Goal: Task Accomplishment & Management: Use online tool/utility

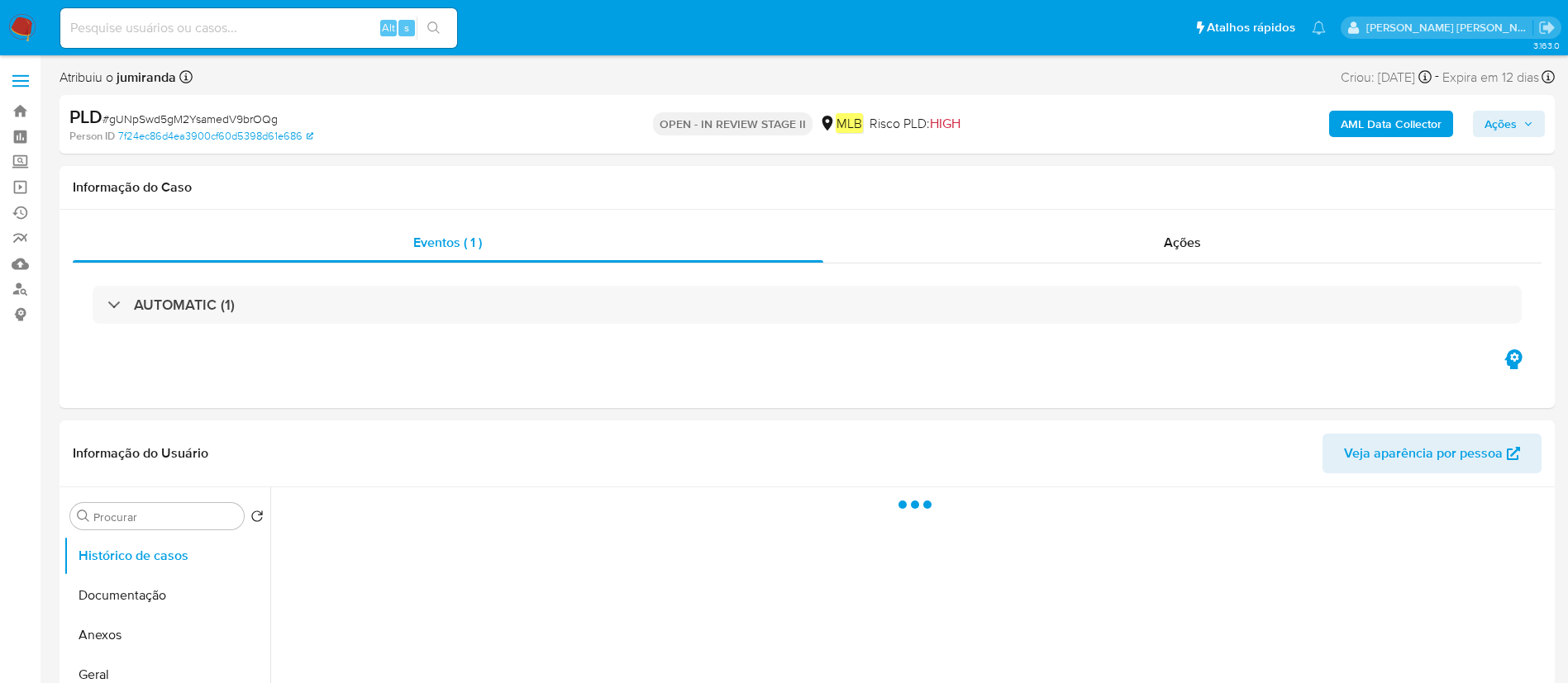
select select "10"
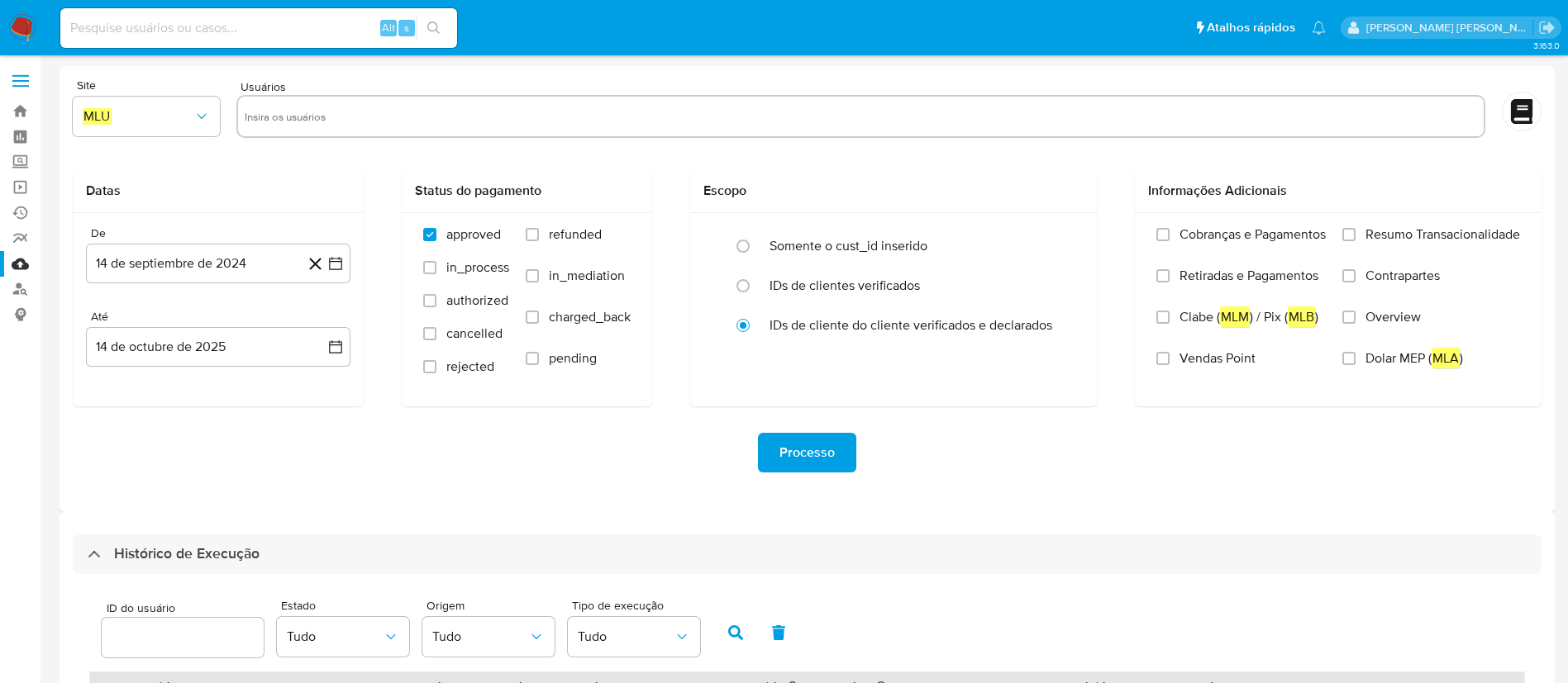
select select "10"
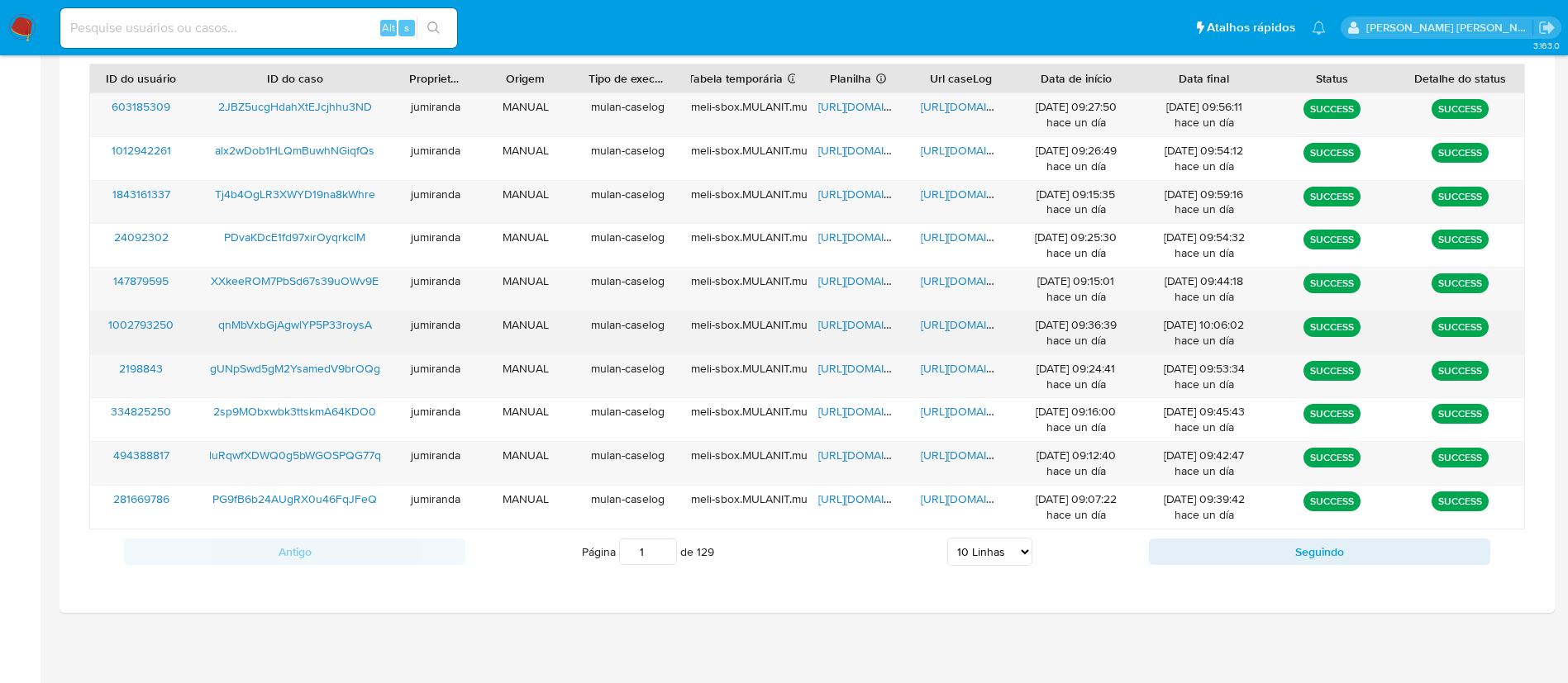
drag, startPoint x: 882, startPoint y: 309, endPoint x: 874, endPoint y: 323, distance: 16.1
click at [874, 323] on div "603185309 2JBZ5ucgHdahXtEJcjhhu3ND jumiranda MANUAL mulan-caselog meli-sbox.MUL…" at bounding box center [807, 311] width 1436 height 437
click at [874, 323] on span "https://docs.google.com/spreadsheets/d/1veRPigxHmhu1EMmb5bnON0IP-pqFurWfg-CTvkt…" at bounding box center [875, 325] width 114 height 17
click at [969, 325] on span "https://docs.google.com/document/d/1F2Ta1U4BDNFyMRxzB0rJMBEy_BC72tjz1lwIs534j9E…" at bounding box center [978, 325] width 114 height 17
click at [333, 328] on span "qnMbVxbGjAgwlYP5P33roysA" at bounding box center [295, 325] width 153 height 17
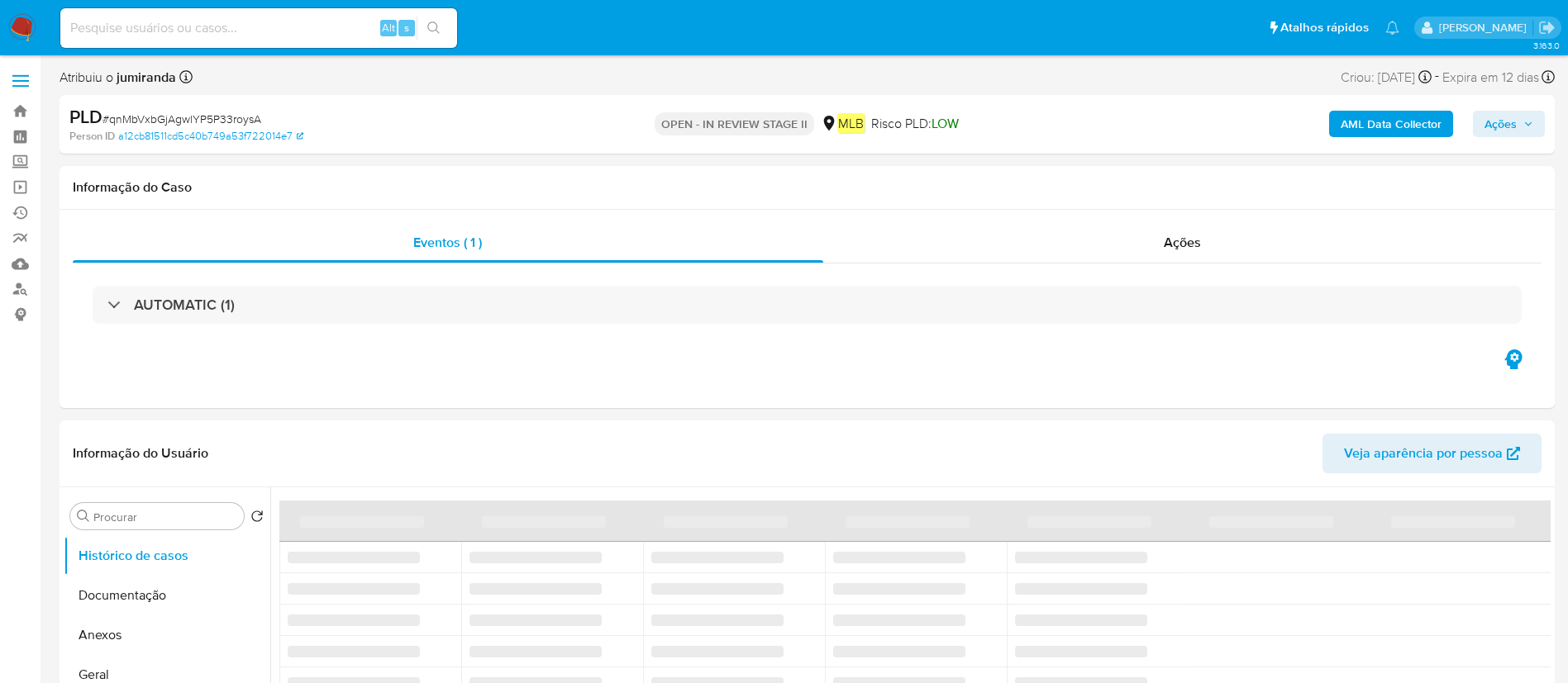
select select "10"
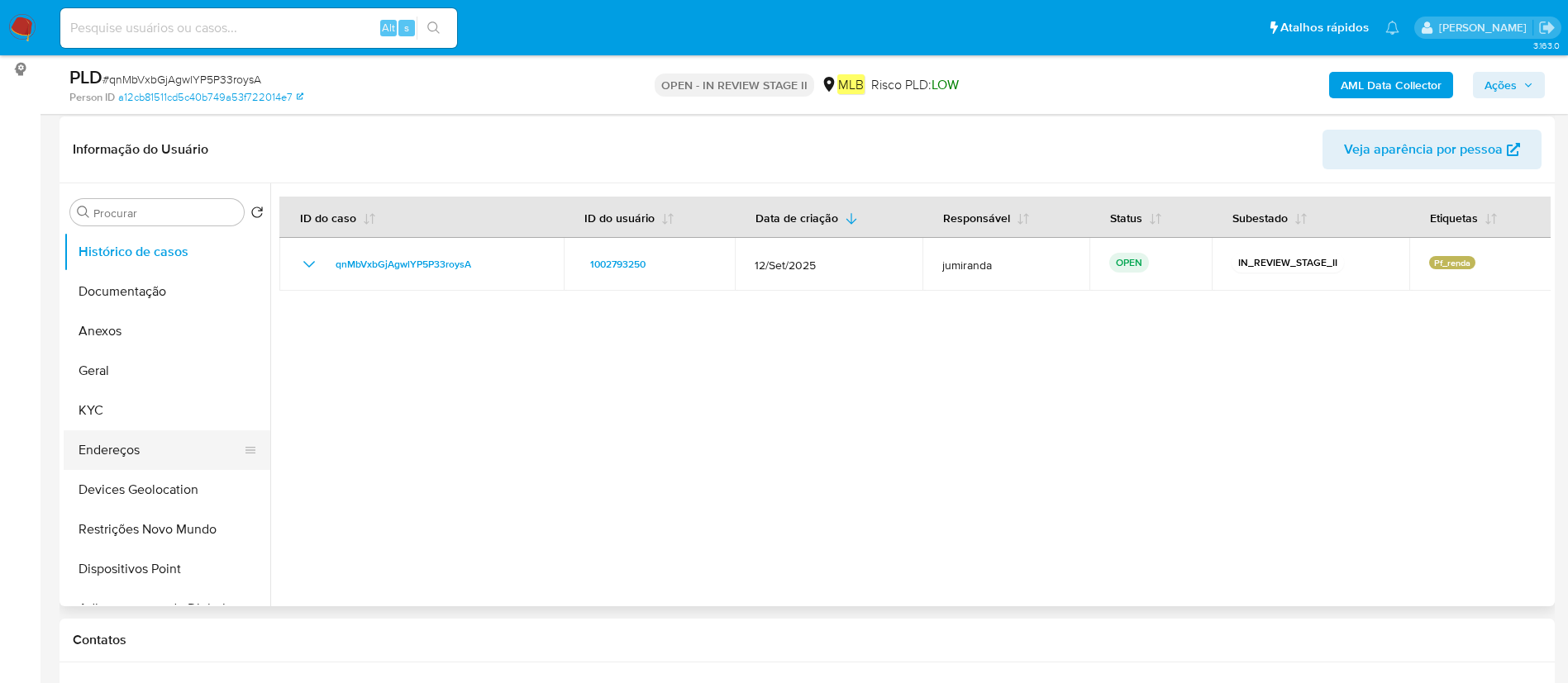
scroll to position [248, 0]
click at [127, 399] on button "KYC" at bounding box center [160, 408] width 194 height 39
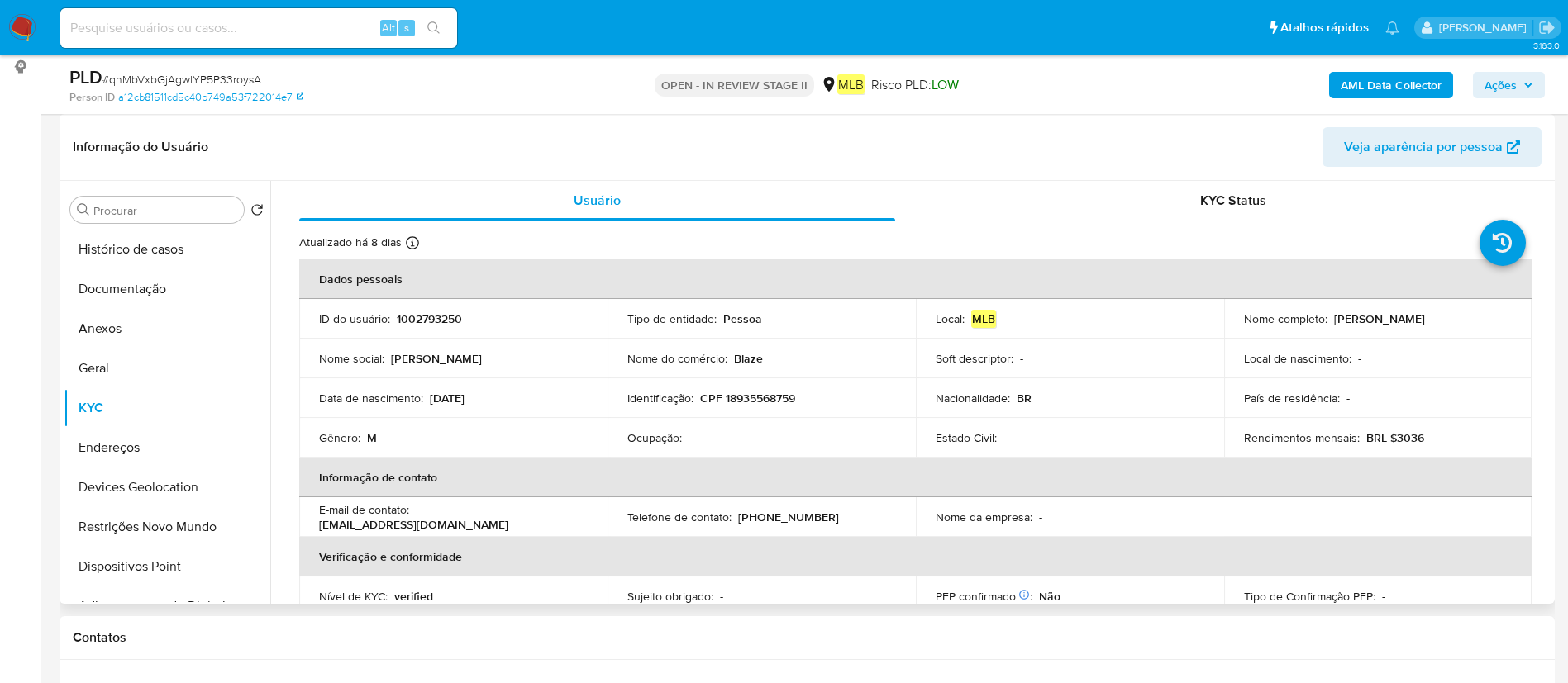
click at [670, 434] on p "Ocupação :" at bounding box center [654, 438] width 54 height 15
click at [181, 306] on button "Documentação" at bounding box center [160, 289] width 194 height 39
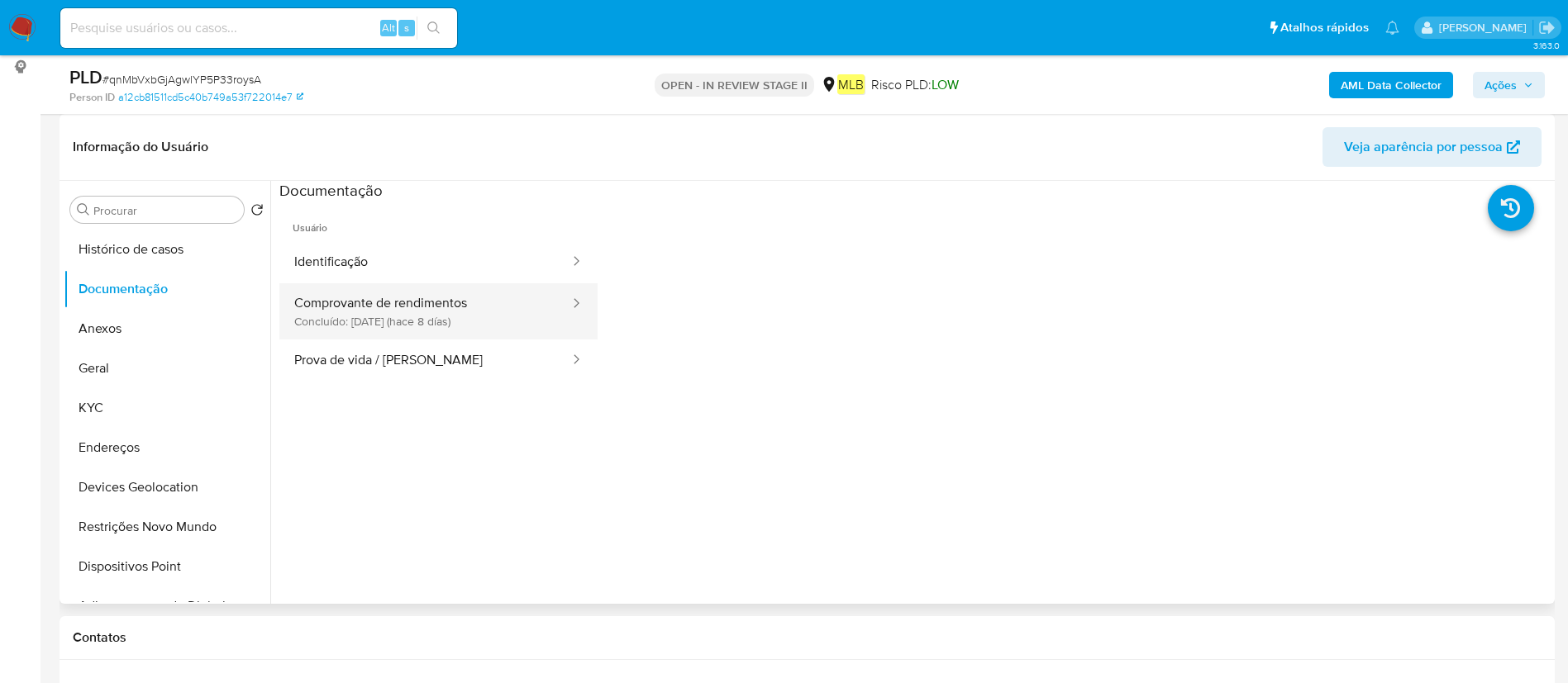
click at [370, 329] on button "Comprovante de rendimentos Concluído: 07/10/2025 (hace 8 días)" at bounding box center [425, 311] width 292 height 56
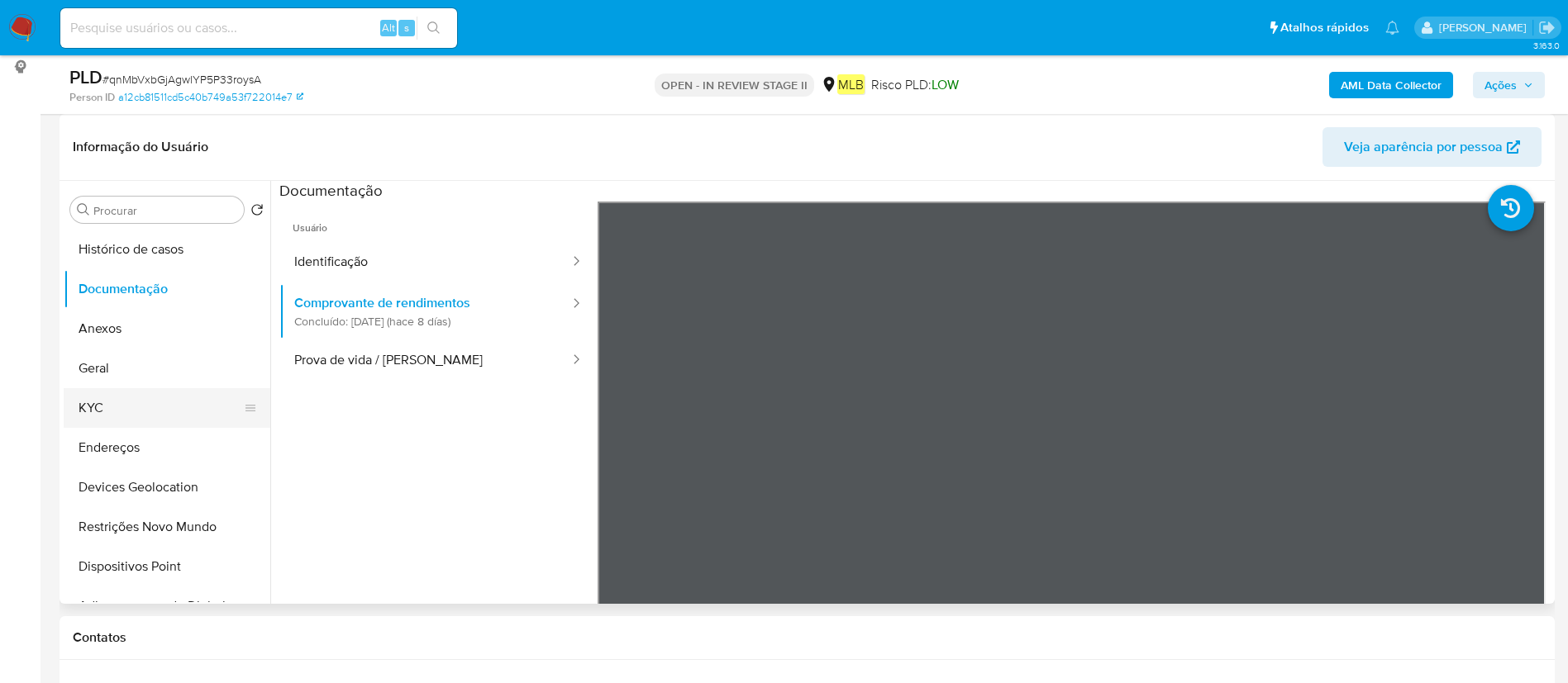
click at [117, 394] on button "KYC" at bounding box center [160, 408] width 194 height 39
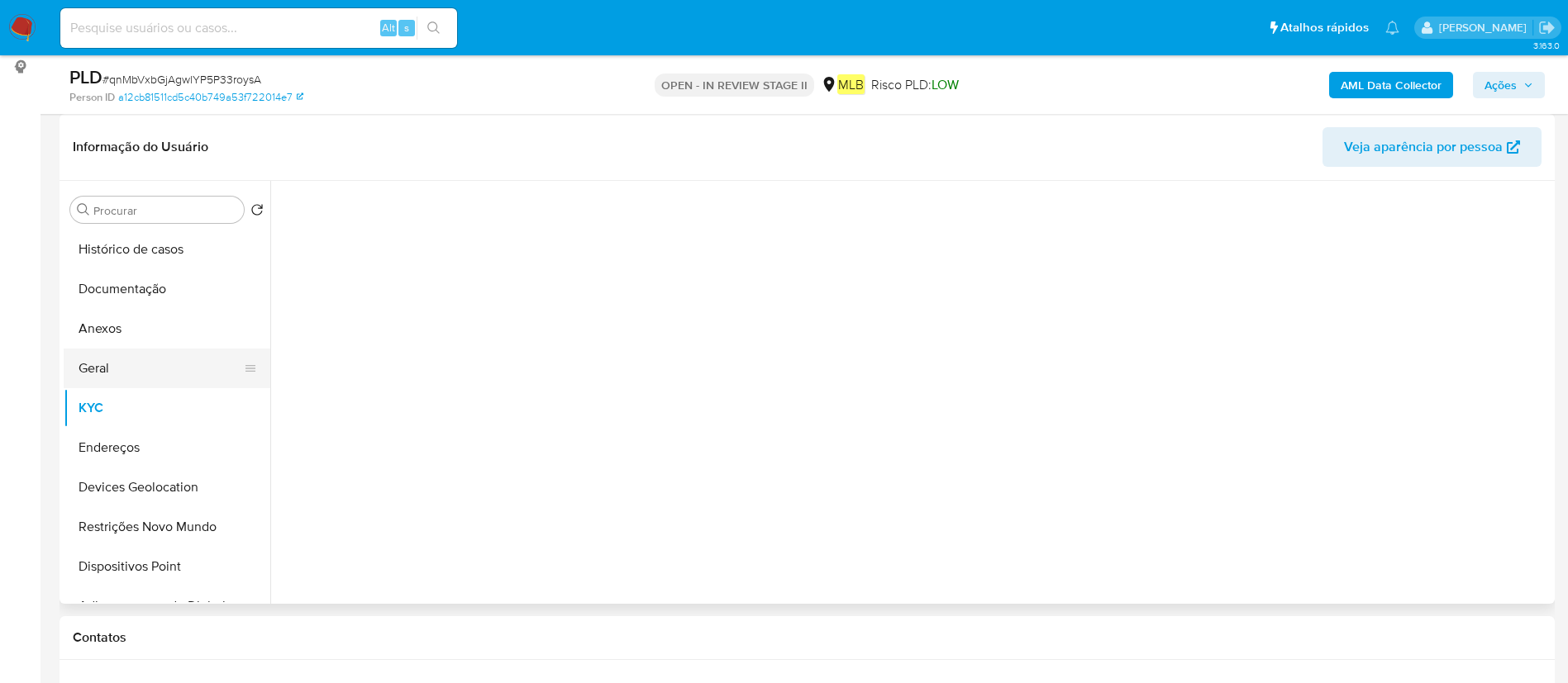
click at [124, 372] on button "Geral" at bounding box center [160, 368] width 194 height 39
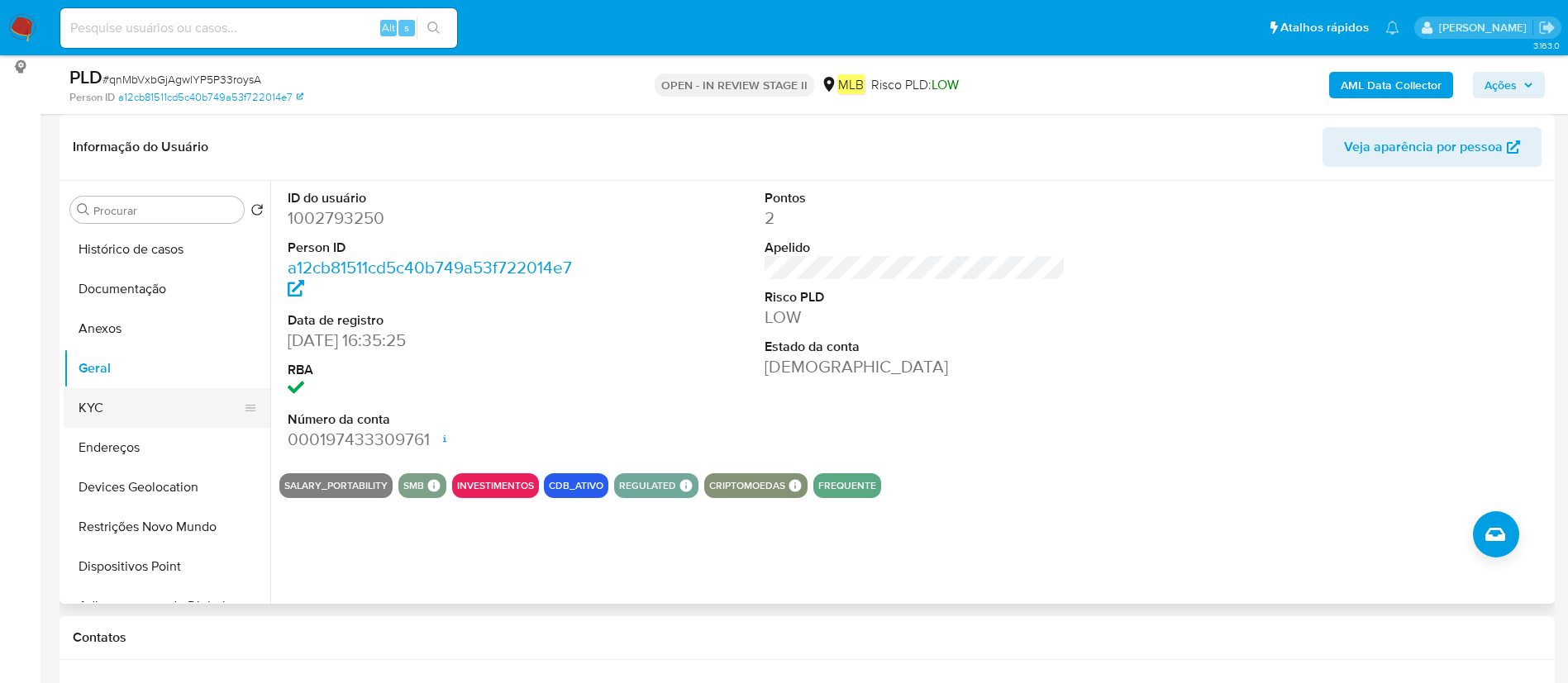
drag, startPoint x: 154, startPoint y: 400, endPoint x: 169, endPoint y: 408, distance: 17.0
click at [153, 402] on button "KYC" at bounding box center [160, 408] width 194 height 39
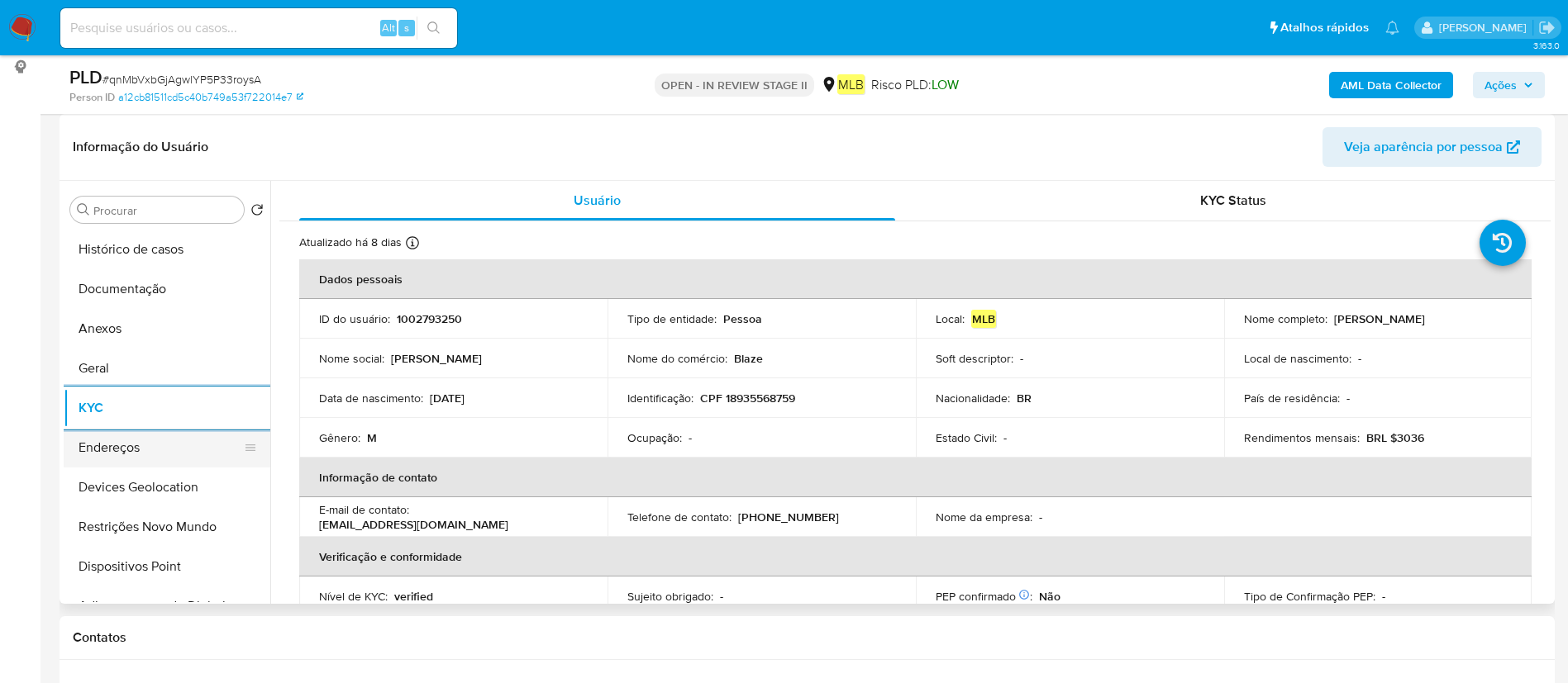
click at [152, 445] on button "Endereços" at bounding box center [160, 448] width 194 height 39
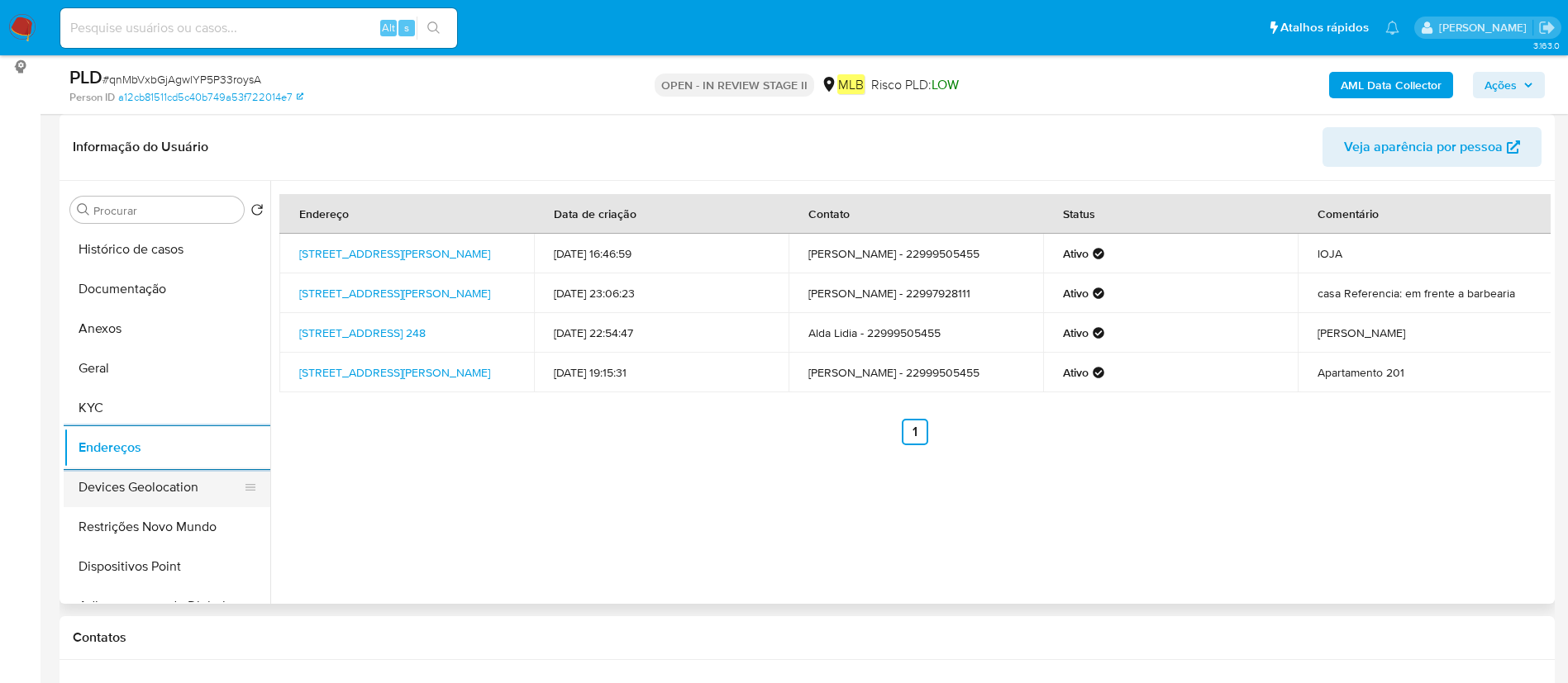
click at [176, 495] on button "Devices Geolocation" at bounding box center [160, 488] width 194 height 39
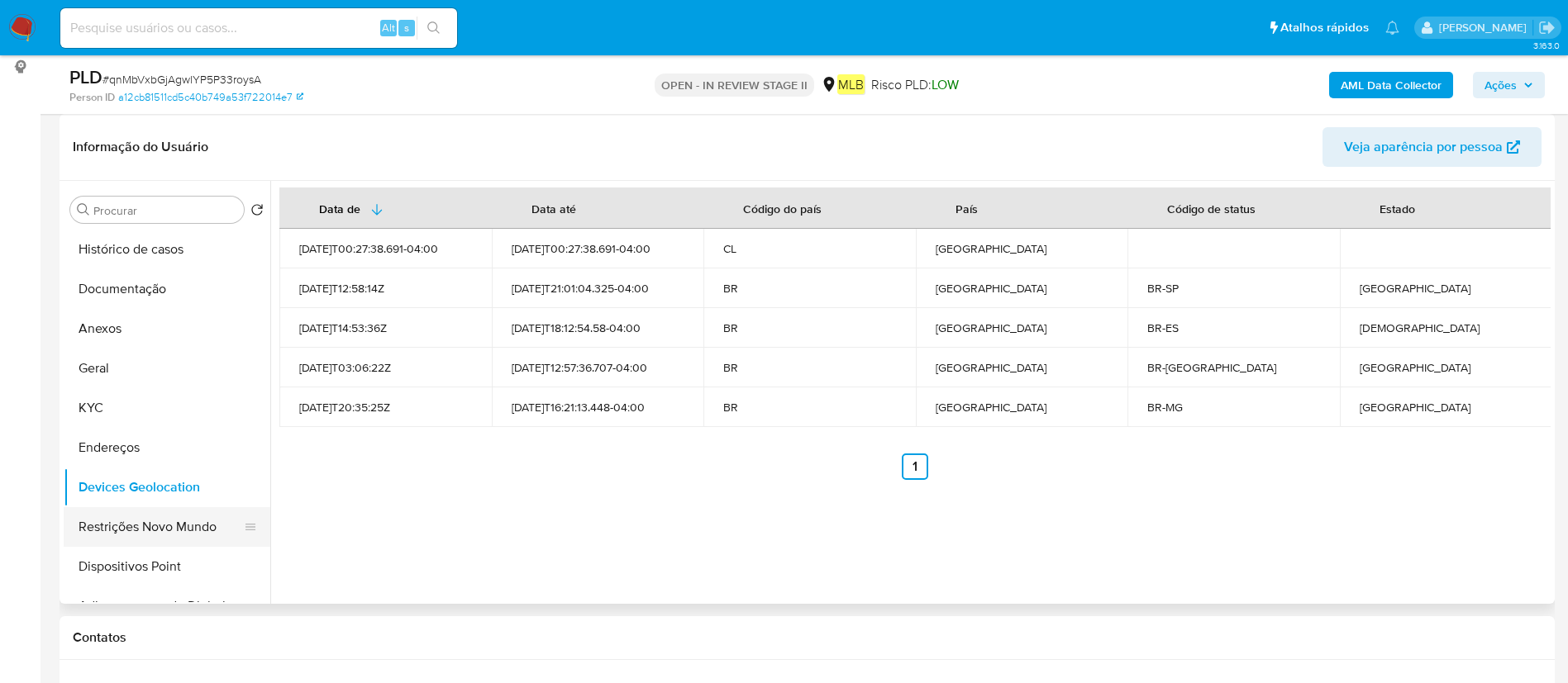
click at [103, 519] on button "Restrições Novo Mundo" at bounding box center [160, 527] width 194 height 39
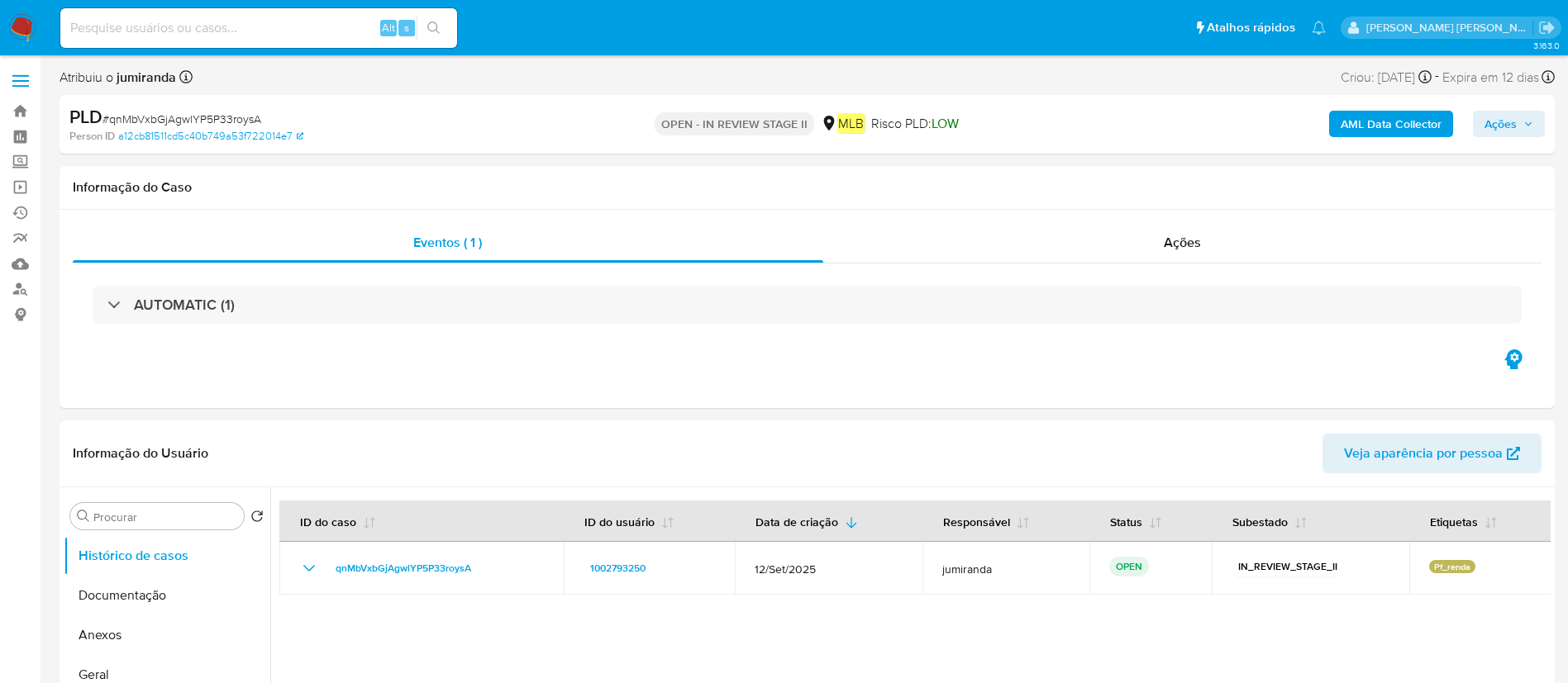
select select "10"
click at [11, 105] on link "Bandeja" at bounding box center [98, 111] width 197 height 26
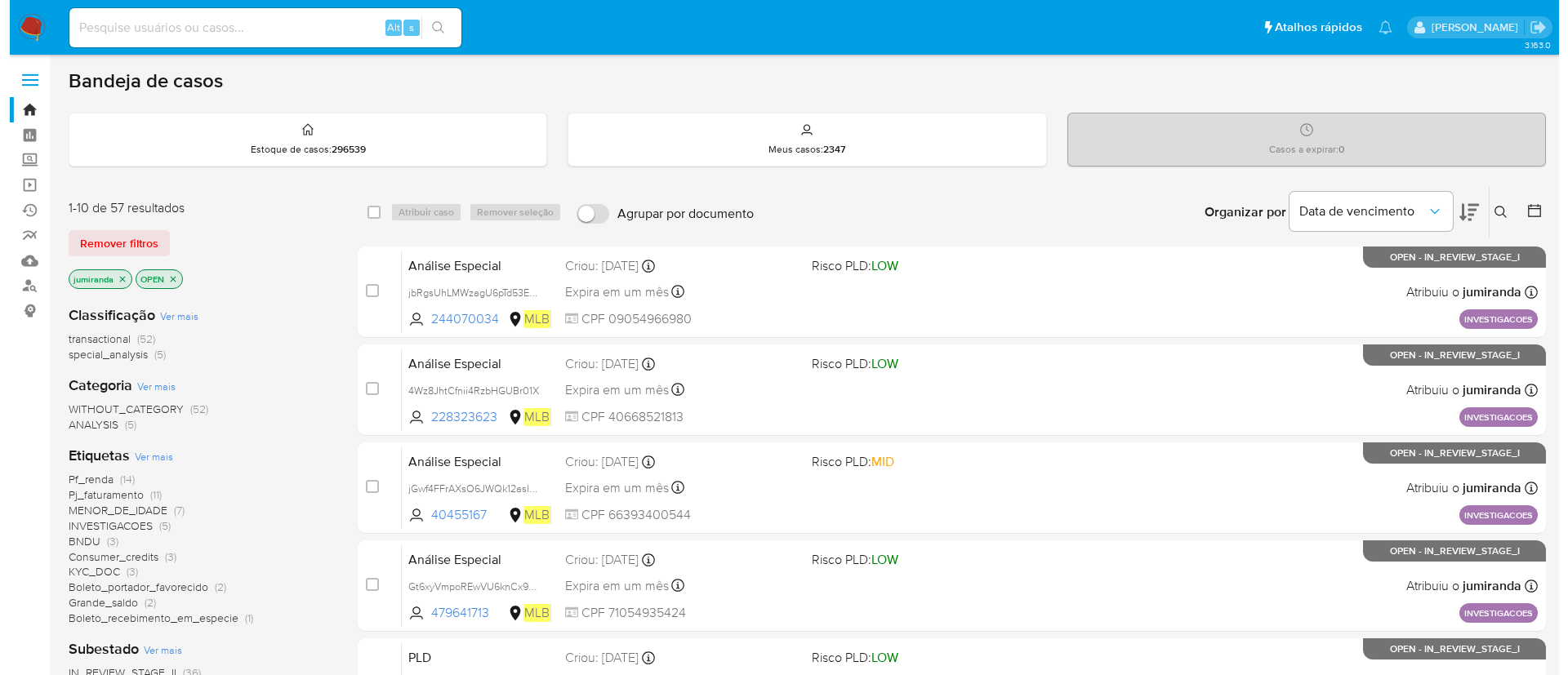
scroll to position [122, 0]
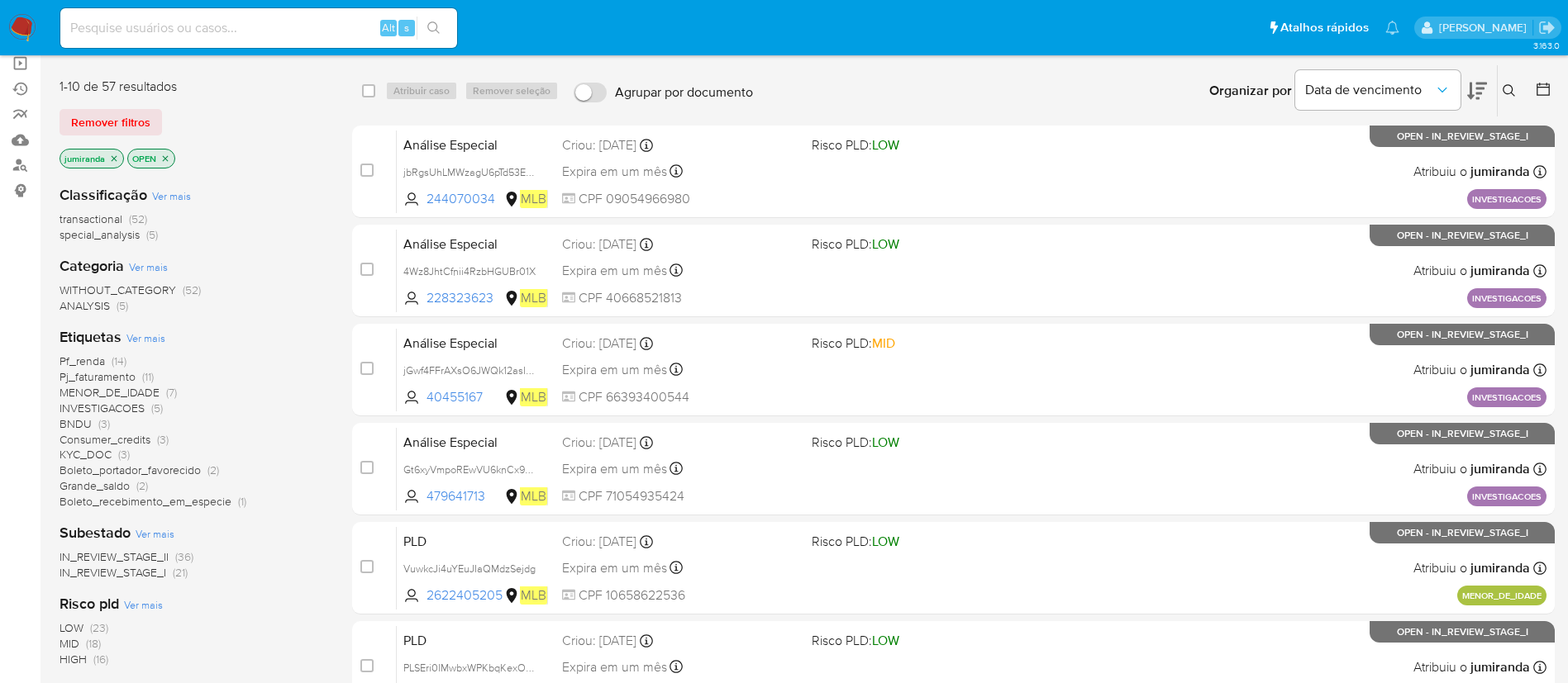
click at [161, 339] on span "Ver mais" at bounding box center [146, 338] width 39 height 15
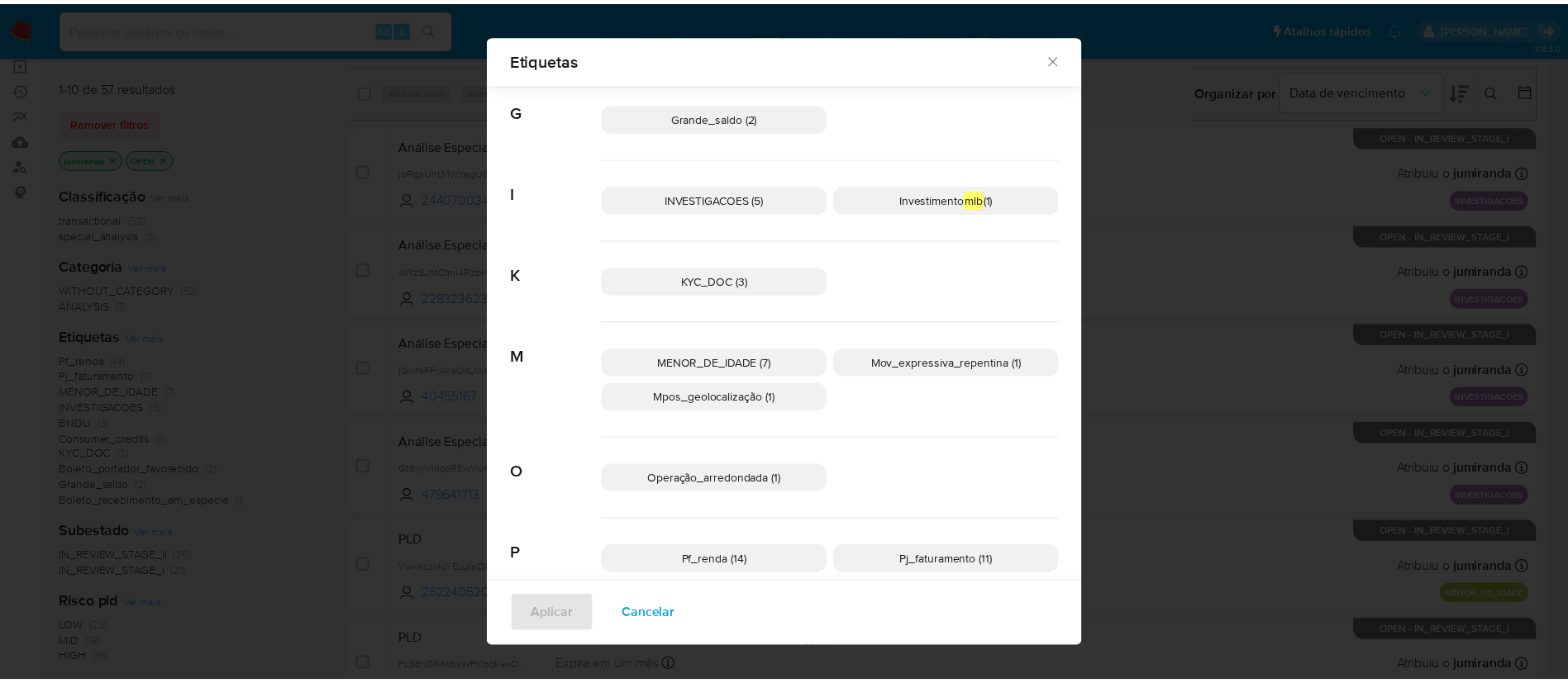
scroll to position [0, 0]
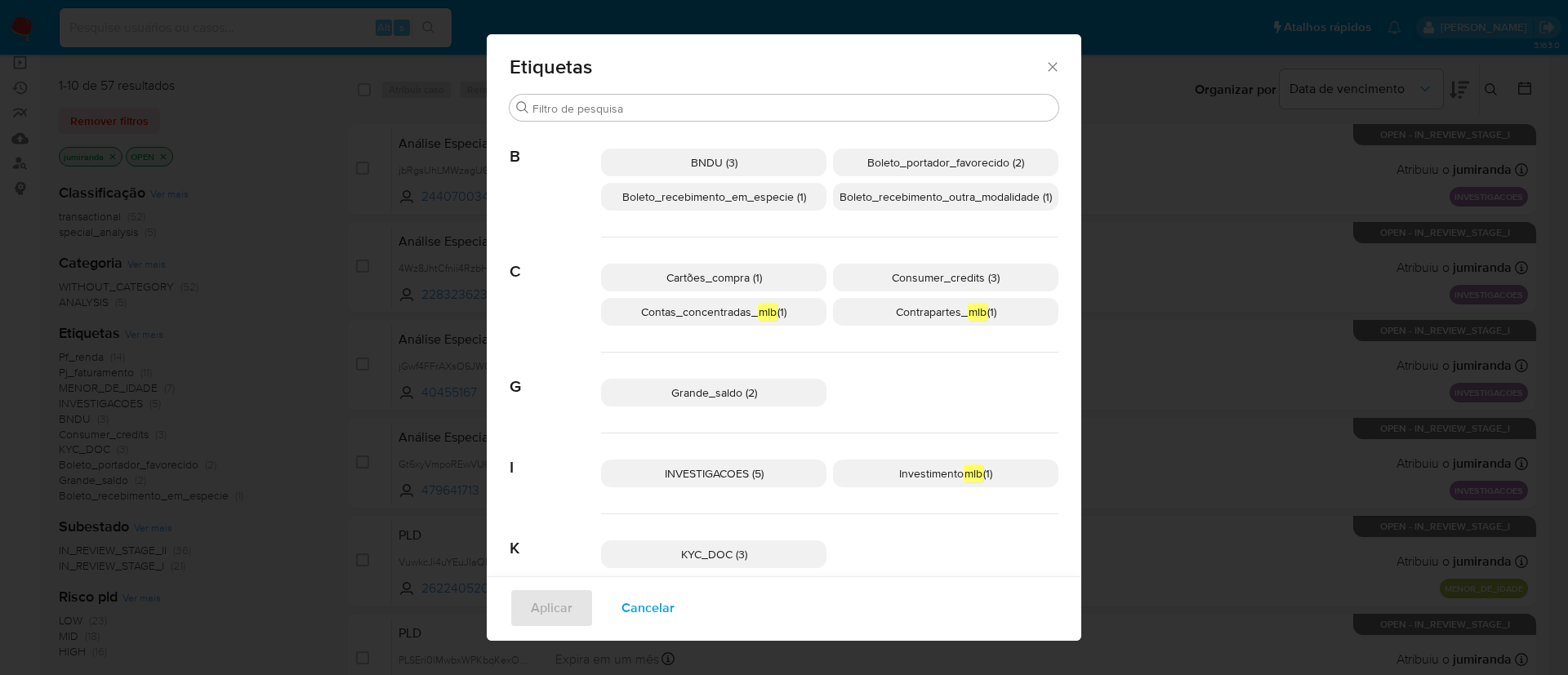
click at [305, 416] on div "Etiquetas Buscar B BNDU (3) Boleto_portador_favorecido (2) Boleto_recebimento_e…" at bounding box center [784, 338] width 1568 height 675
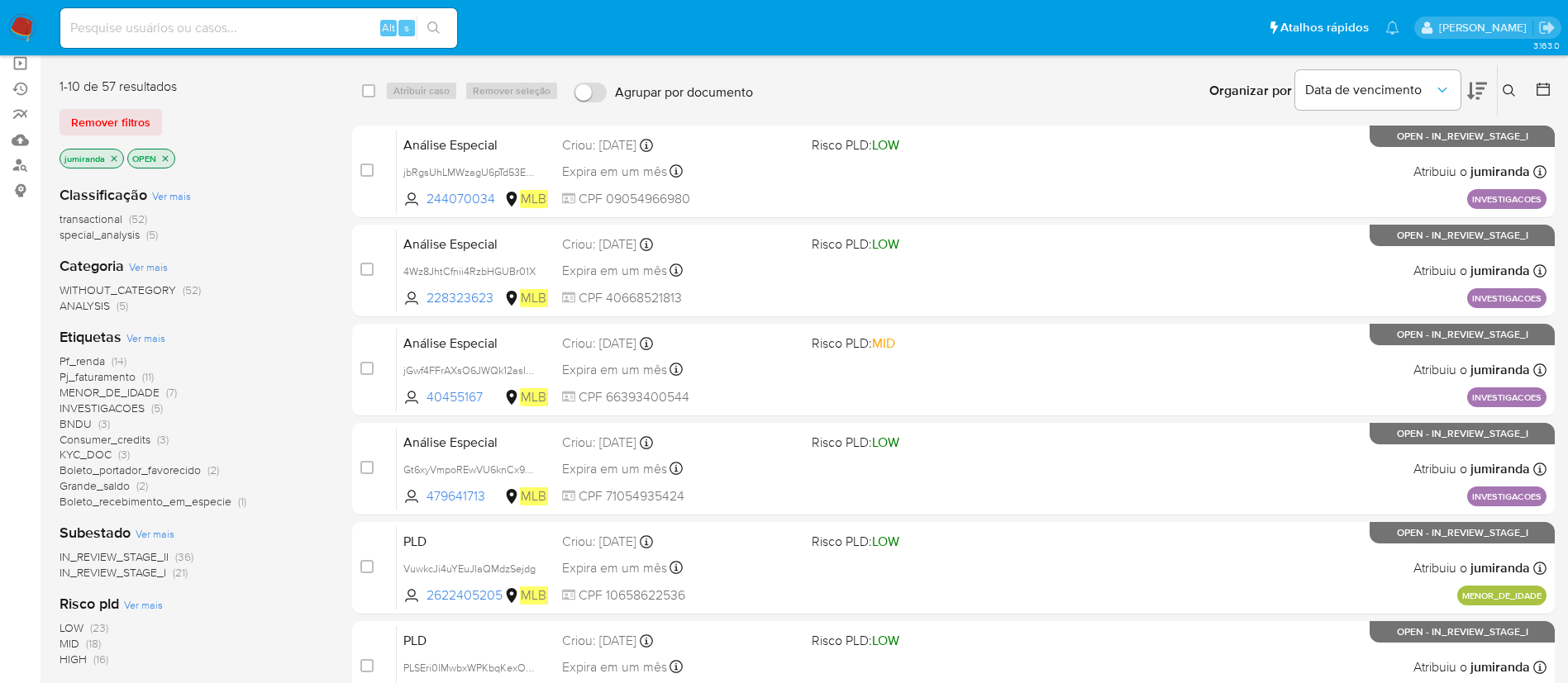
click at [80, 425] on span "BNDU" at bounding box center [76, 424] width 32 height 17
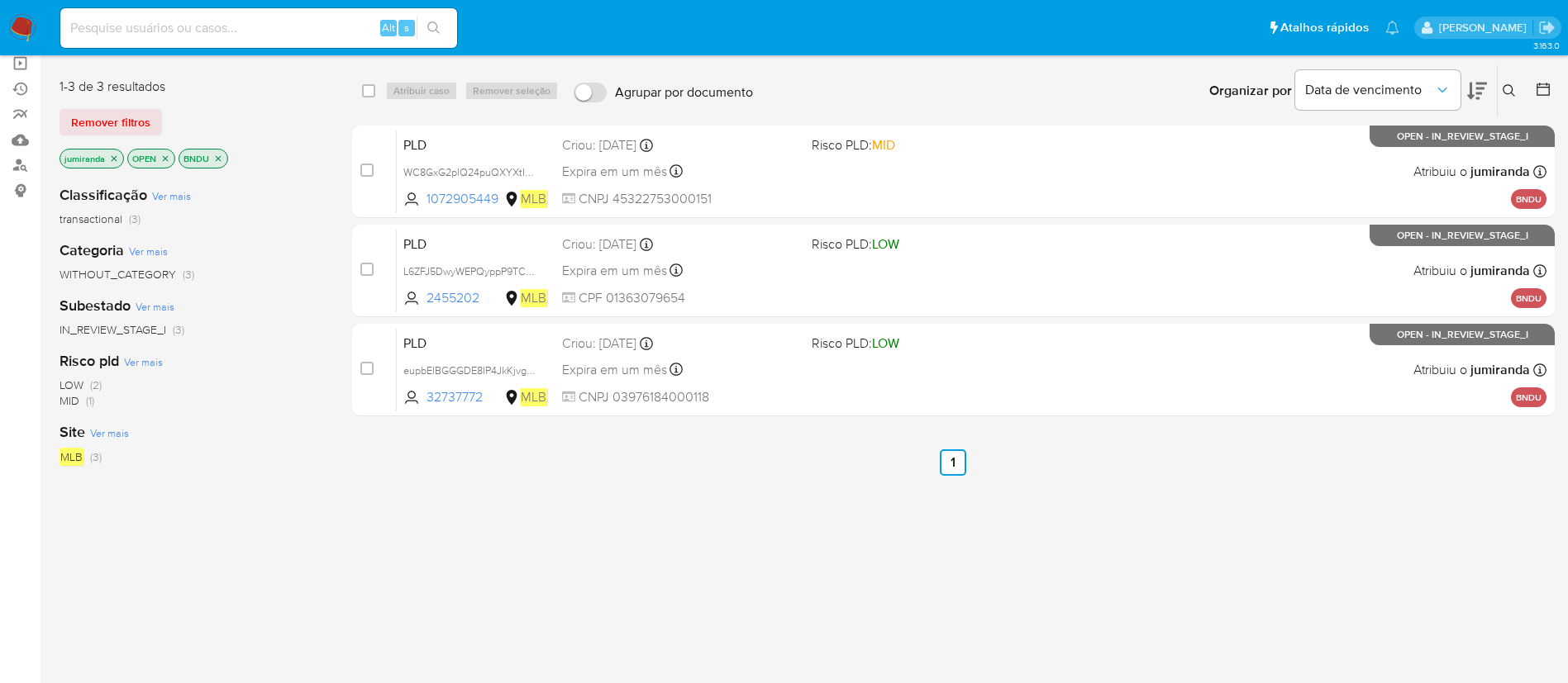
click at [220, 155] on icon "close-filter" at bounding box center [219, 158] width 5 height 5
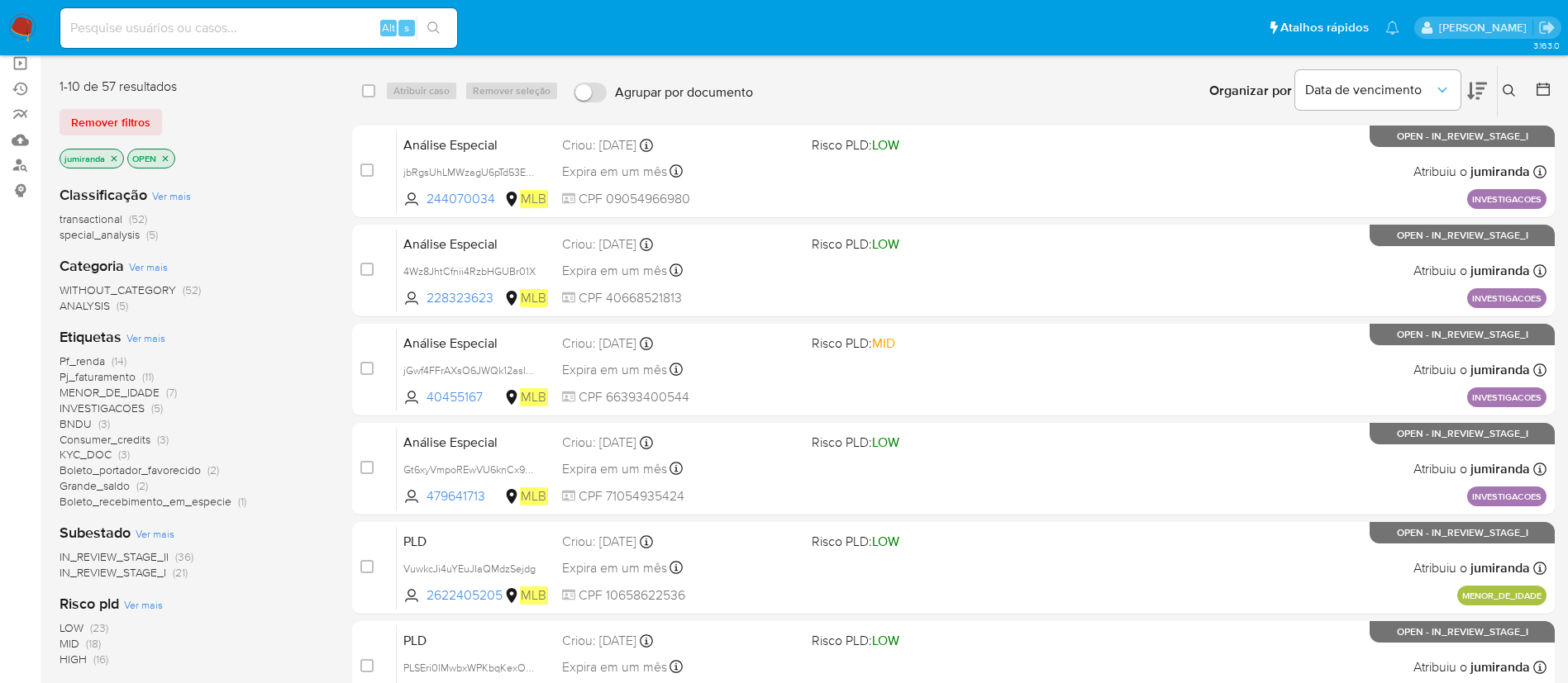
click at [97, 370] on span "Pj_faturamento" at bounding box center [97, 376] width 76 height 17
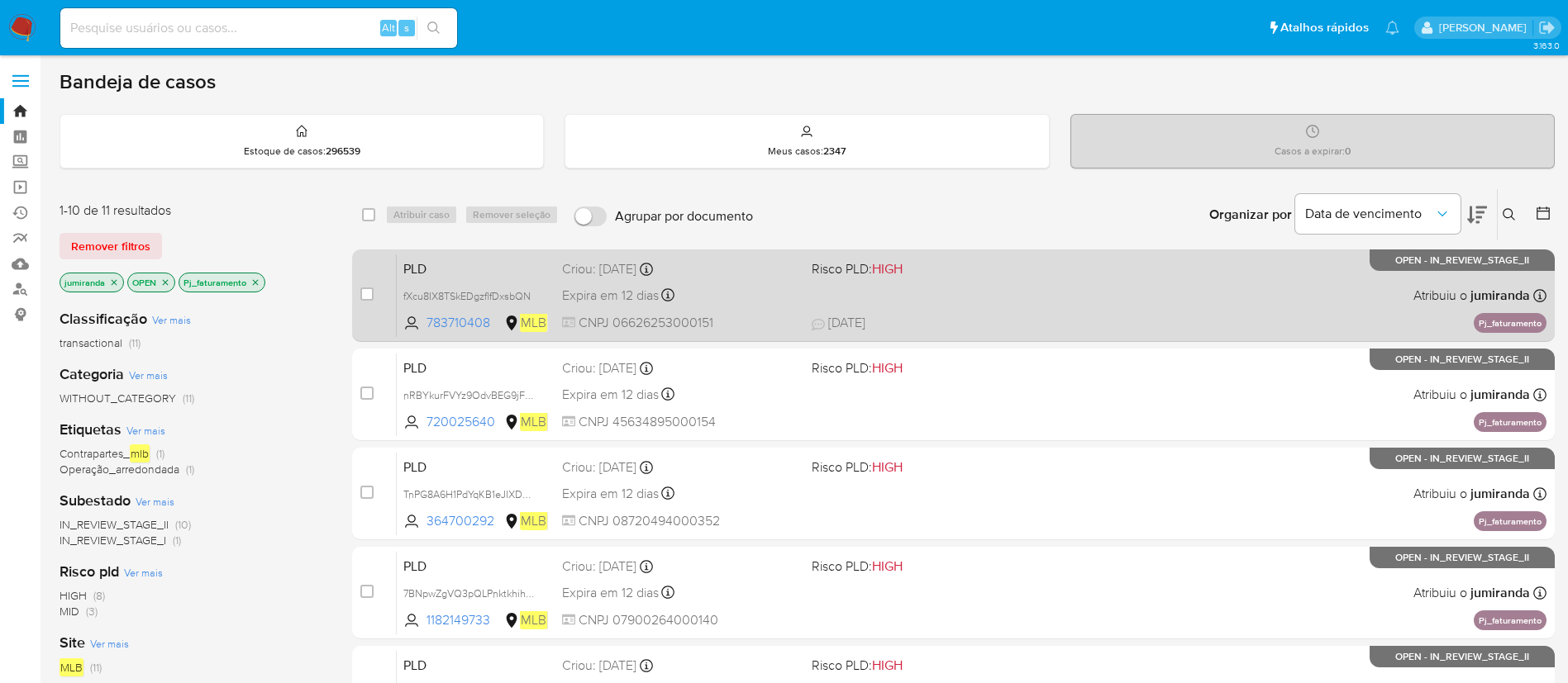
click at [748, 298] on div "Expira em 12 dias Expira em 27/10/2025 00:29:48" at bounding box center [680, 295] width 236 height 22
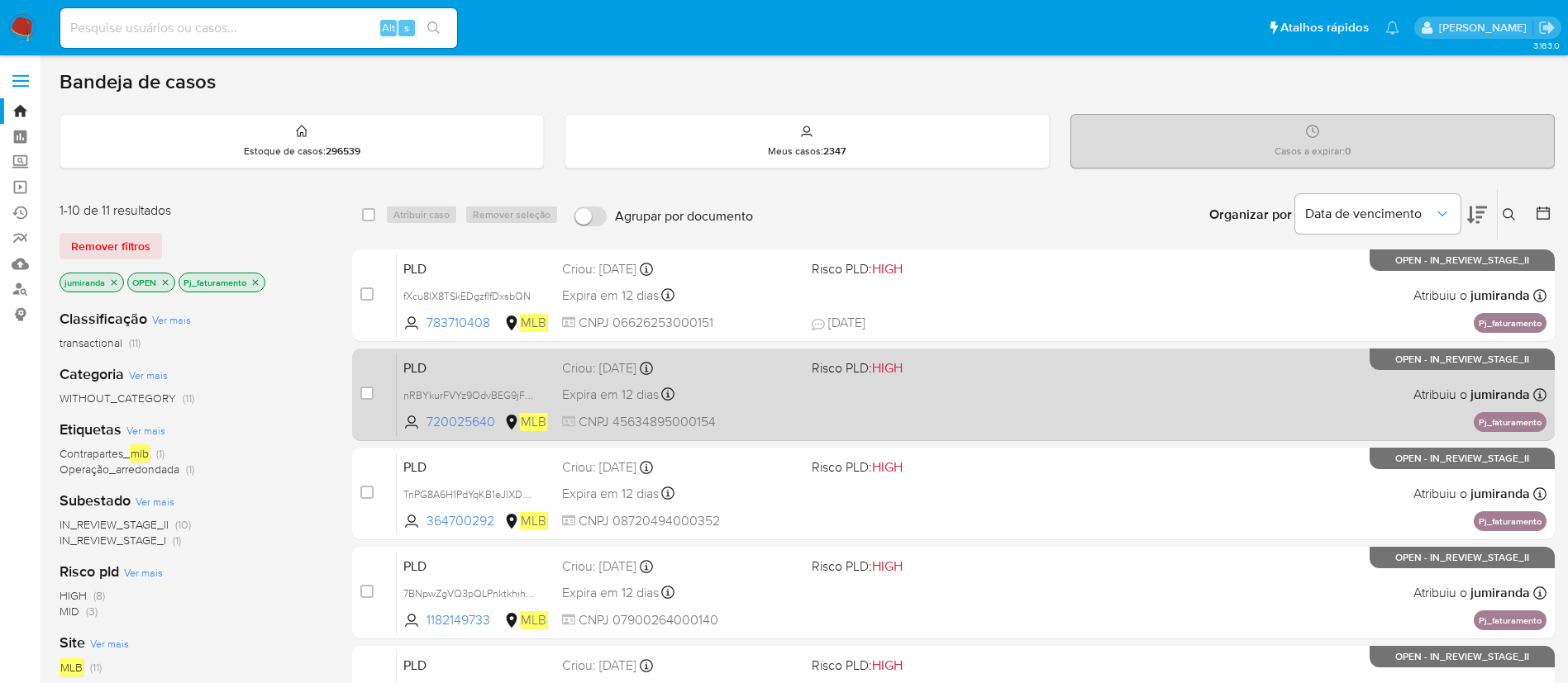
click at [780, 400] on div "Expira em 12 dias Expira em 27/10/2025 00:23:55" at bounding box center [680, 394] width 236 height 22
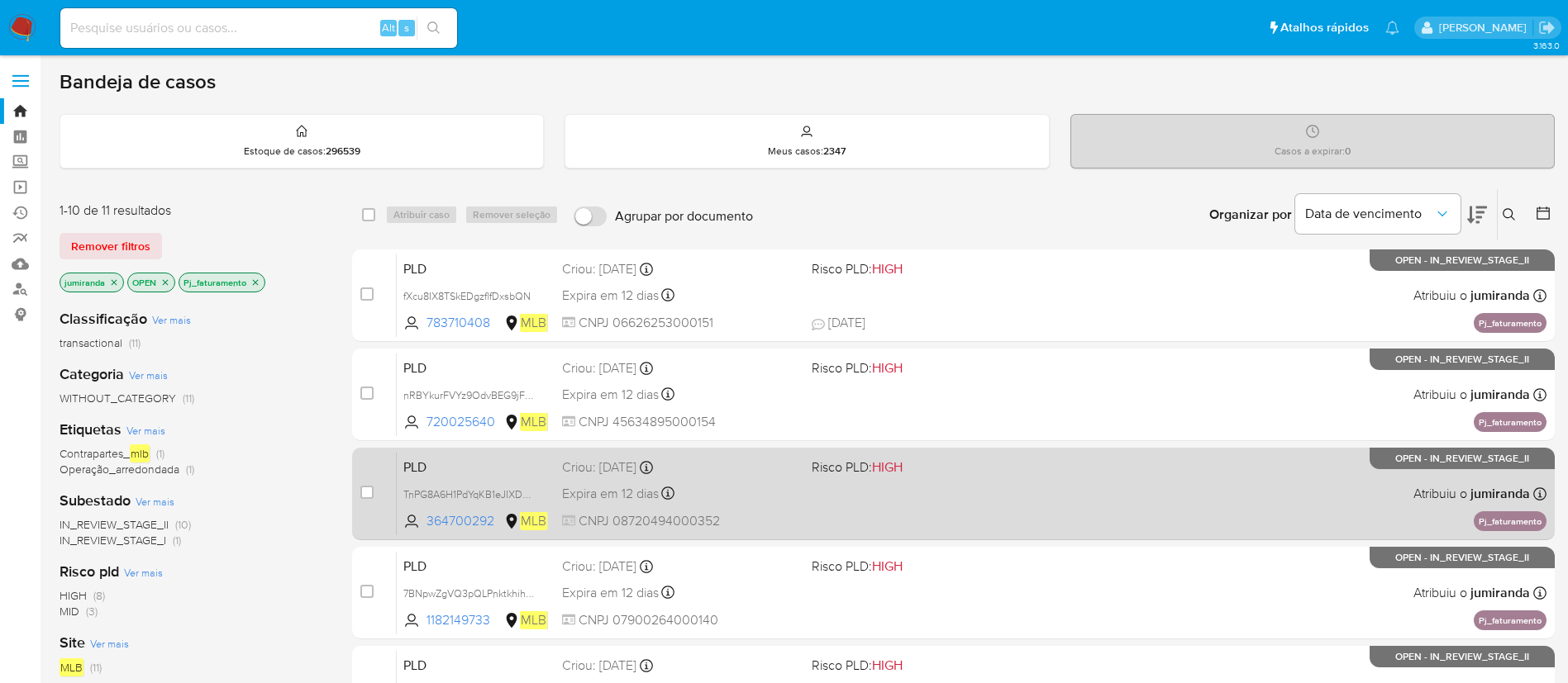
click at [788, 478] on div "PLD TnPG8A6H1PdYqKB1eJIXDOCG 364700292 MLB Risco PLD: HIGH Criou: 12/09/2025 Cr…" at bounding box center [971, 494] width 1150 height 84
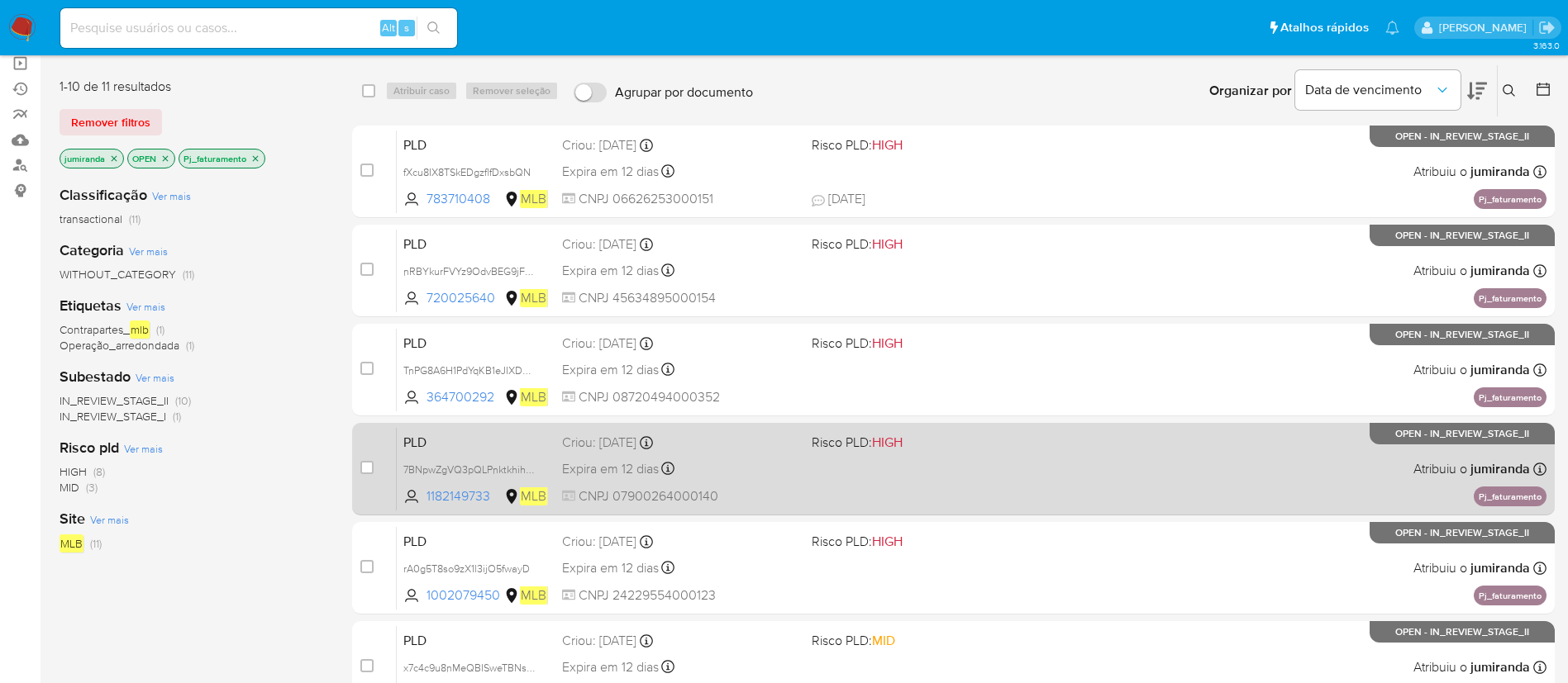
click at [768, 485] on div "PLD 7BNpwZgVQ3pQLPnktkhihrpZ 1182149733 MLB Risco PLD: HIGH Criou: 12/09/2025 C…" at bounding box center [971, 469] width 1150 height 84
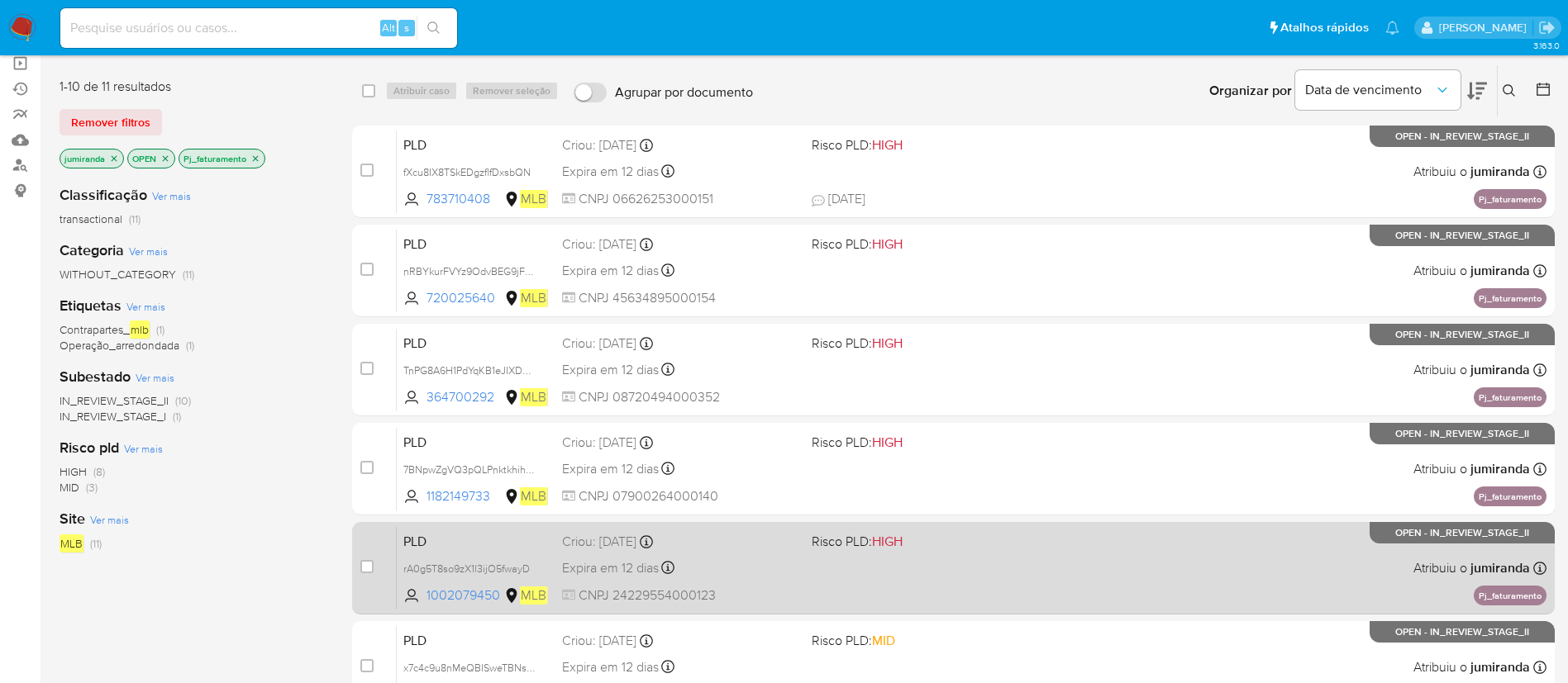
click at [764, 547] on div "Criou: 12/09/2025 Criou: 12/09/2025 00:19:38" at bounding box center [680, 542] width 236 height 18
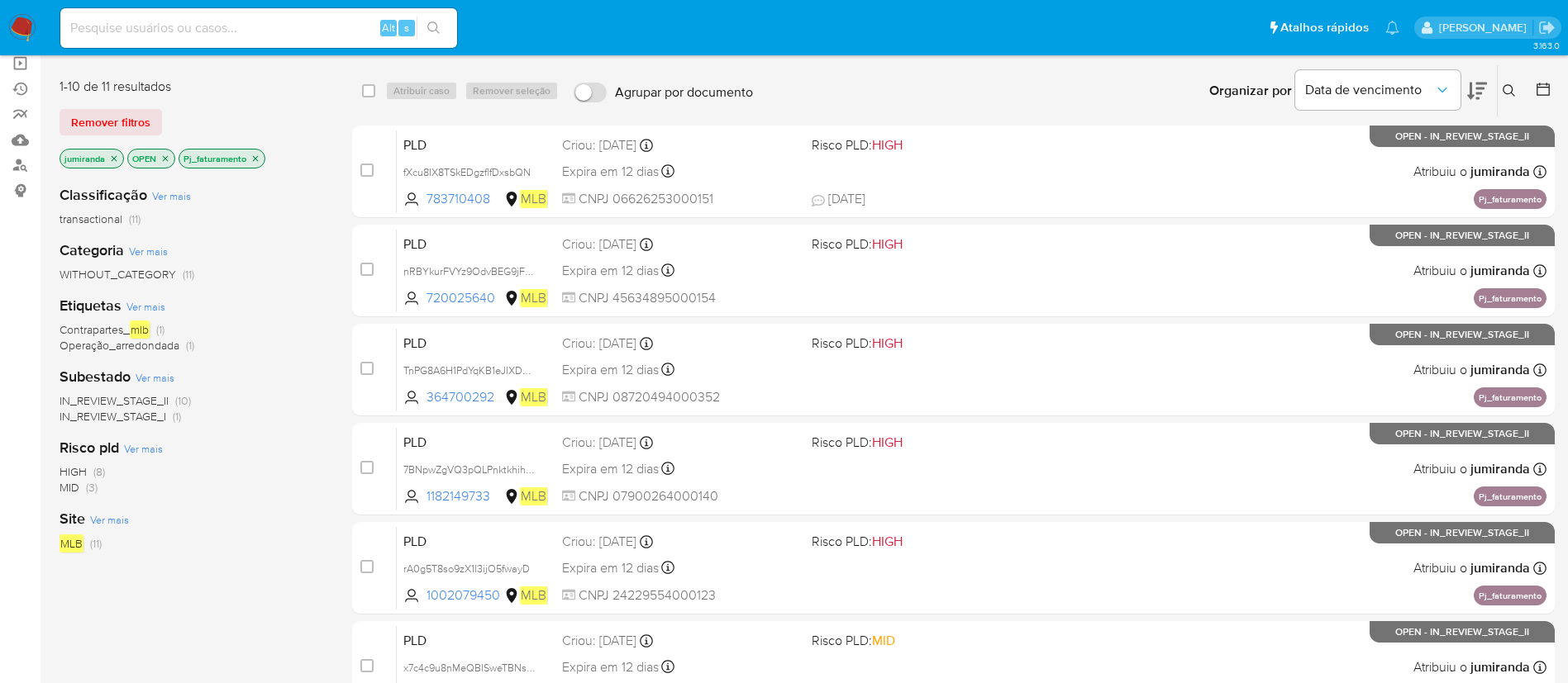
scroll to position [372, 0]
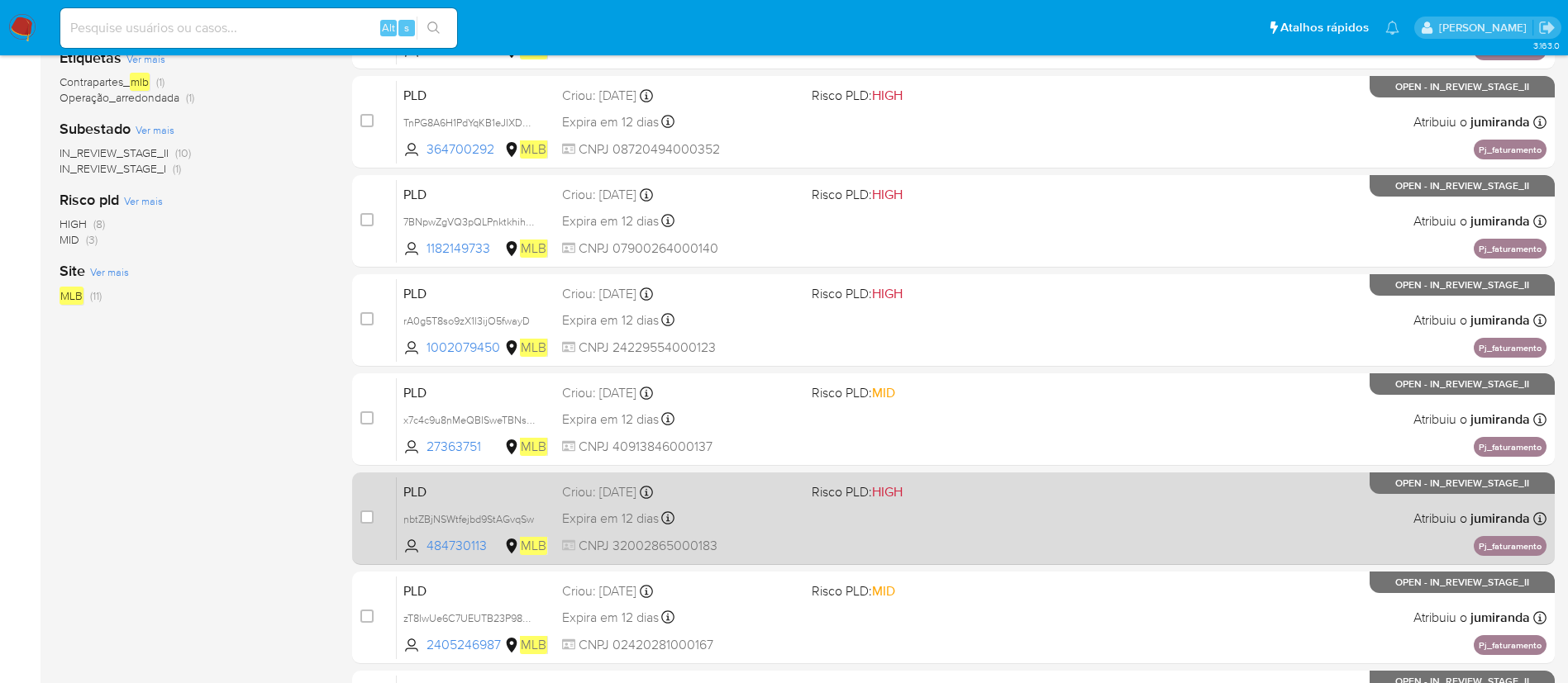
click at [782, 433] on div "PLD x7c4c9u8nMeQBISweTBNsw9m 27363751 MLB Risco PLD: MID Criou: 12/09/2025 Crio…" at bounding box center [971, 419] width 1150 height 84
click at [782, 515] on div "Expira em 12 dias Expira em 27/10/2025 00:16:32" at bounding box center [680, 518] width 236 height 22
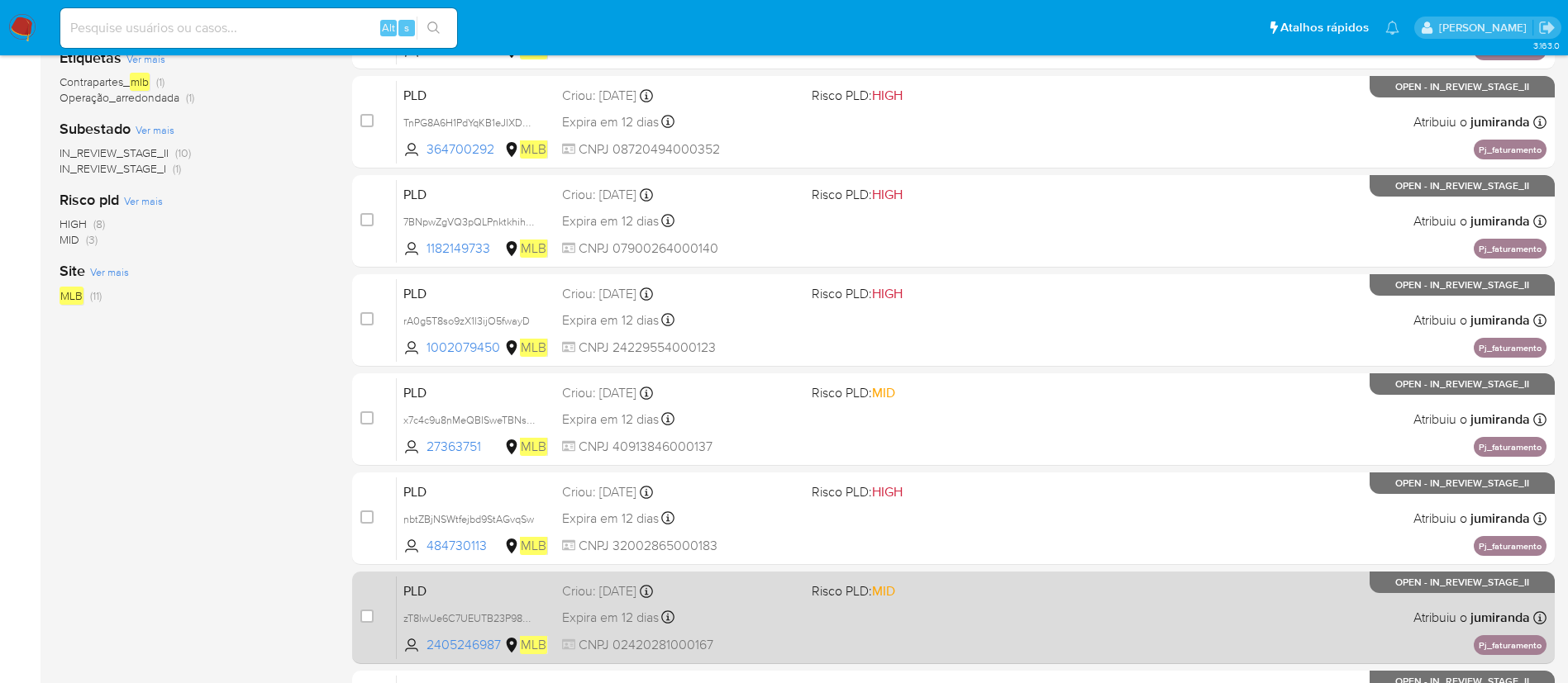
click at [761, 607] on div "Expira em 12 dias Expira em 27/10/2025 00:14:50" at bounding box center [680, 617] width 236 height 22
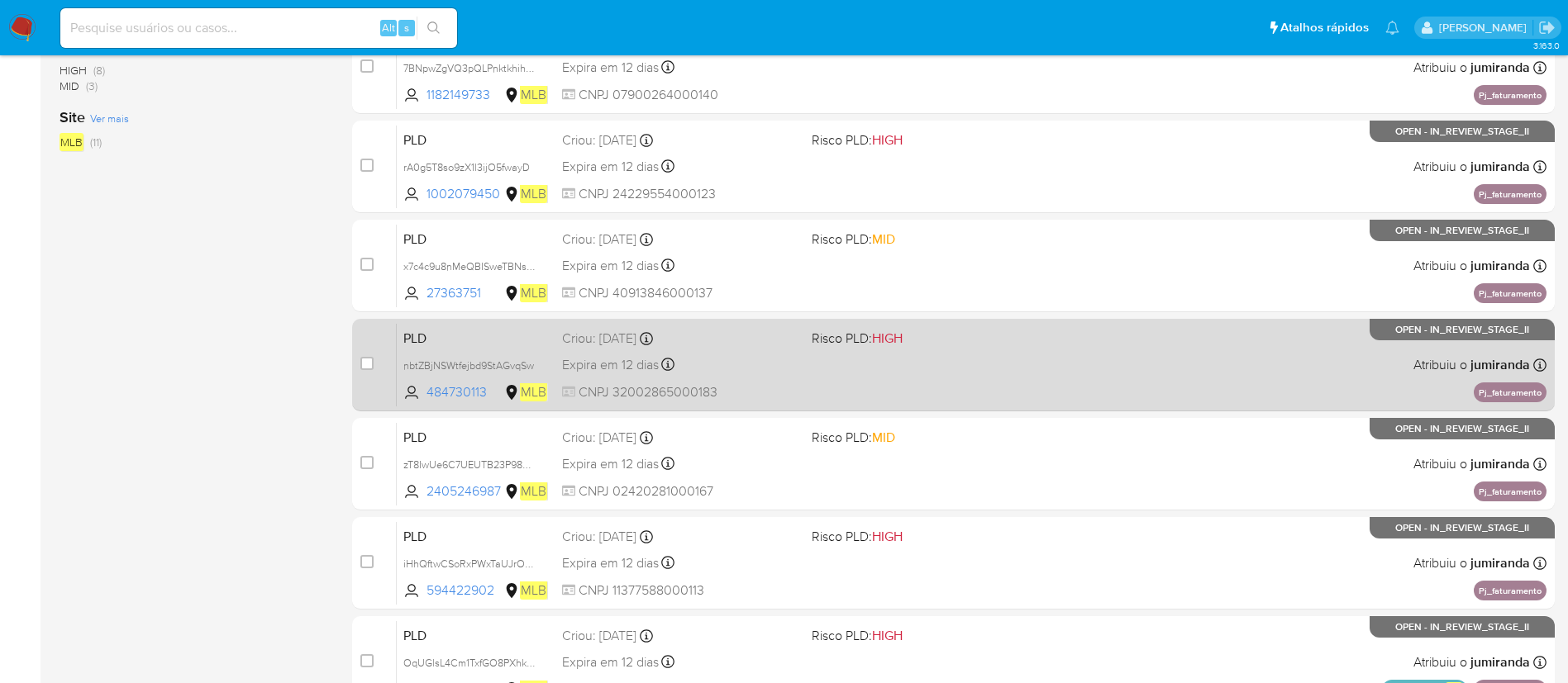
scroll to position [681, 0]
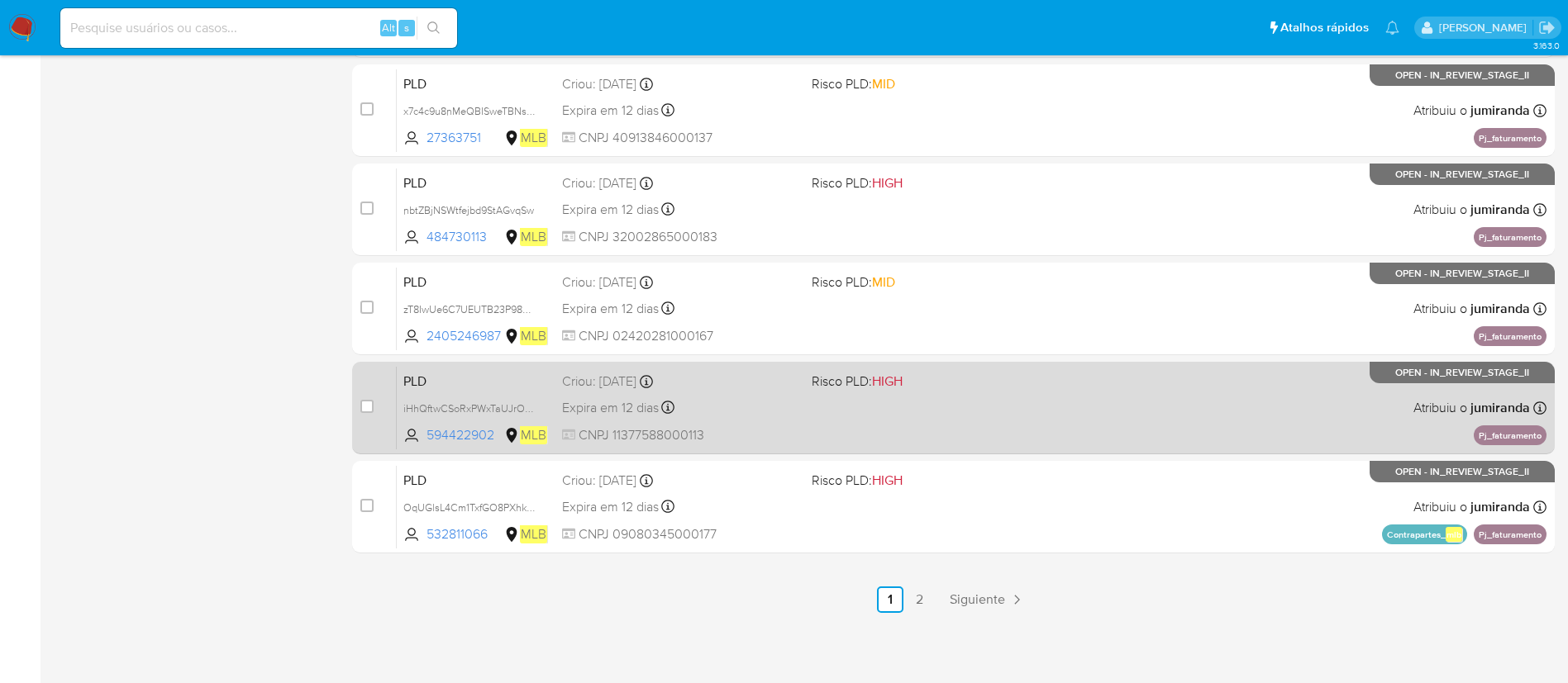
click at [796, 407] on div "Expira em 12 dias Expira em 27/10/2025 00:14:30" at bounding box center [680, 407] width 236 height 22
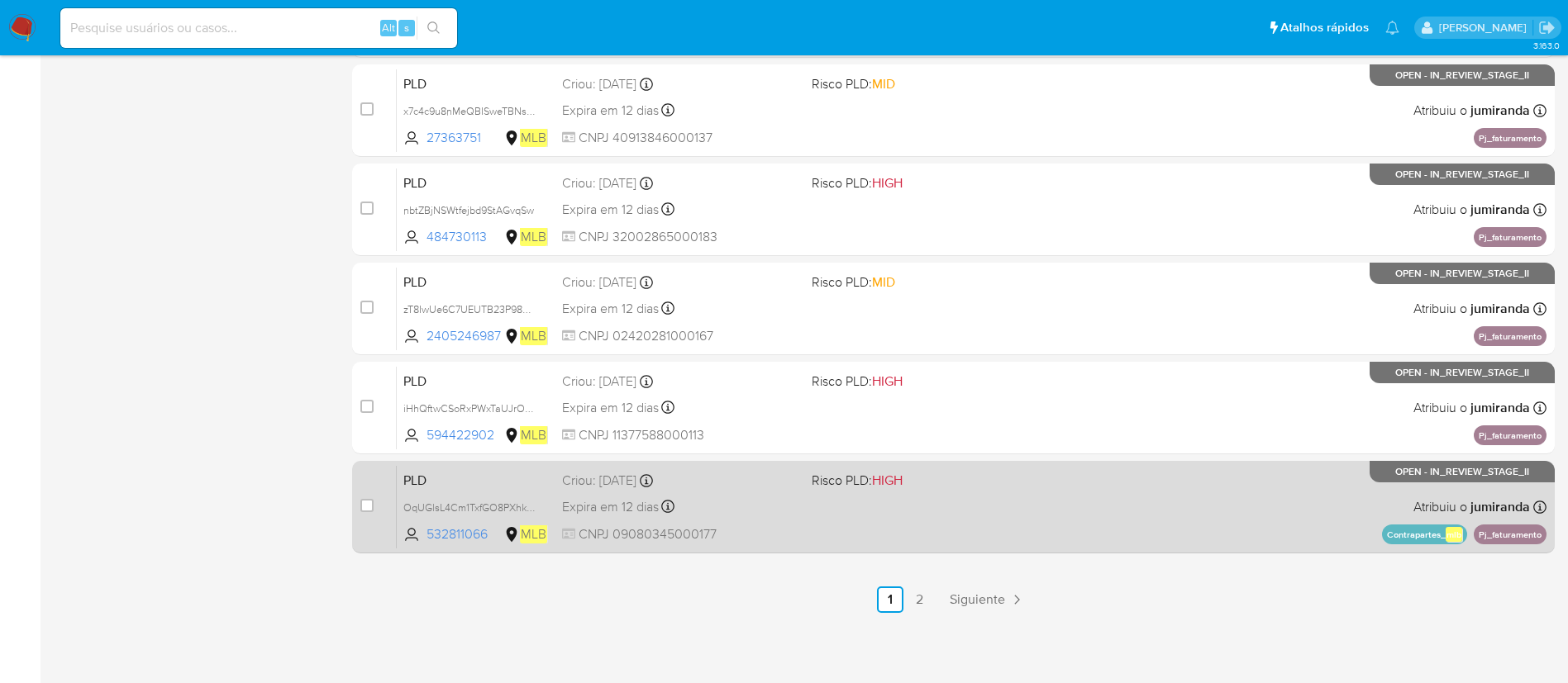
click at [756, 491] on div "PLD OqUGlsL4Cm1TxfGO8PXhk3VH 532811066 MLB Risco PLD: HIGH Criou: 12/09/2025 Cr…" at bounding box center [971, 507] width 1150 height 84
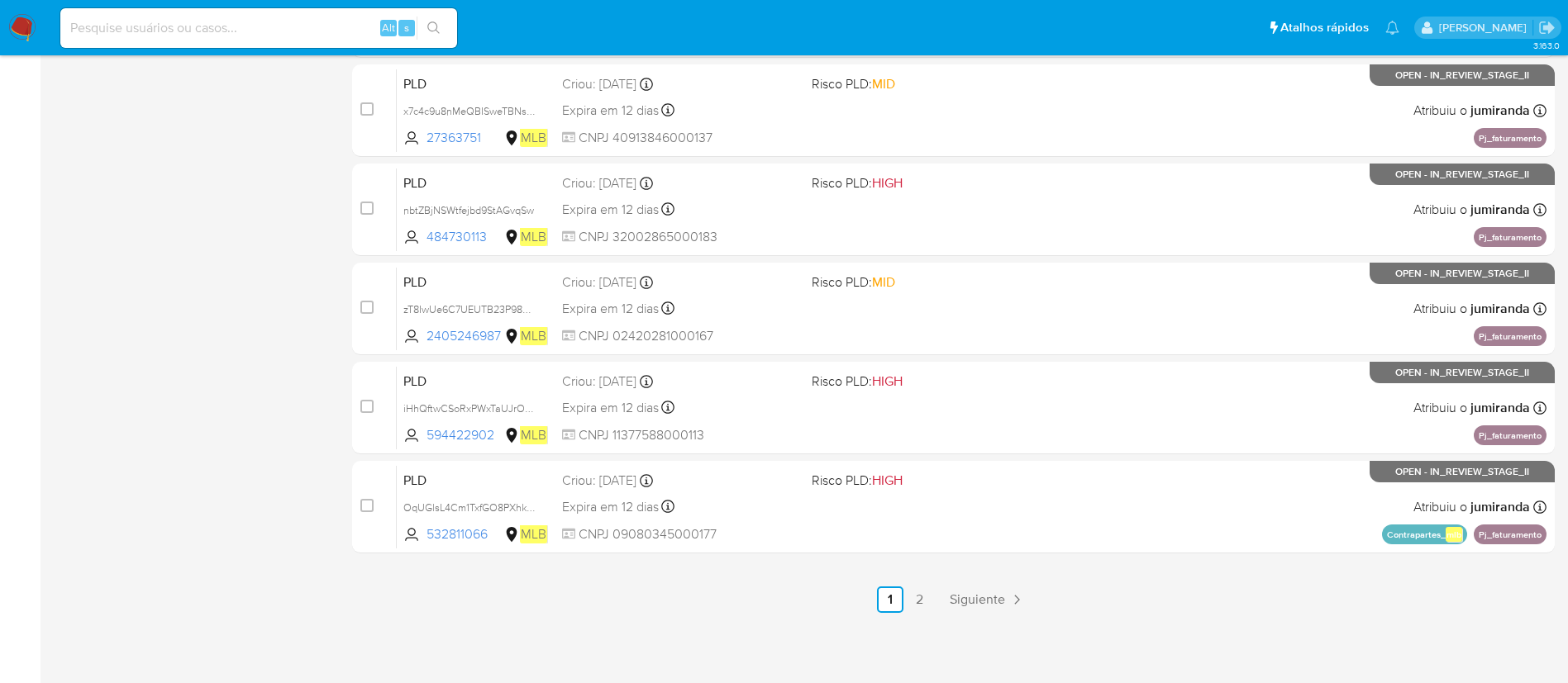
drag, startPoint x: 930, startPoint y: 598, endPoint x: 596, endPoint y: 447, distance: 366.5
click at [930, 598] on link "2" at bounding box center [920, 600] width 27 height 27
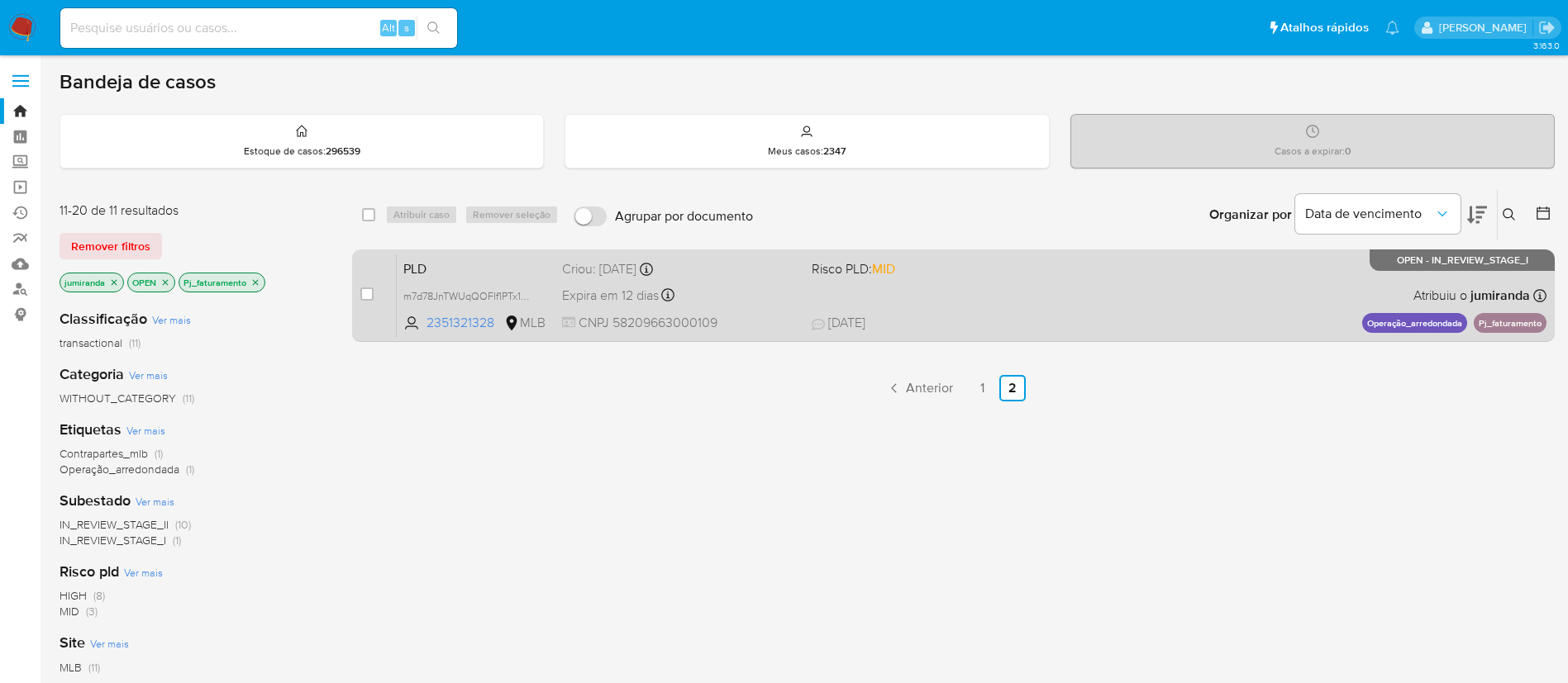
click at [829, 304] on div "PLD m7d78JnTWUqQOFIf1PTx1K0v 2351321328 MLB Risco PLD: MID Criou: 12/09/2025 Ex…" at bounding box center [971, 295] width 1150 height 84
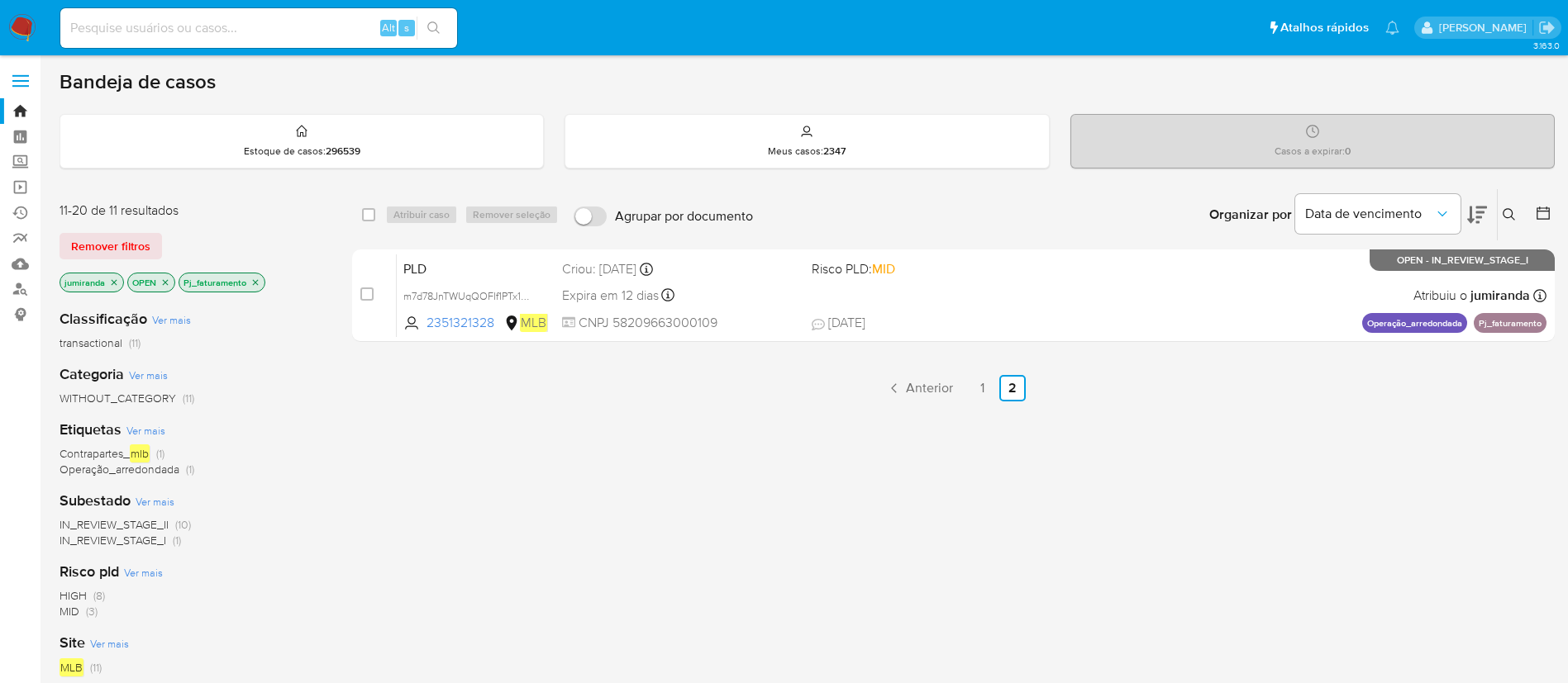
click at [247, 279] on p "Pj_faturamento" at bounding box center [221, 283] width 85 height 18
click at [253, 279] on icon "close-filter" at bounding box center [255, 282] width 10 height 10
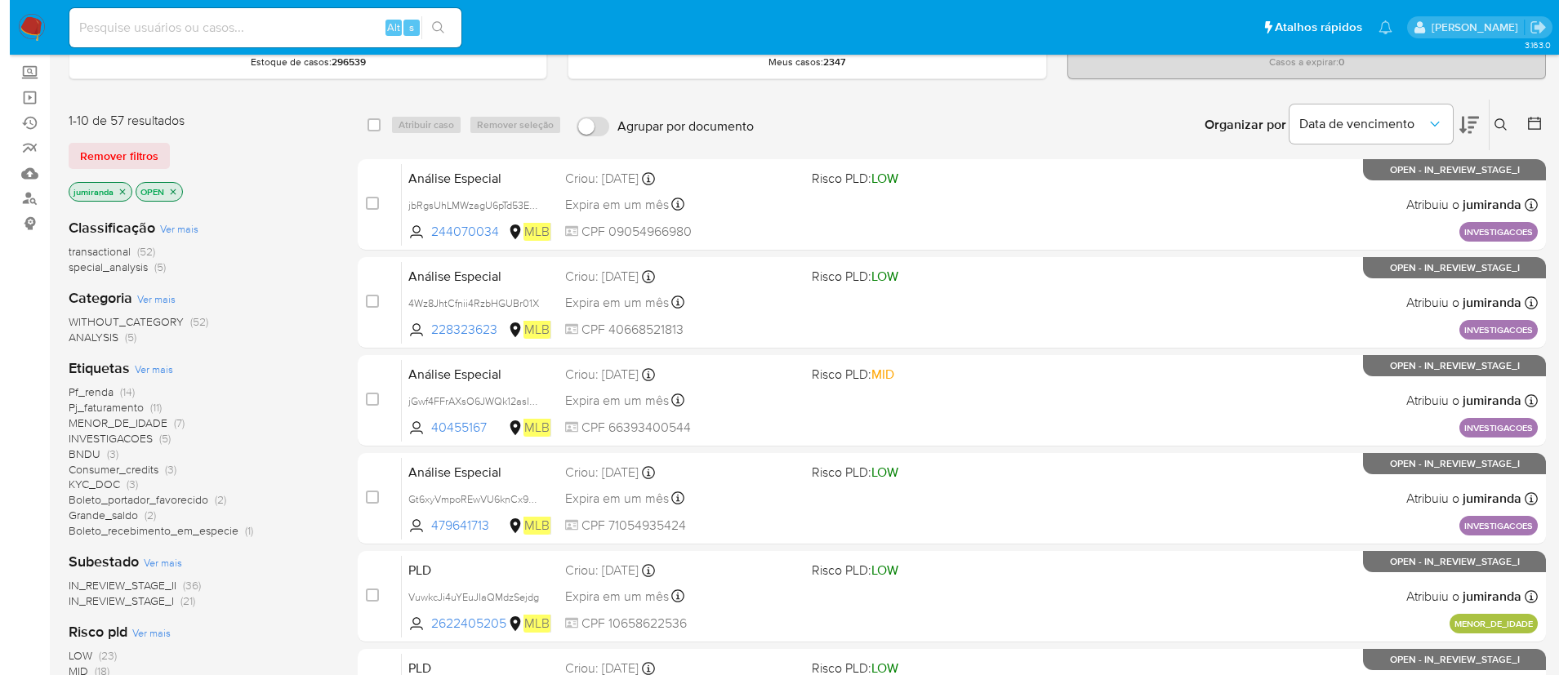
scroll to position [122, 0]
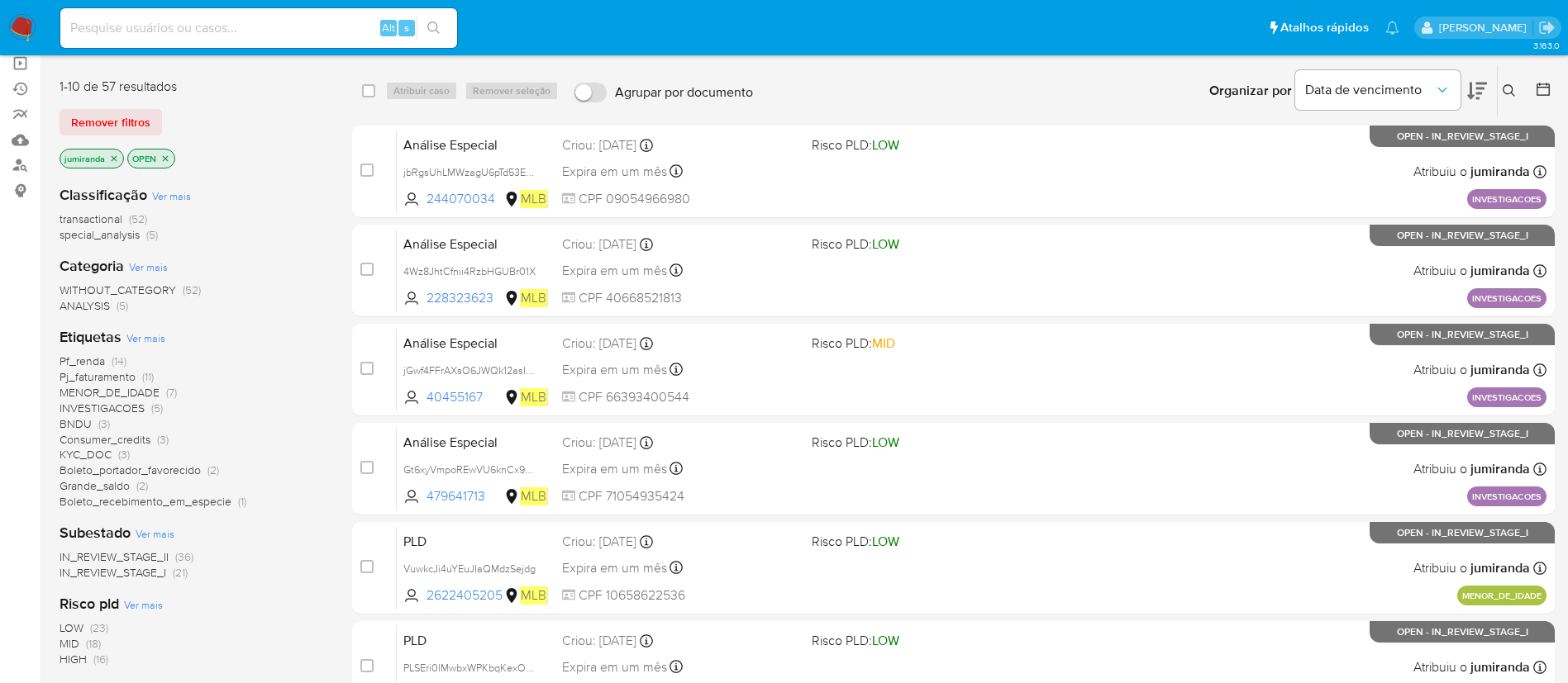
click at [151, 335] on span "Ver mais" at bounding box center [146, 338] width 39 height 15
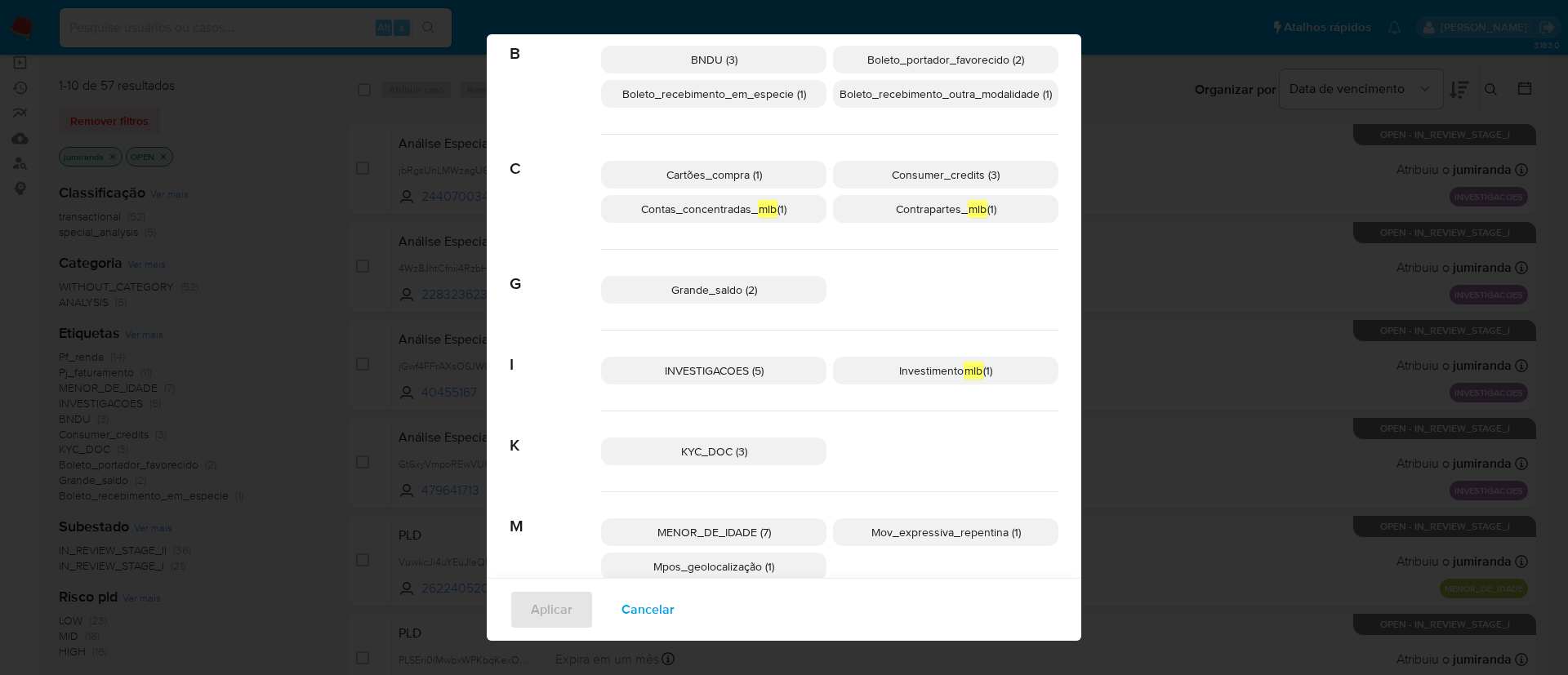
scroll to position [0, 0]
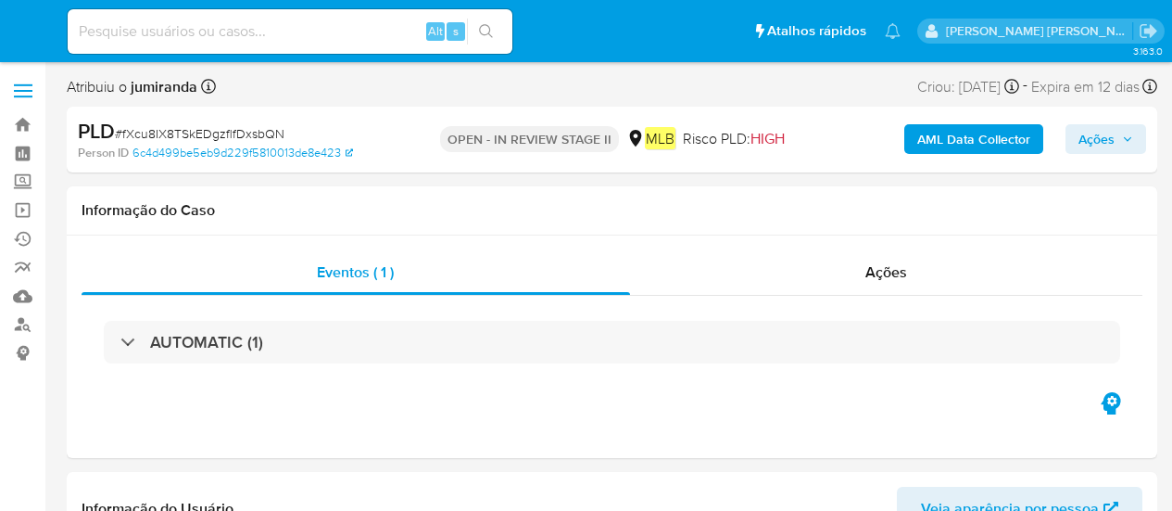
select select "10"
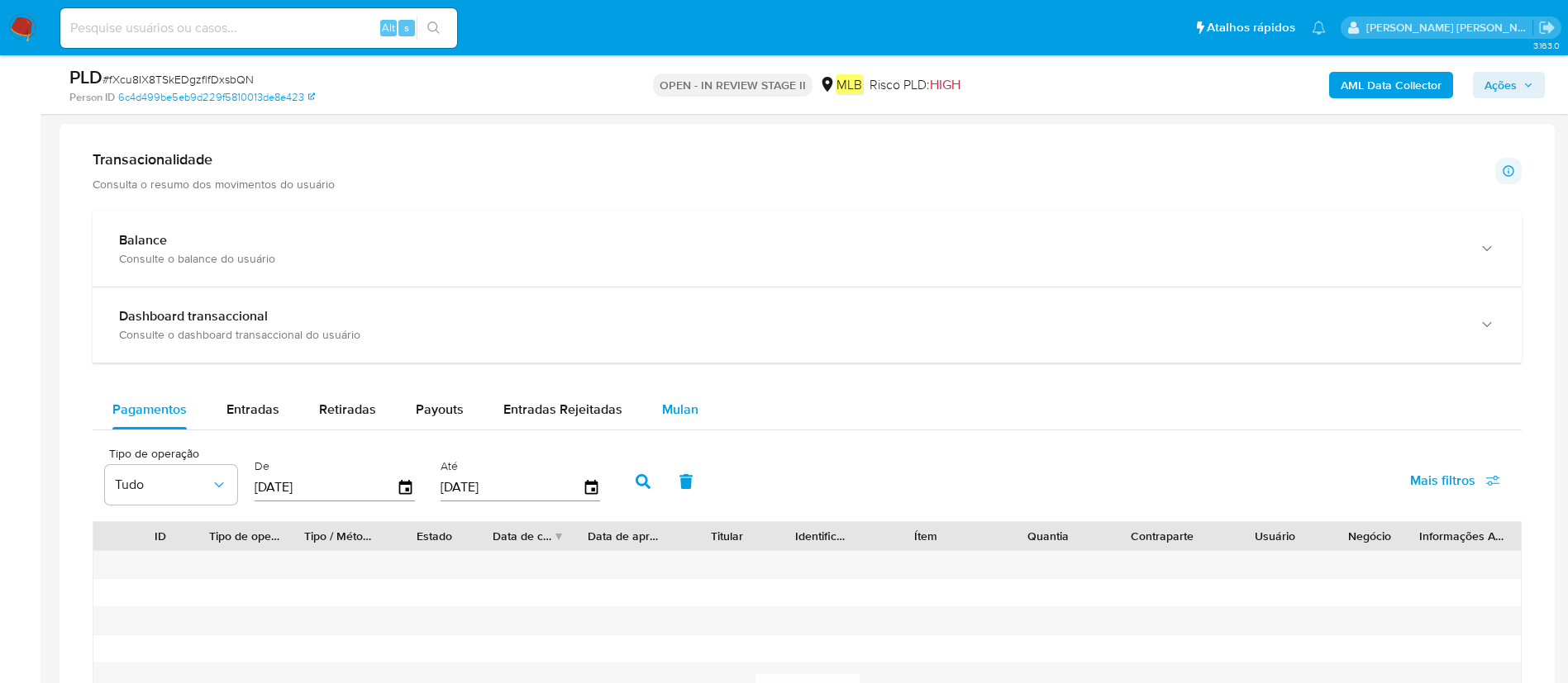
click at [689, 425] on div "Mulan" at bounding box center [680, 409] width 37 height 39
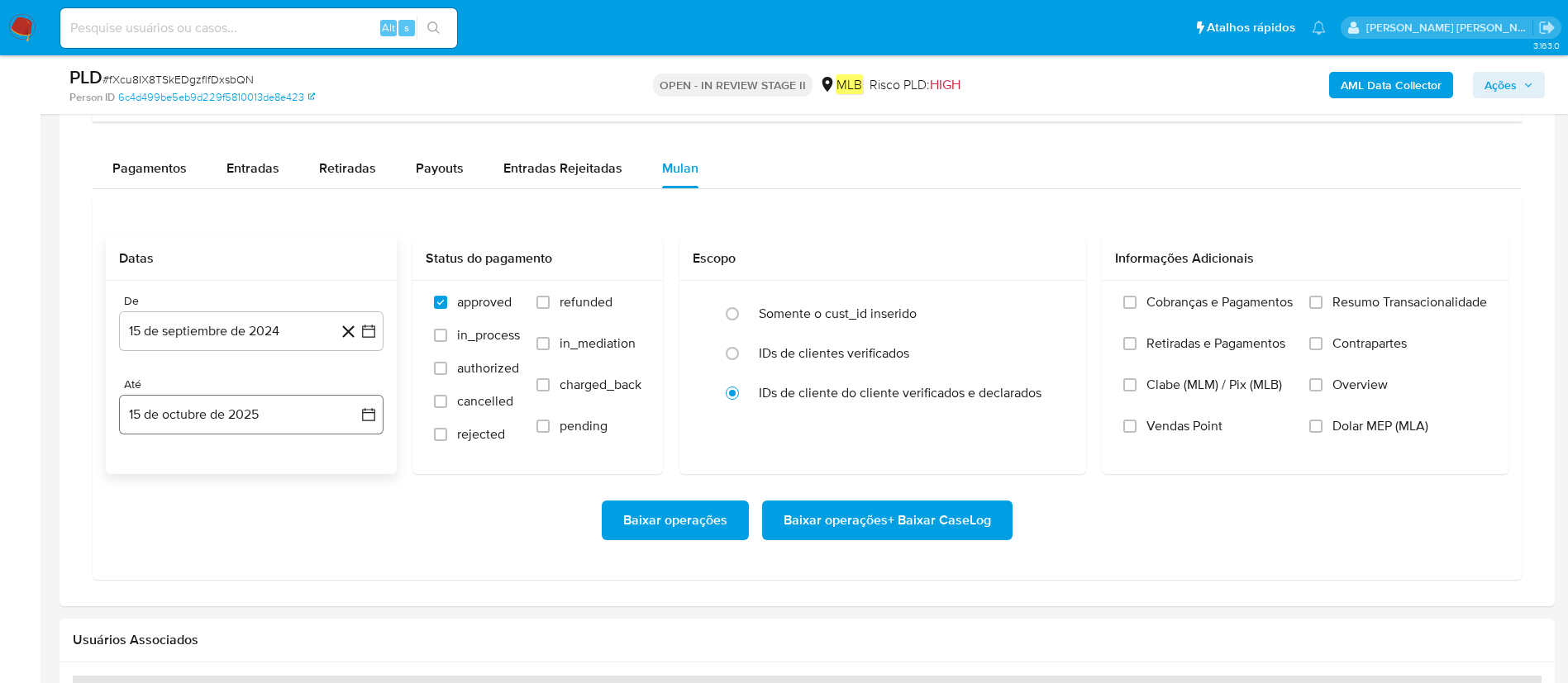
scroll to position [1363, 0]
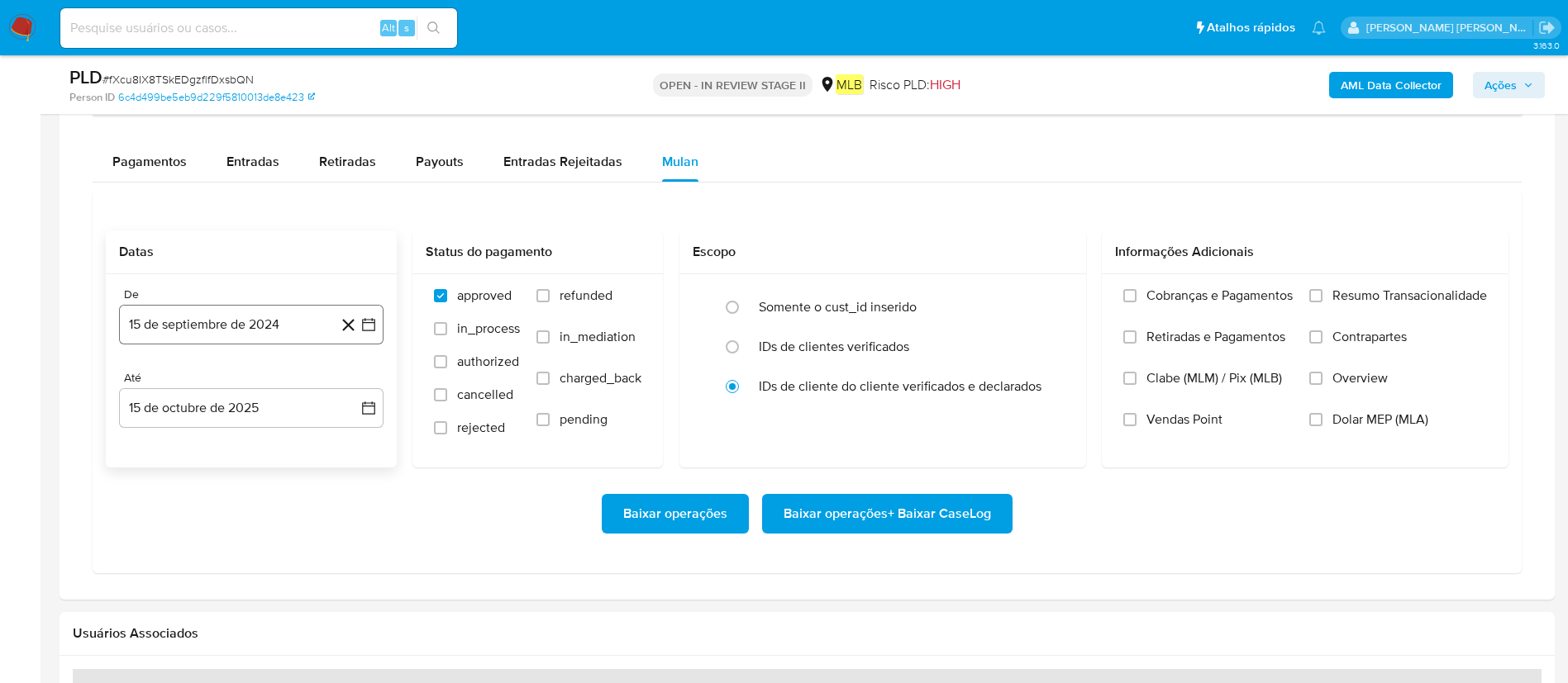
click at [200, 330] on button "15 de septiembre de 2024" at bounding box center [251, 325] width 265 height 39
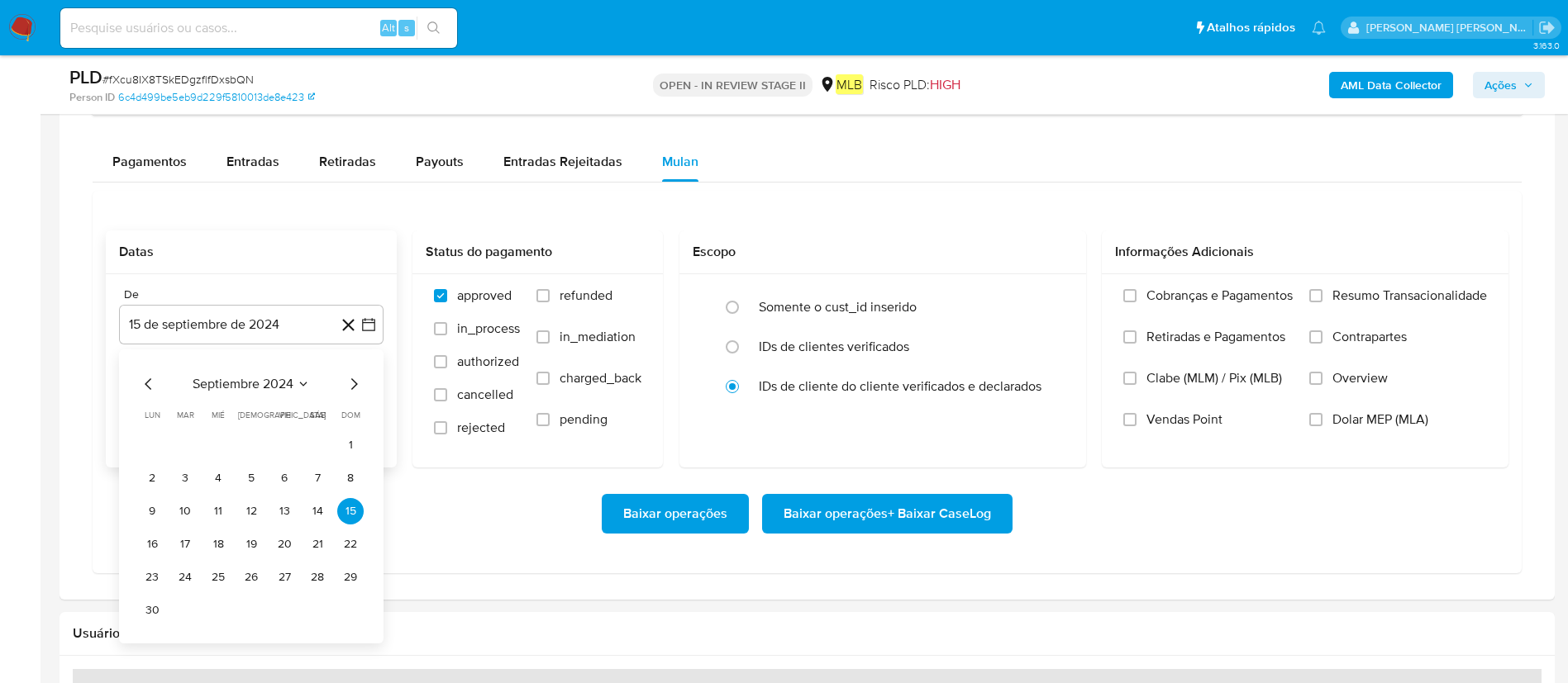
click at [251, 378] on span "septiembre 2024" at bounding box center [243, 384] width 101 height 17
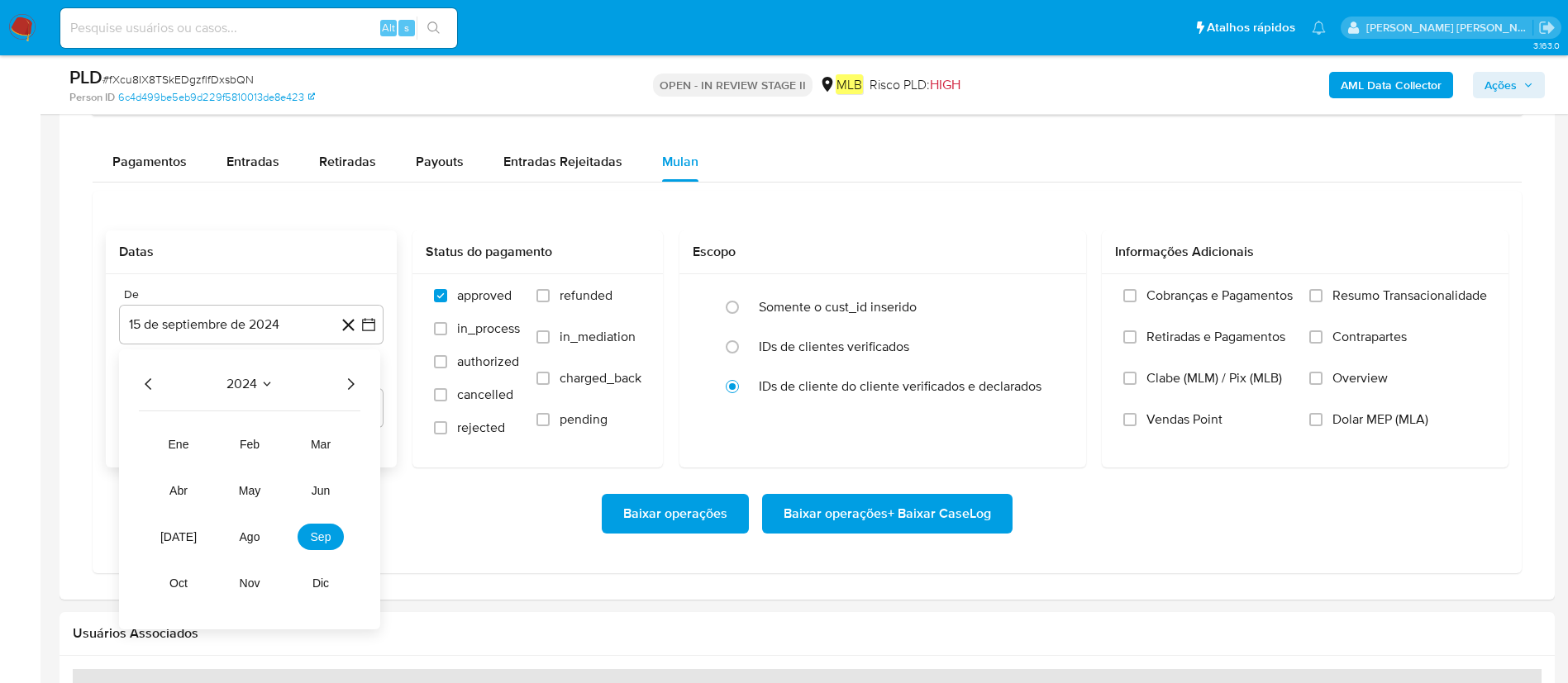
click at [353, 384] on icon "Año siguiente" at bounding box center [351, 383] width 6 height 12
click at [247, 455] on button "ago" at bounding box center [250, 538] width 46 height 27
click at [280, 449] on button "1" at bounding box center [285, 446] width 27 height 27
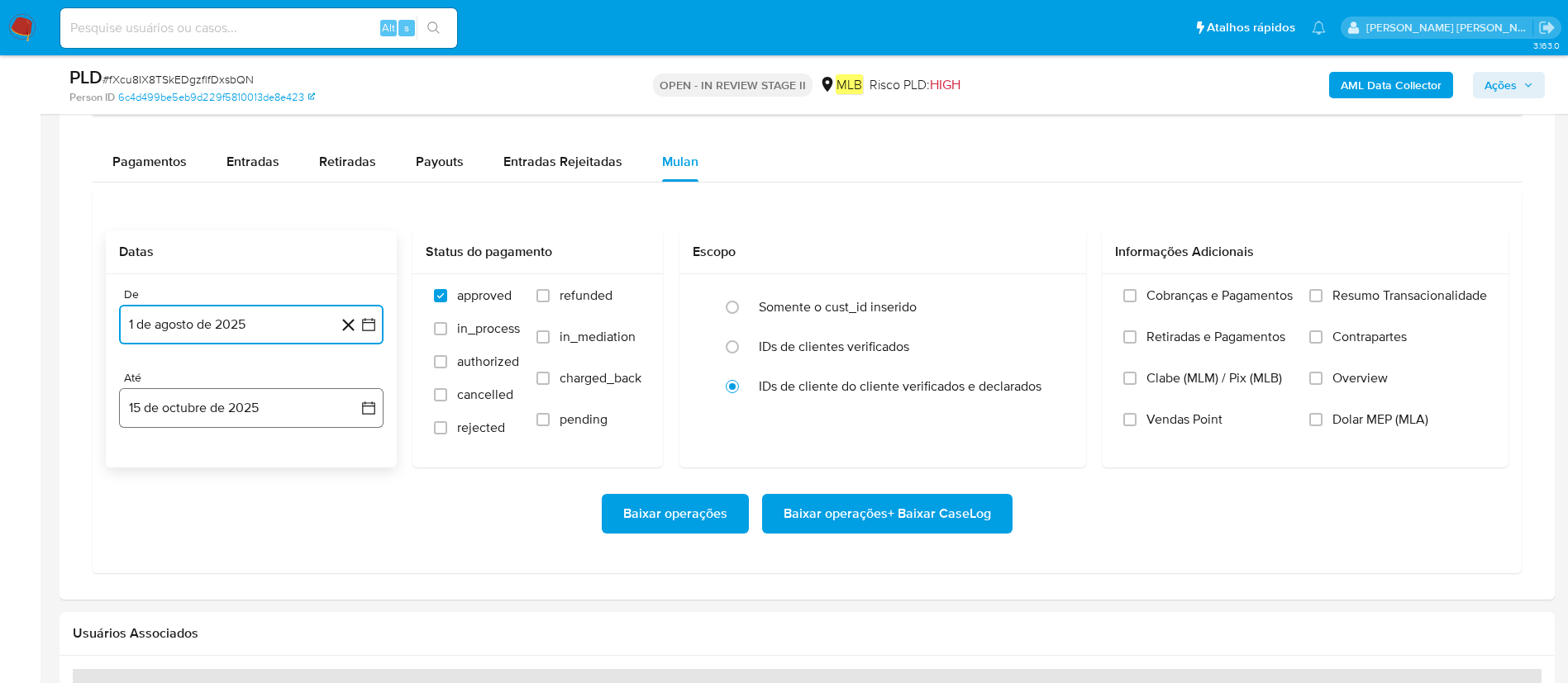
click at [287, 406] on button "15 de octubre de 2025" at bounding box center [251, 408] width 265 height 39
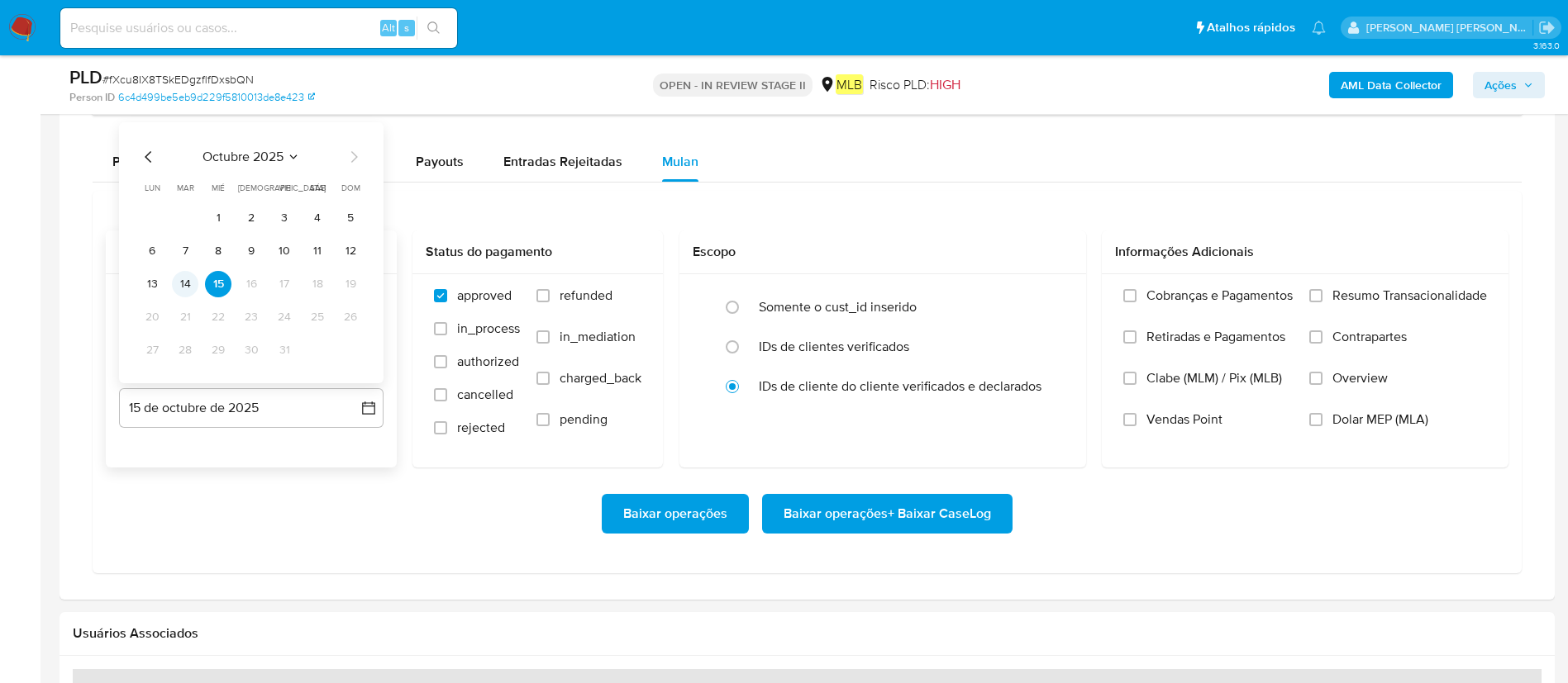
click at [181, 281] on button "14" at bounding box center [186, 284] width 27 height 27
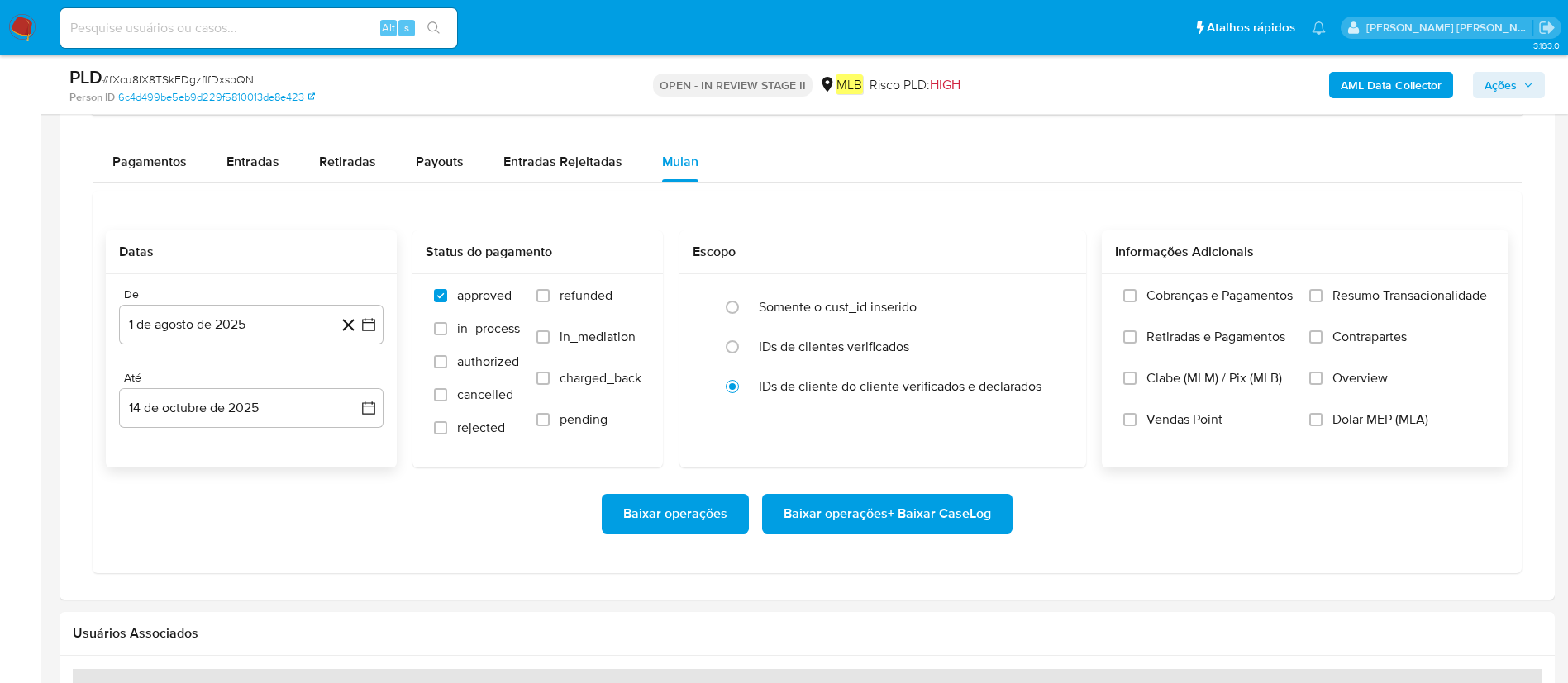
click at [1044, 287] on div "Cobranças e Pagamentos Retiradas e Pagamentos Clabe (MLM) / Pix (MLB) Vendas Po…" at bounding box center [1305, 370] width 407 height 192
click at [1044, 295] on label "Resumo Transacionalidade" at bounding box center [1398, 308] width 177 height 41
click at [1044, 295] on input "Resumo Transacionalidade" at bounding box center [1316, 295] width 13 height 13
click at [871, 455] on span "Baixar operações + Baixar CaseLog" at bounding box center [887, 514] width 208 height 37
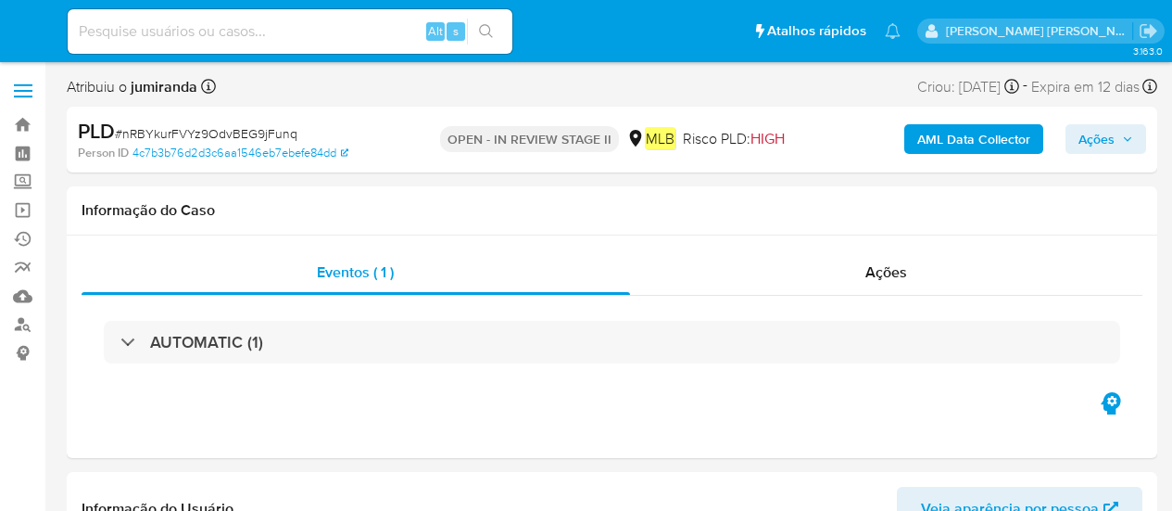
select select "10"
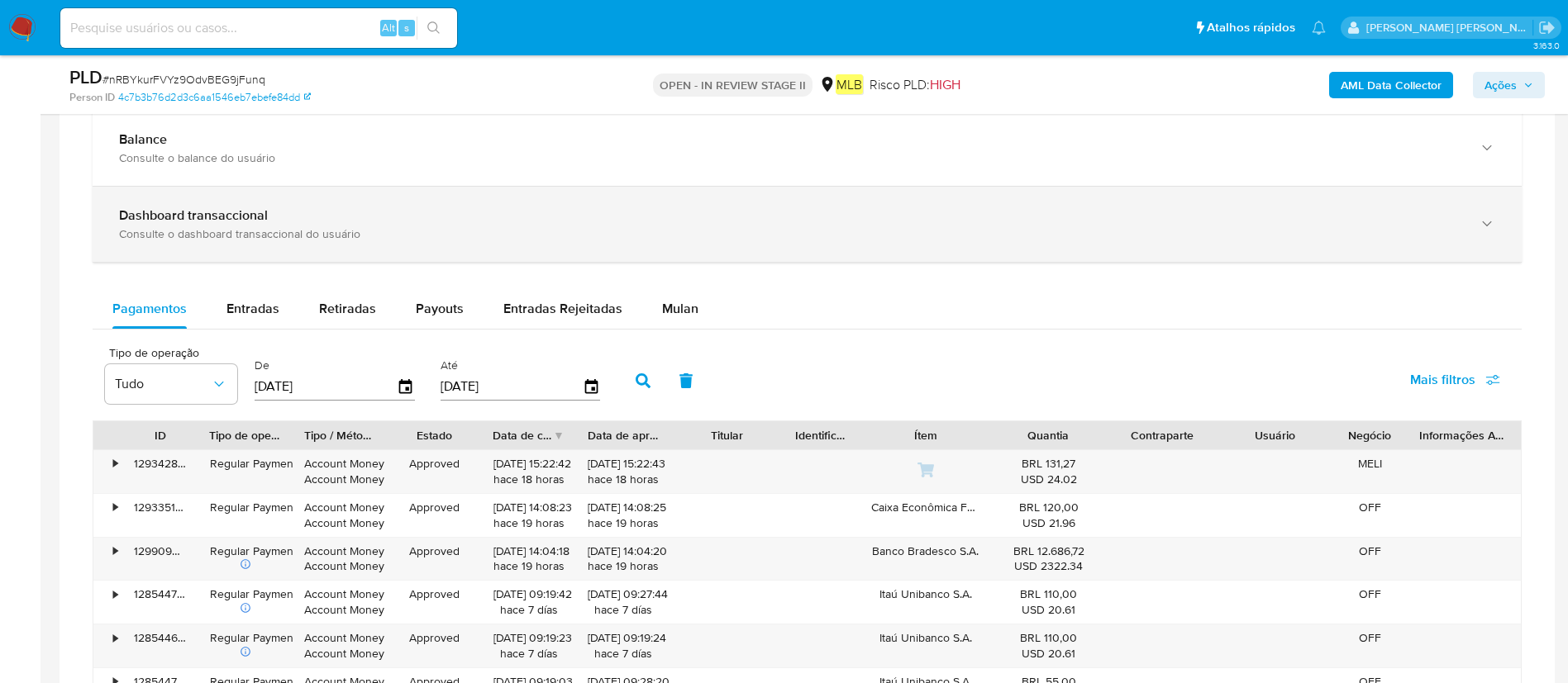
scroll to position [1239, 0]
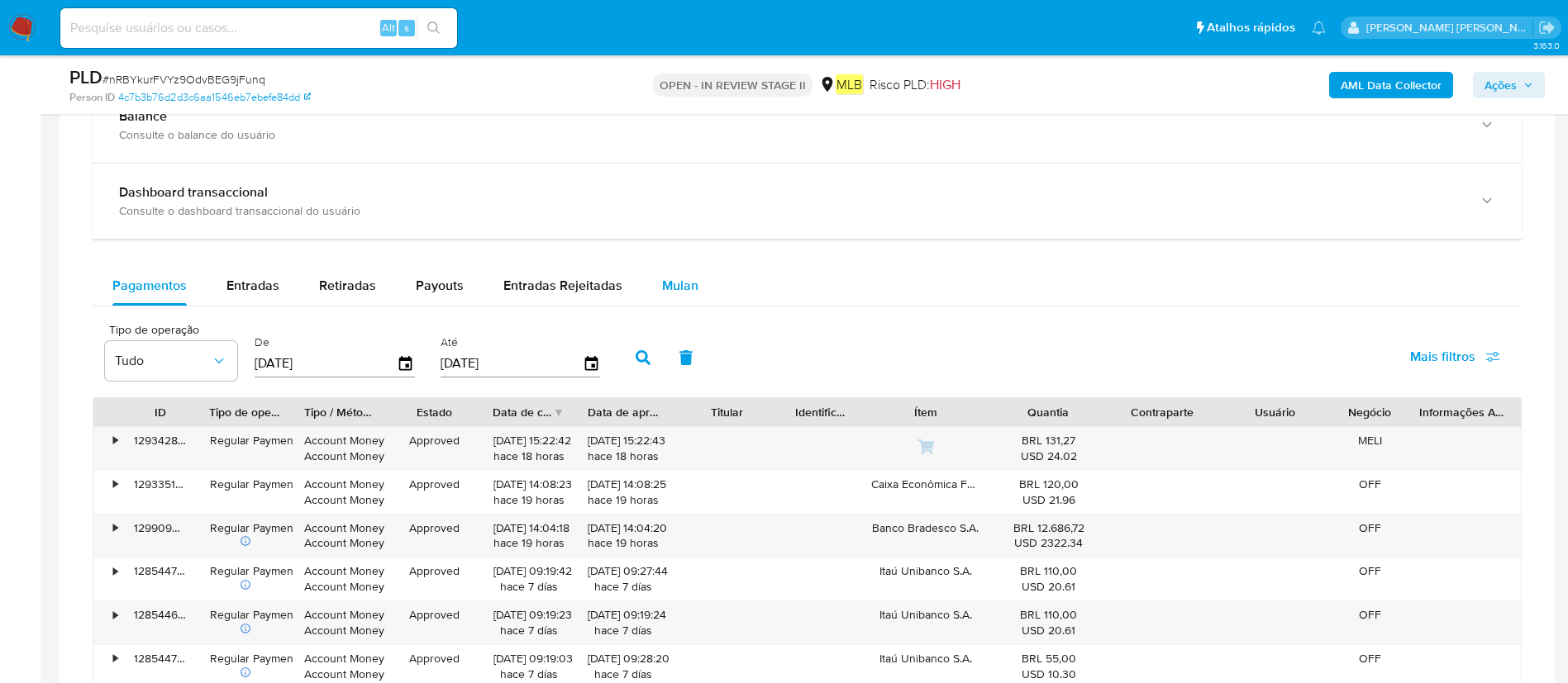
click at [652, 290] on button "Mulan" at bounding box center [680, 285] width 76 height 39
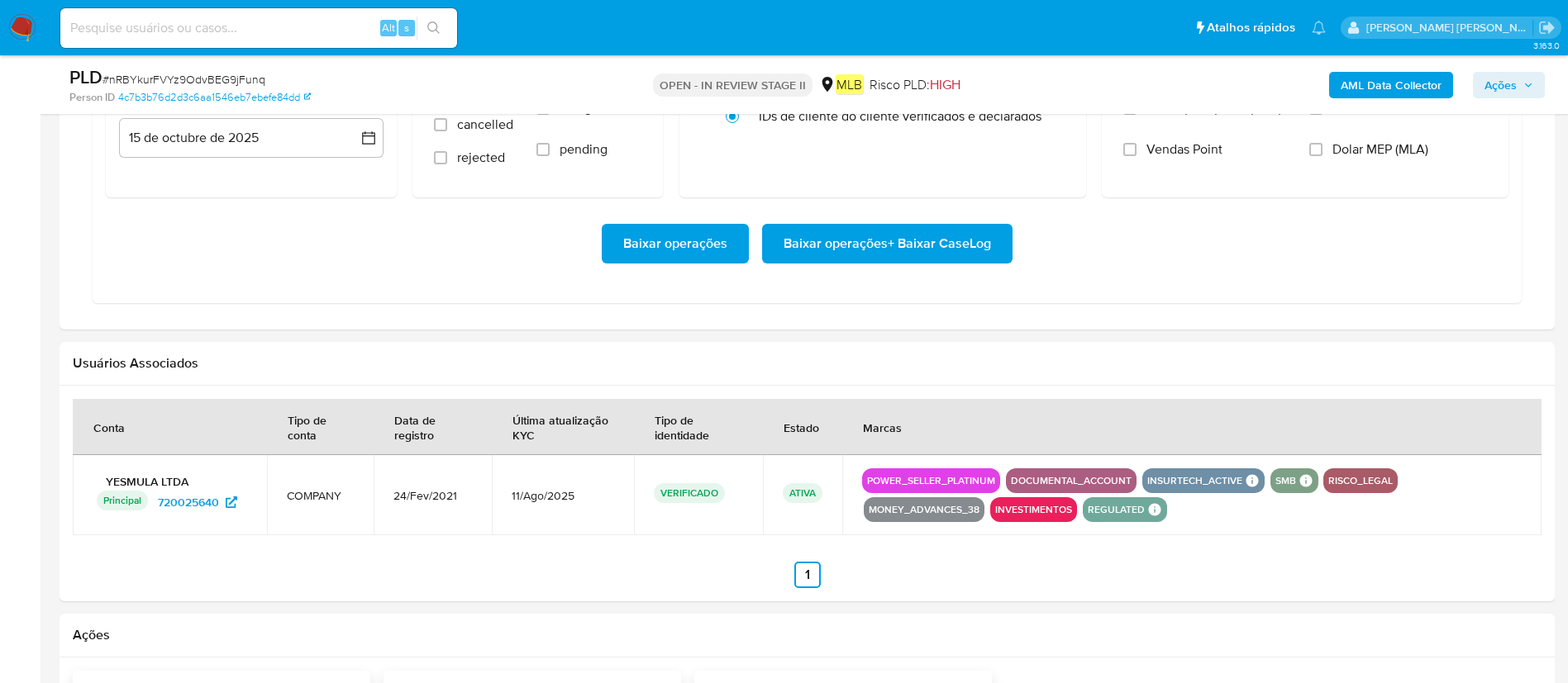
scroll to position [1487, 0]
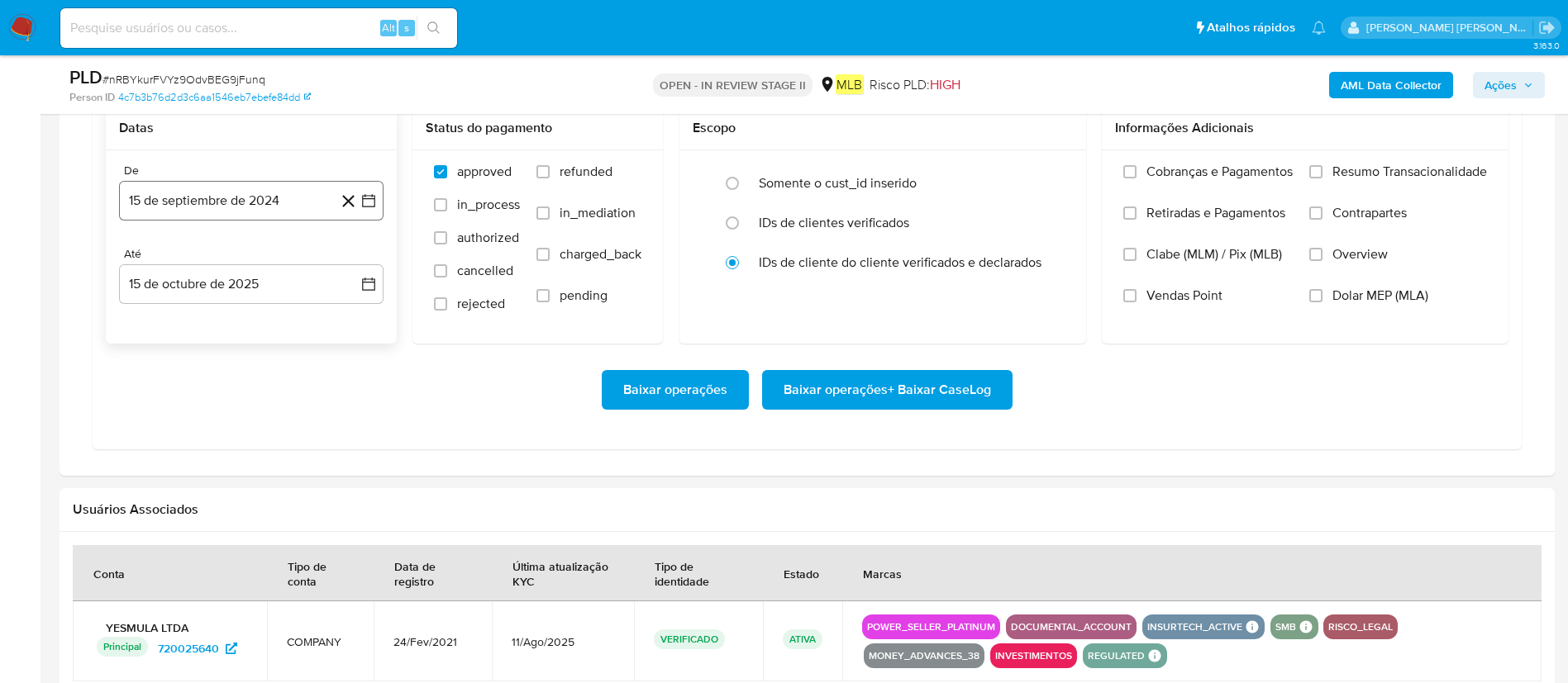
click at [237, 209] on button "15 de septiembre de 2024" at bounding box center [251, 201] width 265 height 39
click at [239, 262] on span "septiembre 2024" at bounding box center [243, 260] width 101 height 17
click at [351, 265] on icon "Año siguiente" at bounding box center [351, 260] width 20 height 20
click at [239, 423] on button "ago" at bounding box center [250, 414] width 46 height 27
click at [276, 318] on button "1" at bounding box center [285, 322] width 27 height 27
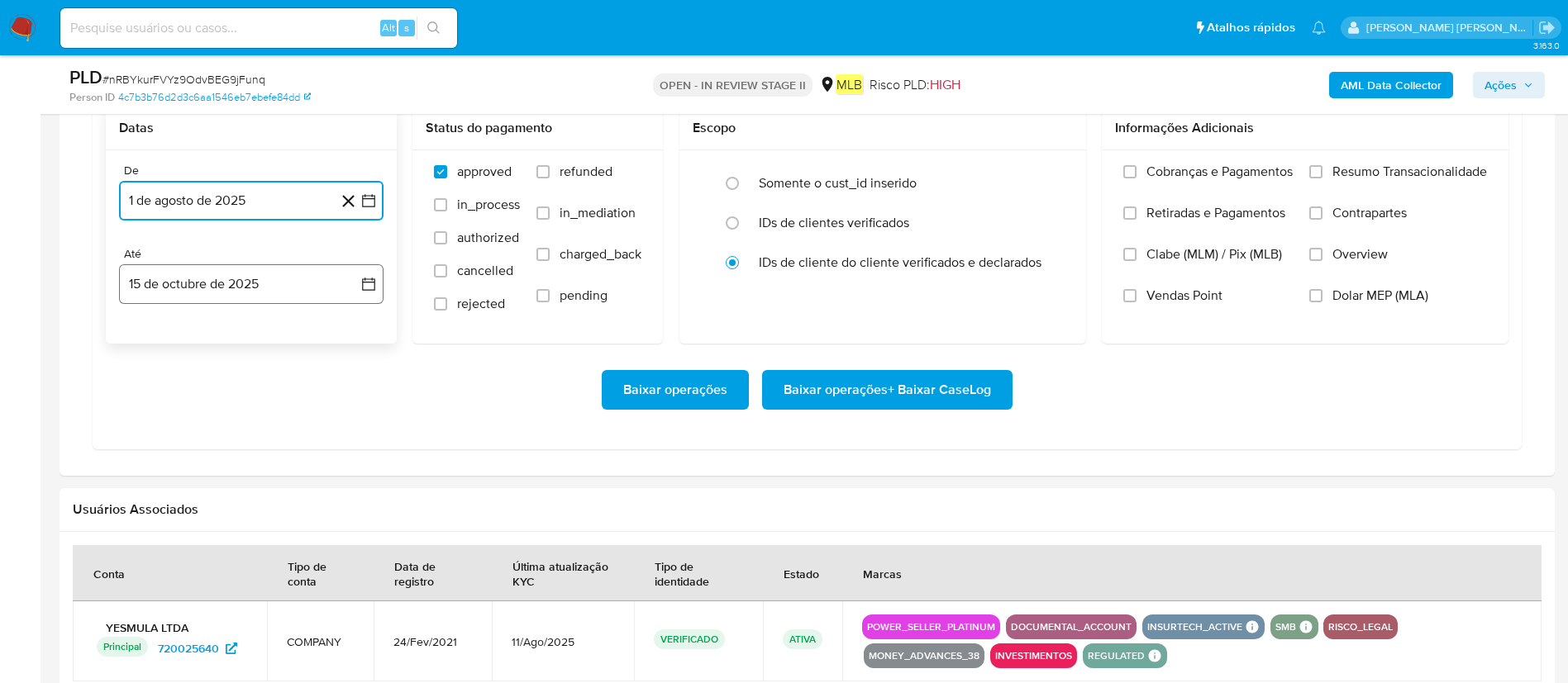
click at [275, 278] on button "15 de octubre de 2025" at bounding box center [251, 284] width 265 height 39
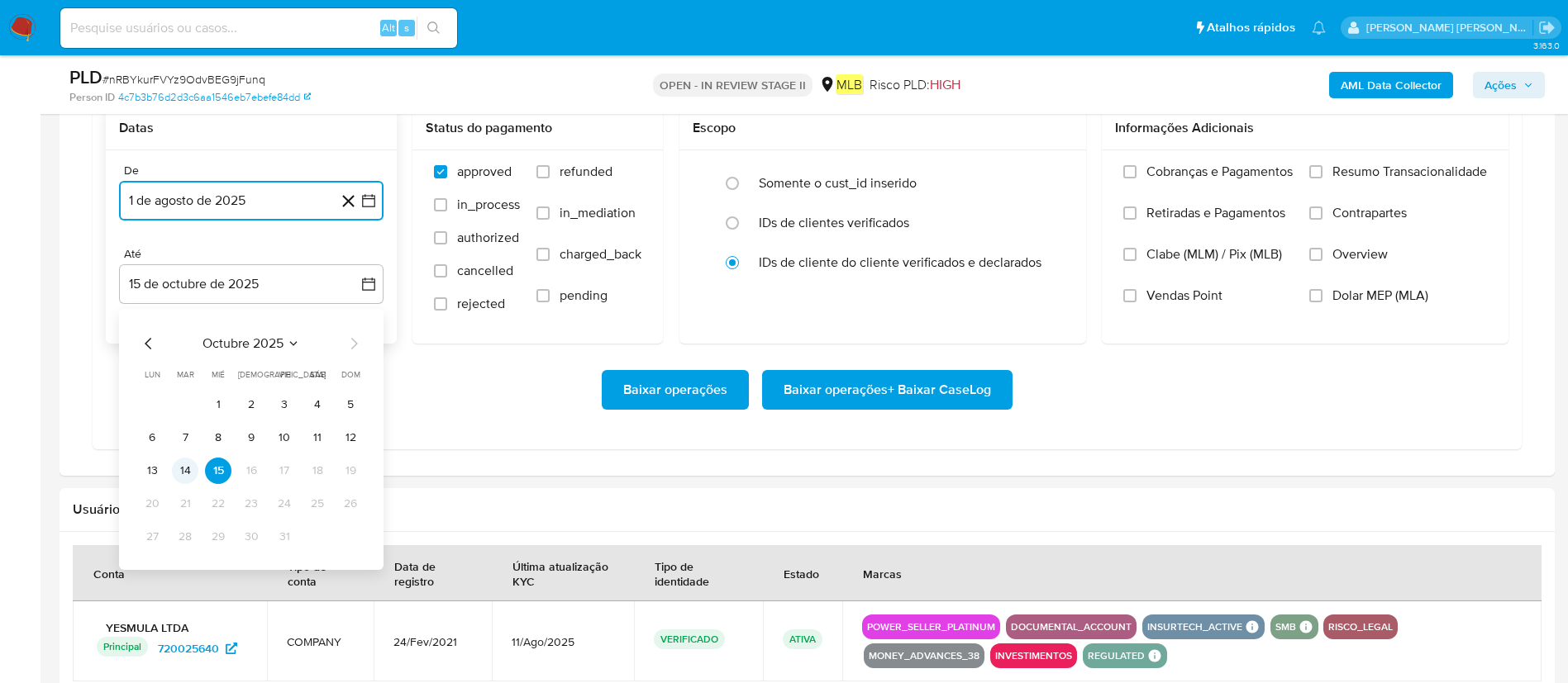
click at [173, 455] on button "14" at bounding box center [186, 471] width 27 height 27
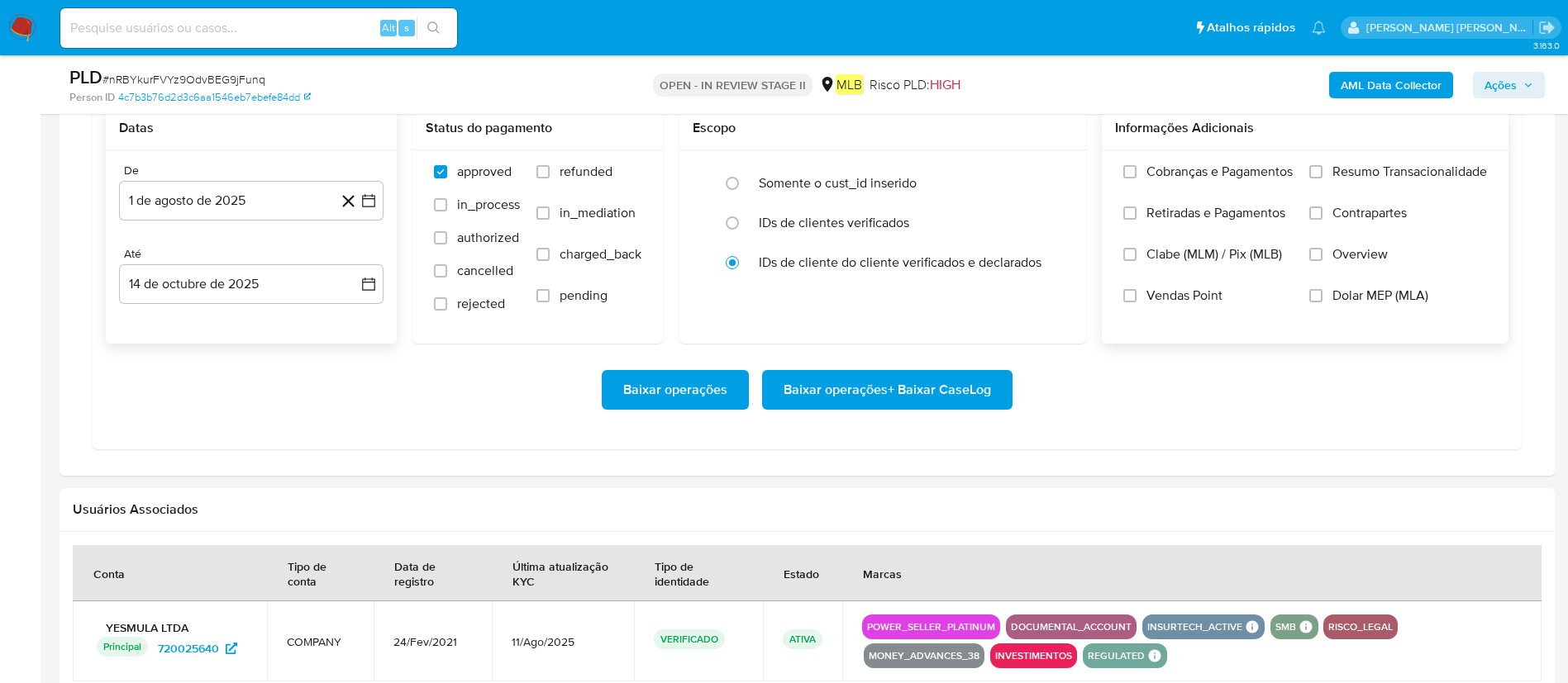
click at [1044, 184] on label "Resumo Transacionalidade" at bounding box center [1398, 184] width 177 height 41
click at [1044, 178] on input "Resumo Transacionalidade" at bounding box center [1316, 171] width 13 height 13
click at [888, 393] on span "Baixar operações + Baixar CaseLog" at bounding box center [887, 390] width 208 height 37
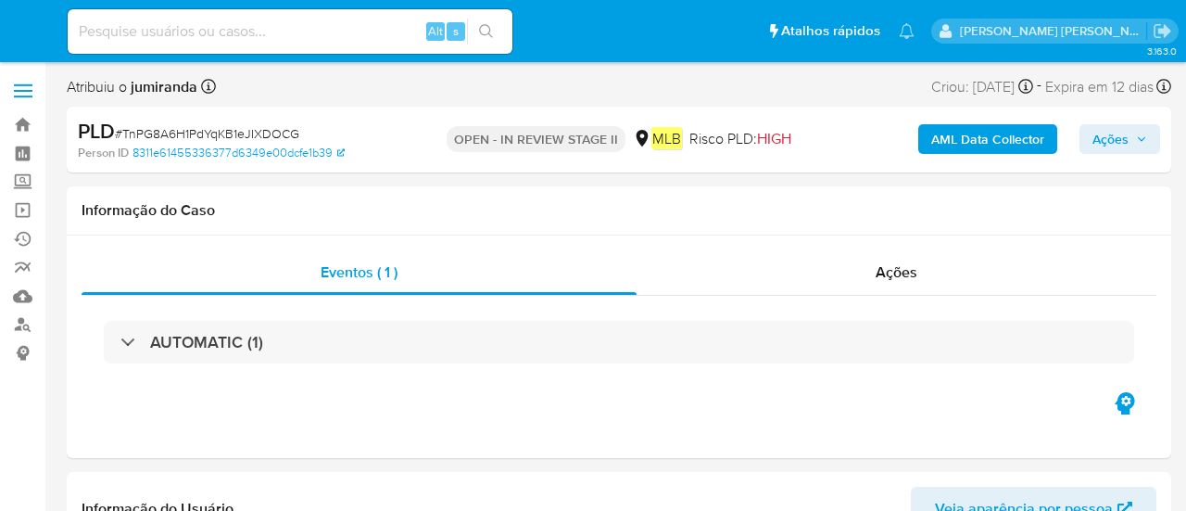
select select "10"
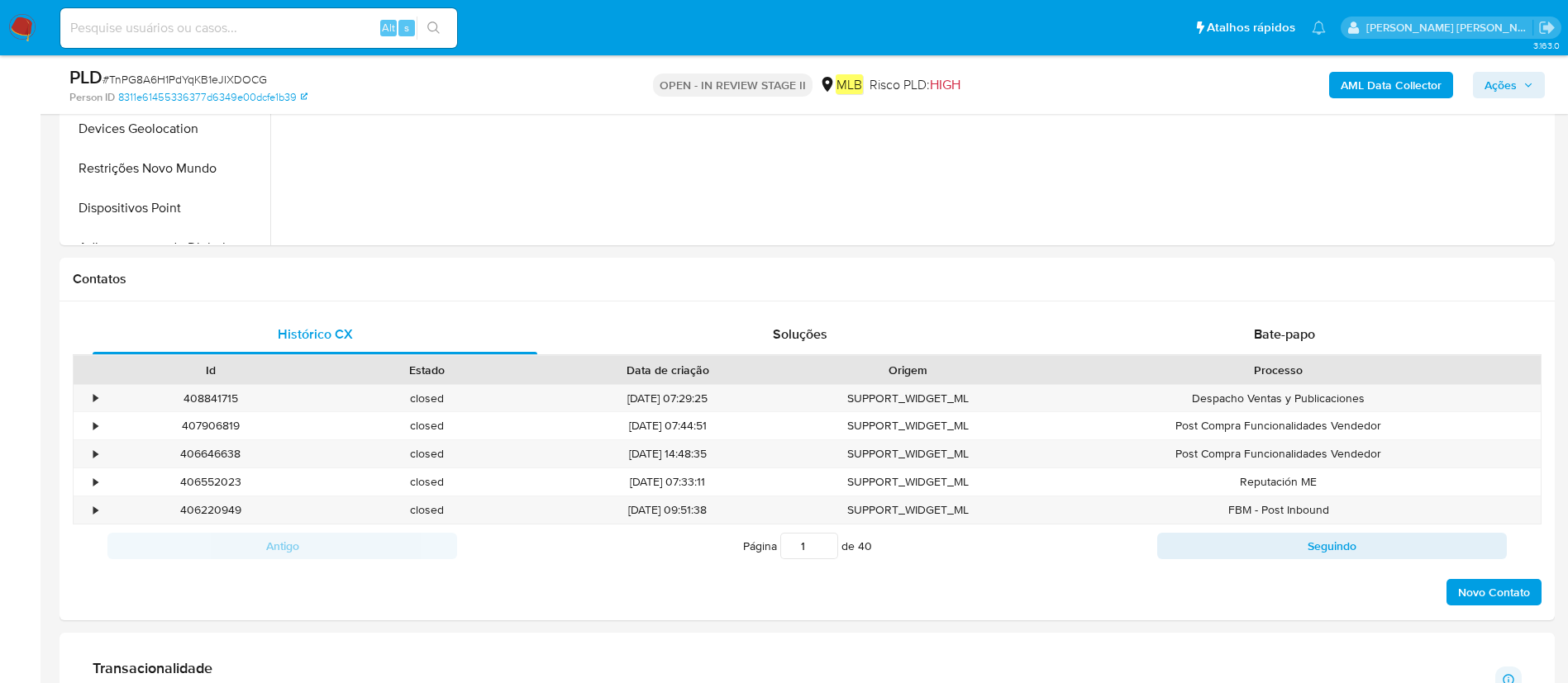
scroll to position [744, 0]
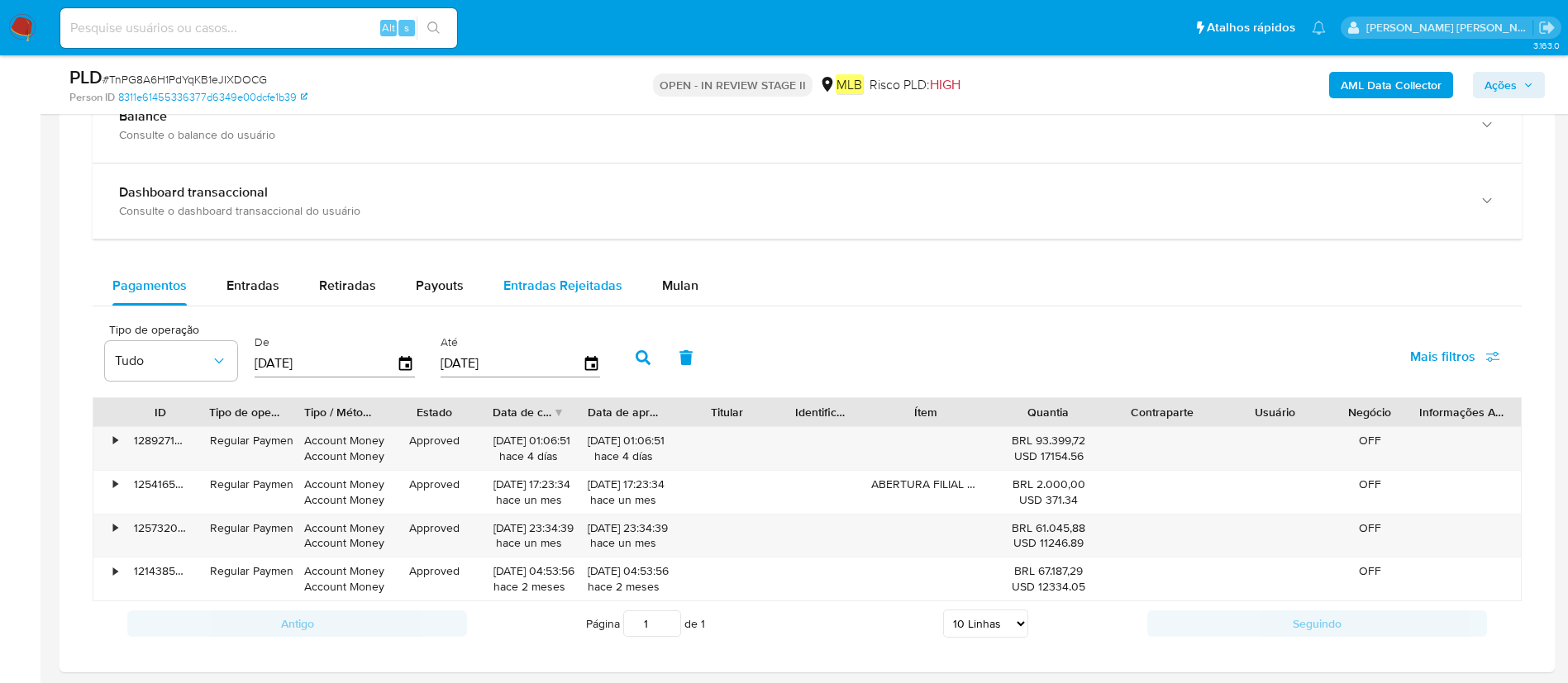
drag, startPoint x: 677, startPoint y: 286, endPoint x: 627, endPoint y: 294, distance: 50.6
click at [676, 286] on span "Mulan" at bounding box center [680, 285] width 37 height 19
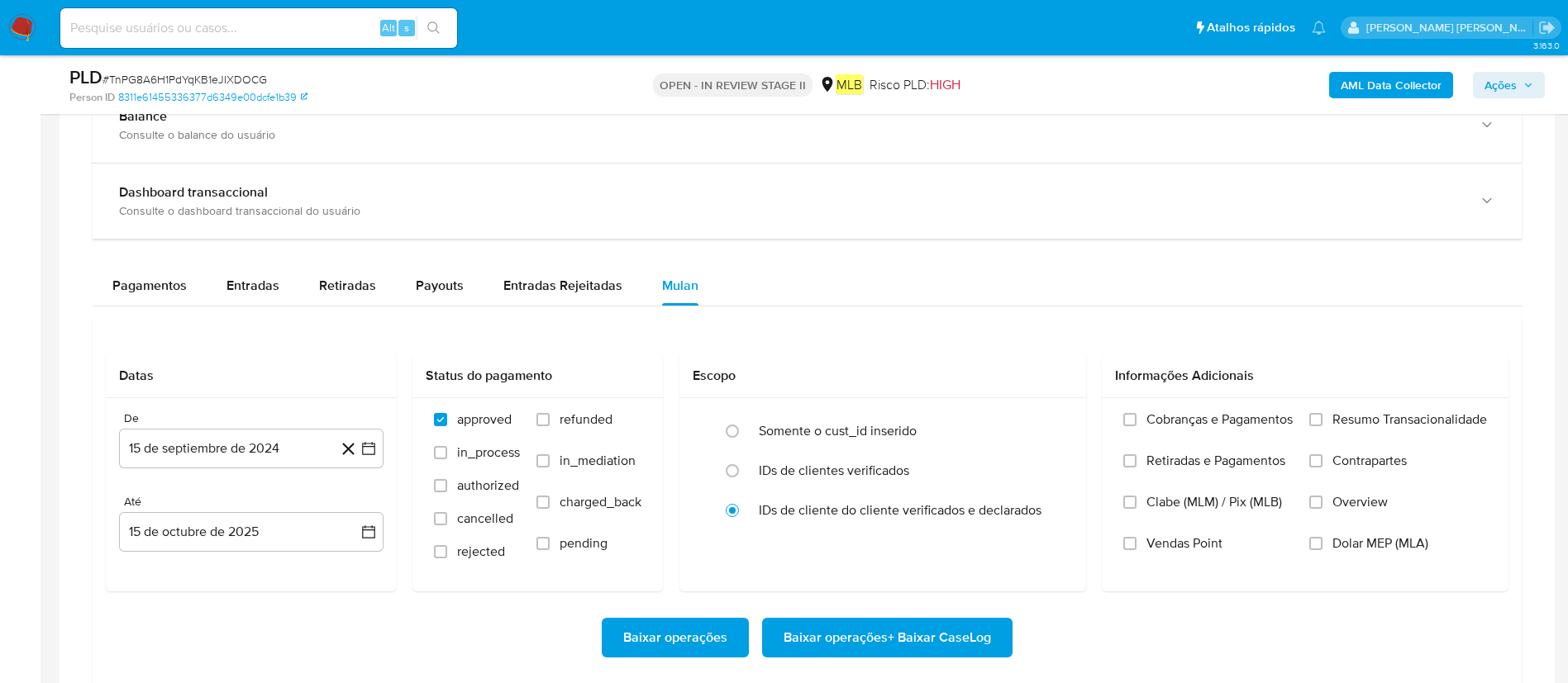
scroll to position [1487, 0]
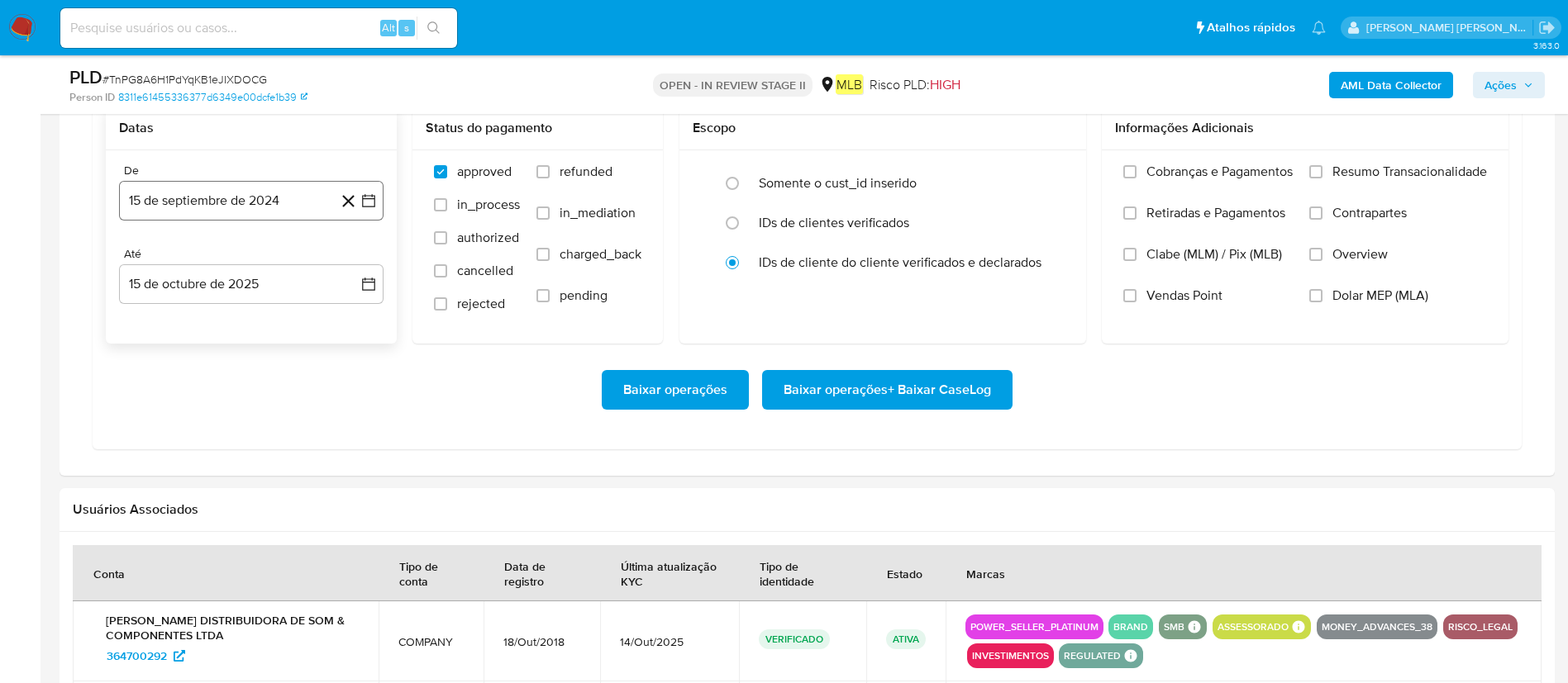
click at [210, 192] on button "15 de septiembre de 2024" at bounding box center [251, 201] width 265 height 39
click at [260, 256] on span "septiembre 2024" at bounding box center [243, 260] width 101 height 17
click at [353, 253] on icon "Año siguiente" at bounding box center [351, 260] width 20 height 20
click at [247, 417] on span "ago" at bounding box center [250, 413] width 21 height 13
click at [295, 322] on button "1" at bounding box center [285, 322] width 27 height 27
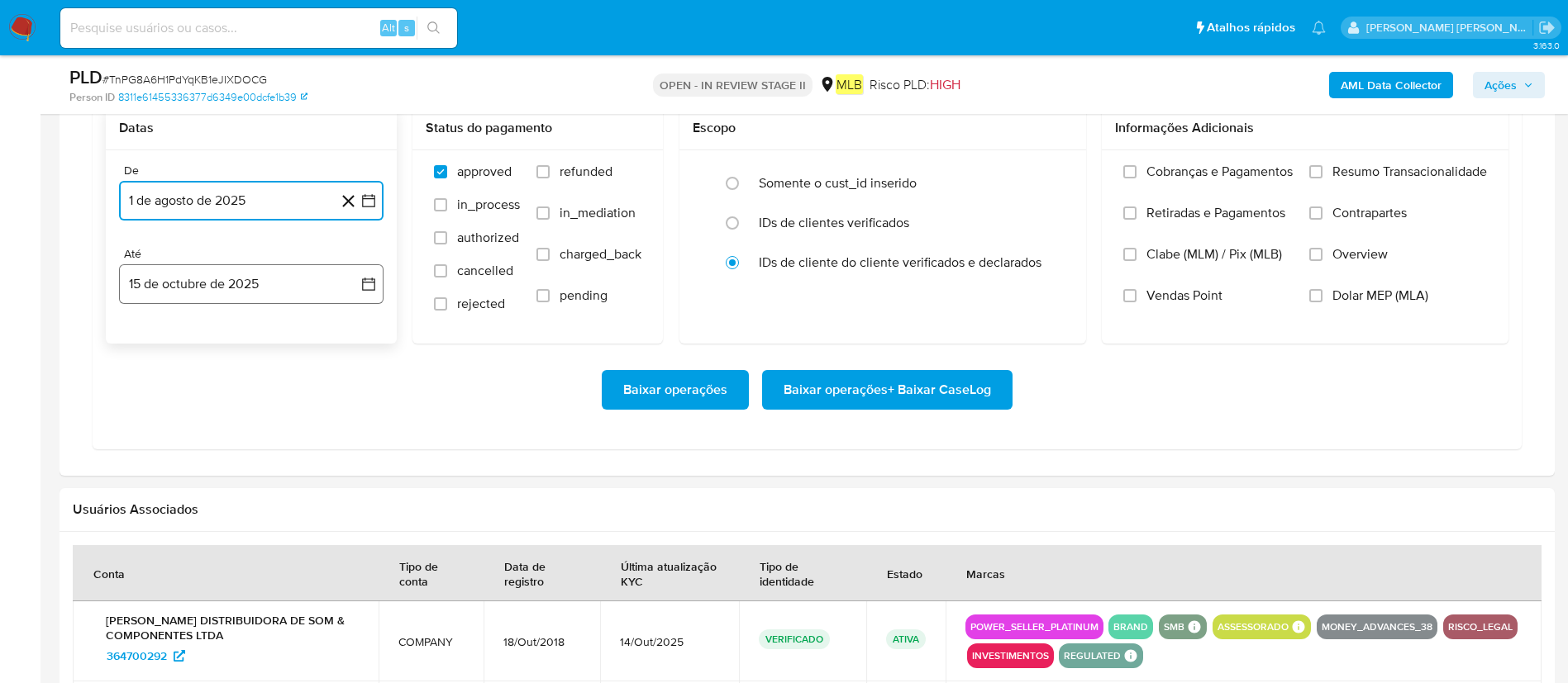
click at [266, 292] on button "15 de octubre de 2025" at bounding box center [251, 284] width 265 height 39
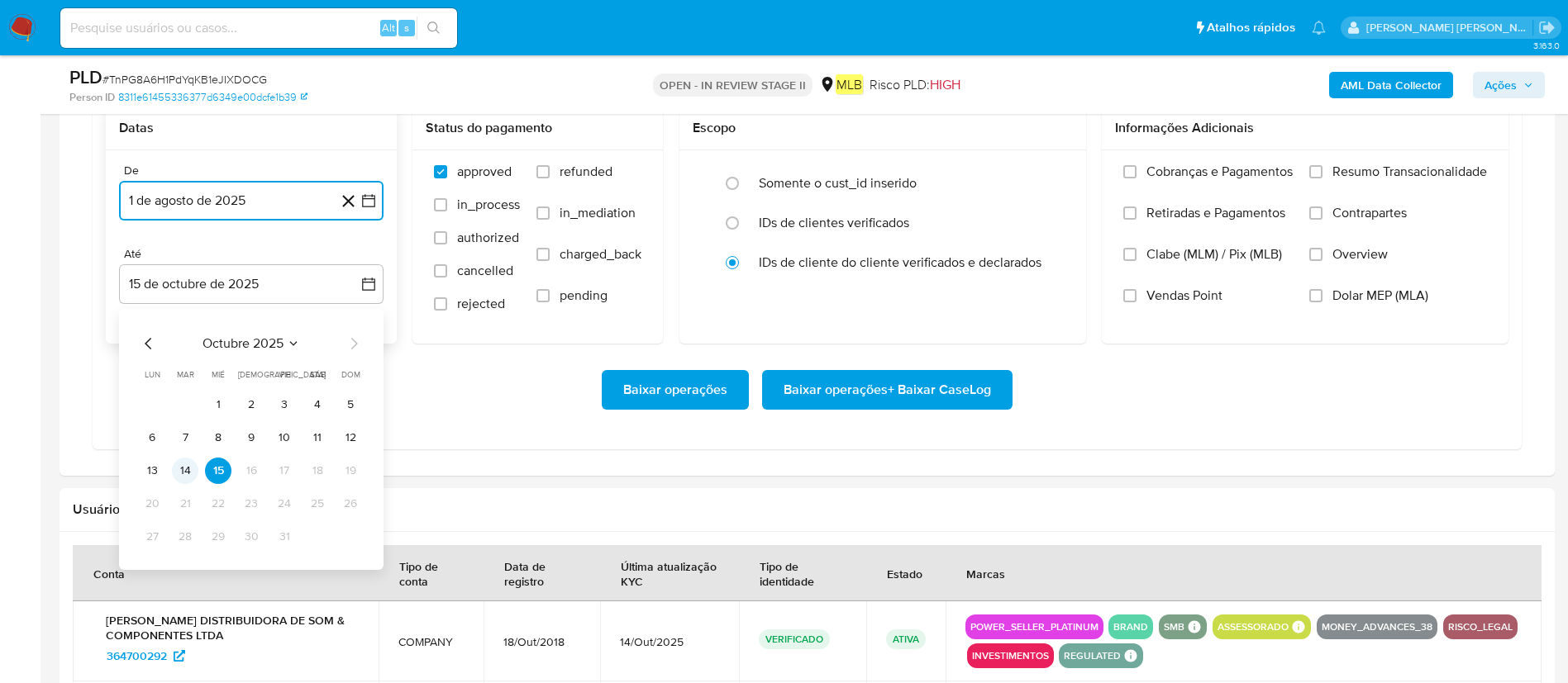
click at [186, 455] on button "14" at bounding box center [186, 471] width 27 height 27
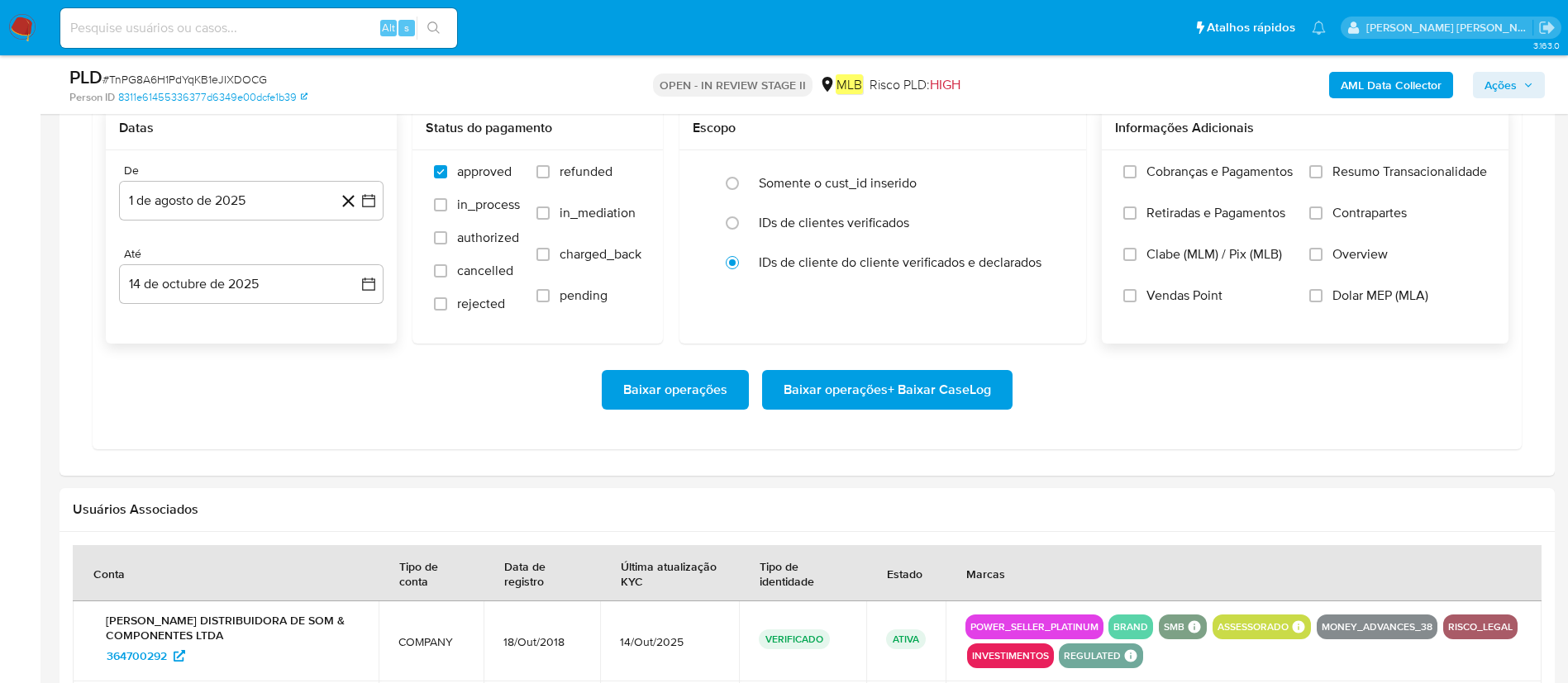
click at [1057, 174] on span "Resumo Transacionalidade" at bounding box center [1409, 171] width 154 height 17
click at [1057, 174] on input "Resumo Transacionalidade" at bounding box center [1316, 171] width 13 height 13
click at [879, 382] on span "Baixar operações + Baixar CaseLog" at bounding box center [887, 390] width 208 height 37
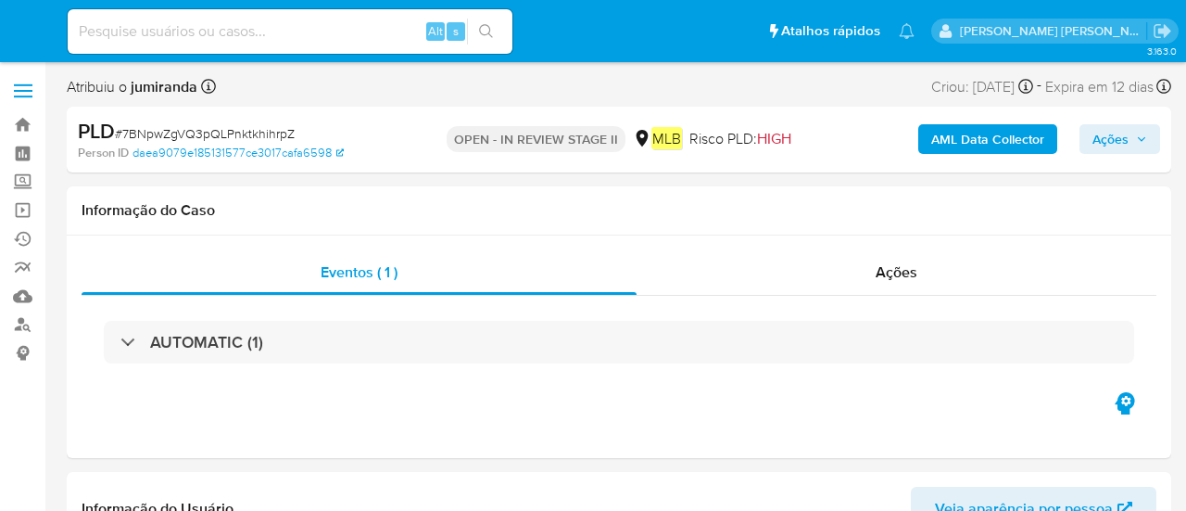
select select "10"
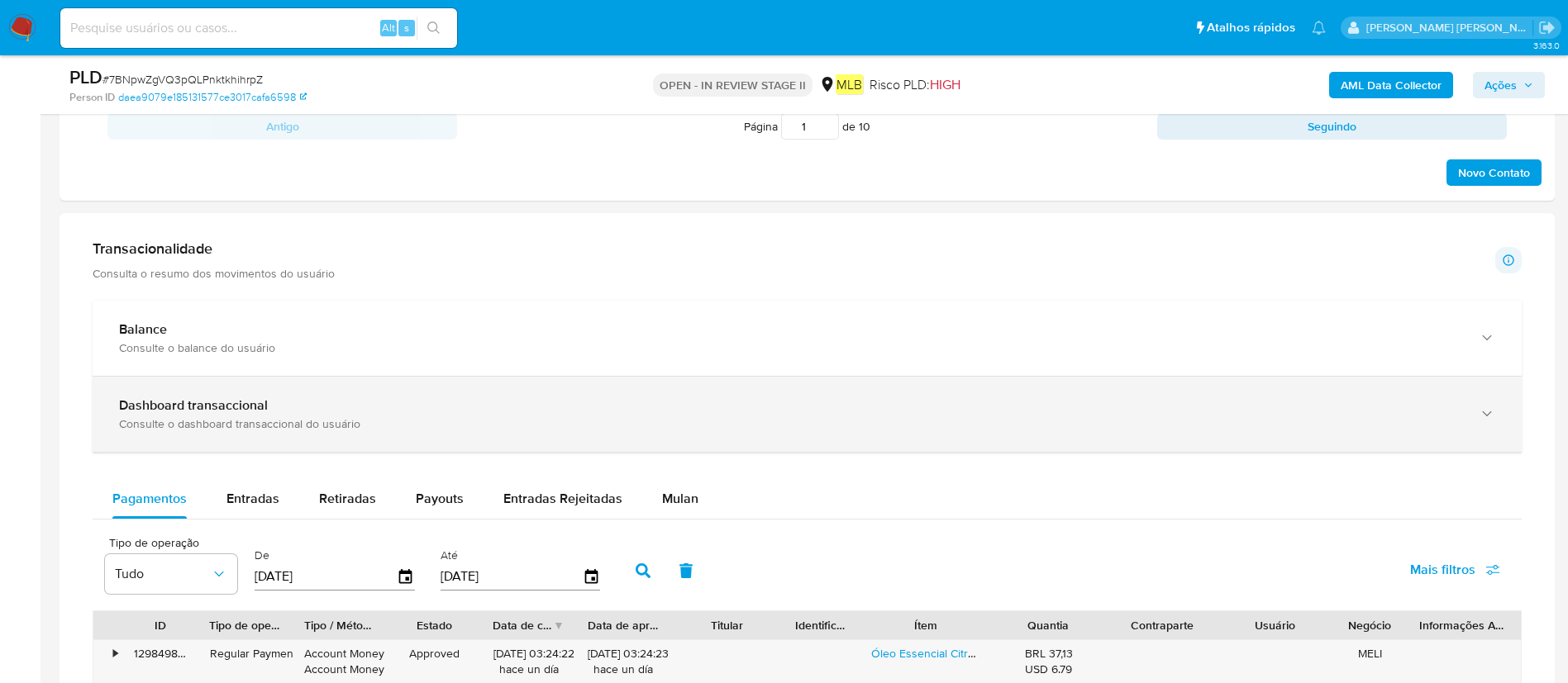
scroll to position [1115, 0]
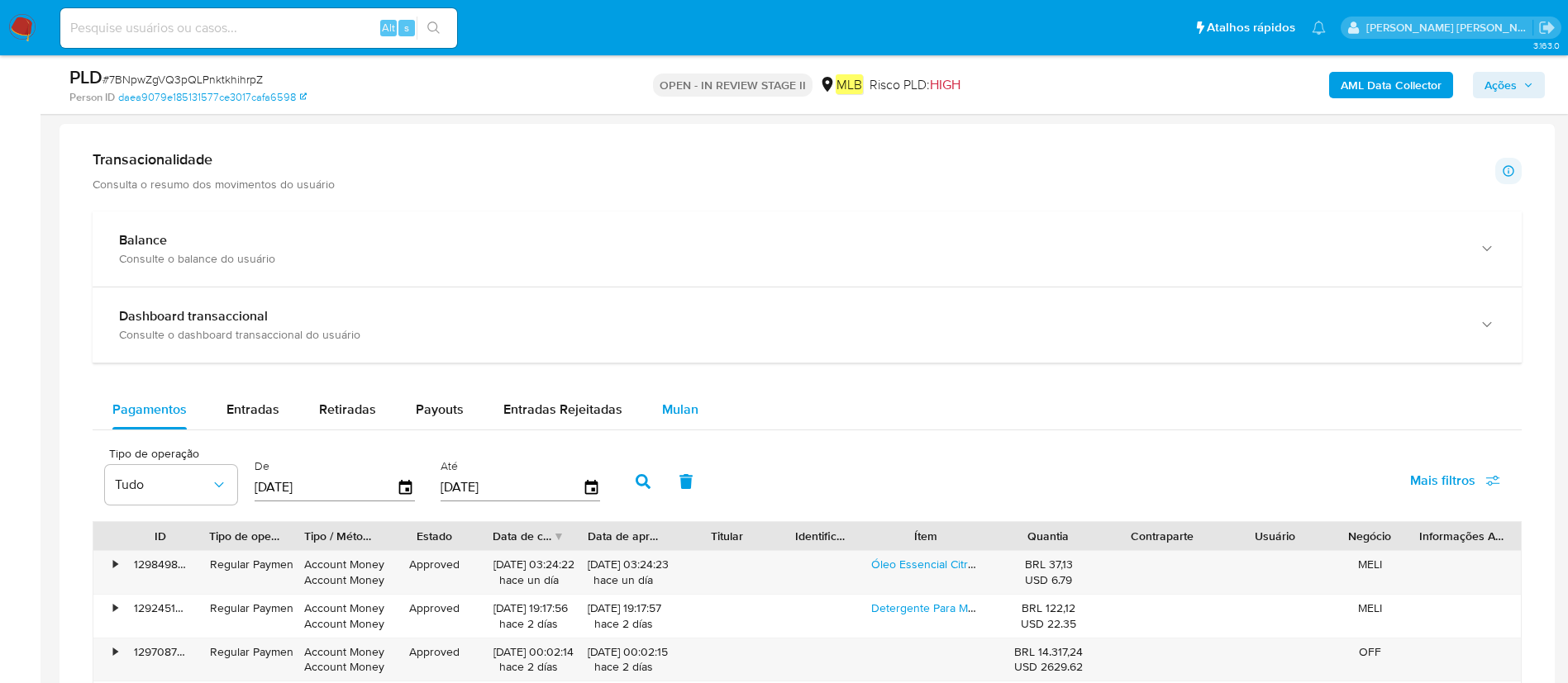
click at [680, 405] on span "Mulan" at bounding box center [680, 409] width 37 height 19
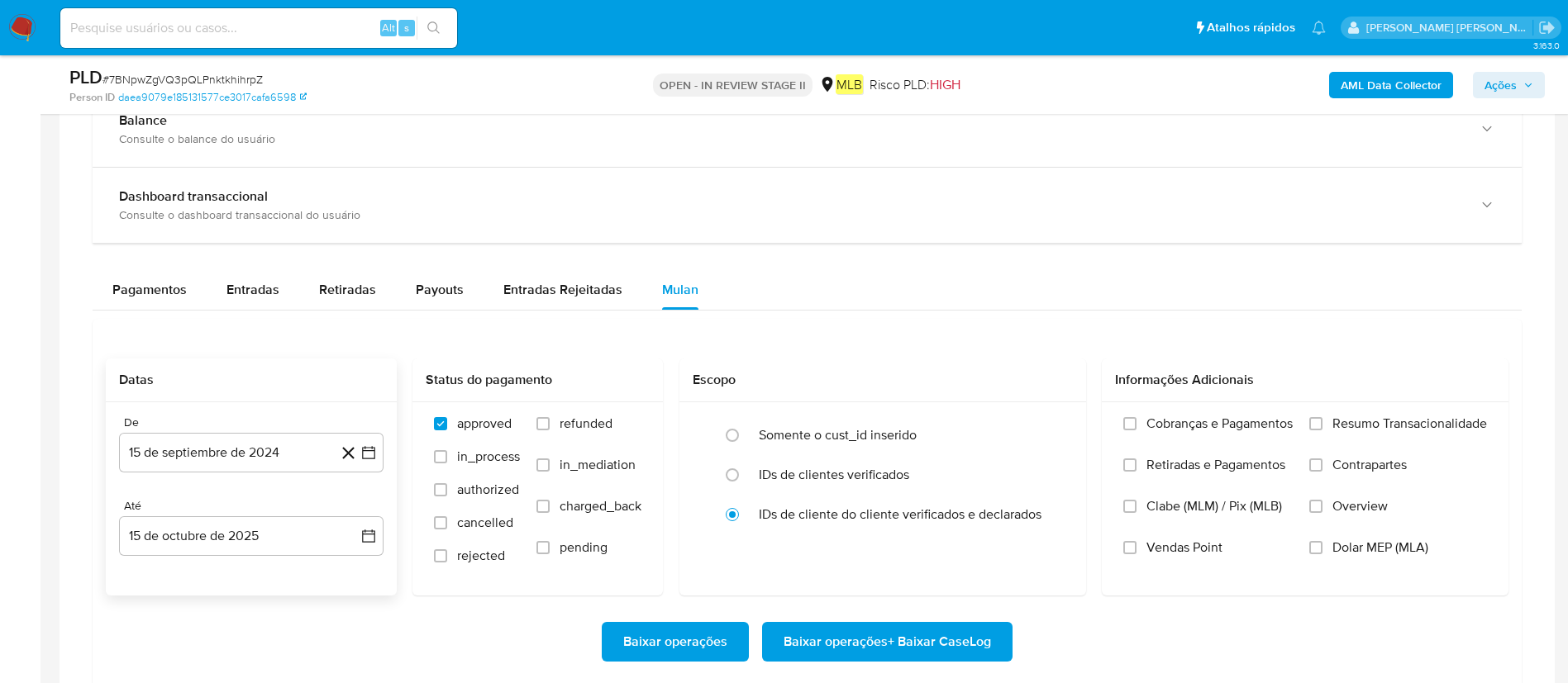
scroll to position [1239, 0]
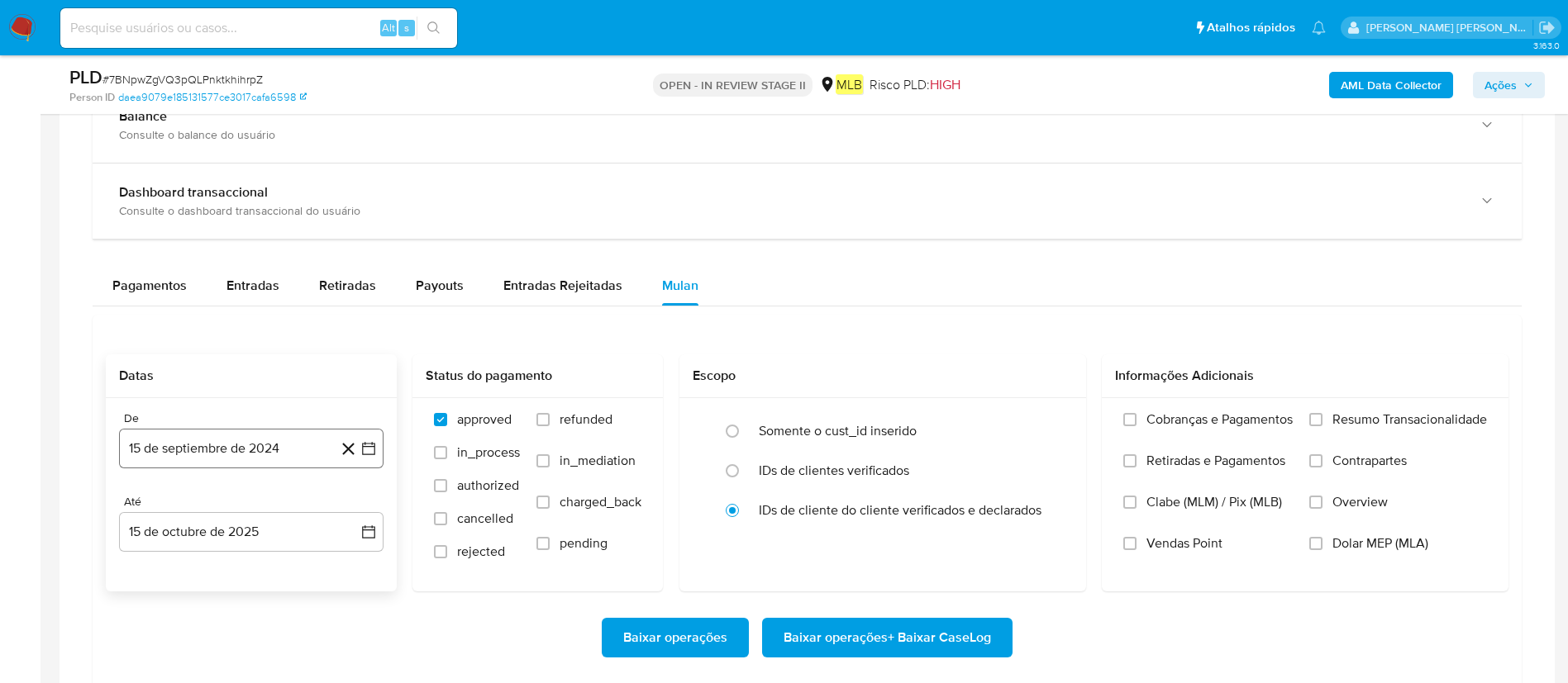
click at [197, 430] on button "15 de septiembre de 2024" at bounding box center [251, 448] width 265 height 39
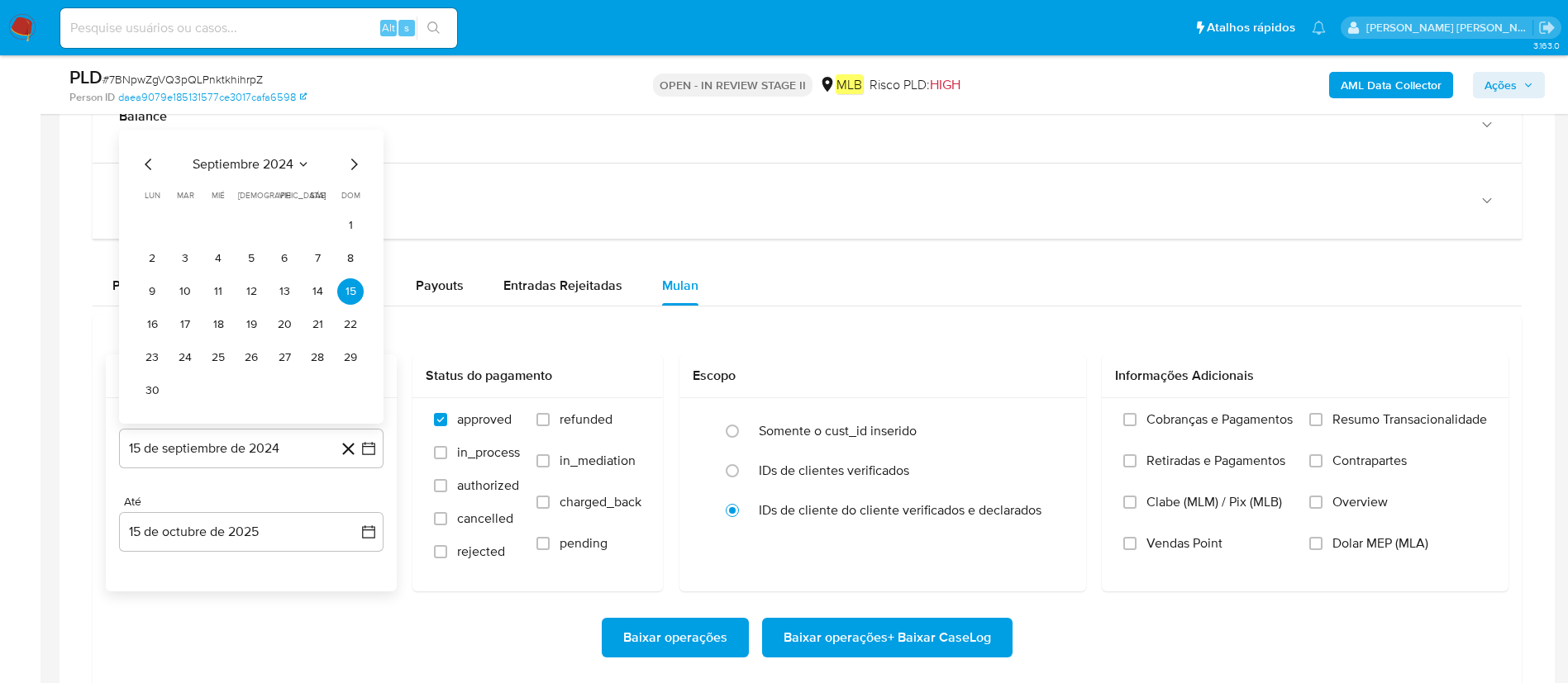
click at [288, 164] on span "septiembre 2024" at bounding box center [243, 164] width 101 height 17
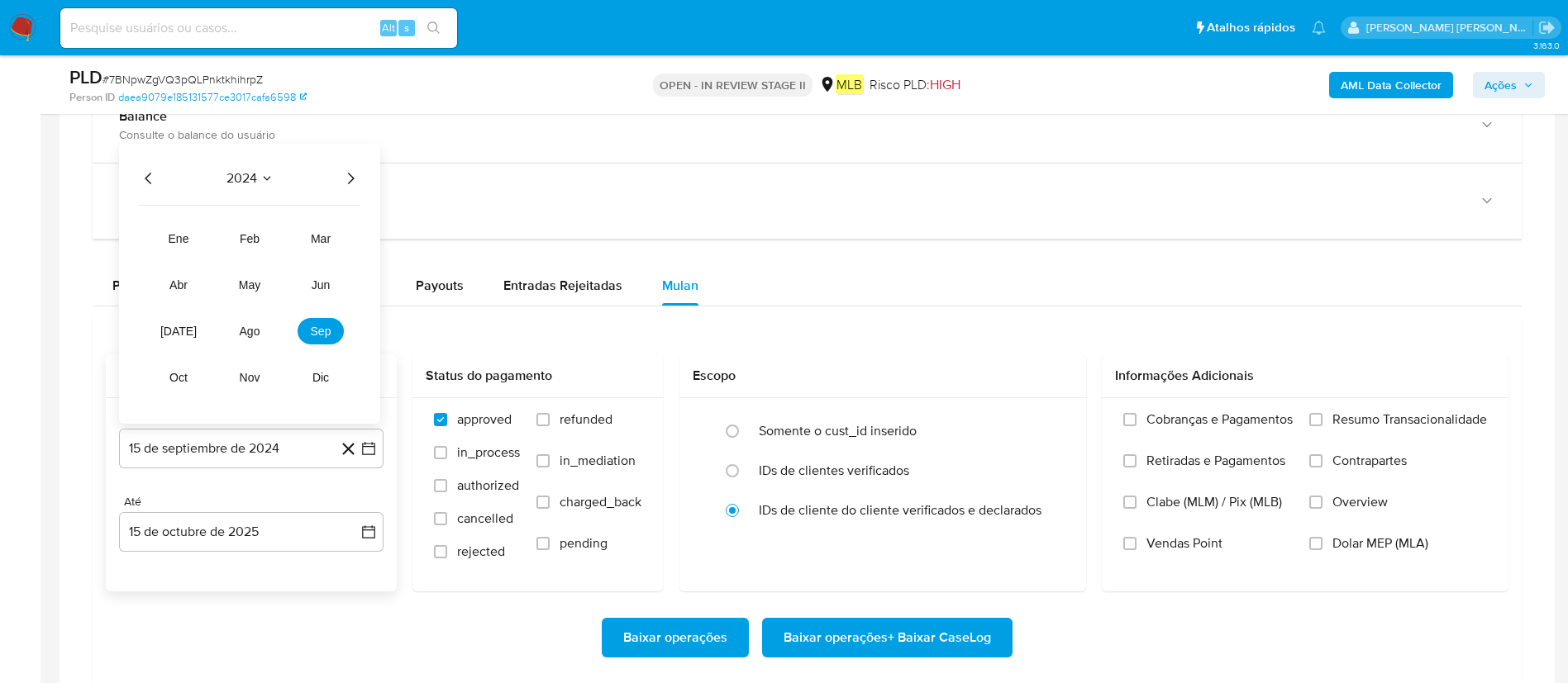
click at [344, 183] on icon "Año siguiente" at bounding box center [351, 178] width 20 height 20
click at [256, 328] on span "ago" at bounding box center [250, 331] width 21 height 13
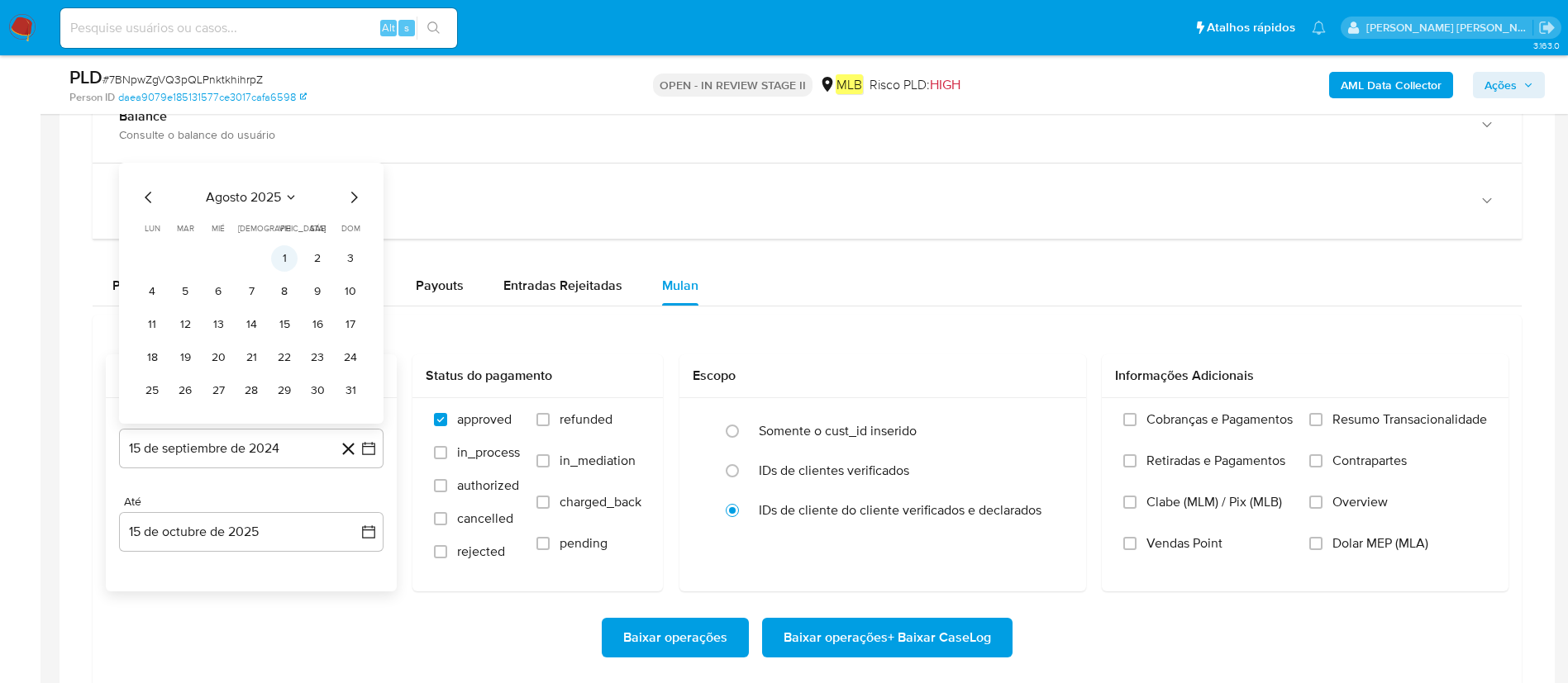
click at [296, 259] on button "1" at bounding box center [285, 259] width 27 height 27
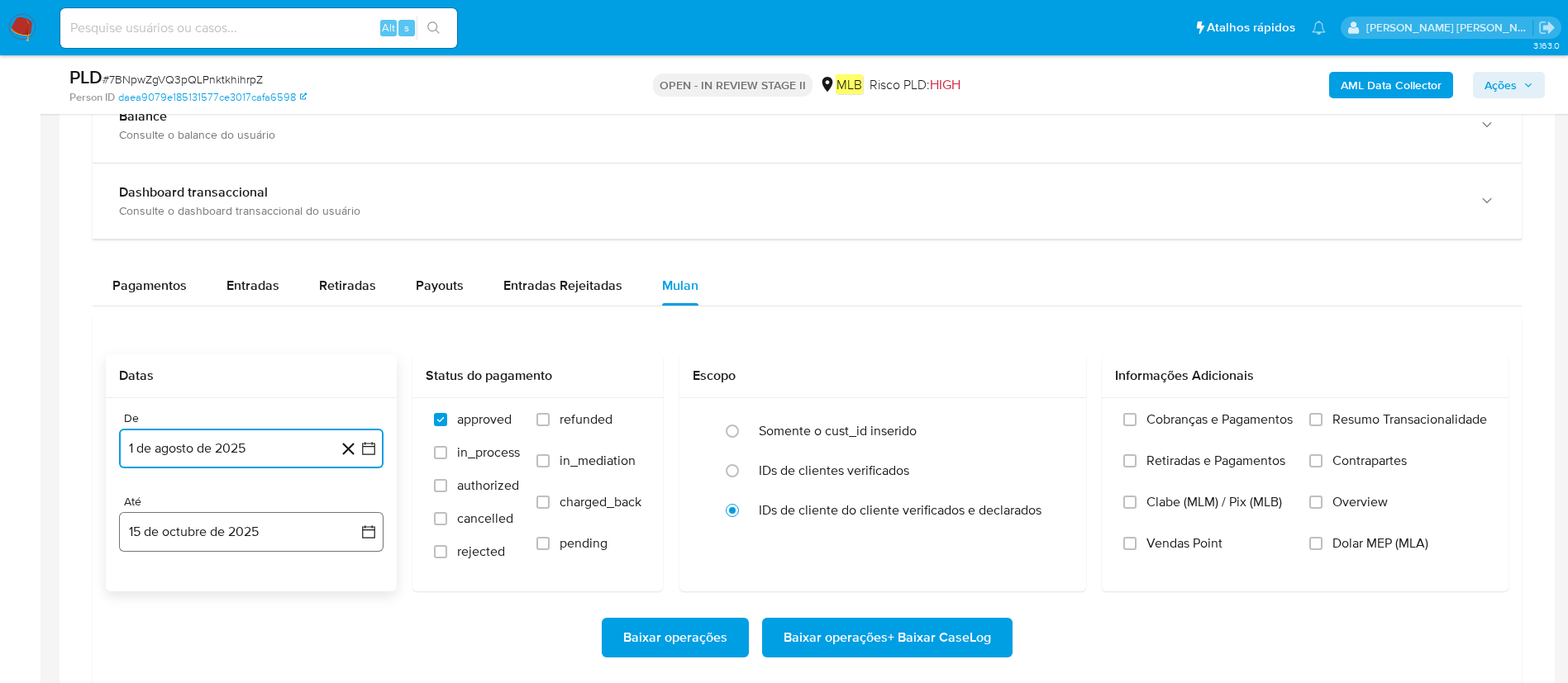
click at [204, 455] on button "15 de octubre de 2025" at bounding box center [251, 532] width 265 height 39
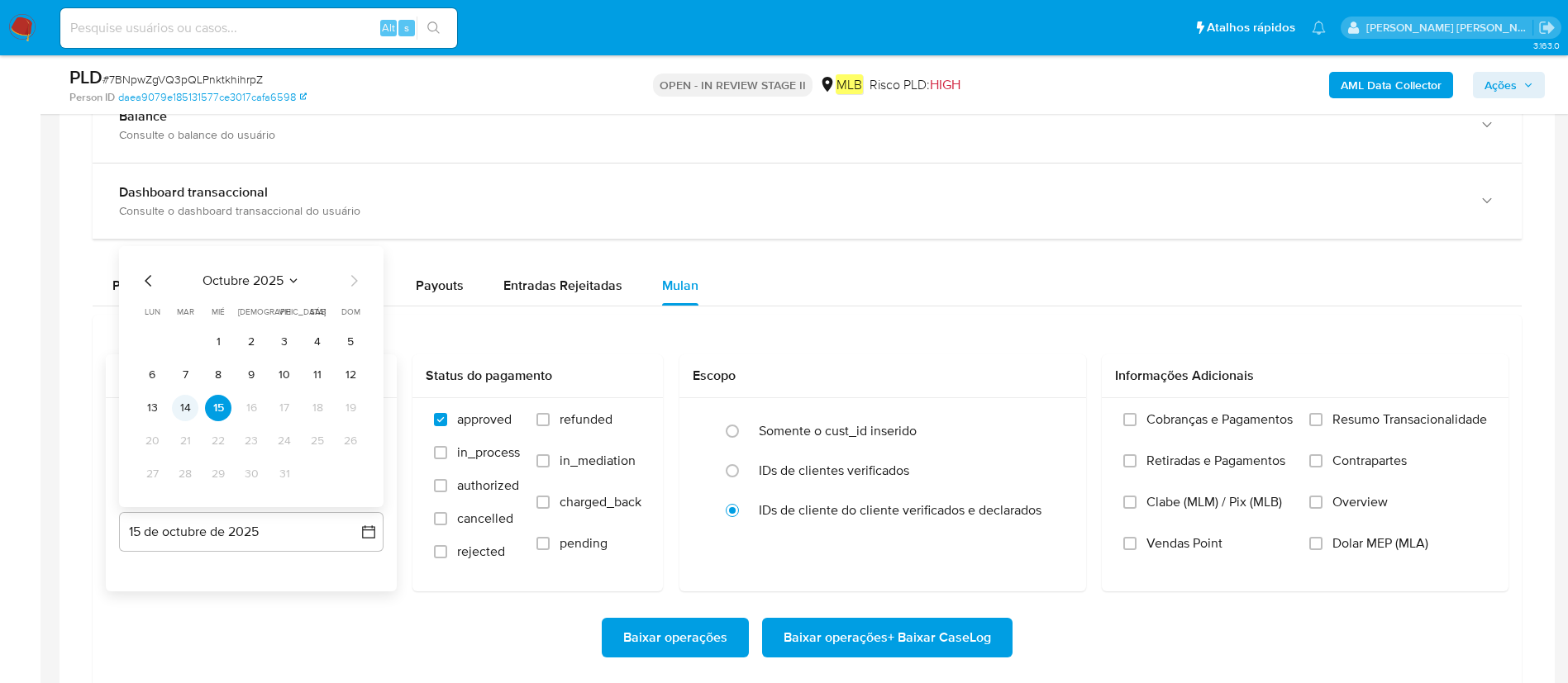
click at [187, 411] on button "14" at bounding box center [186, 408] width 27 height 27
click at [1057, 412] on span "Resumo Transacionalidade" at bounding box center [1409, 419] width 154 height 17
click at [1057, 413] on input "Resumo Transacionalidade" at bounding box center [1316, 419] width 13 height 13
click at [886, 455] on span "Baixar operações + Baixar CaseLog" at bounding box center [887, 638] width 208 height 37
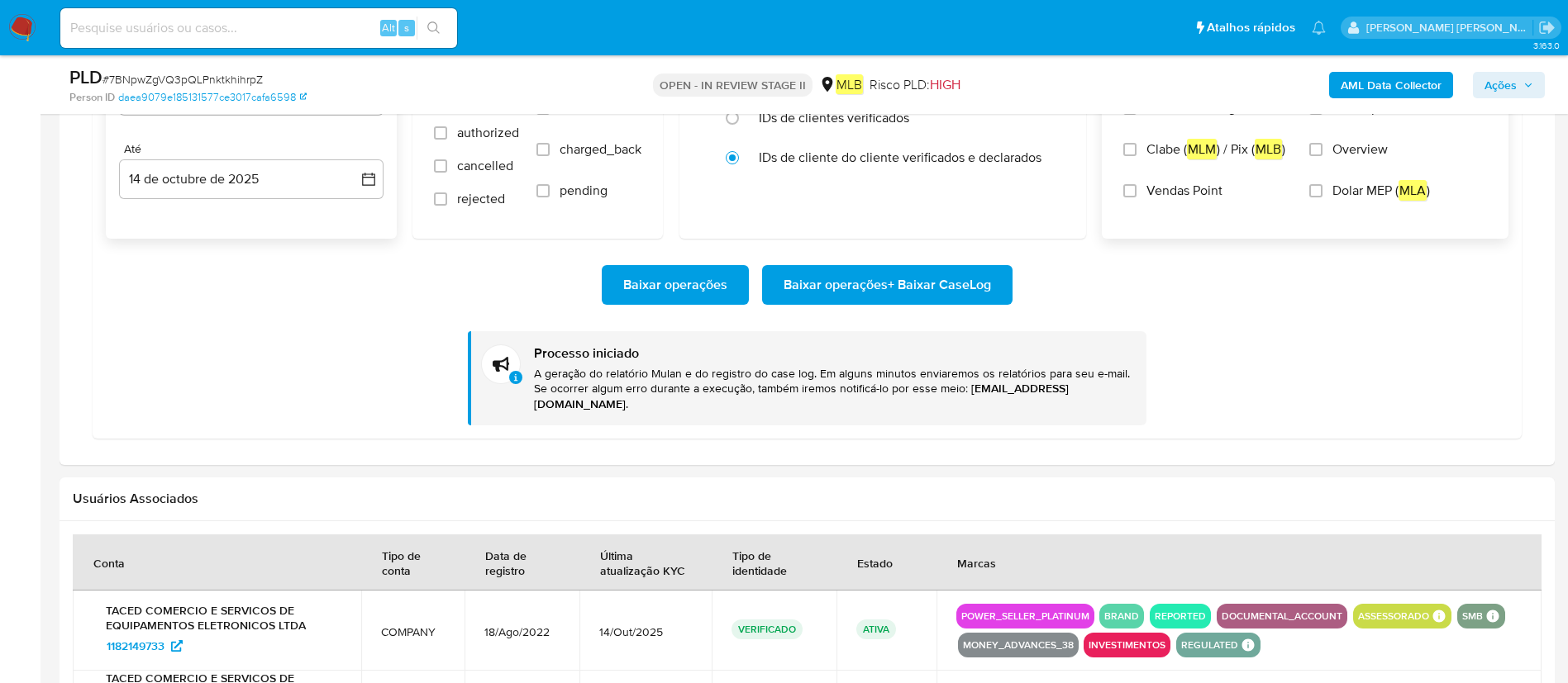
scroll to position [1611, 0]
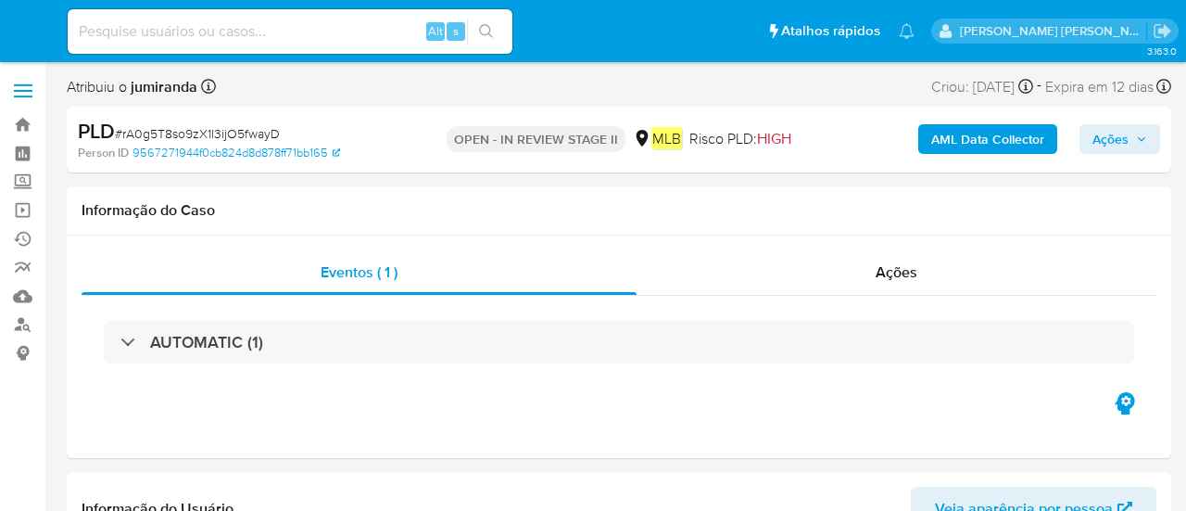
select select "10"
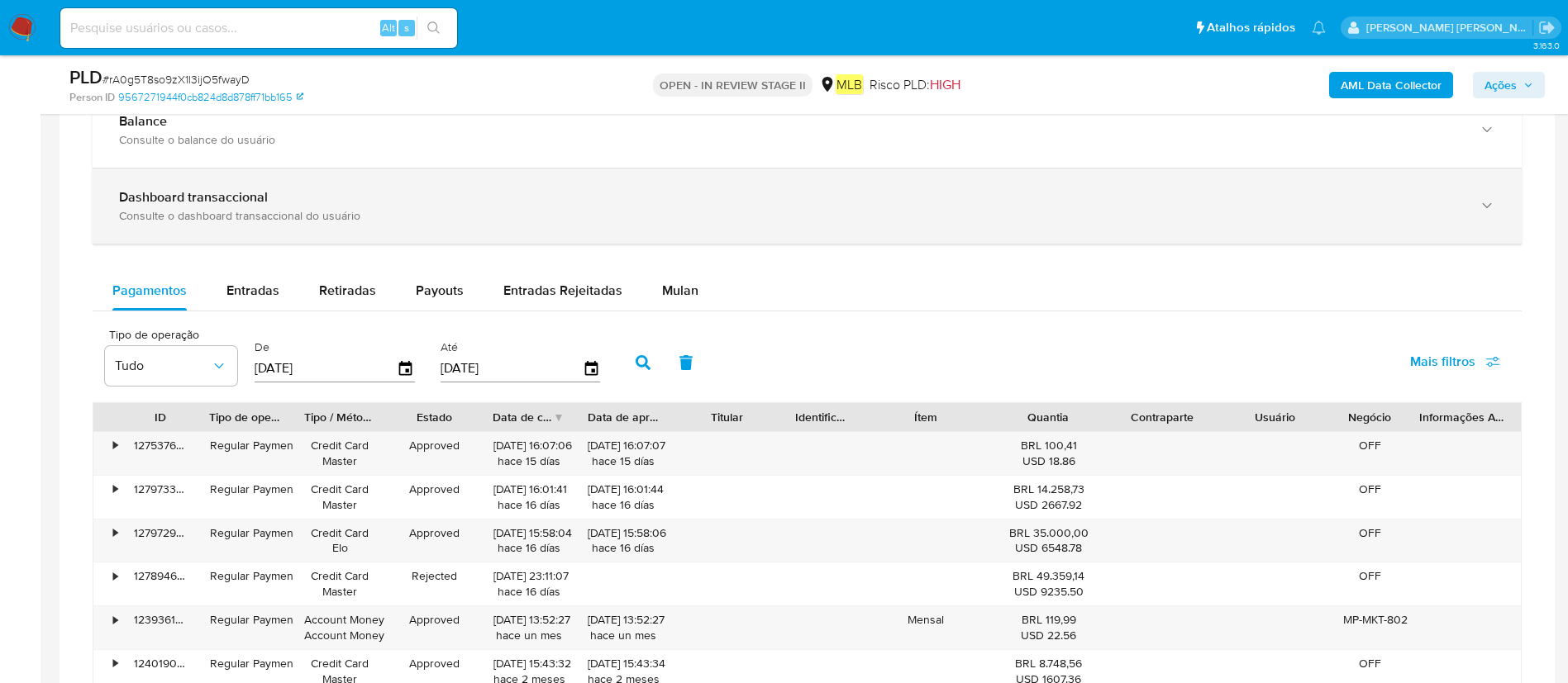
scroll to position [1239, 0]
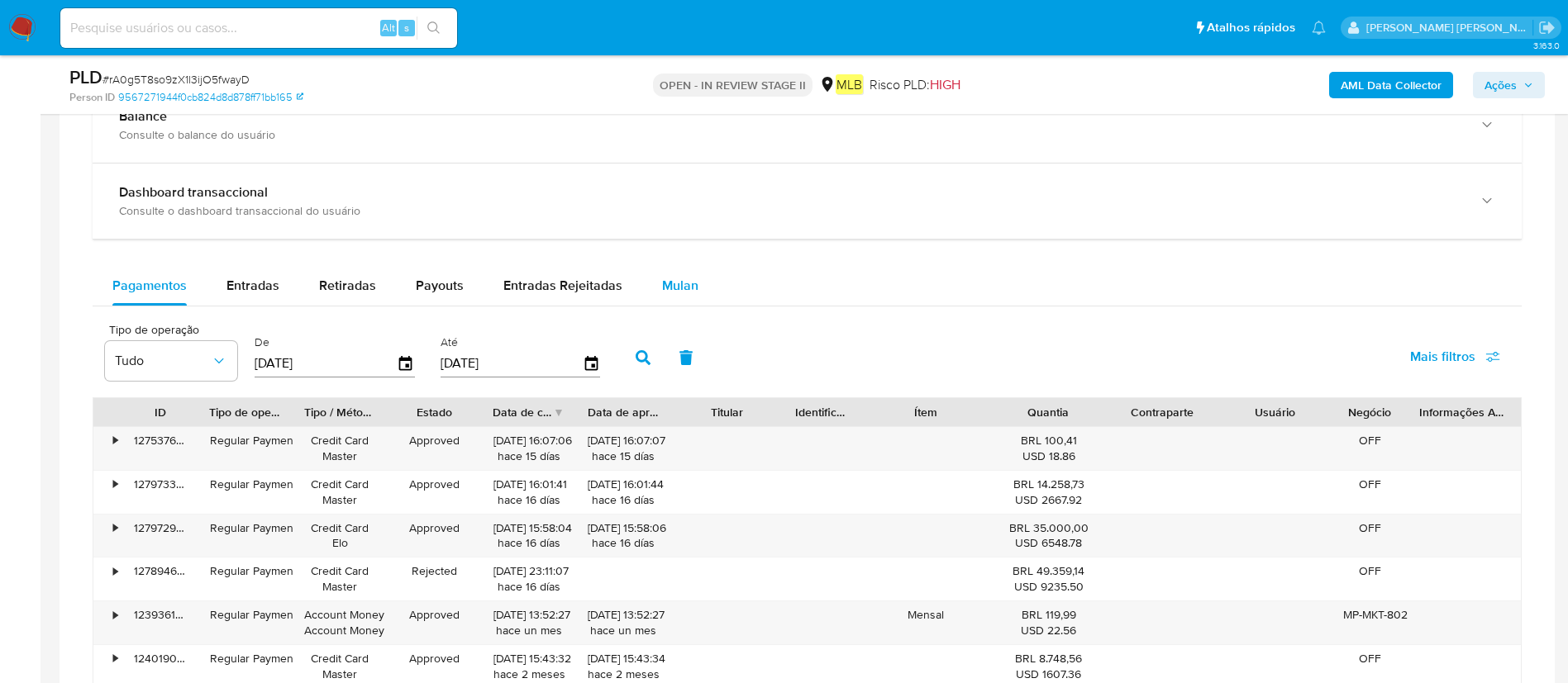
click at [702, 274] on button "Mulan" at bounding box center [680, 285] width 76 height 39
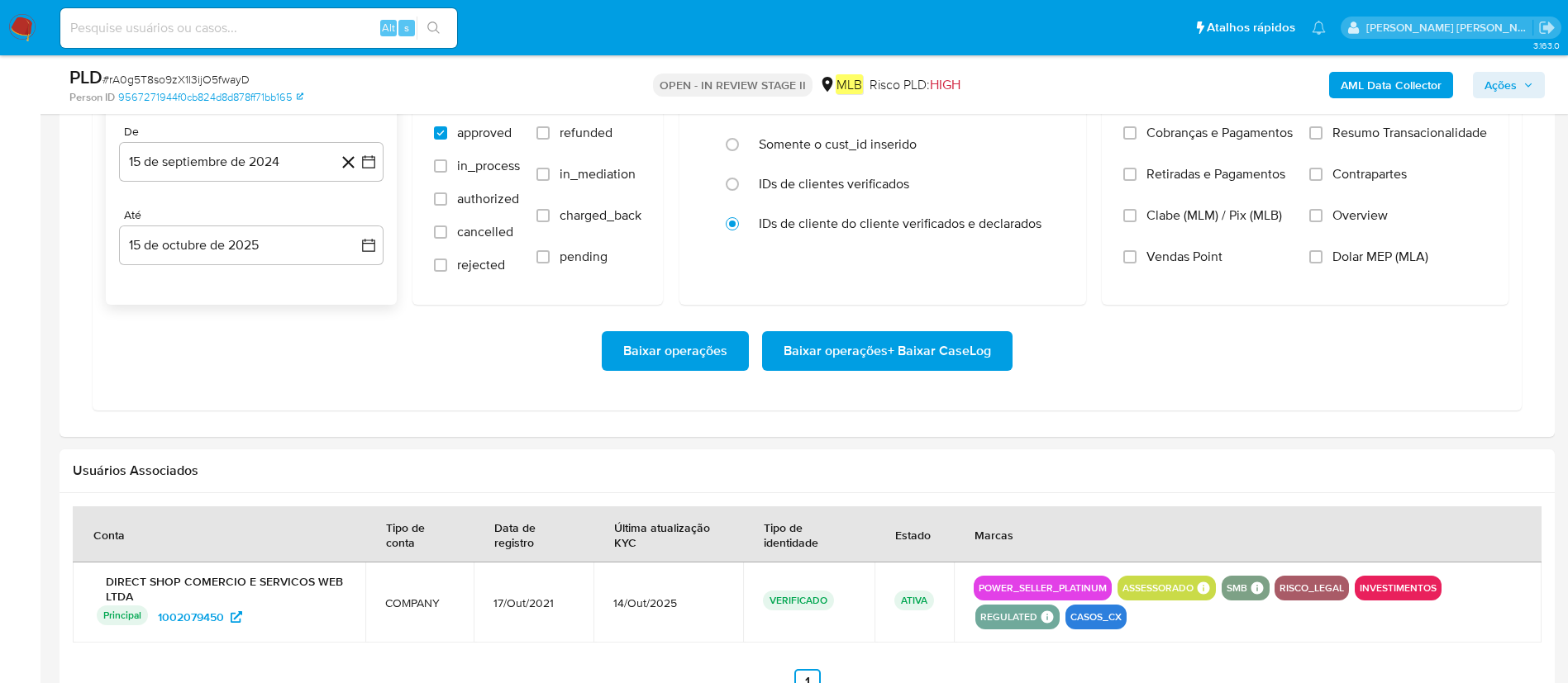
scroll to position [1487, 0]
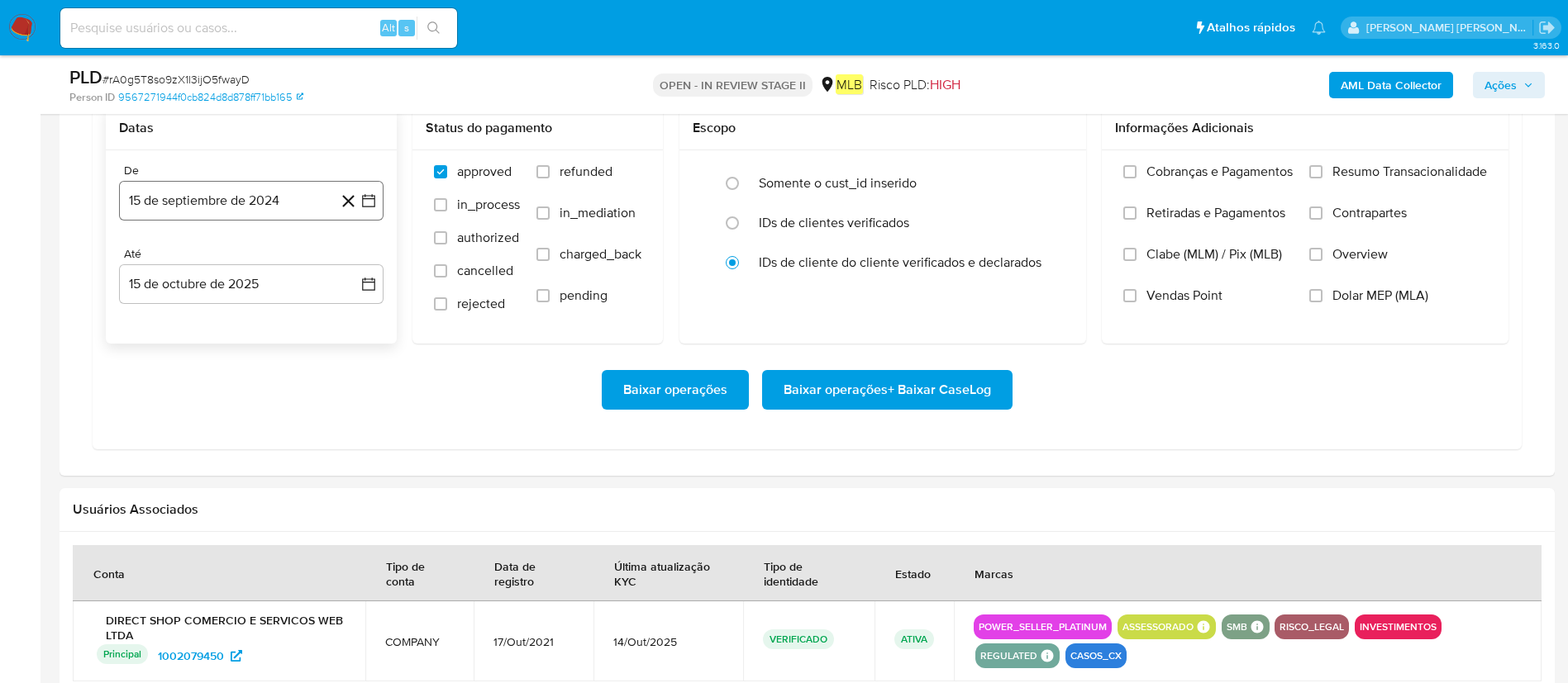
click at [262, 210] on button "15 de septiembre de 2024" at bounding box center [251, 201] width 265 height 39
click at [276, 254] on span "septiembre 2024" at bounding box center [243, 260] width 101 height 17
click at [346, 265] on icon "Año siguiente" at bounding box center [351, 260] width 20 height 20
click at [257, 410] on span "ago" at bounding box center [250, 413] width 21 height 13
click at [292, 322] on button "1" at bounding box center [285, 322] width 27 height 27
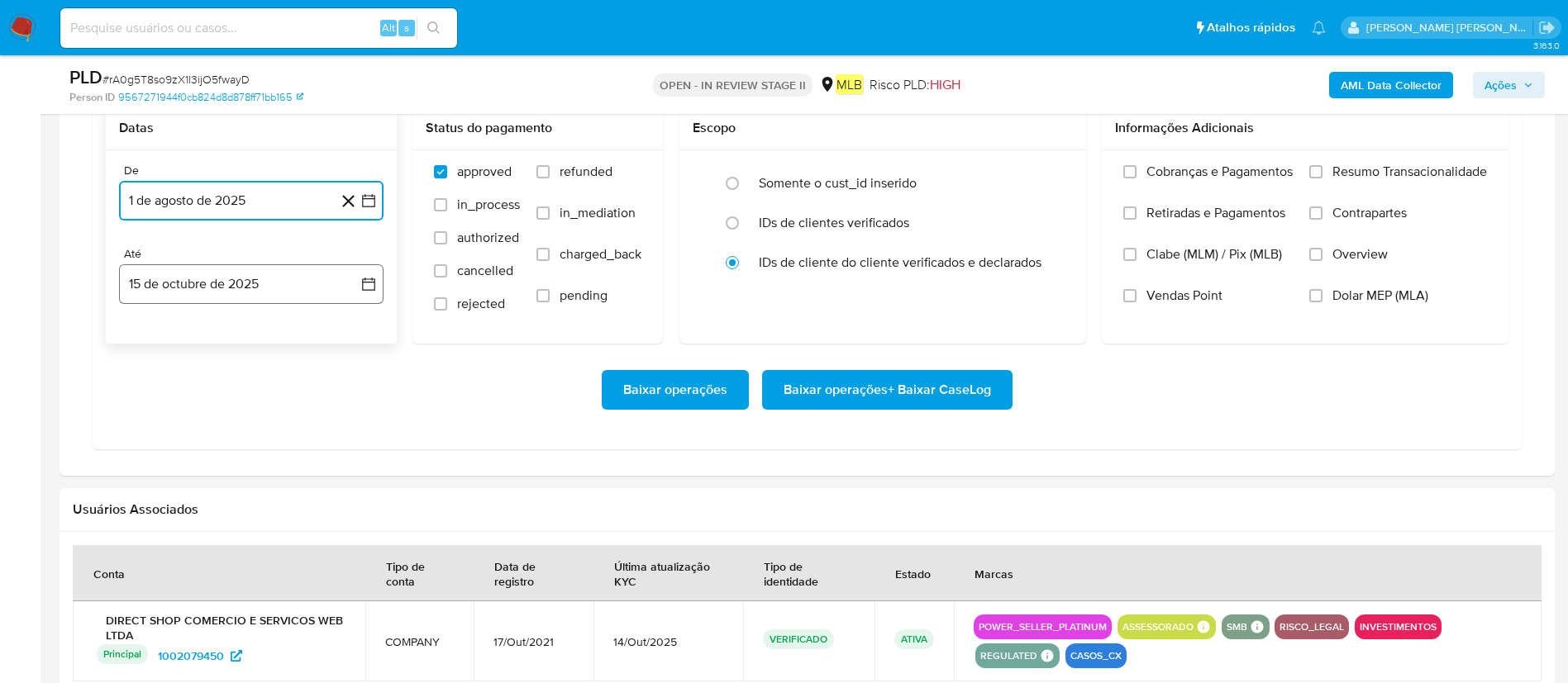
click at [298, 281] on button "15 de octubre de 2025" at bounding box center [251, 284] width 265 height 39
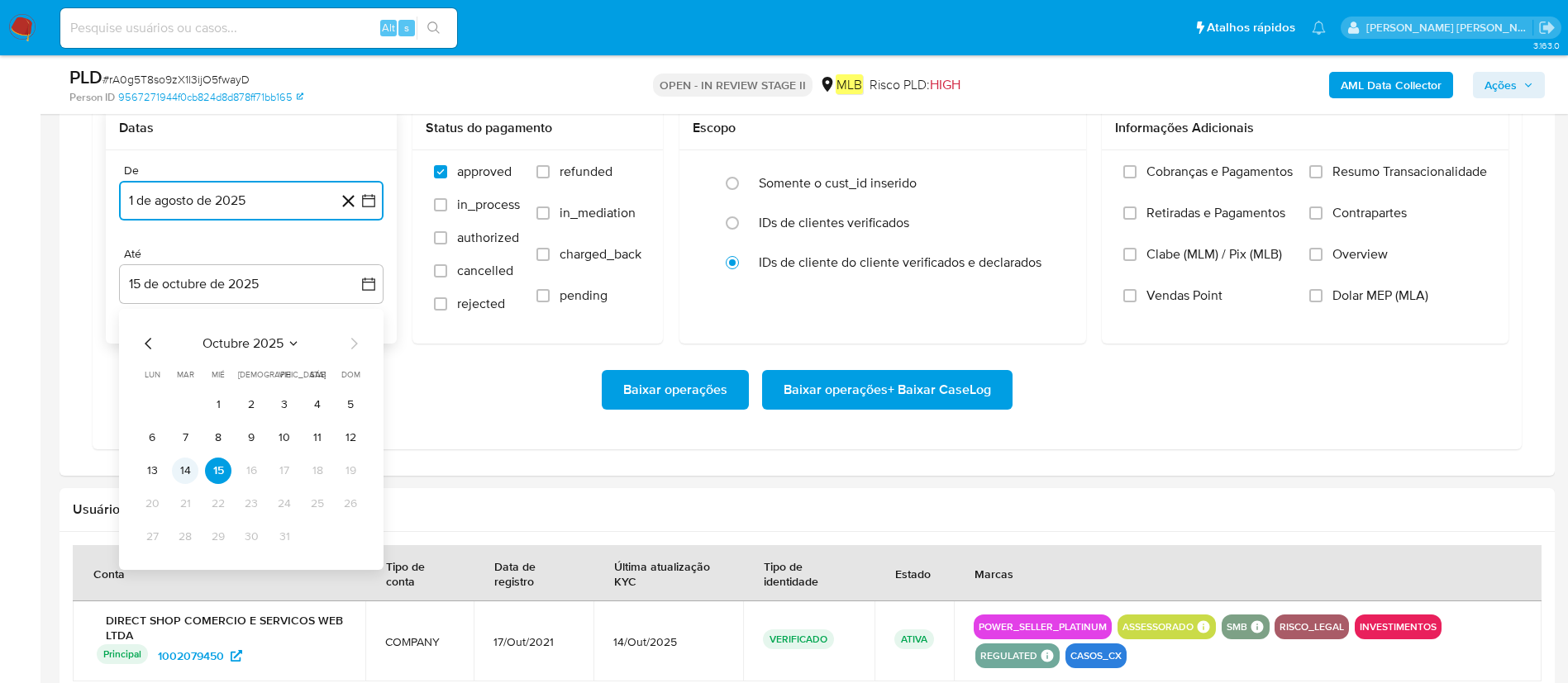
click at [180, 455] on button "14" at bounding box center [186, 471] width 27 height 27
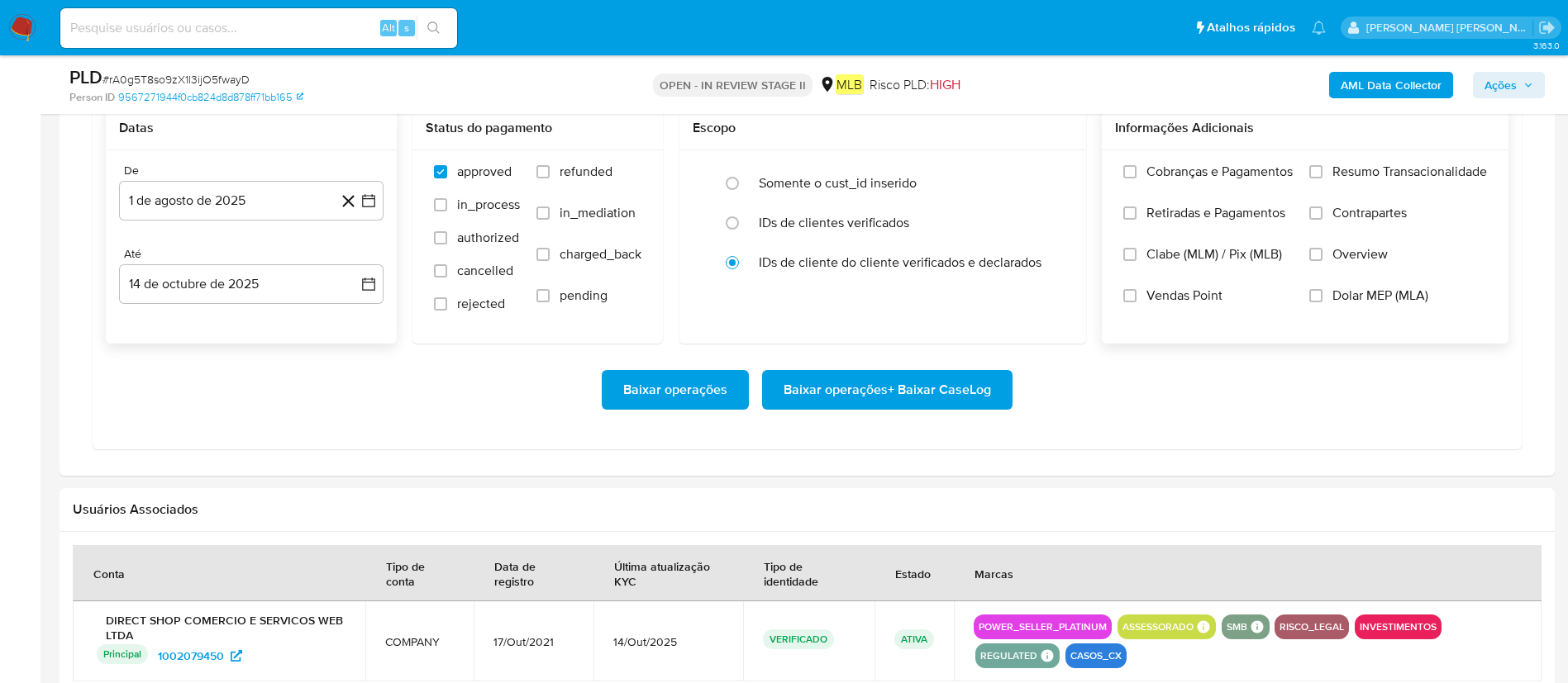
click at [1057, 167] on span "Resumo Transacionalidade" at bounding box center [1409, 171] width 154 height 17
click at [1057, 167] on input "Resumo Transacionalidade" at bounding box center [1316, 171] width 13 height 13
click at [926, 396] on span "Baixar operações + Baixar CaseLog" at bounding box center [887, 390] width 208 height 37
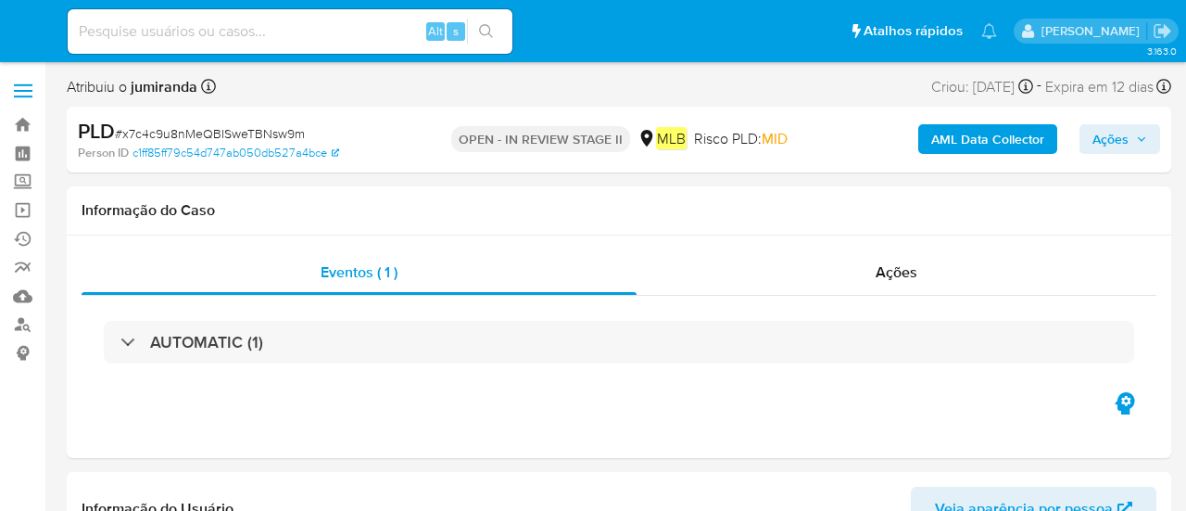
select select "10"
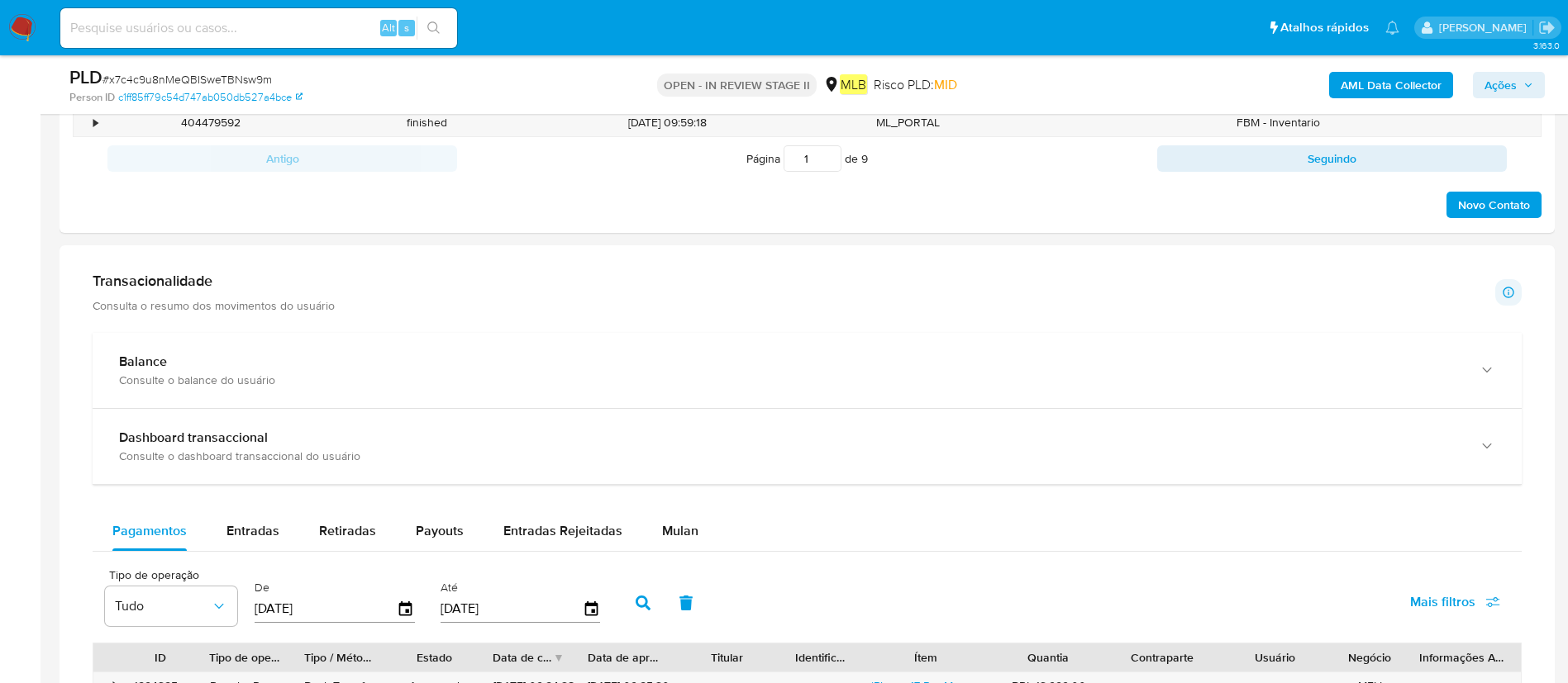
scroll to position [1115, 0]
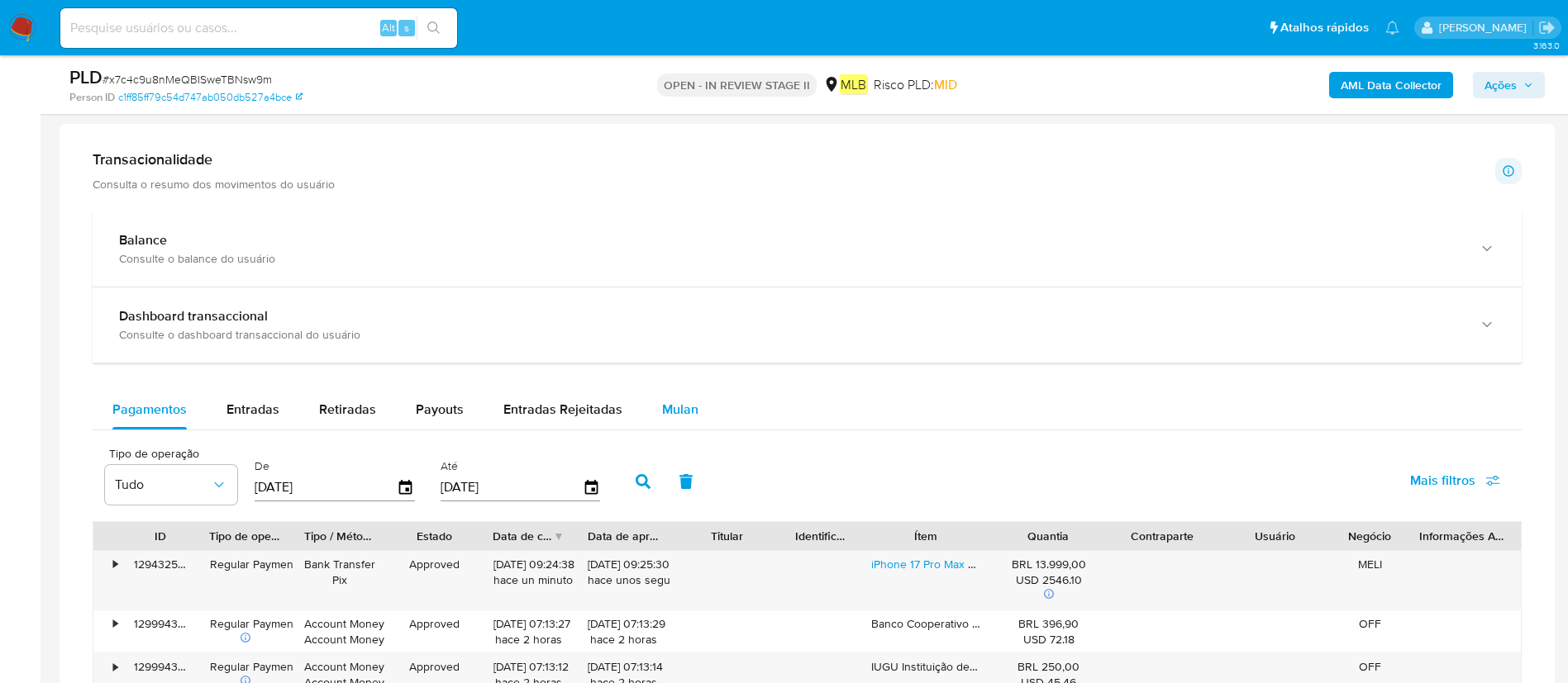
click at [671, 393] on div "Mulan" at bounding box center [680, 409] width 37 height 39
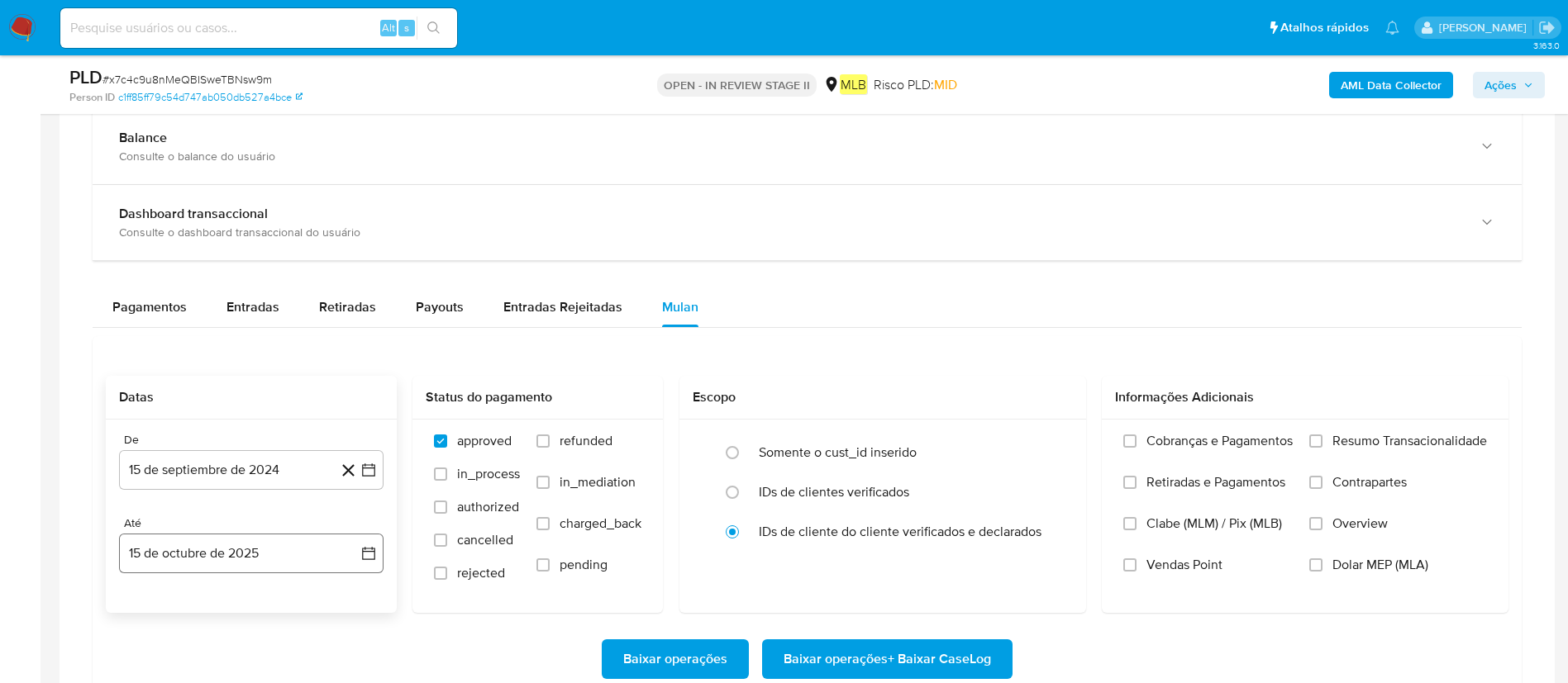
scroll to position [1363, 0]
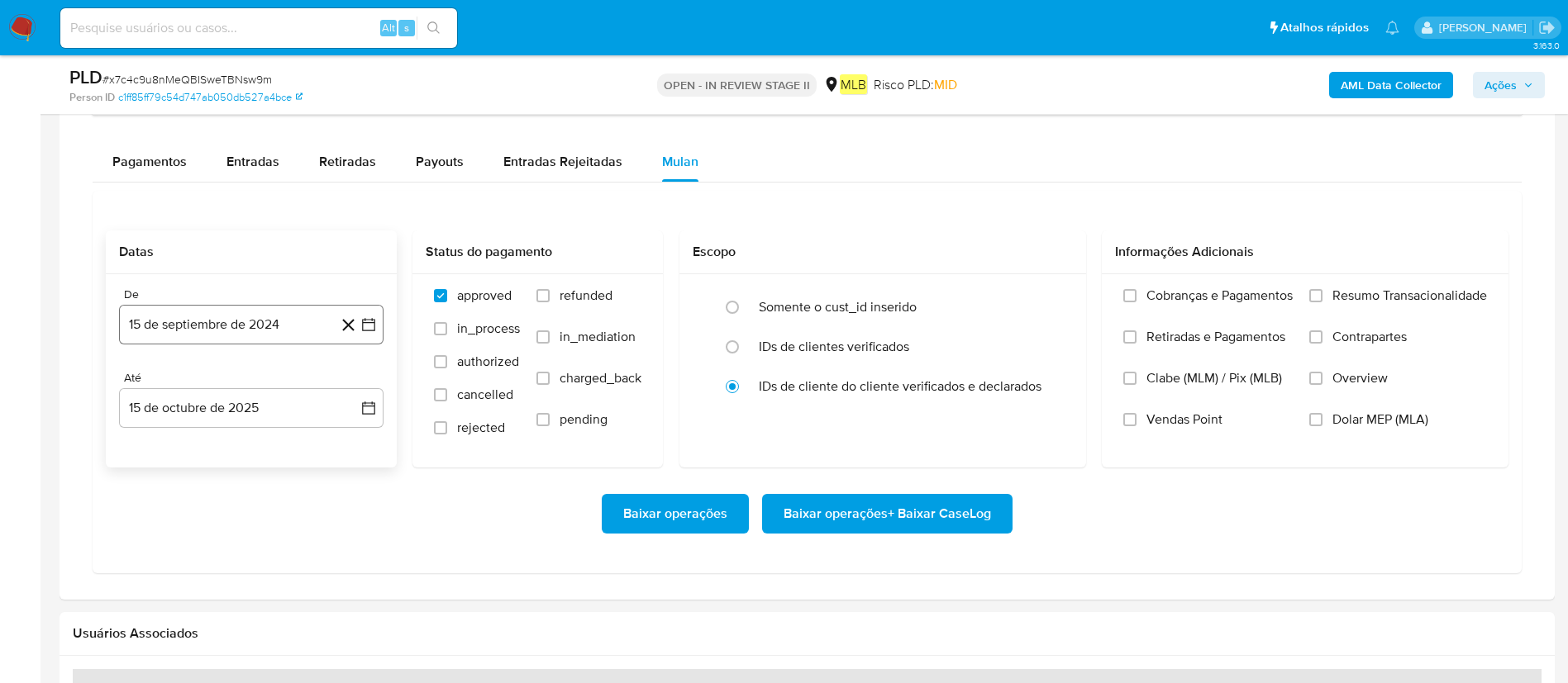
click at [289, 337] on button "15 de septiembre de 2024" at bounding box center [251, 325] width 265 height 39
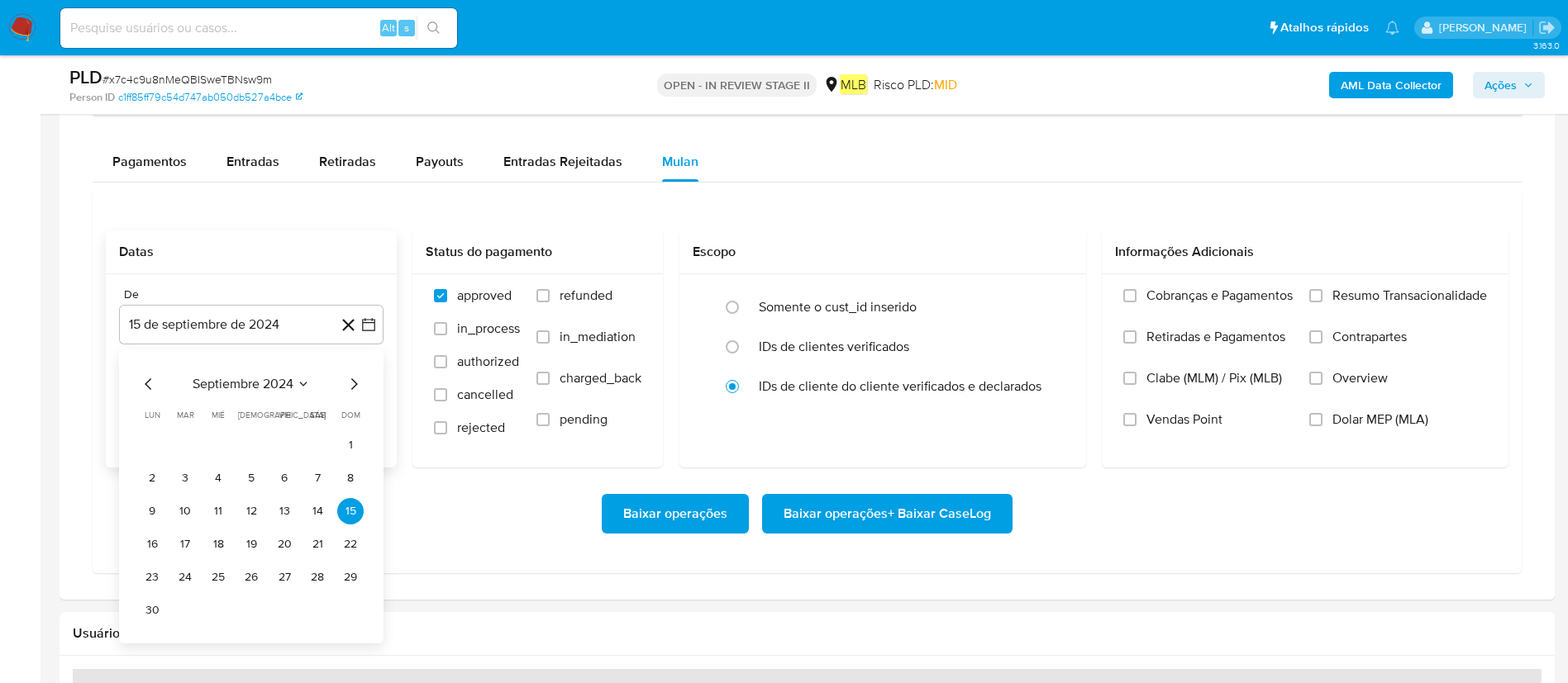
click at [273, 376] on span "septiembre 2024" at bounding box center [243, 384] width 101 height 17
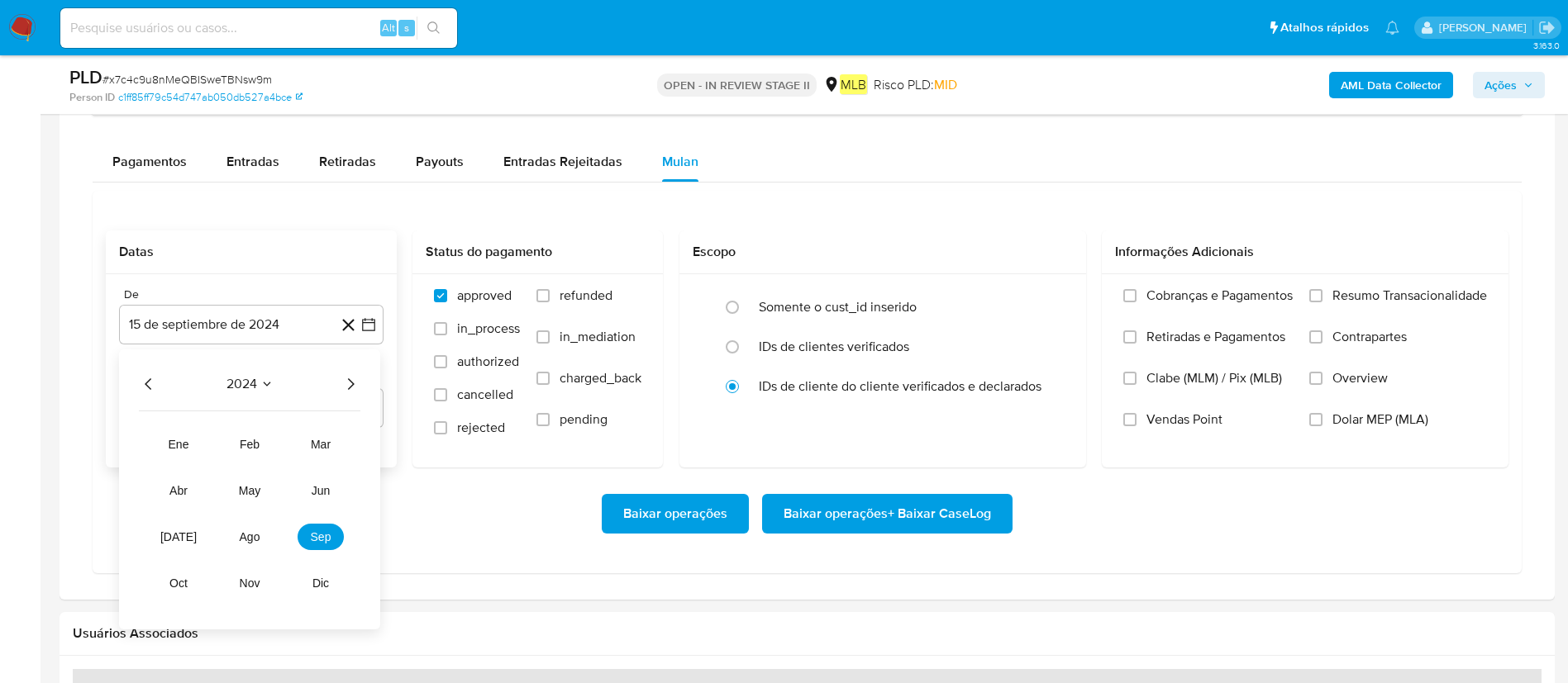
click at [354, 386] on icon "Año siguiente" at bounding box center [351, 384] width 20 height 20
click at [265, 455] on button "ago" at bounding box center [250, 538] width 46 height 27
click at [283, 443] on button "1" at bounding box center [285, 446] width 27 height 27
click at [283, 429] on div "De 1 [PERSON_NAME] de 2025 [DATE] Até 15 de octubre de 2025 [DATE]" at bounding box center [252, 371] width 291 height 193
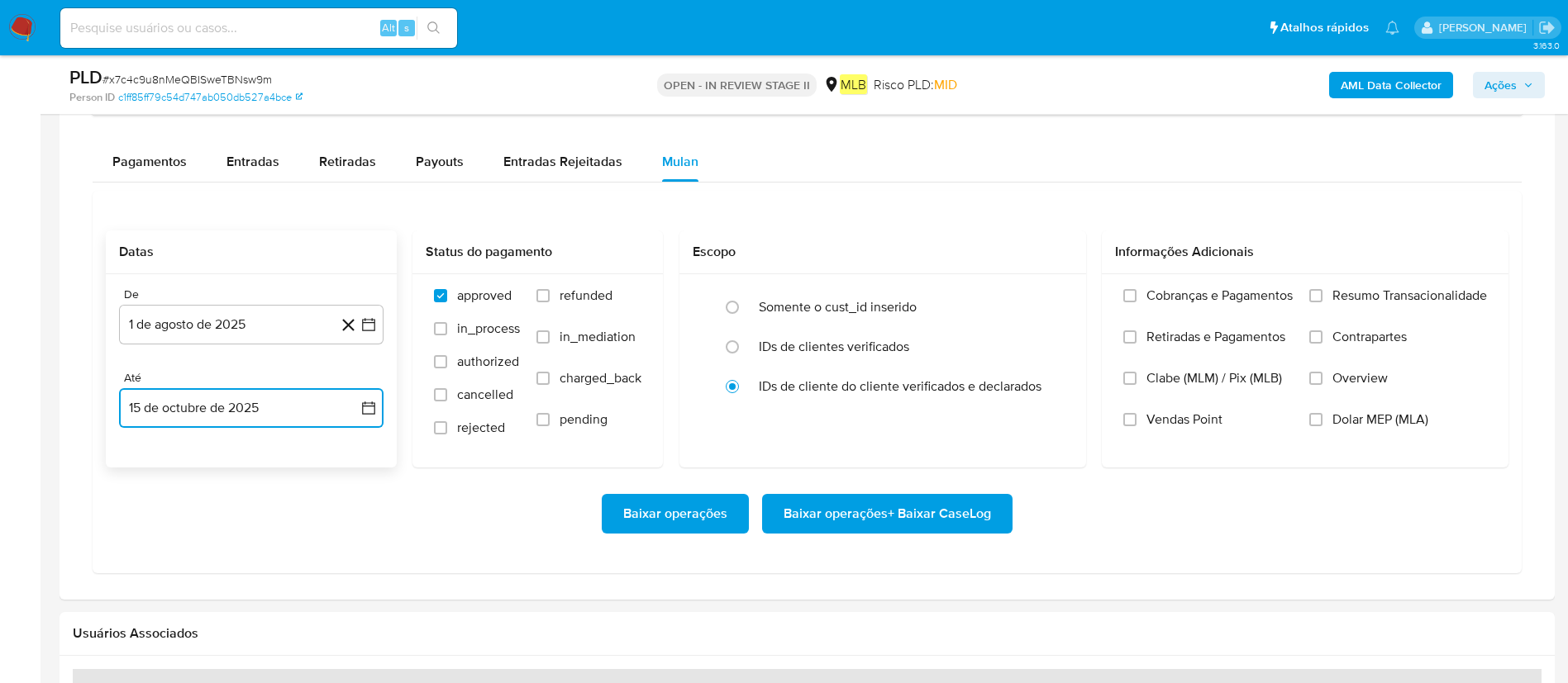
click at [281, 416] on button "15 de octubre de 2025" at bounding box center [251, 408] width 265 height 39
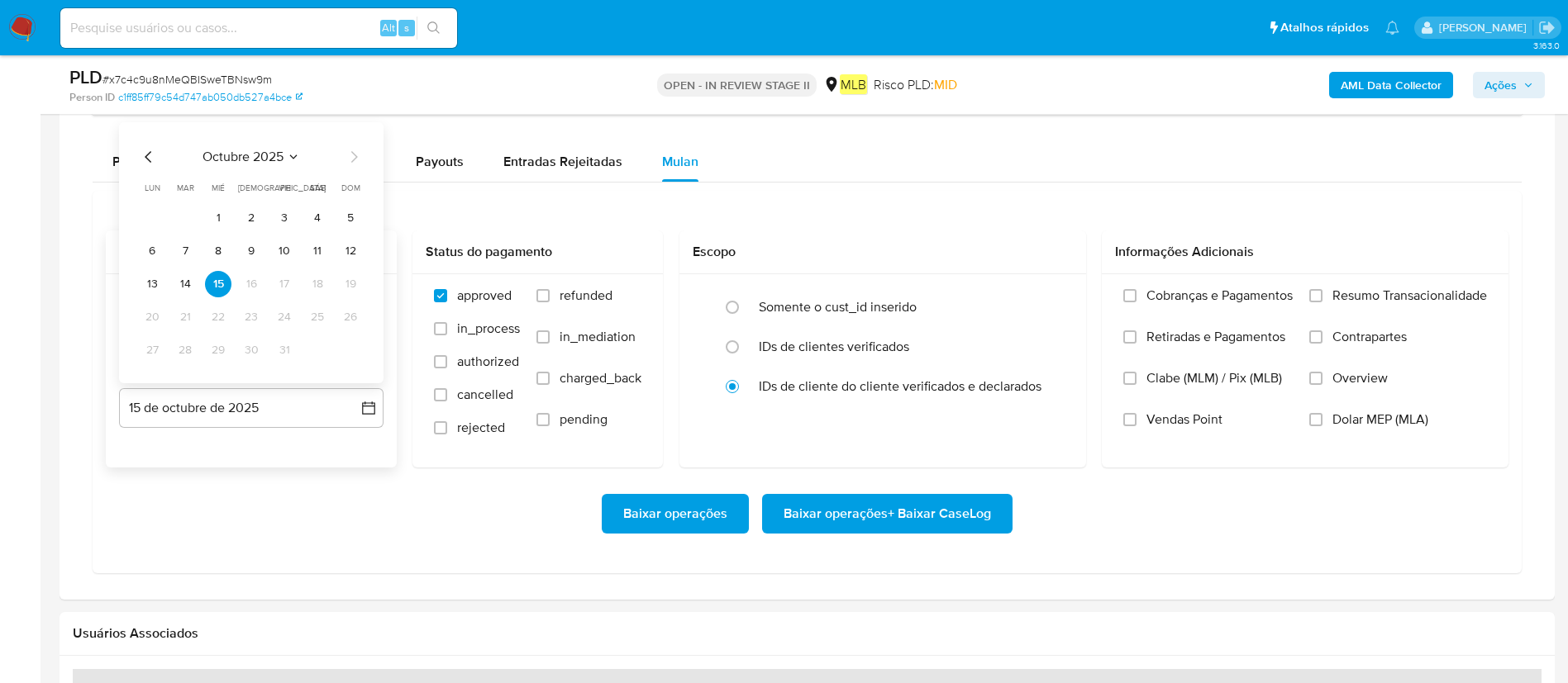
click at [188, 299] on tbody "1 2 3 4 5 6 7 8 9 10 11 12 13 14 15 16 17 18 19 20 21 22 23 24 25 26 27 28 29 3…" at bounding box center [252, 284] width 225 height 159
click at [210, 289] on button "15" at bounding box center [219, 284] width 27 height 27
click at [190, 292] on button "14" at bounding box center [186, 284] width 27 height 27
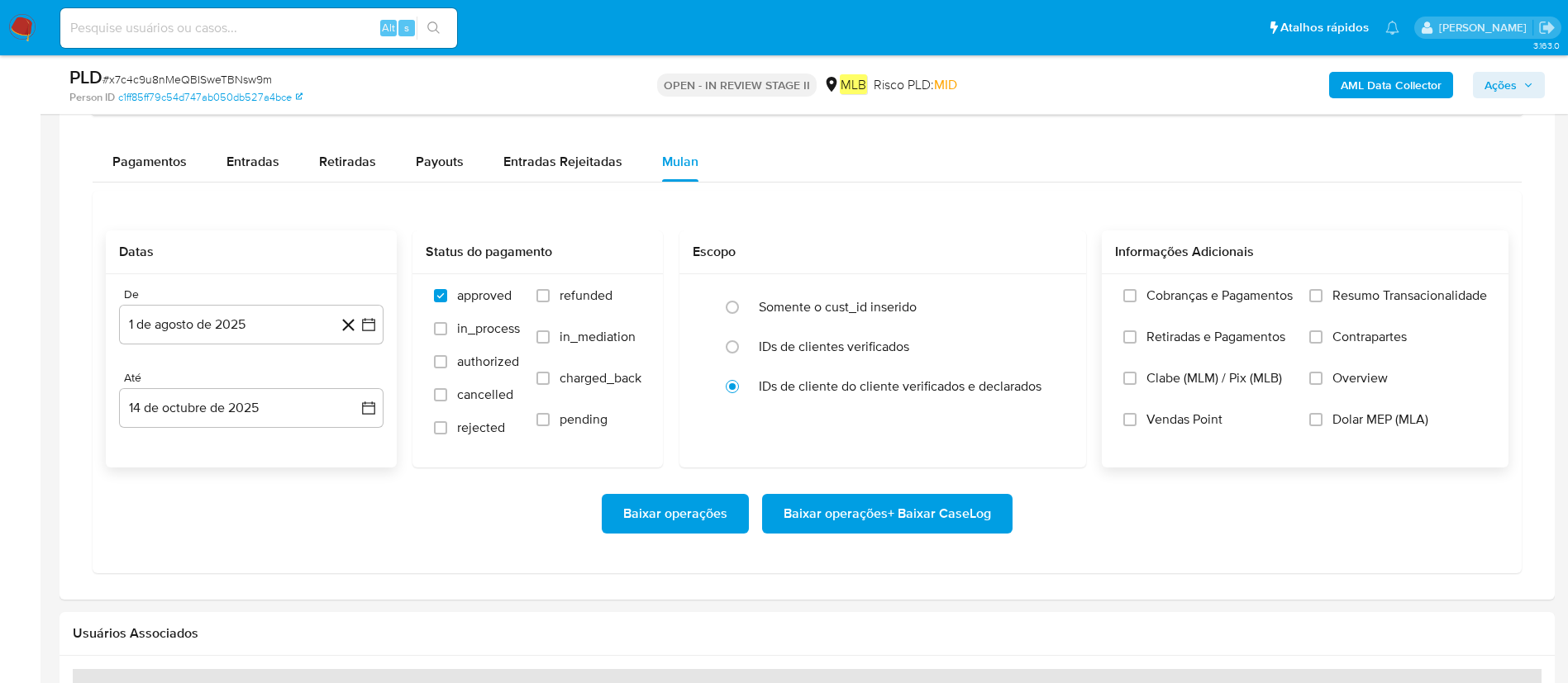
click at [1057, 296] on label "Resumo Transacionalidade" at bounding box center [1398, 308] width 177 height 41
click at [1057, 297] on span "Resumo Transacionalidade" at bounding box center [1409, 295] width 154 height 17
click at [1057, 297] on input "Resumo Transacionalidade" at bounding box center [1316, 295] width 13 height 13
click at [876, 455] on span "Baixar operações + Baixar CaseLog" at bounding box center [887, 514] width 208 height 37
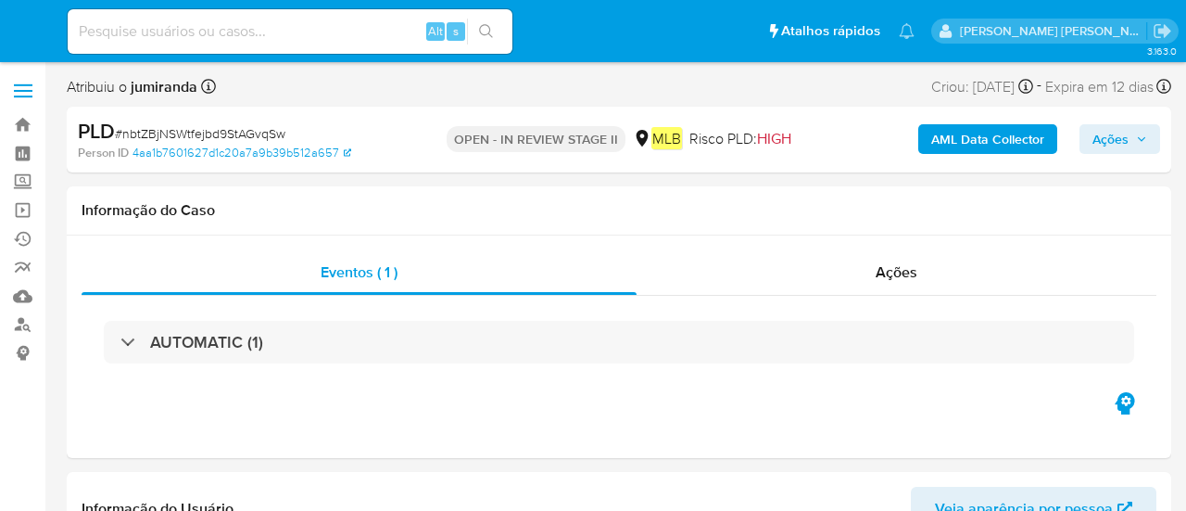
select select "10"
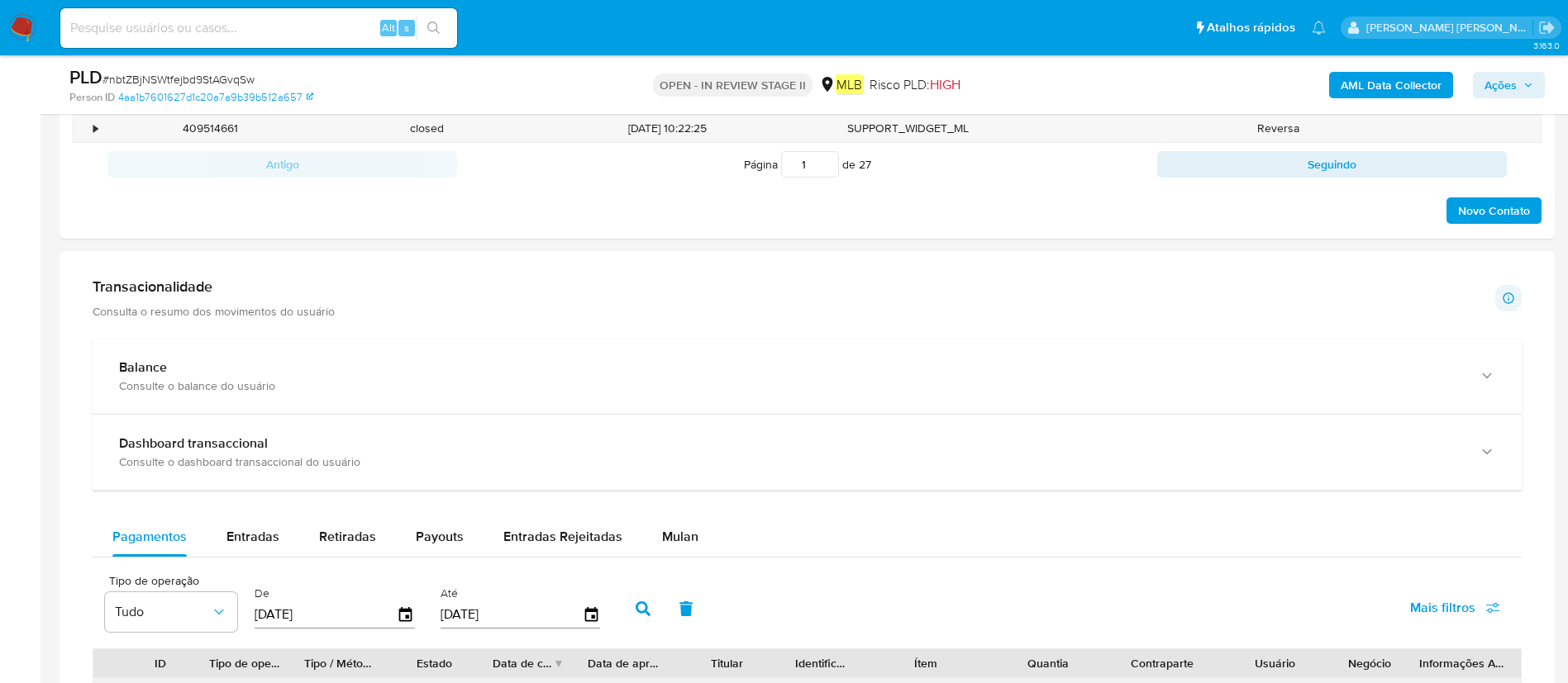
scroll to position [1239, 0]
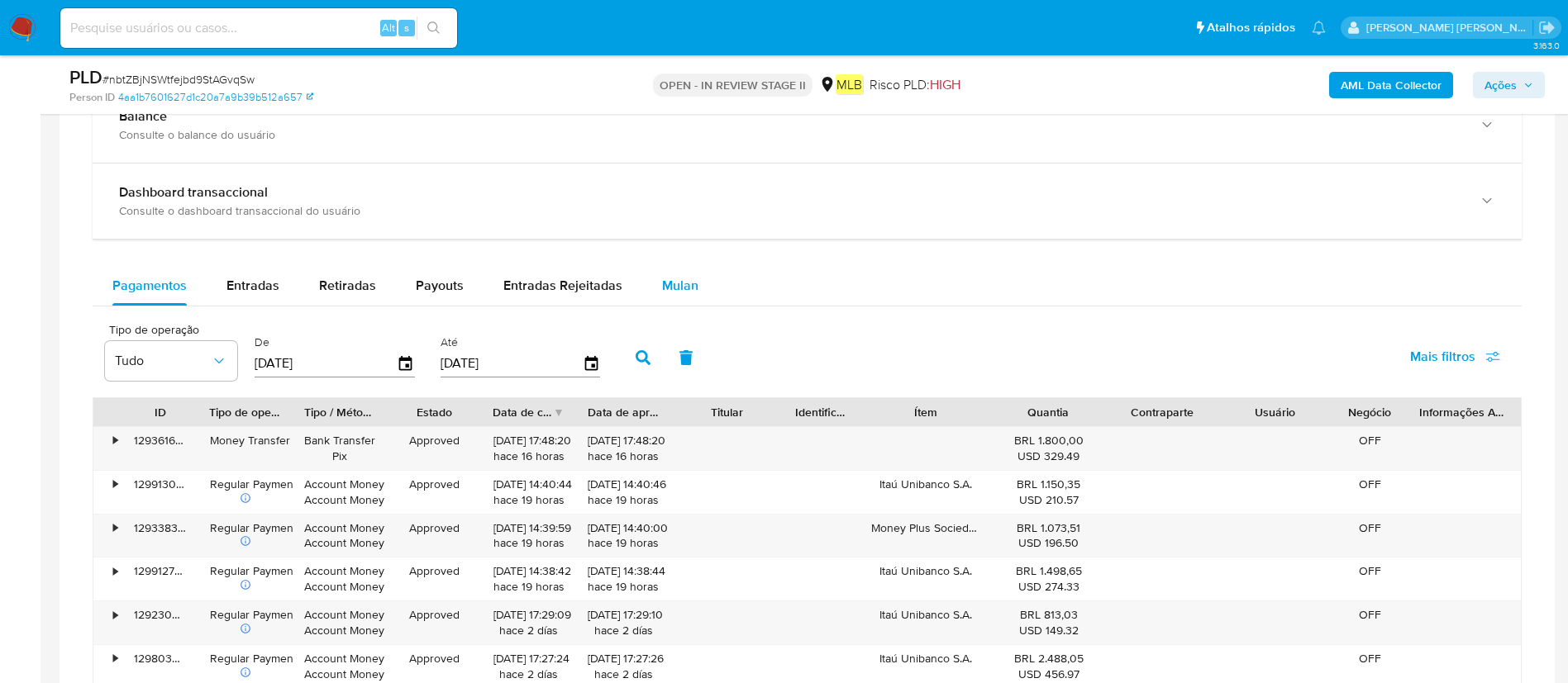
click at [662, 279] on span "Mulan" at bounding box center [680, 285] width 37 height 19
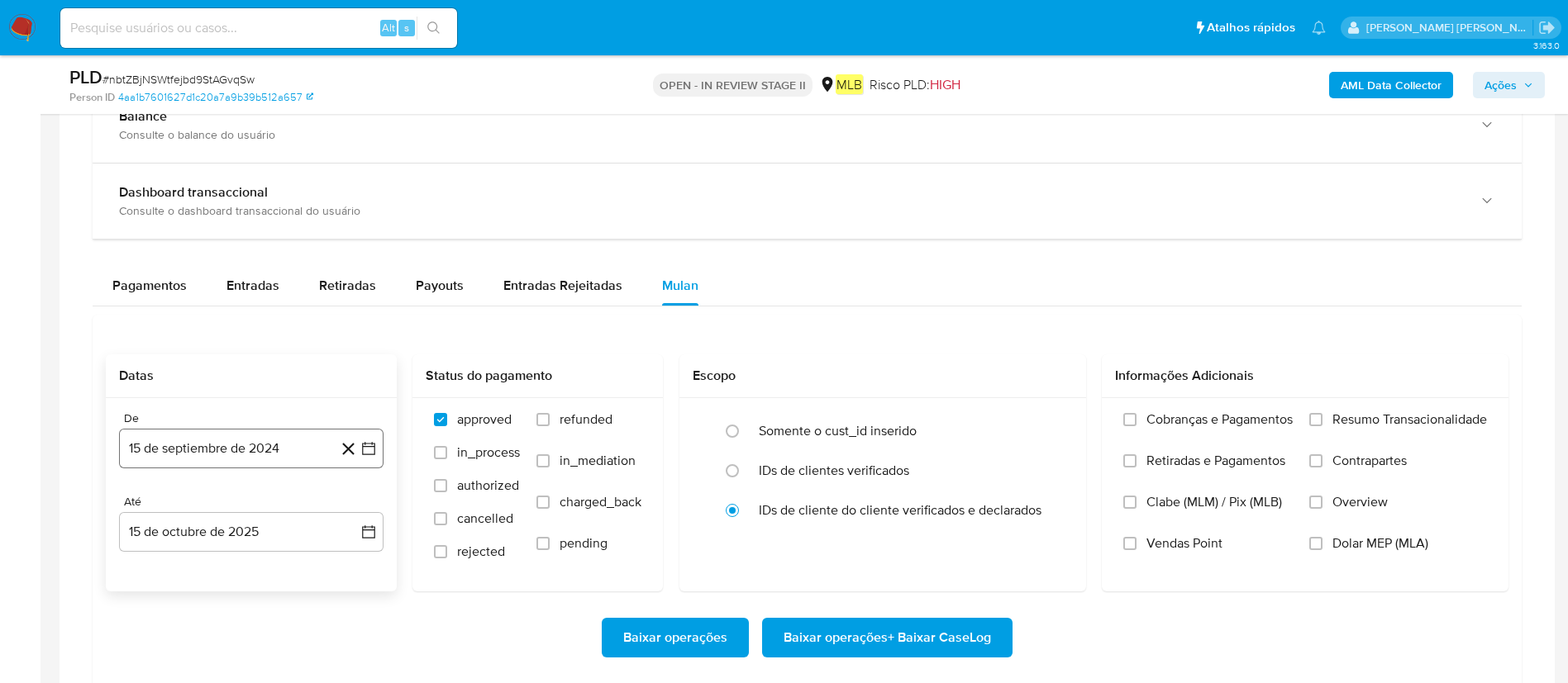
click at [242, 455] on button "15 de septiembre de 2024" at bounding box center [251, 448] width 265 height 39
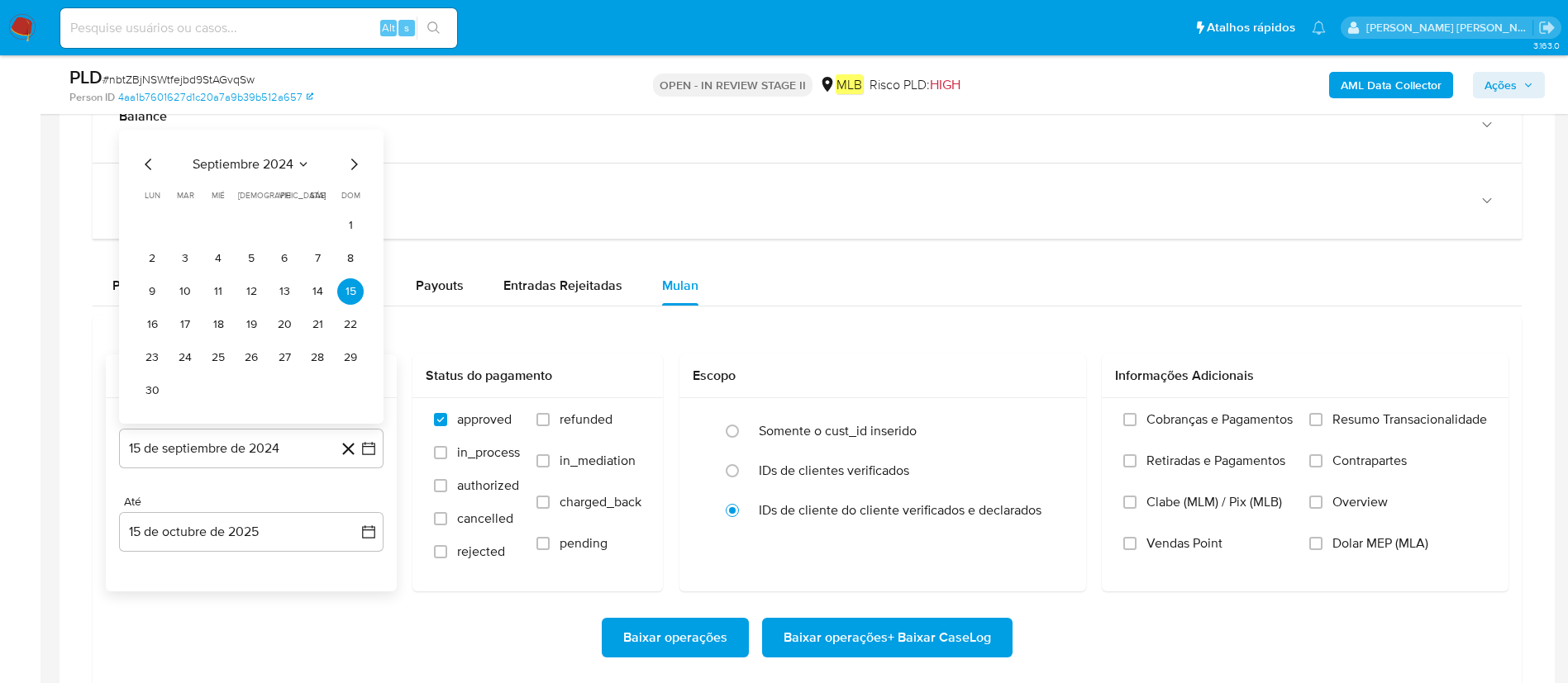
click at [250, 163] on span "septiembre 2024" at bounding box center [243, 164] width 101 height 17
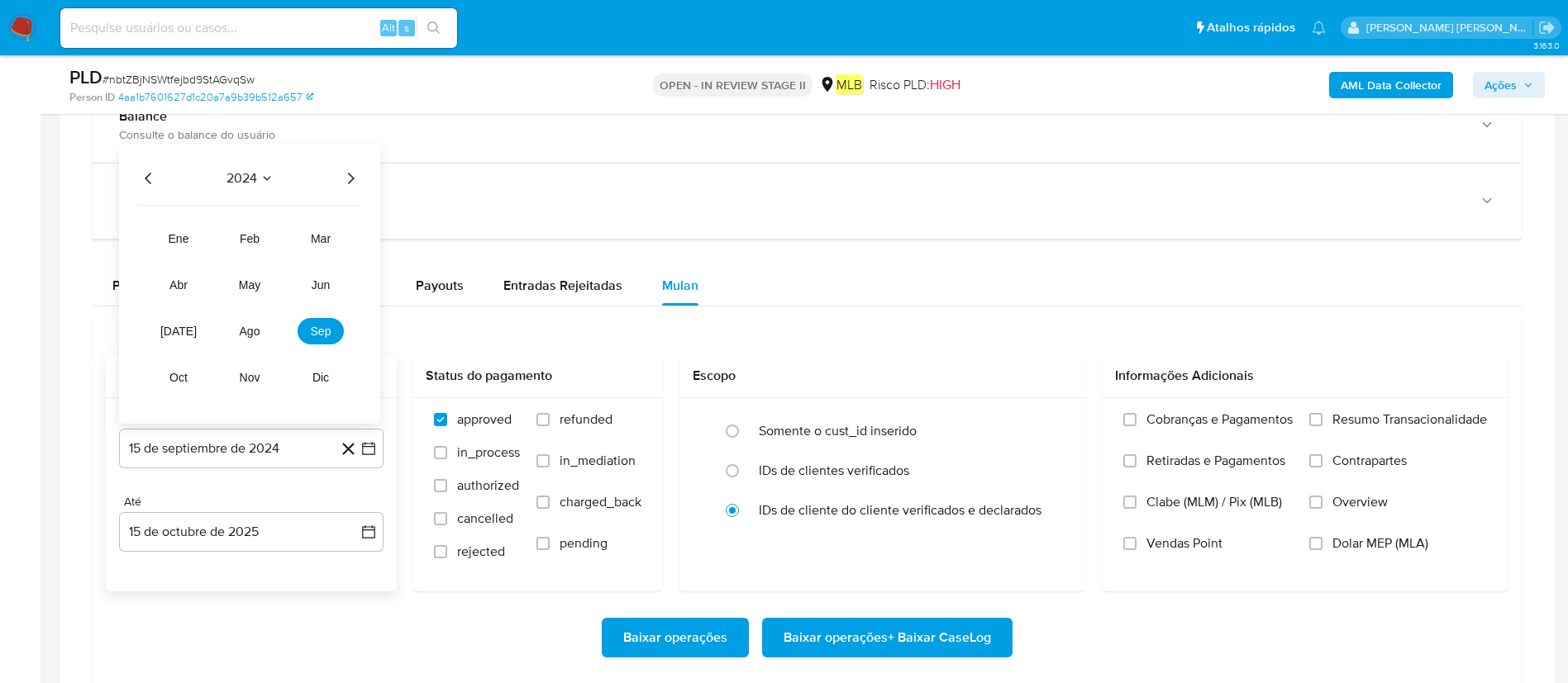
click at [346, 187] on icon "Año siguiente" at bounding box center [351, 178] width 20 height 20
click at [237, 325] on button "ago" at bounding box center [250, 332] width 46 height 27
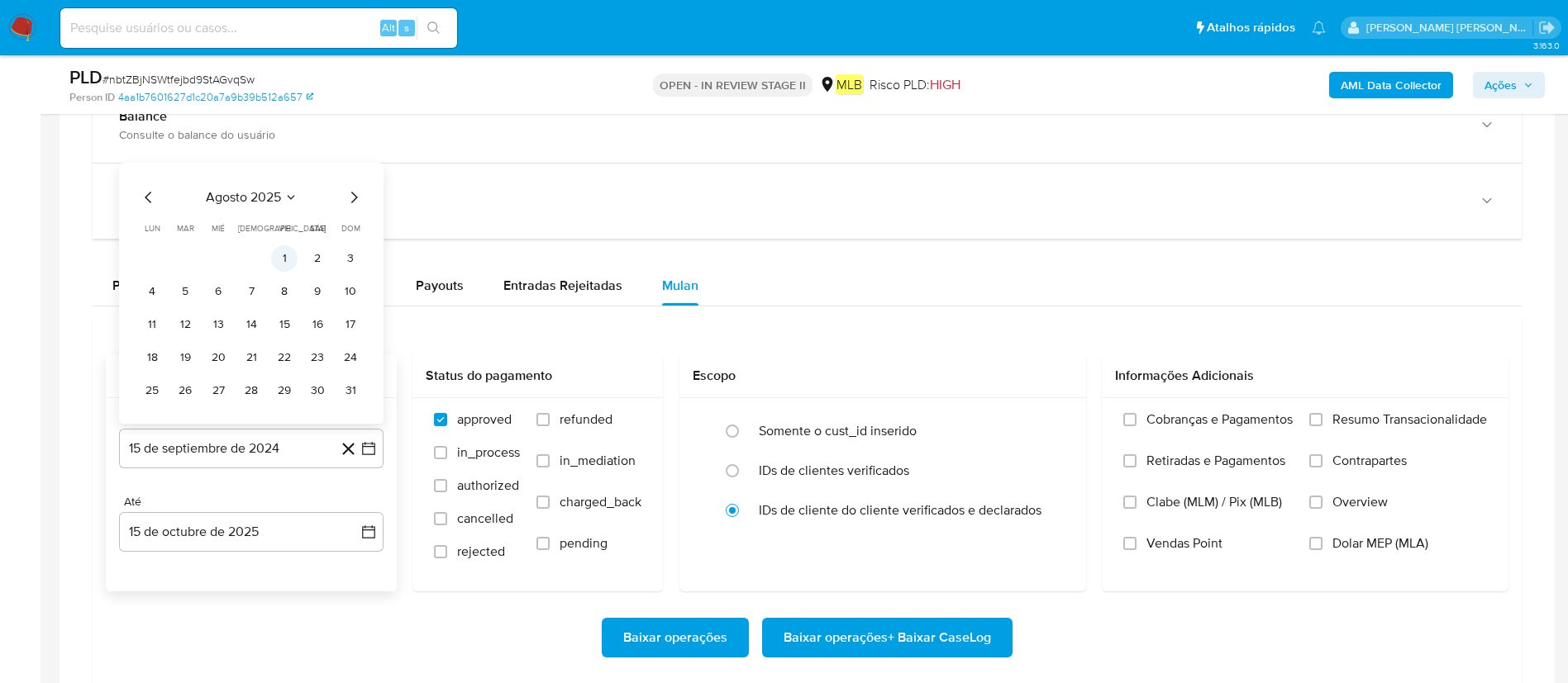
click at [283, 255] on button "1" at bounding box center [285, 259] width 27 height 27
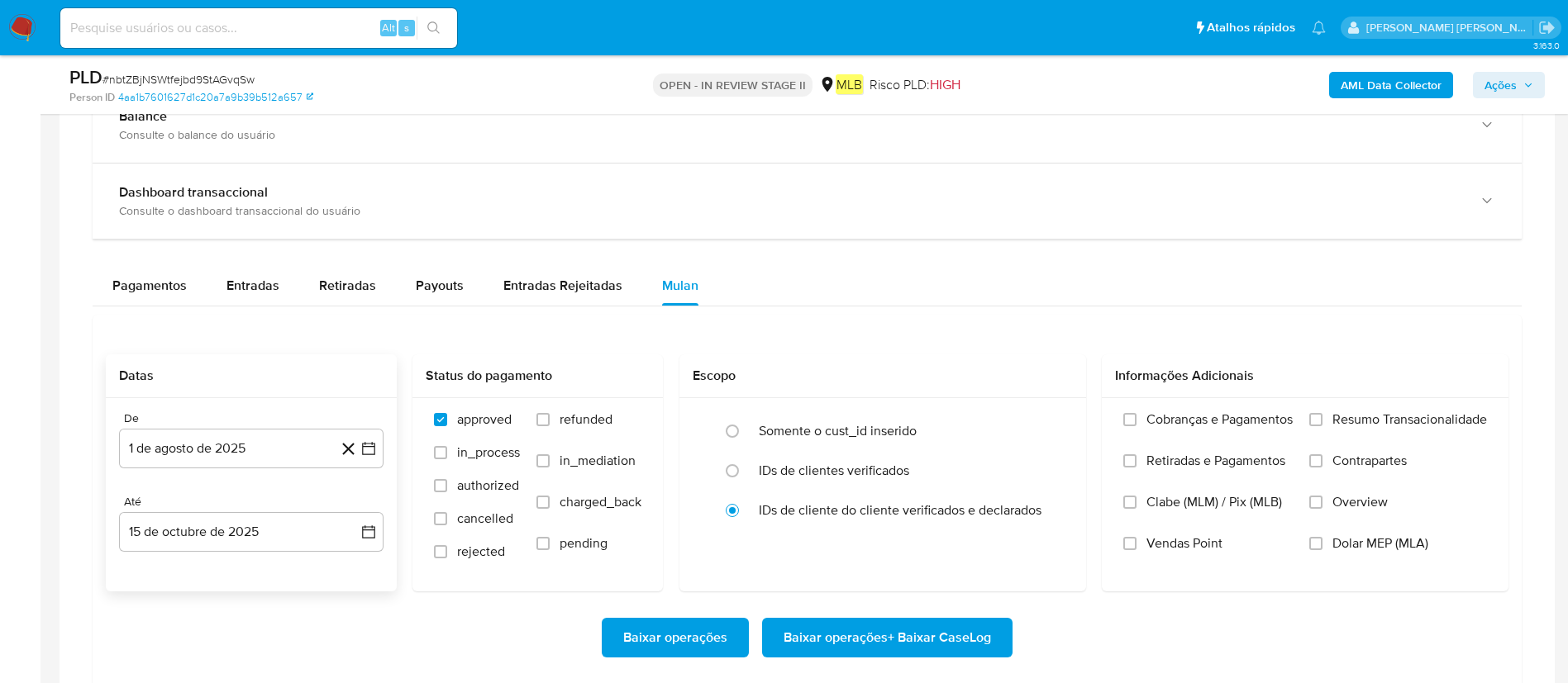
click at [179, 455] on div "De 1 [PERSON_NAME] de 2025 [DATE] Até 15 de octubre de 2025 [DATE]" at bounding box center [252, 495] width 291 height 193
click at [201, 455] on button "15 de octubre de 2025" at bounding box center [251, 532] width 265 height 39
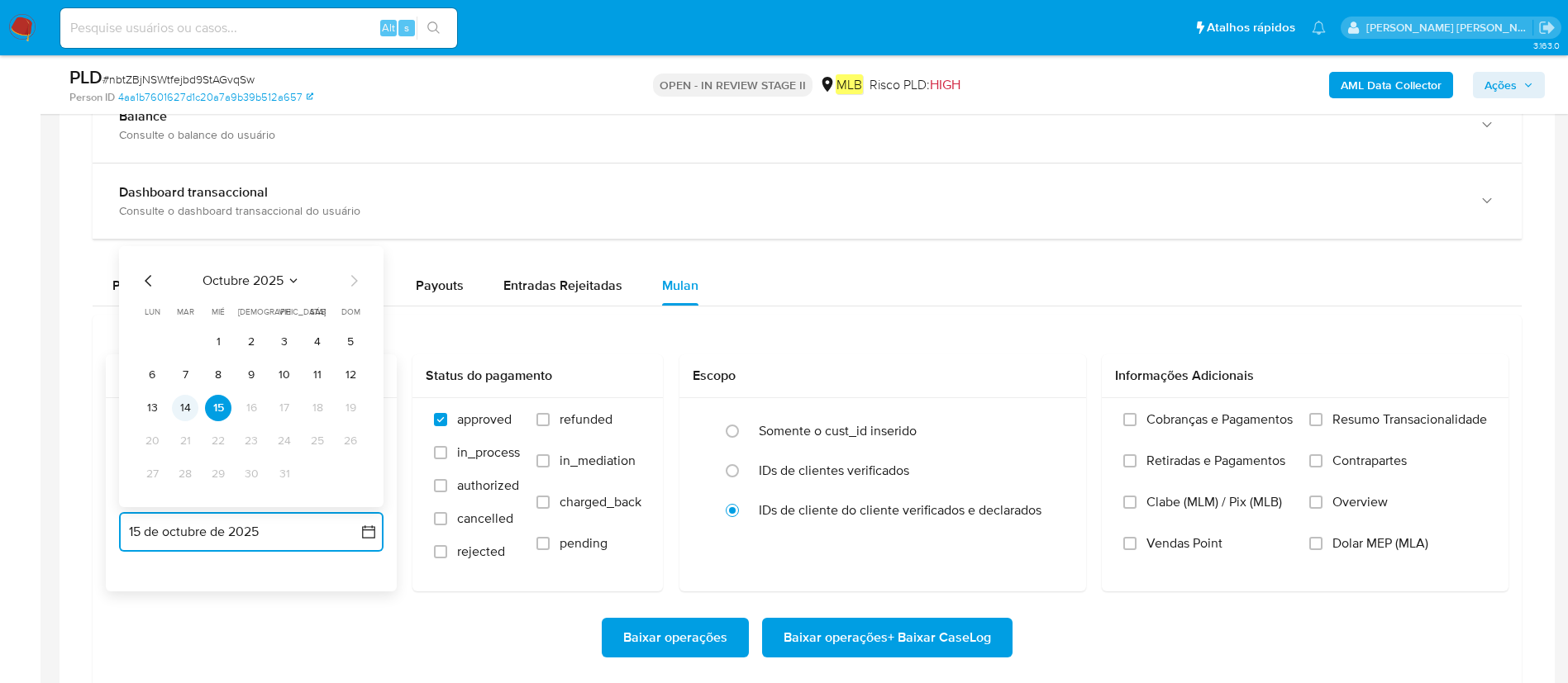
click at [182, 419] on button "14" at bounding box center [186, 408] width 27 height 27
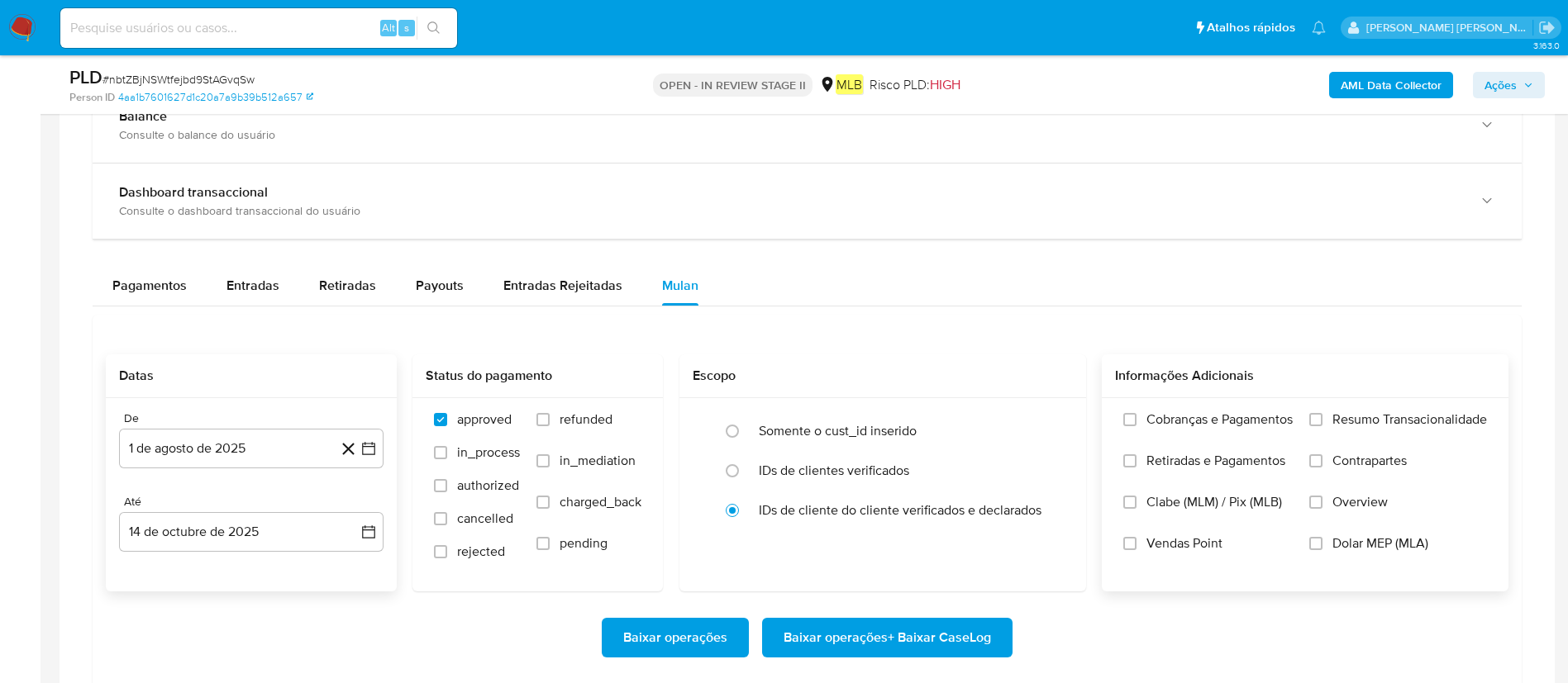
click at [1057, 421] on span "Resumo Transacionalidade" at bounding box center [1409, 419] width 154 height 17
click at [1057, 421] on input "Resumo Transacionalidade" at bounding box center [1316, 419] width 13 height 13
click at [914, 455] on span "Baixar operações + Baixar CaseLog" at bounding box center [887, 638] width 208 height 37
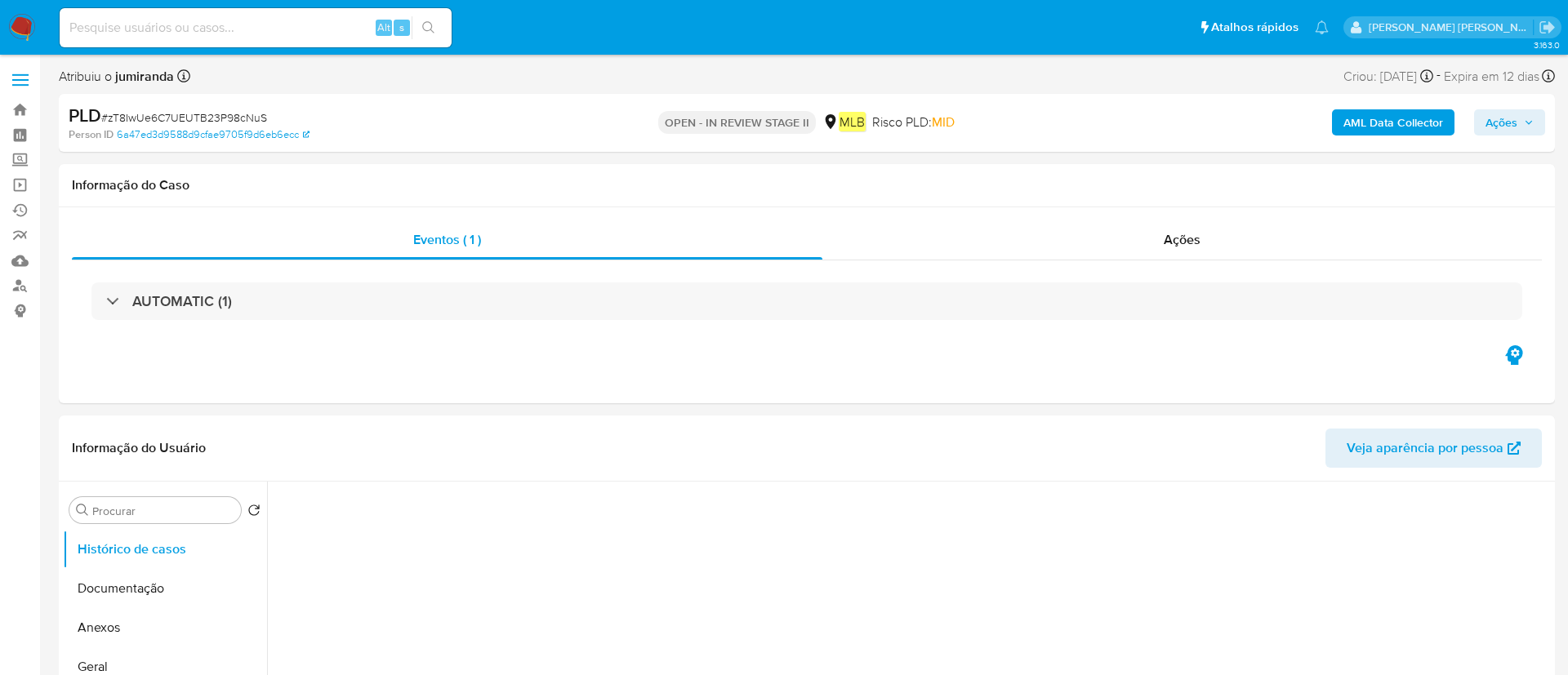
select select "10"
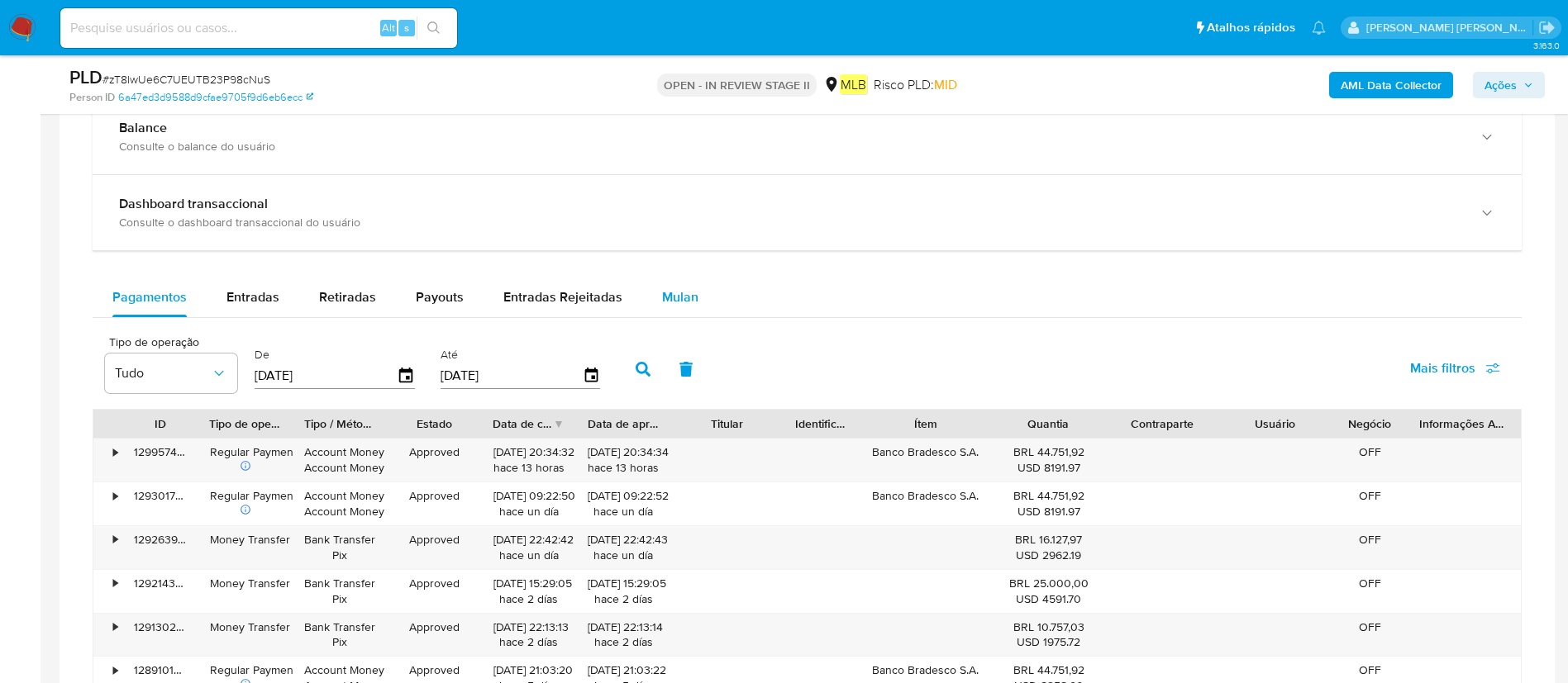
click at [678, 308] on div "Mulan" at bounding box center [680, 297] width 37 height 39
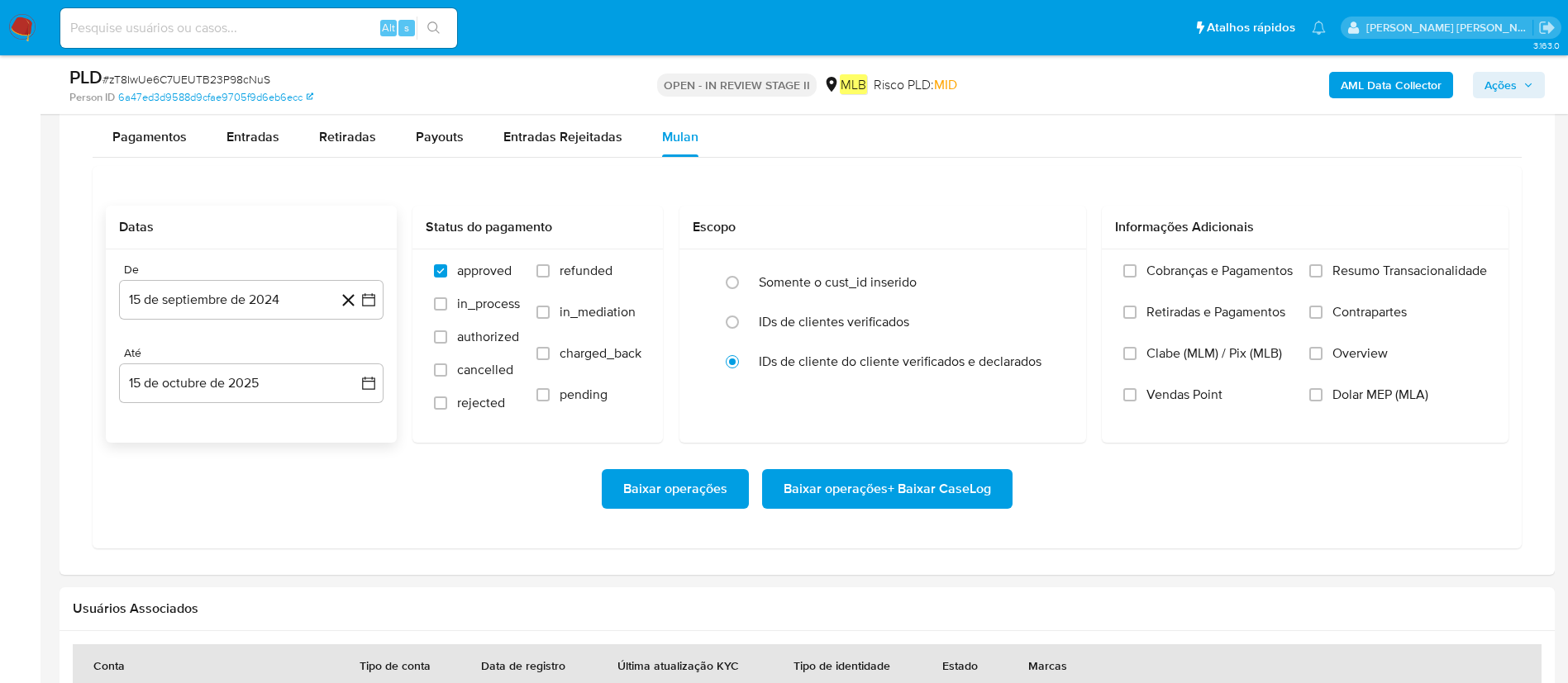
scroll to position [1363, 0]
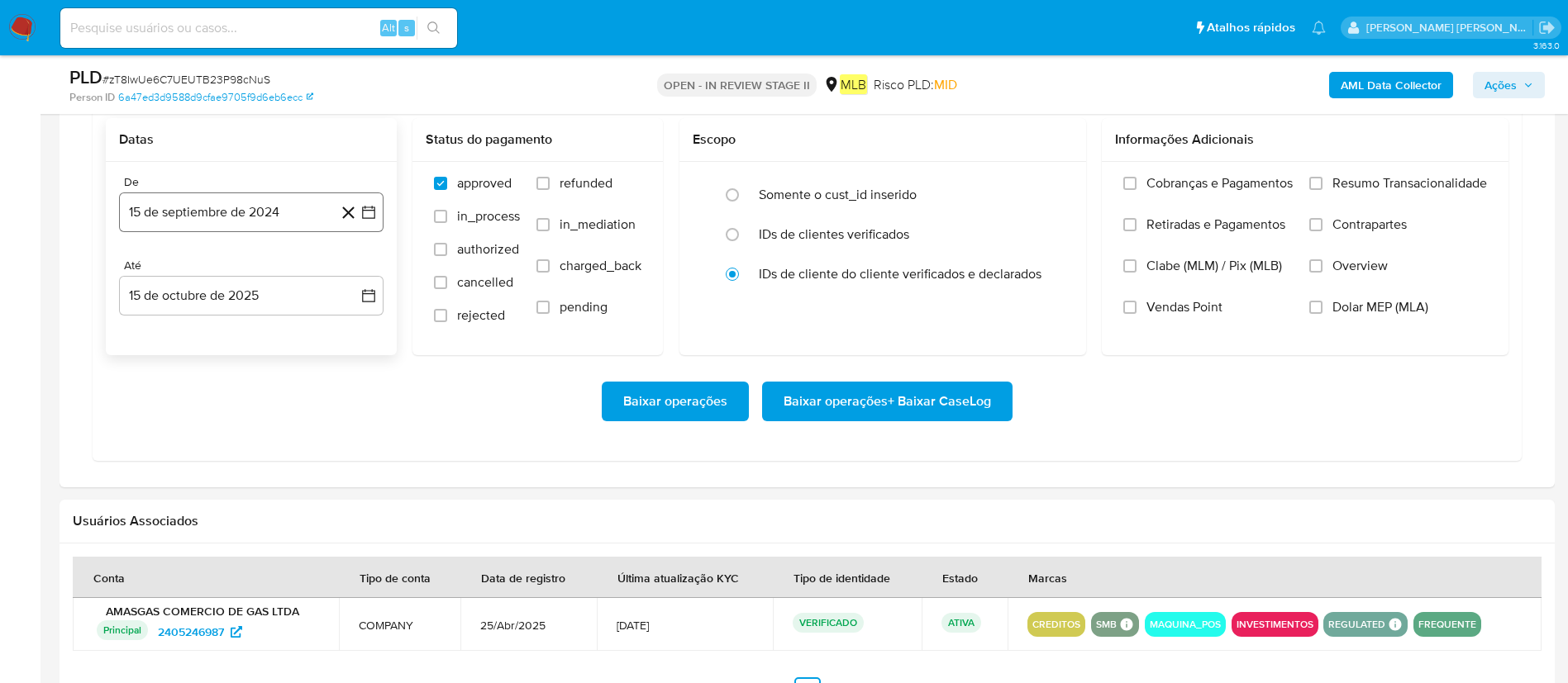
drag, startPoint x: 209, startPoint y: 219, endPoint x: 214, endPoint y: 227, distance: 9.4
click at [209, 219] on button "15 de septiembre de 2024" at bounding box center [251, 212] width 265 height 39
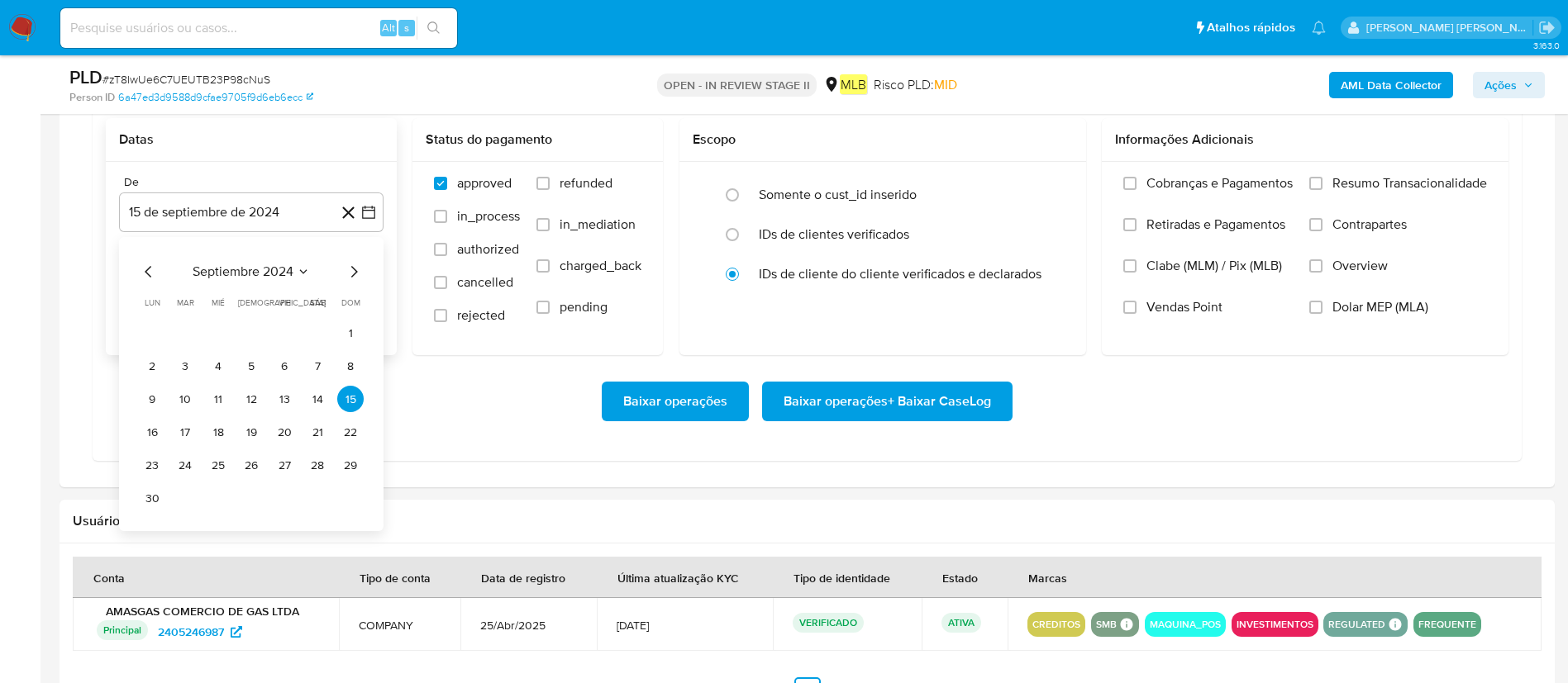
click at [258, 286] on div "septiembre 2024 septiembre 2024 lun lunes mar martes mié miércoles jue jueves v…" at bounding box center [252, 387] width 225 height 250
click at [286, 277] on span "septiembre 2024" at bounding box center [243, 272] width 101 height 17
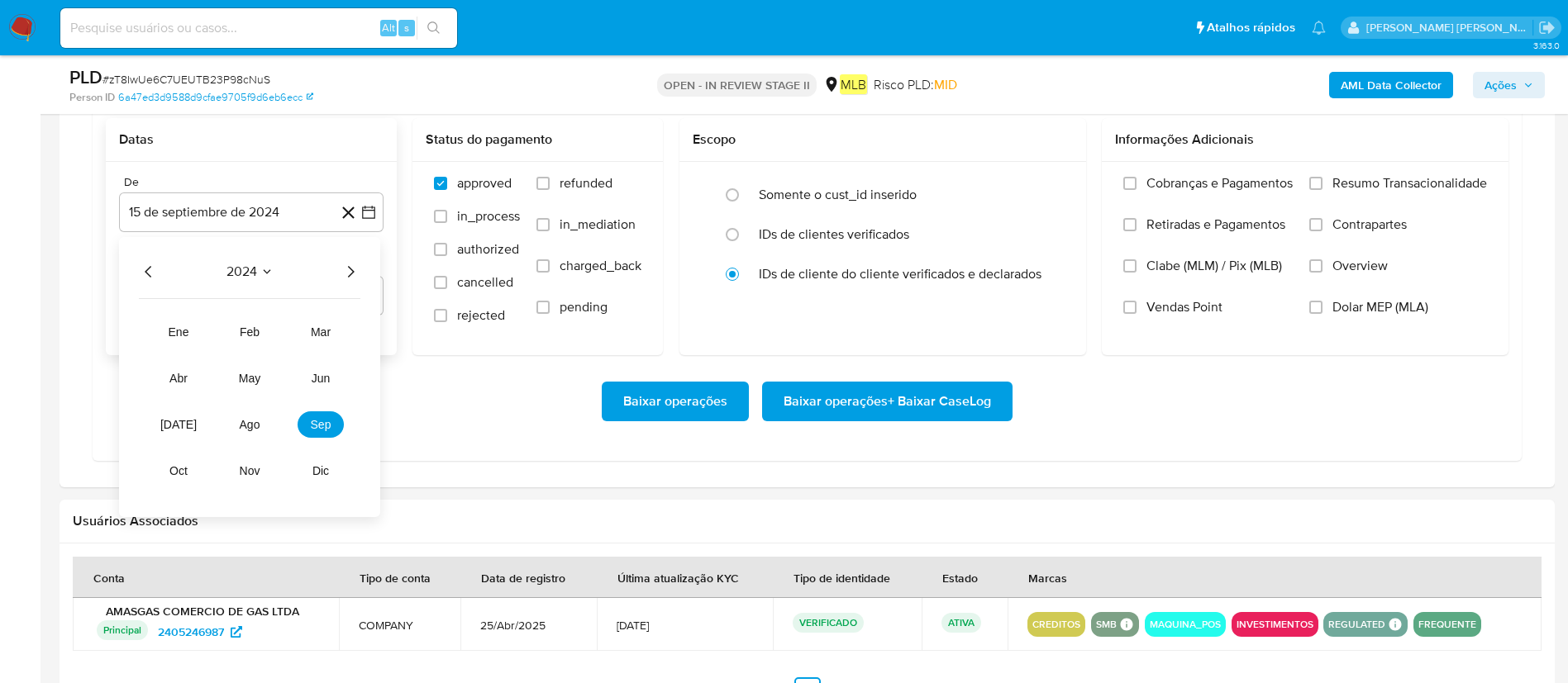
click at [343, 276] on icon "Año siguiente" at bounding box center [351, 272] width 20 height 20
click at [240, 416] on button "ago" at bounding box center [250, 424] width 46 height 27
click at [284, 335] on button "1" at bounding box center [285, 333] width 27 height 27
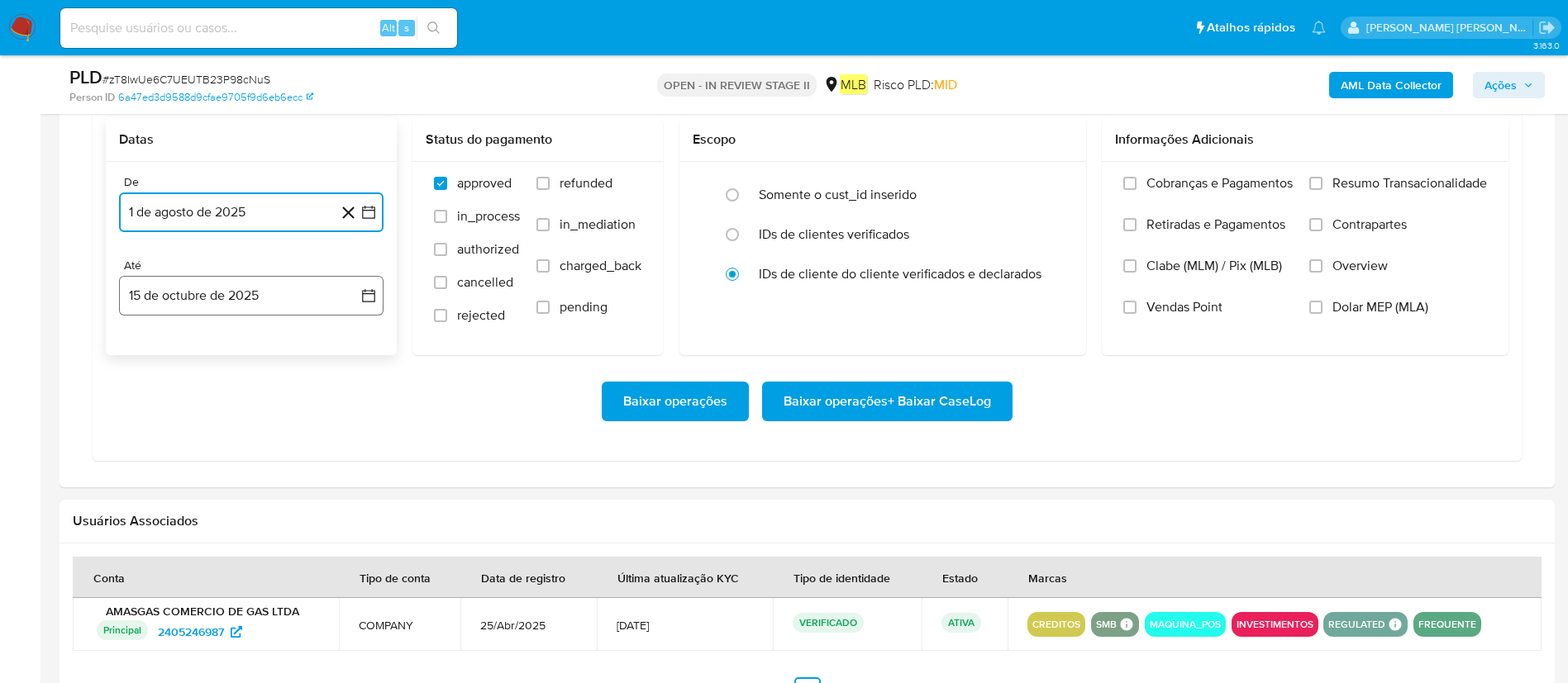
click at [276, 293] on button "15 de octubre de 2025" at bounding box center [251, 296] width 265 height 39
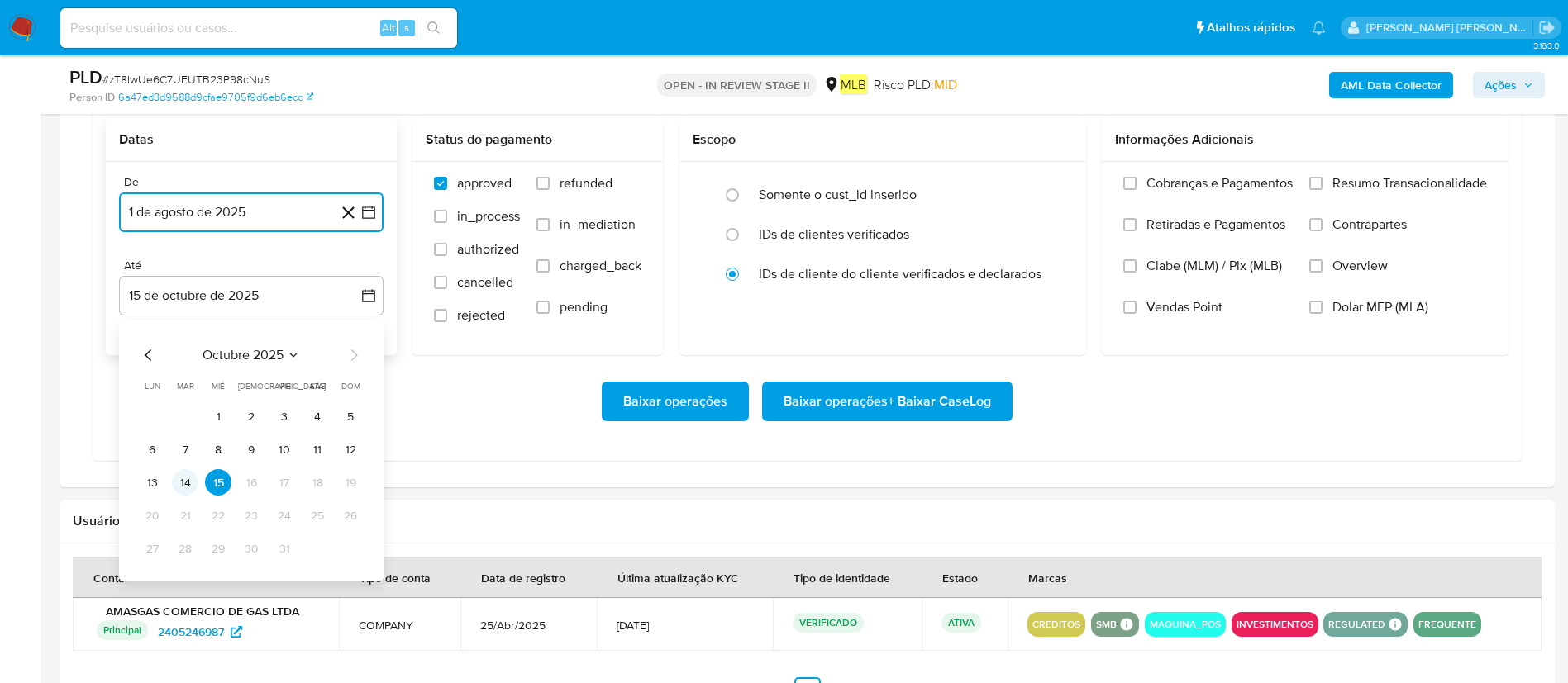
click at [186, 481] on button "14" at bounding box center [186, 482] width 27 height 27
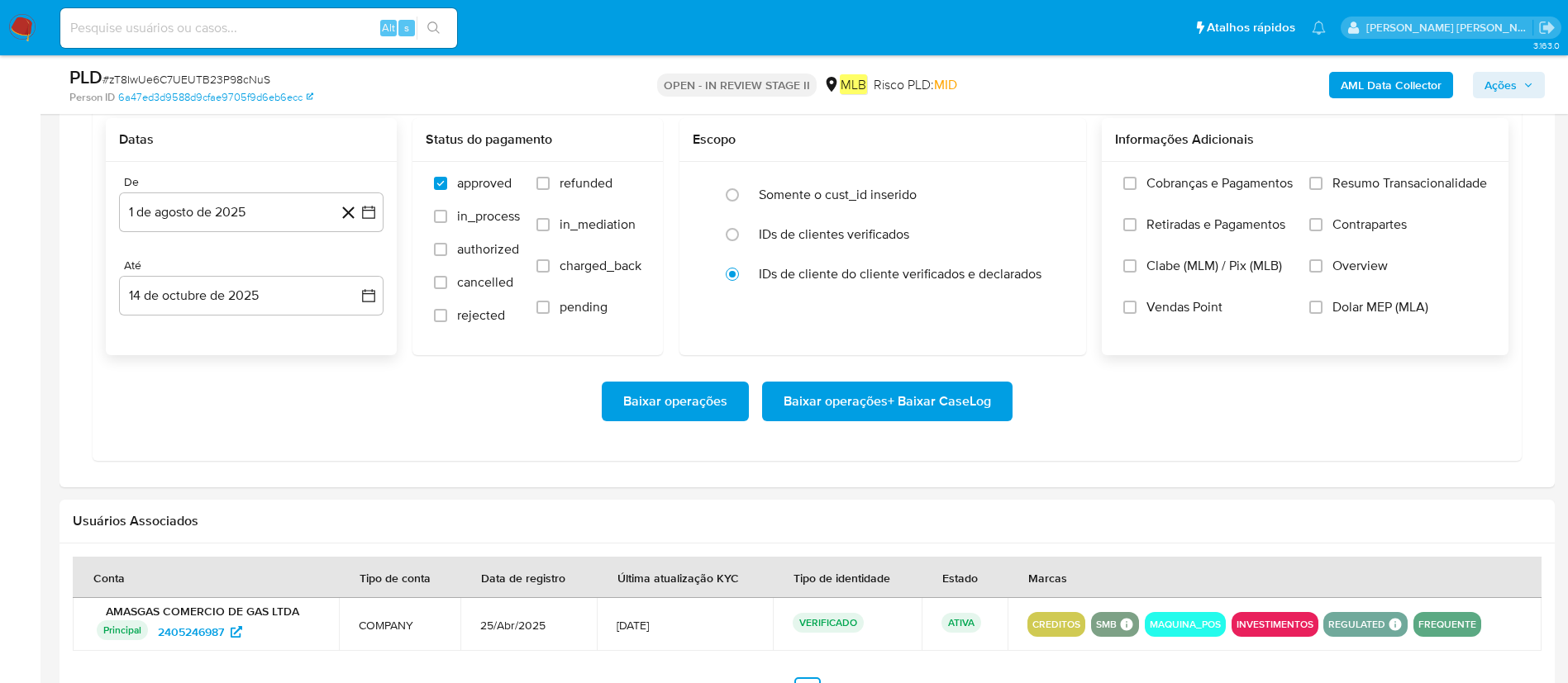
click at [1386, 190] on span "Resumo Transacionalidade" at bounding box center [1409, 183] width 154 height 17
click at [1323, 190] on input "Resumo Transacionalidade" at bounding box center [1316, 183] width 13 height 13
click at [978, 409] on span "Baixar operações + Baixar CaseLog" at bounding box center [887, 401] width 208 height 37
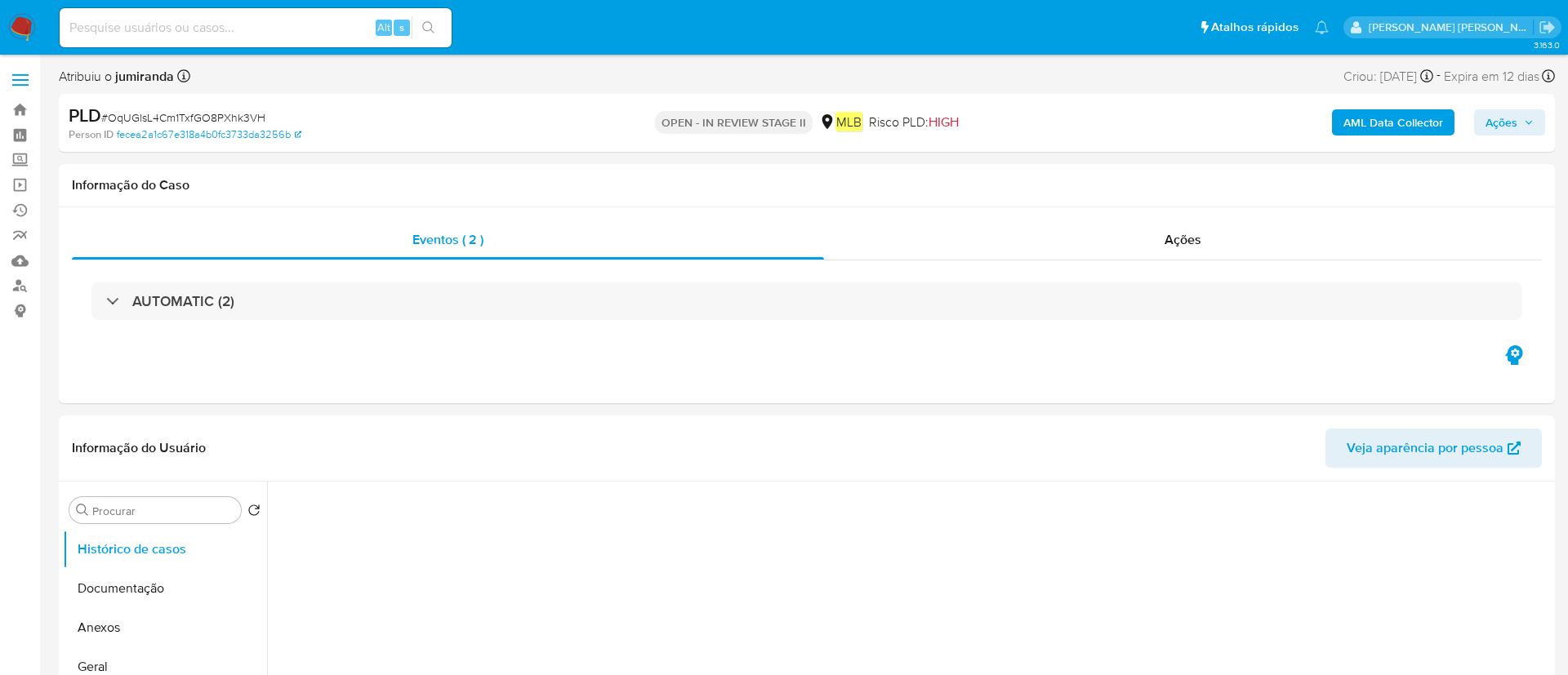
select select "10"
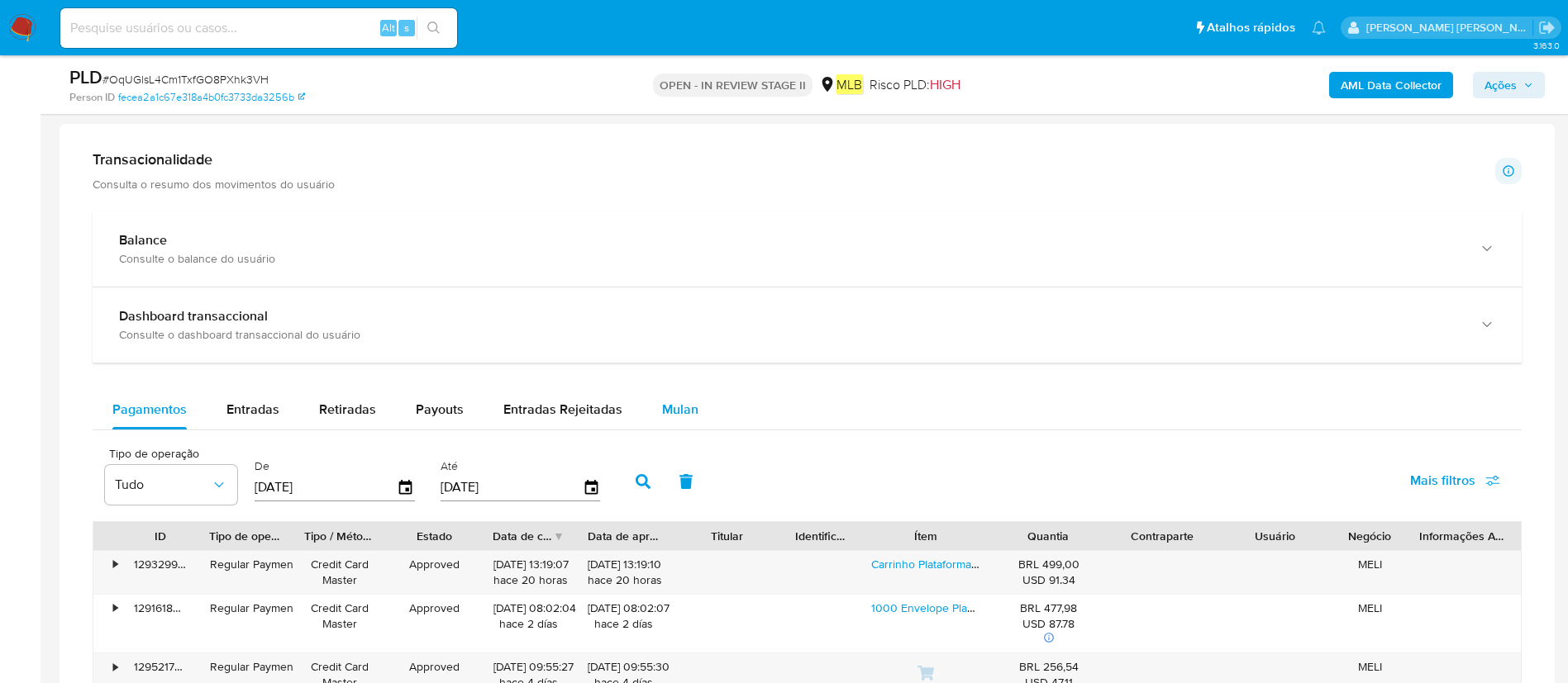
click at [654, 406] on button "Mulan" at bounding box center [680, 409] width 76 height 39
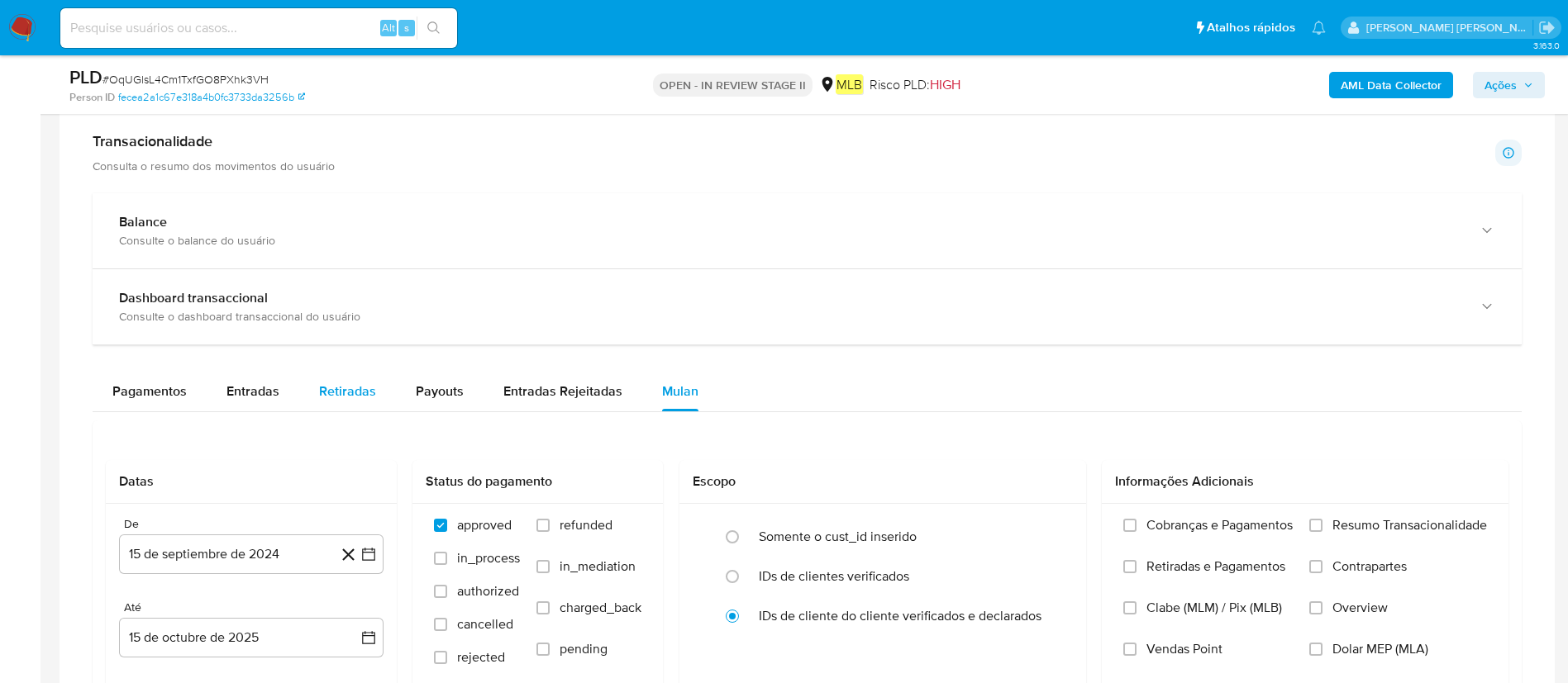
scroll to position [1363, 0]
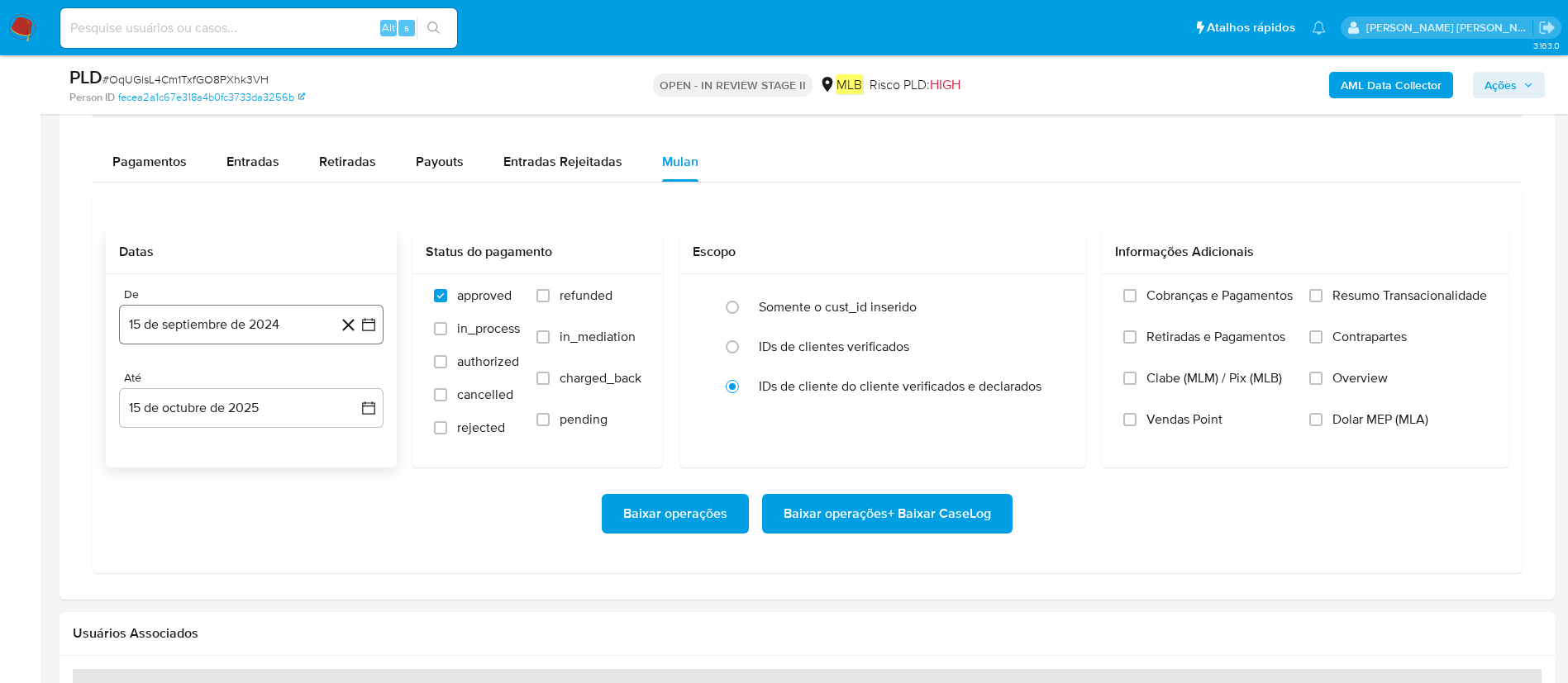
drag, startPoint x: 211, startPoint y: 319, endPoint x: 226, endPoint y: 332, distance: 19.8
click at [209, 317] on button "15 de septiembre de 2024" at bounding box center [251, 325] width 265 height 39
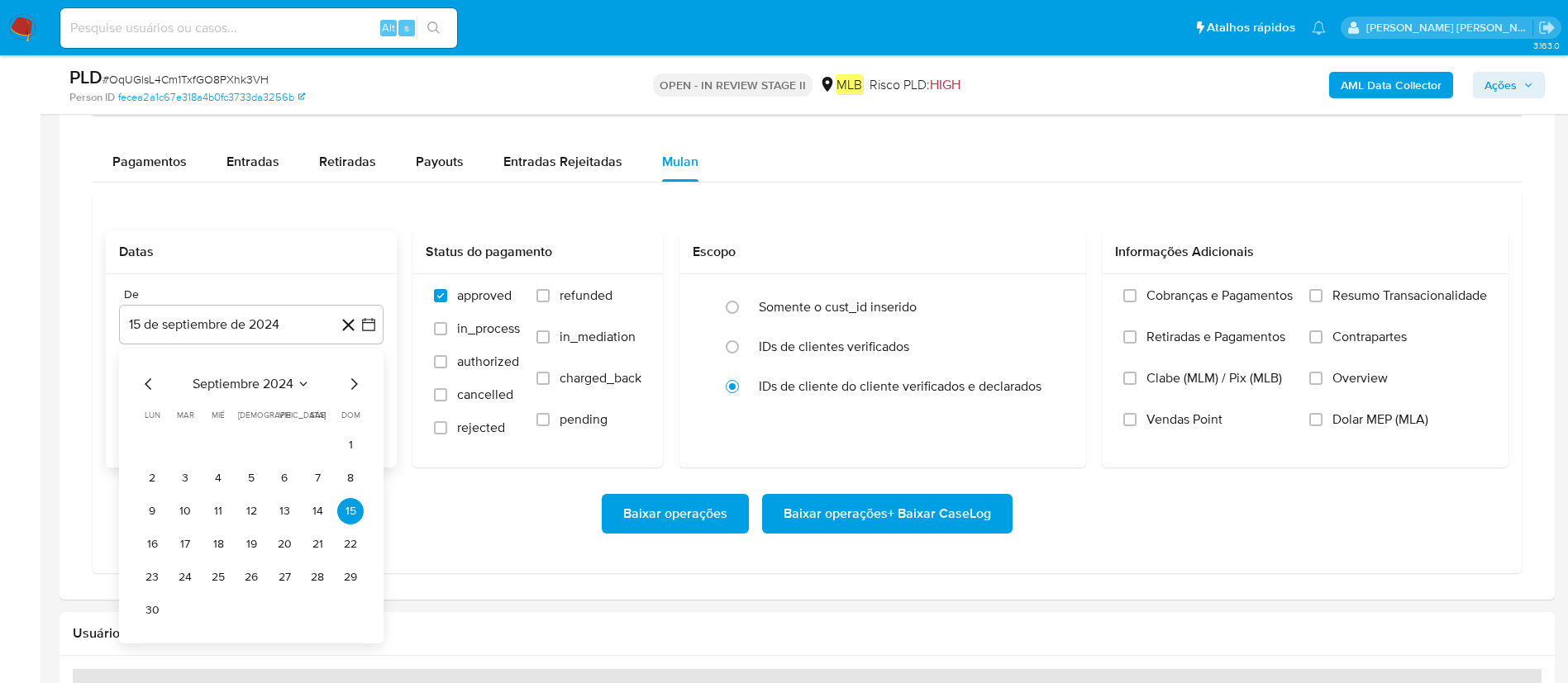
click at [256, 370] on div "septiembre 2024 septiembre 2024 lun lunes mar martes mié miércoles jue jueves v…" at bounding box center [251, 497] width 265 height 294
click at [265, 382] on span "septiembre 2024" at bounding box center [243, 384] width 101 height 17
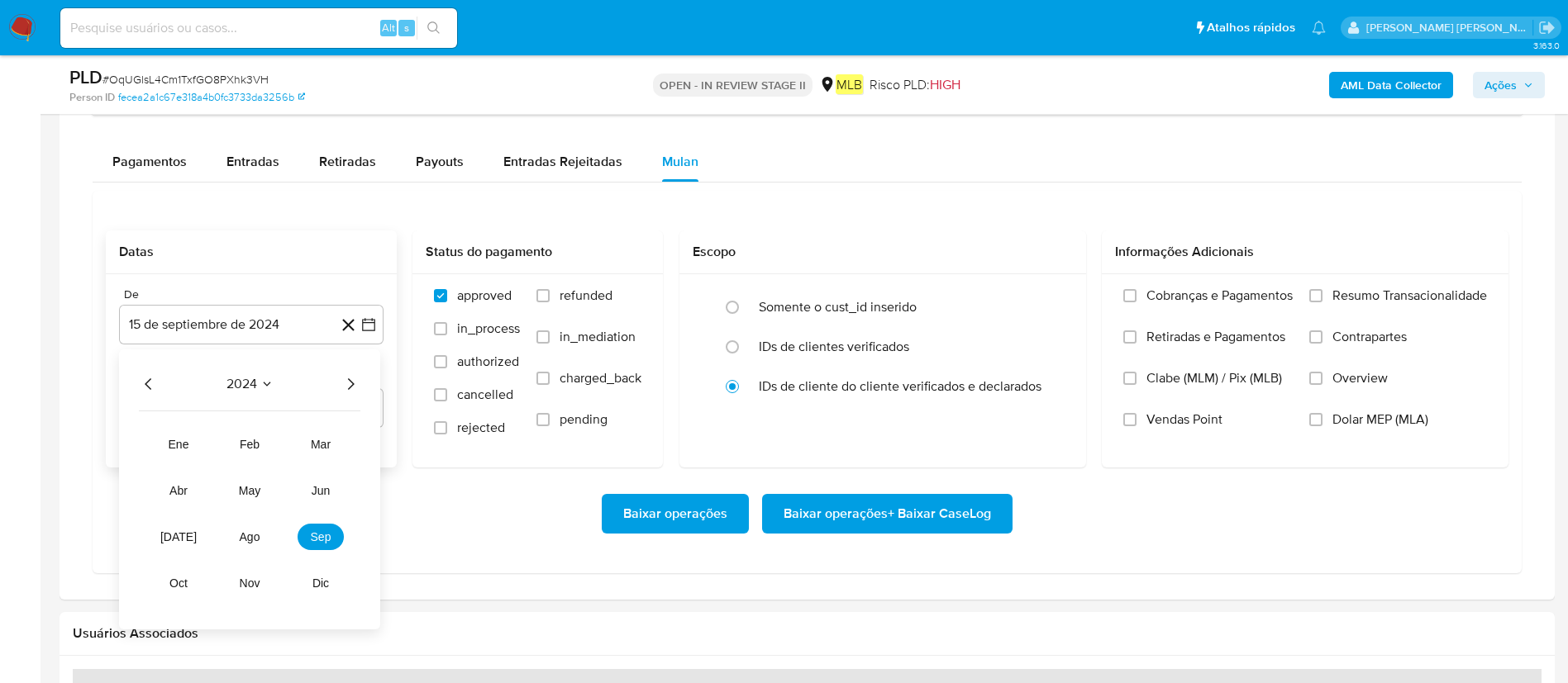
click at [347, 384] on icon "Año siguiente" at bounding box center [351, 384] width 20 height 20
click at [240, 542] on span "ago" at bounding box center [250, 537] width 21 height 13
click at [282, 443] on button "1" at bounding box center [285, 446] width 27 height 27
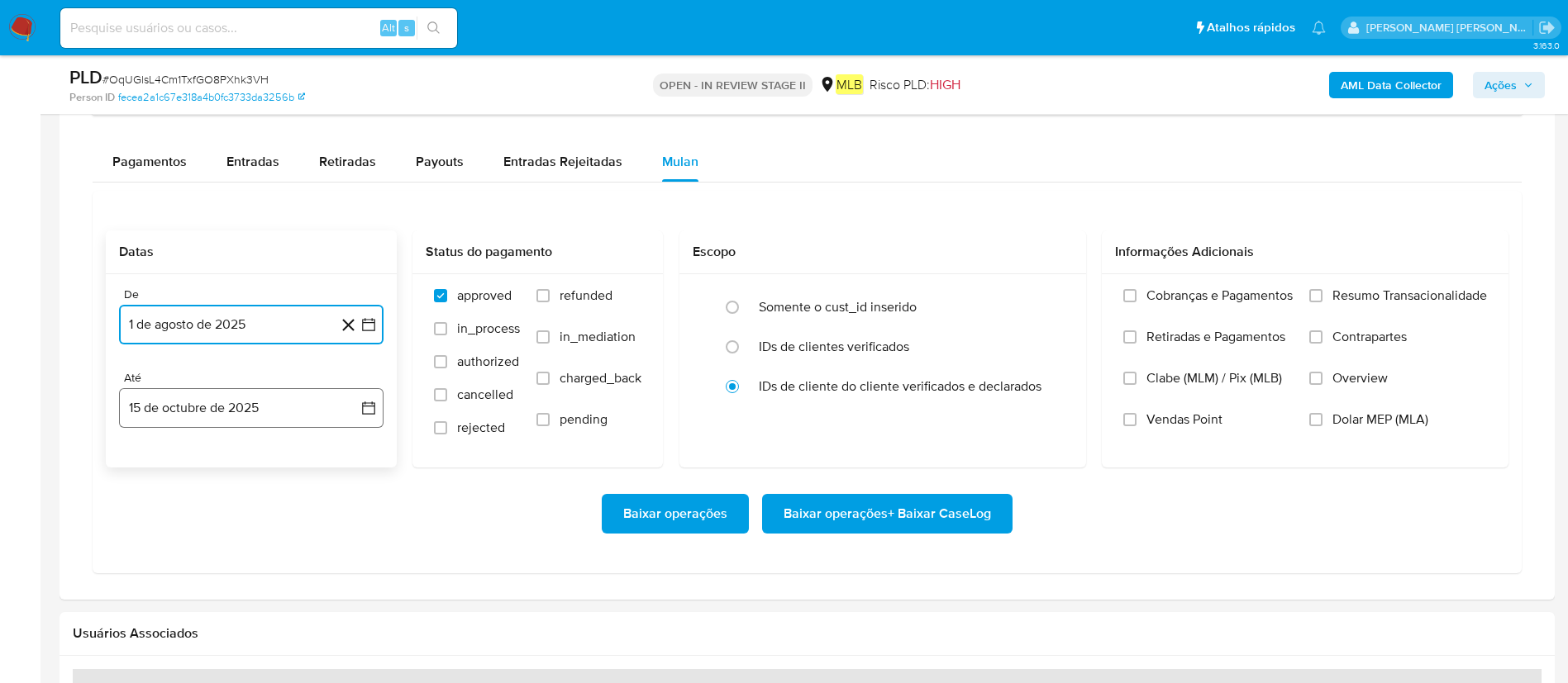
click at [304, 400] on button "15 de octubre de 2025" at bounding box center [251, 408] width 265 height 39
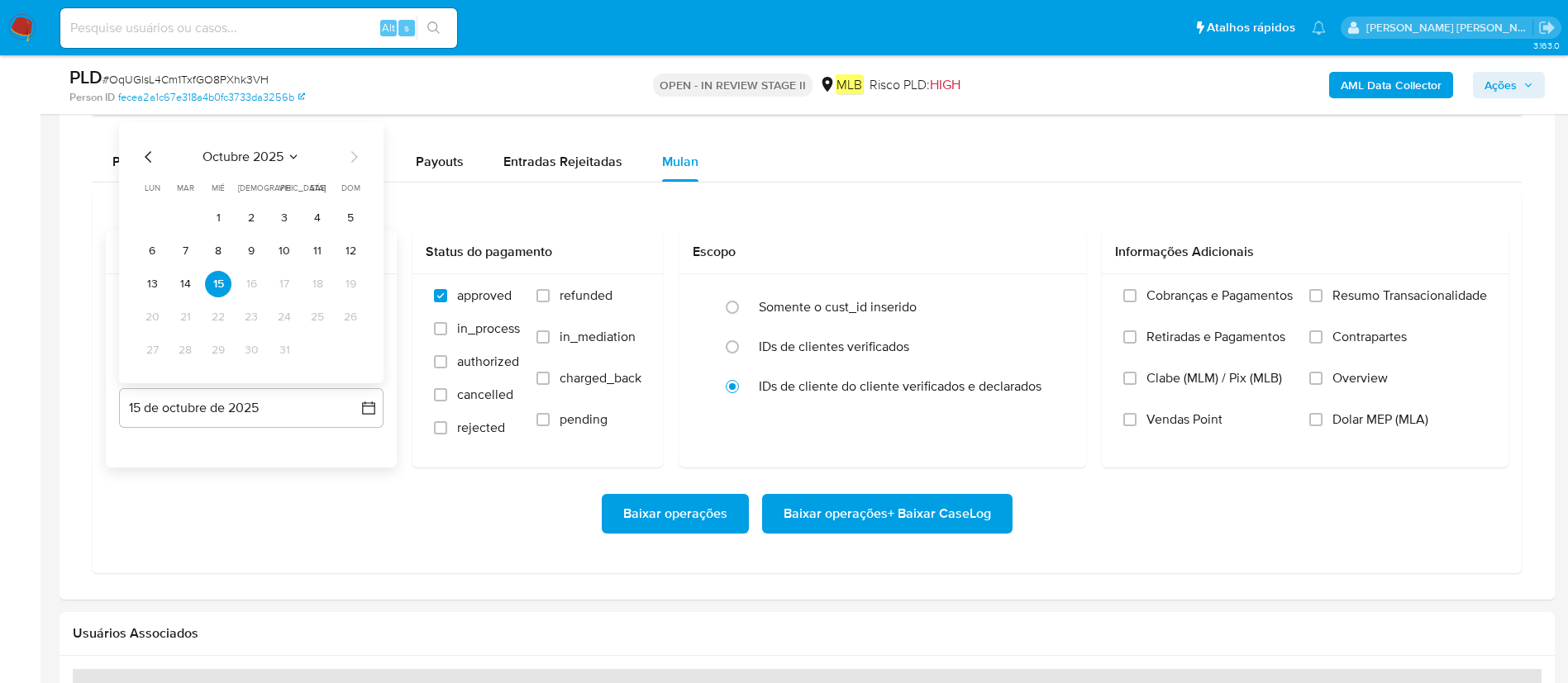
click at [198, 277] on tr "13 14 15 16 17 18 19" at bounding box center [252, 284] width 225 height 27
click at [186, 277] on button "14" at bounding box center [186, 284] width 27 height 27
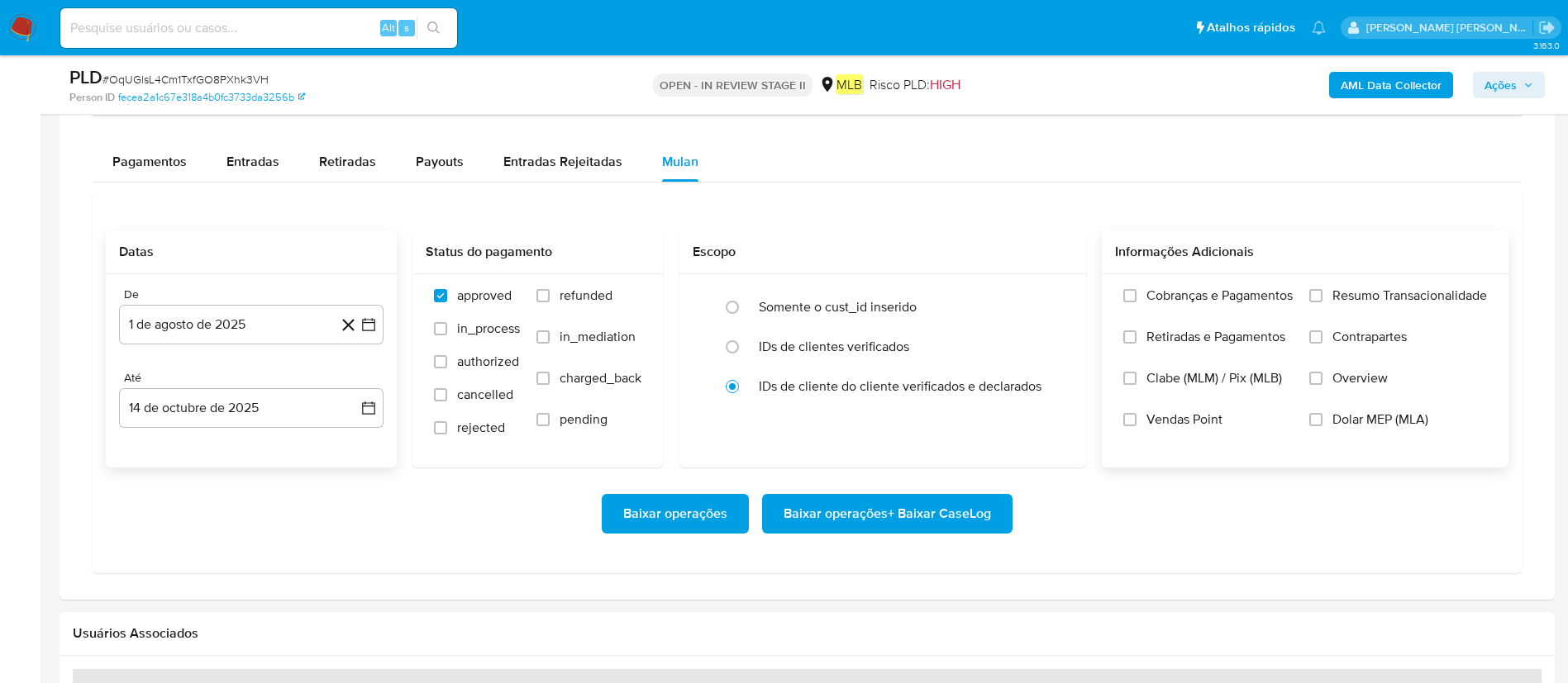
click at [1371, 292] on span "Resumo Transacionalidade" at bounding box center [1409, 295] width 154 height 17
click at [1323, 292] on input "Resumo Transacionalidade" at bounding box center [1316, 295] width 13 height 13
click at [903, 506] on span "Baixar operações + Baixar CaseLog" at bounding box center [887, 514] width 208 height 37
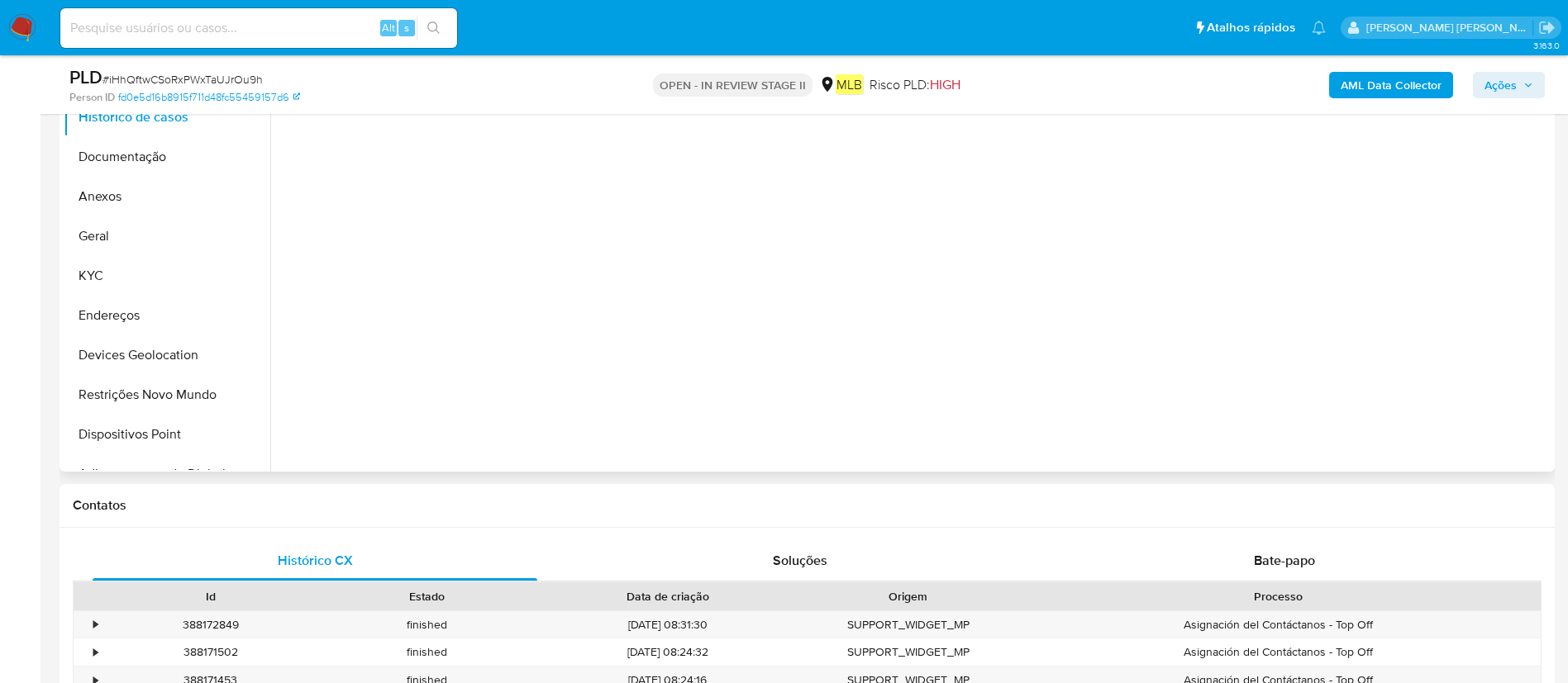
scroll to position [744, 0]
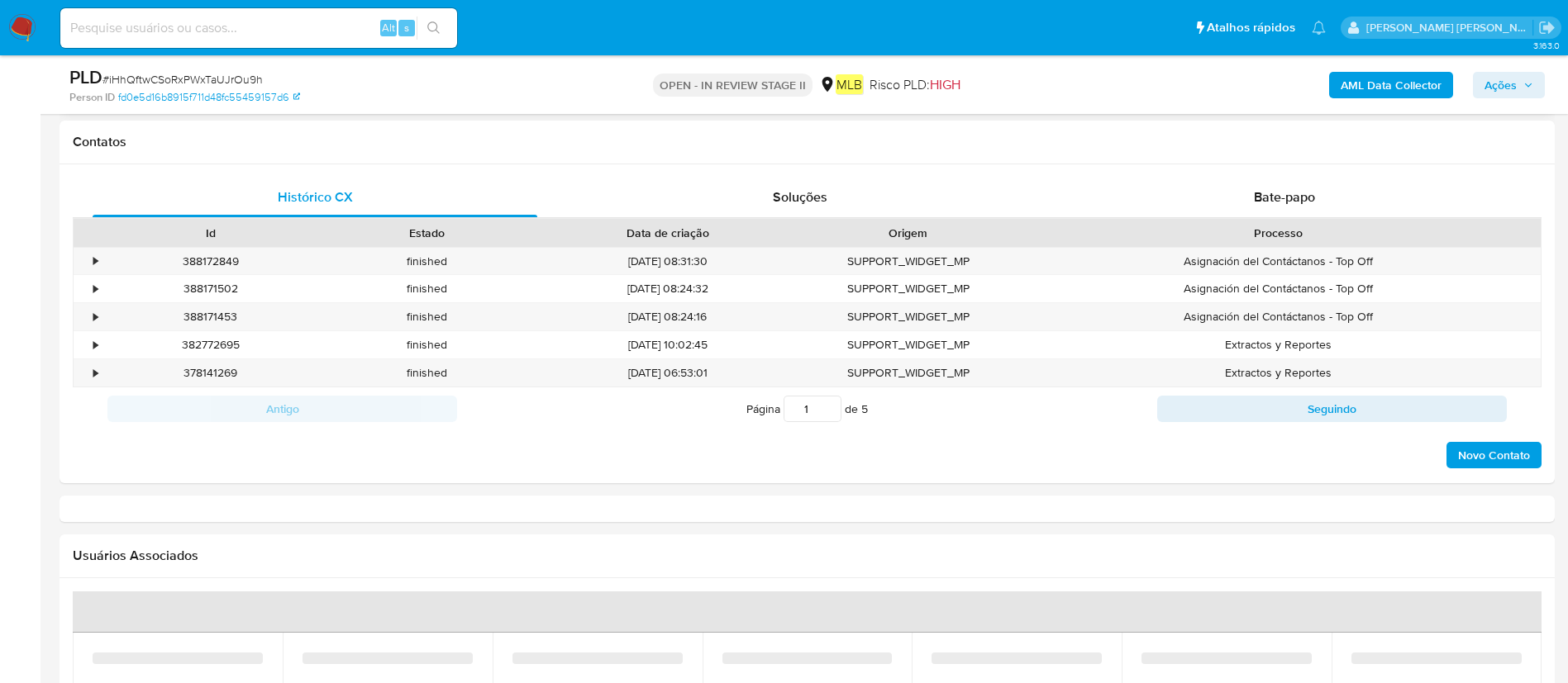
select select "10"
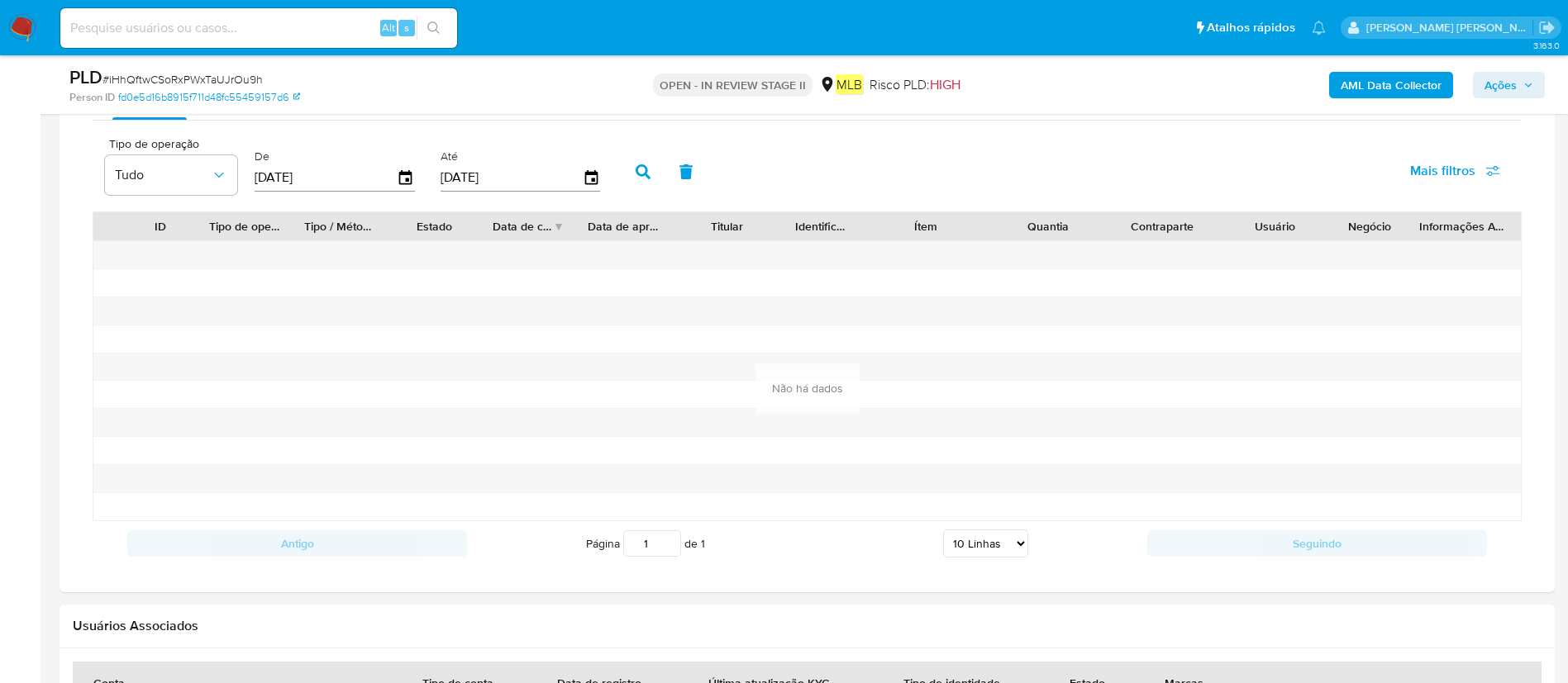
scroll to position [1239, 0]
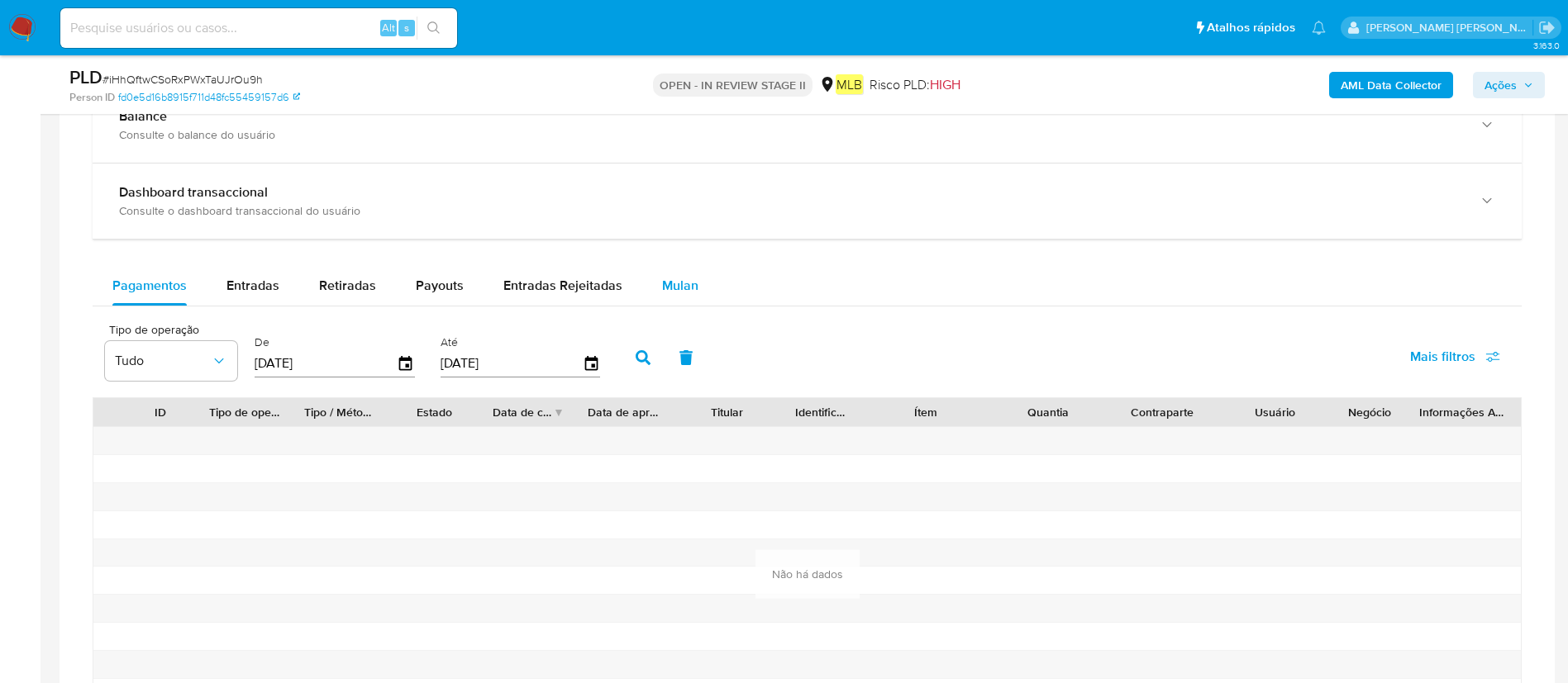
click at [669, 280] on span "Mulan" at bounding box center [680, 285] width 37 height 19
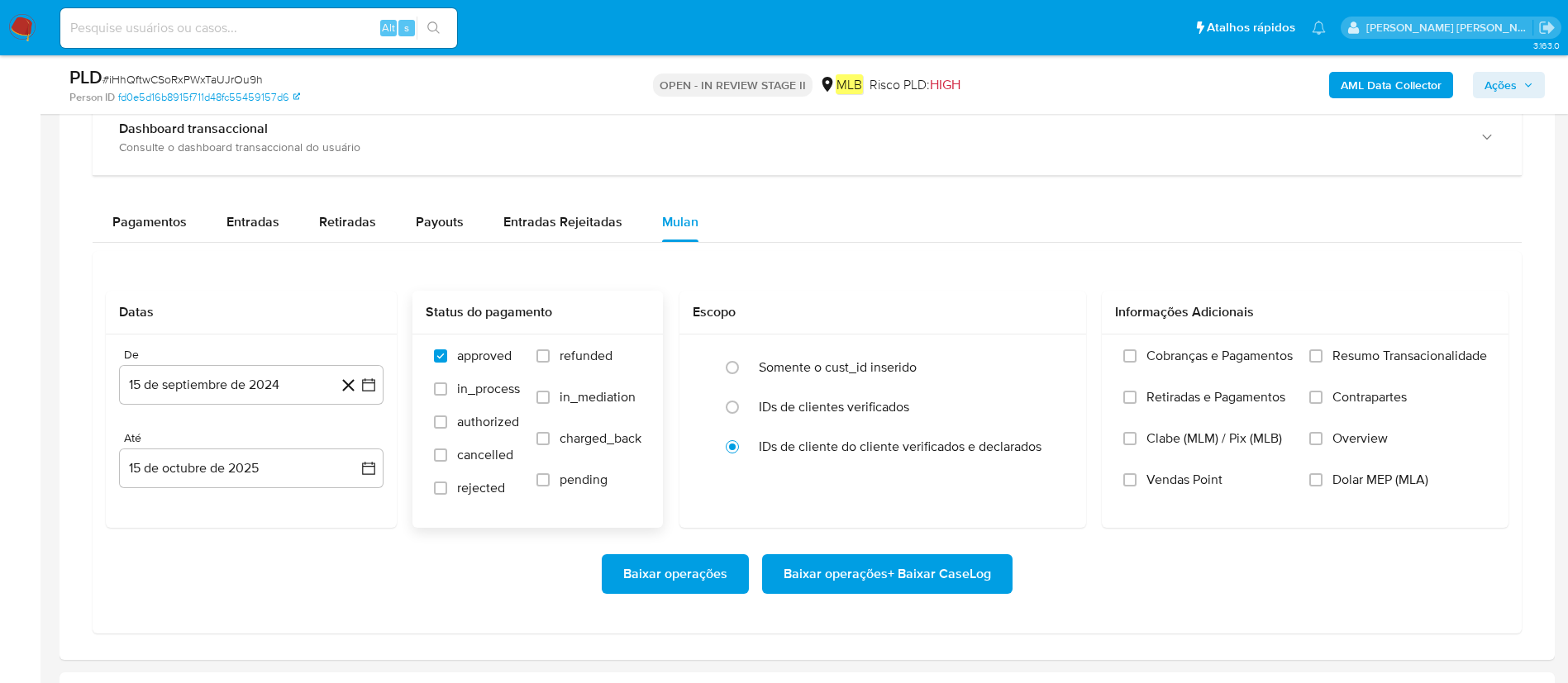
scroll to position [1487, 0]
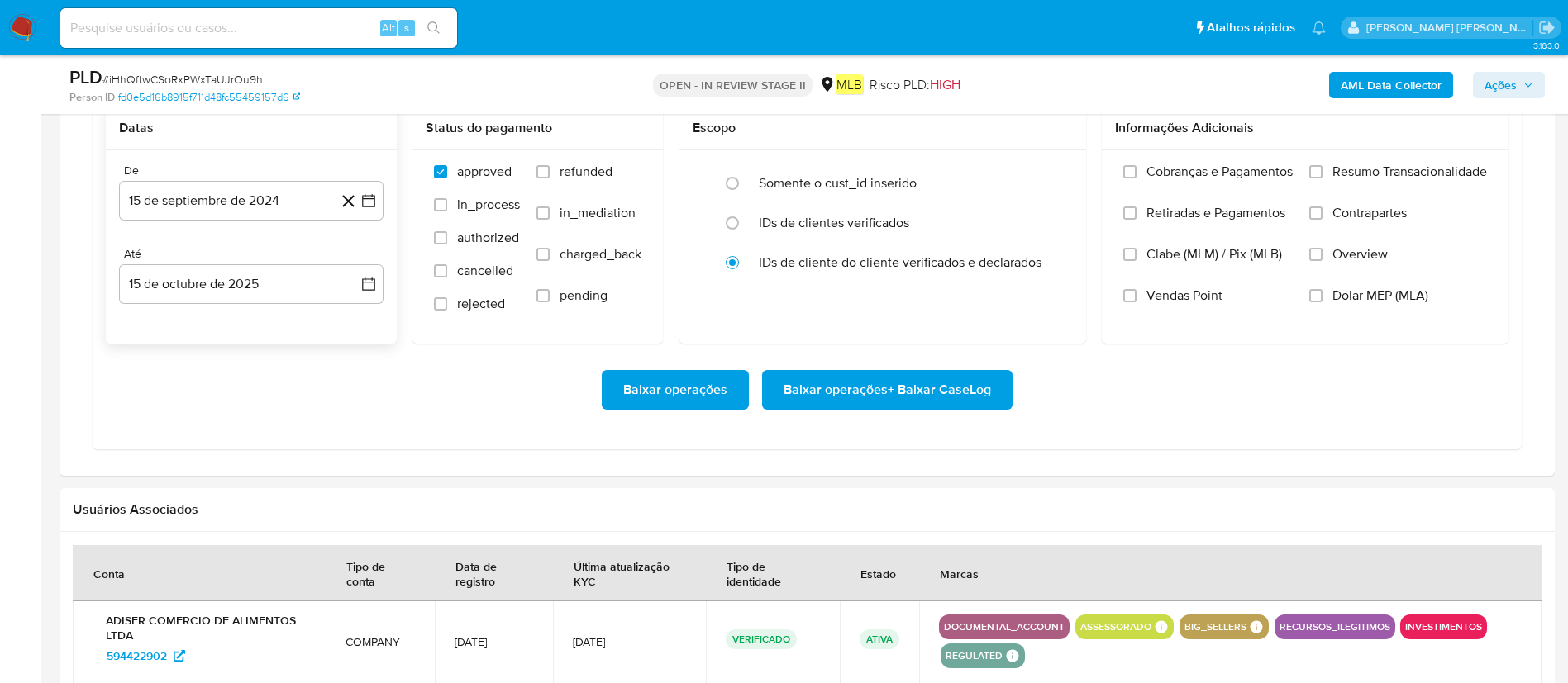
click at [287, 175] on div "De" at bounding box center [251, 170] width 265 height 15
click at [303, 204] on button "15 de septiembre de 2024" at bounding box center [251, 201] width 265 height 39
drag, startPoint x: 250, startPoint y: 249, endPoint x: 268, endPoint y: 255, distance: 19.0
click at [250, 251] on div "septiembre 2024 septiembre 2024 lun lunes mar martes mié miércoles jue jueves v…" at bounding box center [251, 373] width 265 height 294
click at [269, 255] on span "septiembre 2024" at bounding box center [243, 260] width 101 height 17
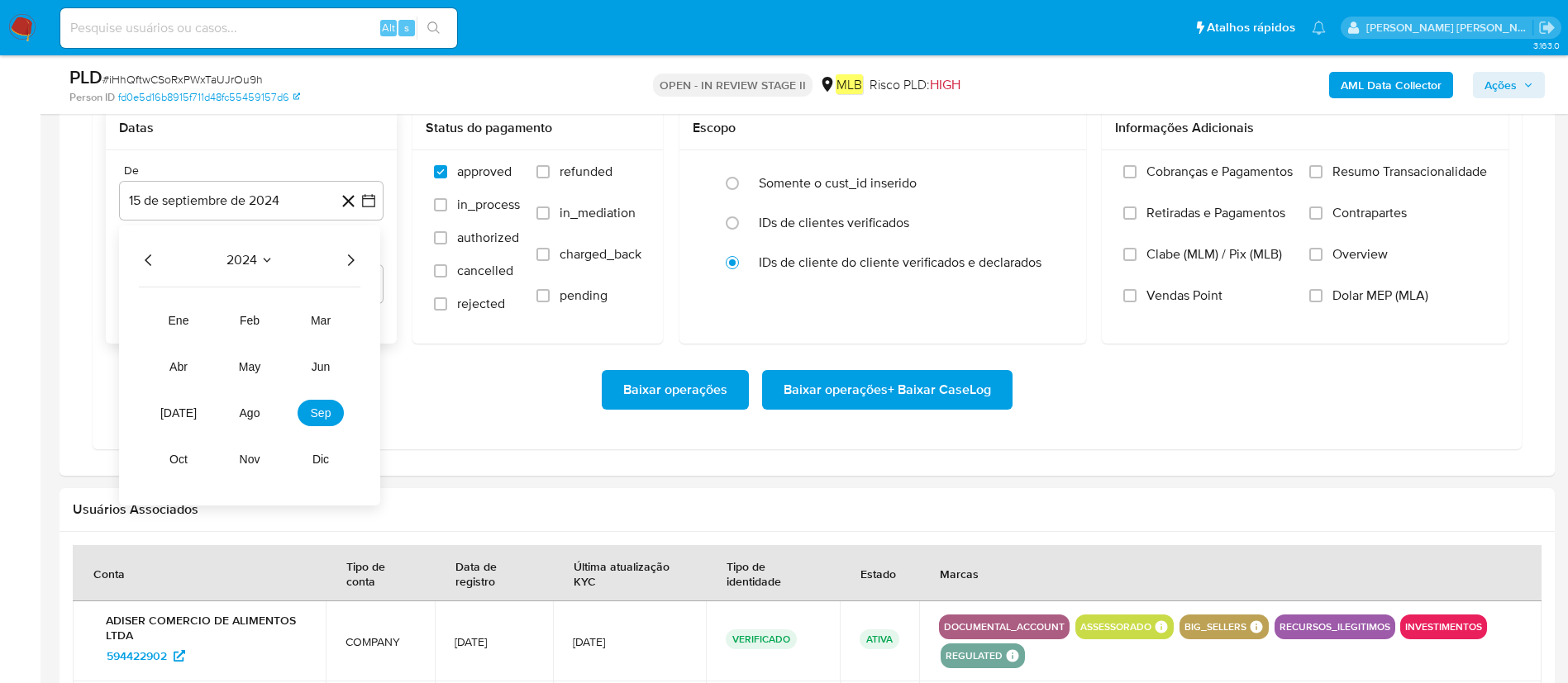
click at [370, 259] on div "2024 2024 ene feb mar abr may jun [DATE] ago sep oct nov dic" at bounding box center [249, 366] width 261 height 280
click at [361, 246] on div "2024 2024 ene feb mar abr may jun [DATE] ago sep oct nov dic" at bounding box center [249, 366] width 261 height 280
click at [244, 405] on button "ago" at bounding box center [250, 414] width 46 height 27
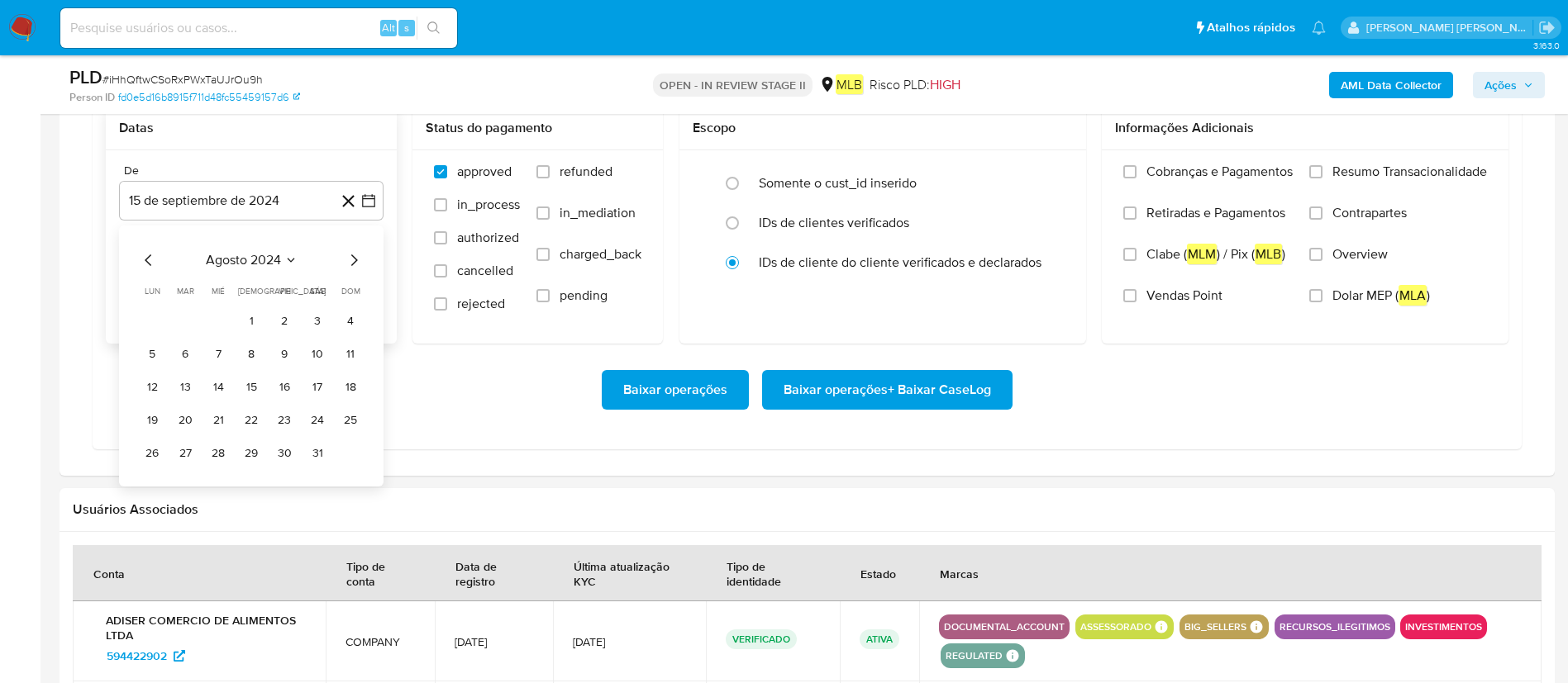
click at [286, 259] on icon "Seleccionar mes y año" at bounding box center [291, 259] width 13 height 13
click at [355, 264] on icon "Año siguiente" at bounding box center [351, 260] width 20 height 20
click at [250, 418] on span "ago" at bounding box center [250, 413] width 21 height 13
click at [293, 319] on button "1" at bounding box center [285, 322] width 27 height 27
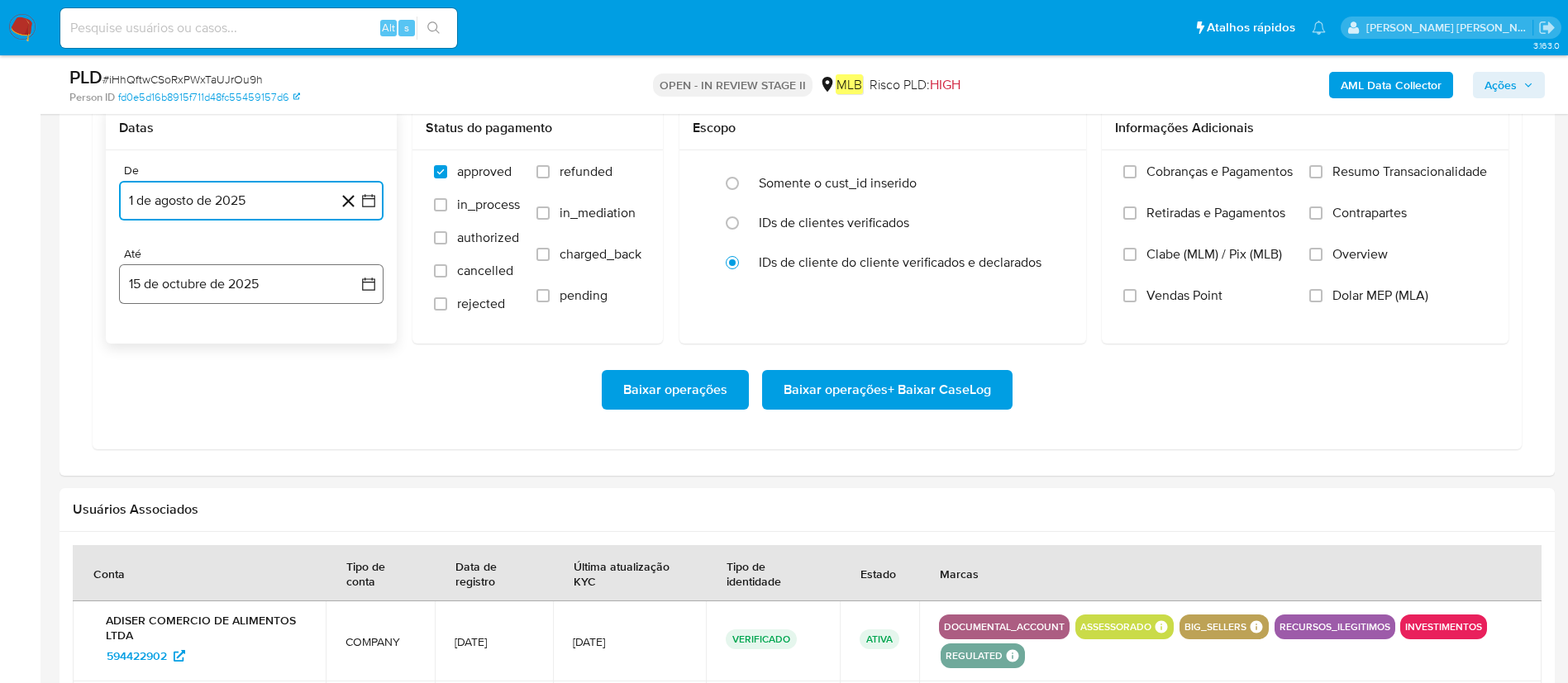
click at [300, 288] on button "15 de octubre de 2025" at bounding box center [251, 284] width 265 height 39
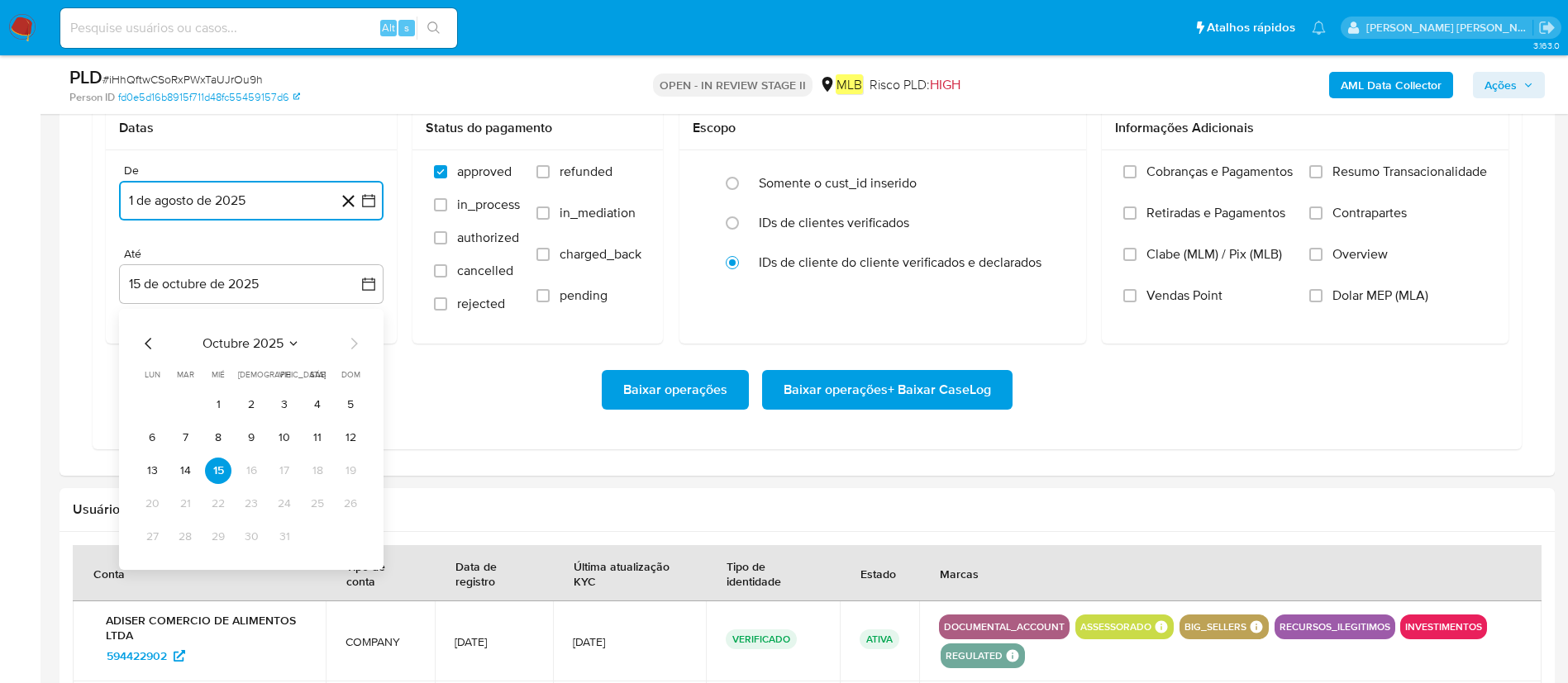
click at [192, 455] on button "14" at bounding box center [186, 471] width 27 height 27
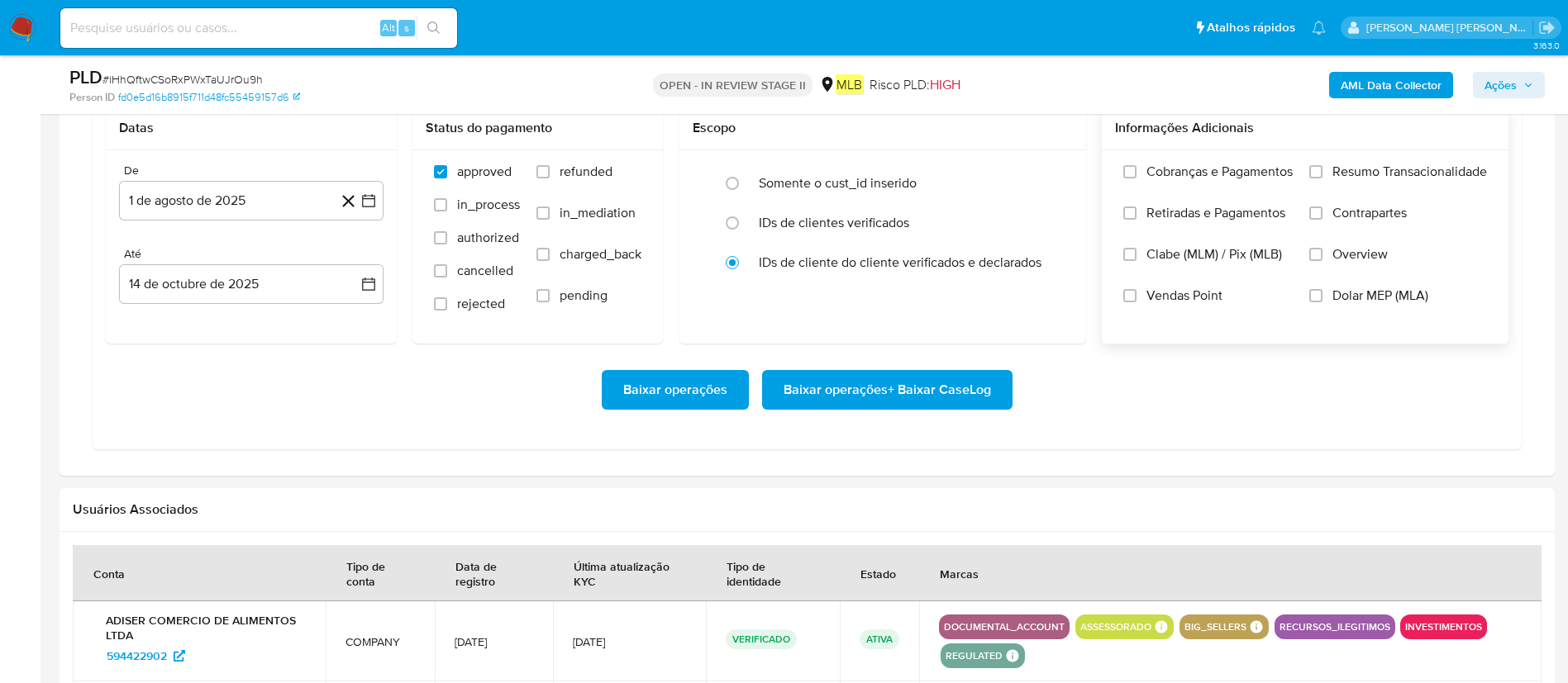
click at [1057, 169] on span "Resumo Transacionalidade" at bounding box center [1409, 171] width 154 height 17
click at [1057, 169] on input "Resumo Transacionalidade" at bounding box center [1316, 171] width 13 height 13
click at [930, 398] on span "Baixar operações + Baixar CaseLog" at bounding box center [887, 390] width 208 height 37
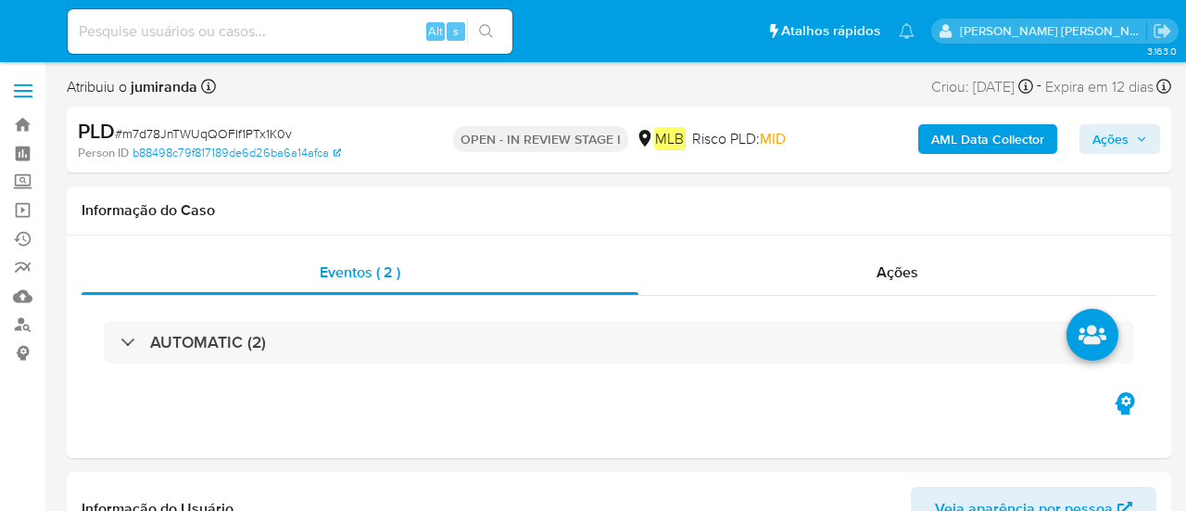
select select "10"
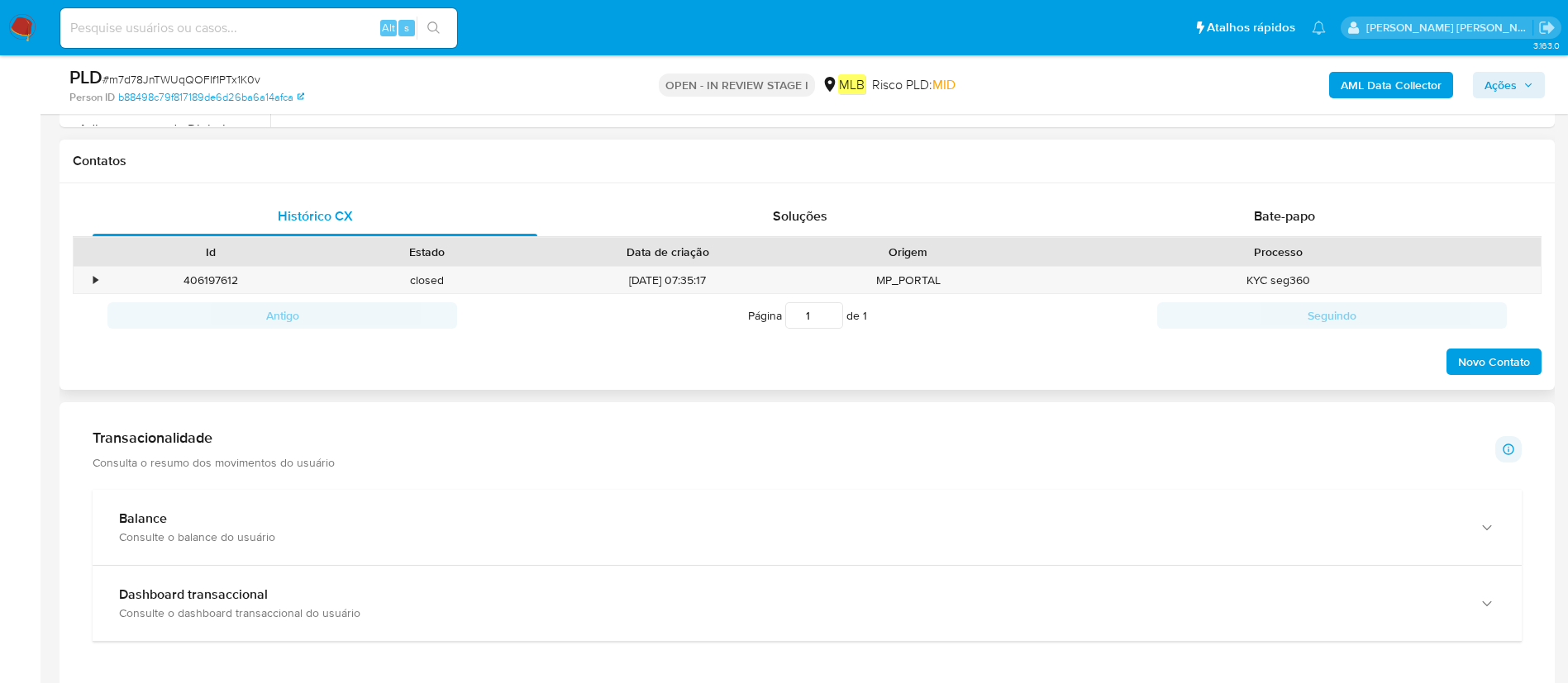
scroll to position [868, 0]
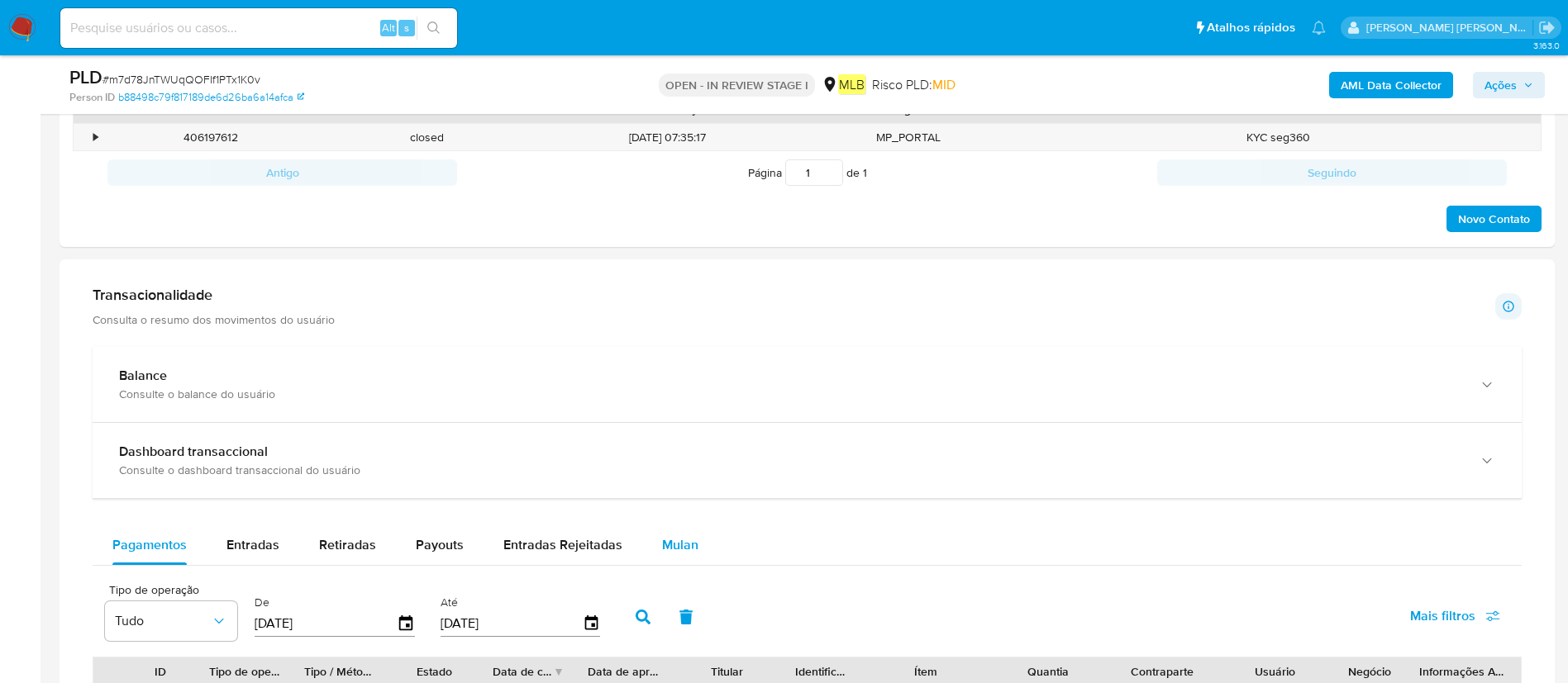
click at [671, 455] on span "Mulan" at bounding box center [680, 544] width 37 height 19
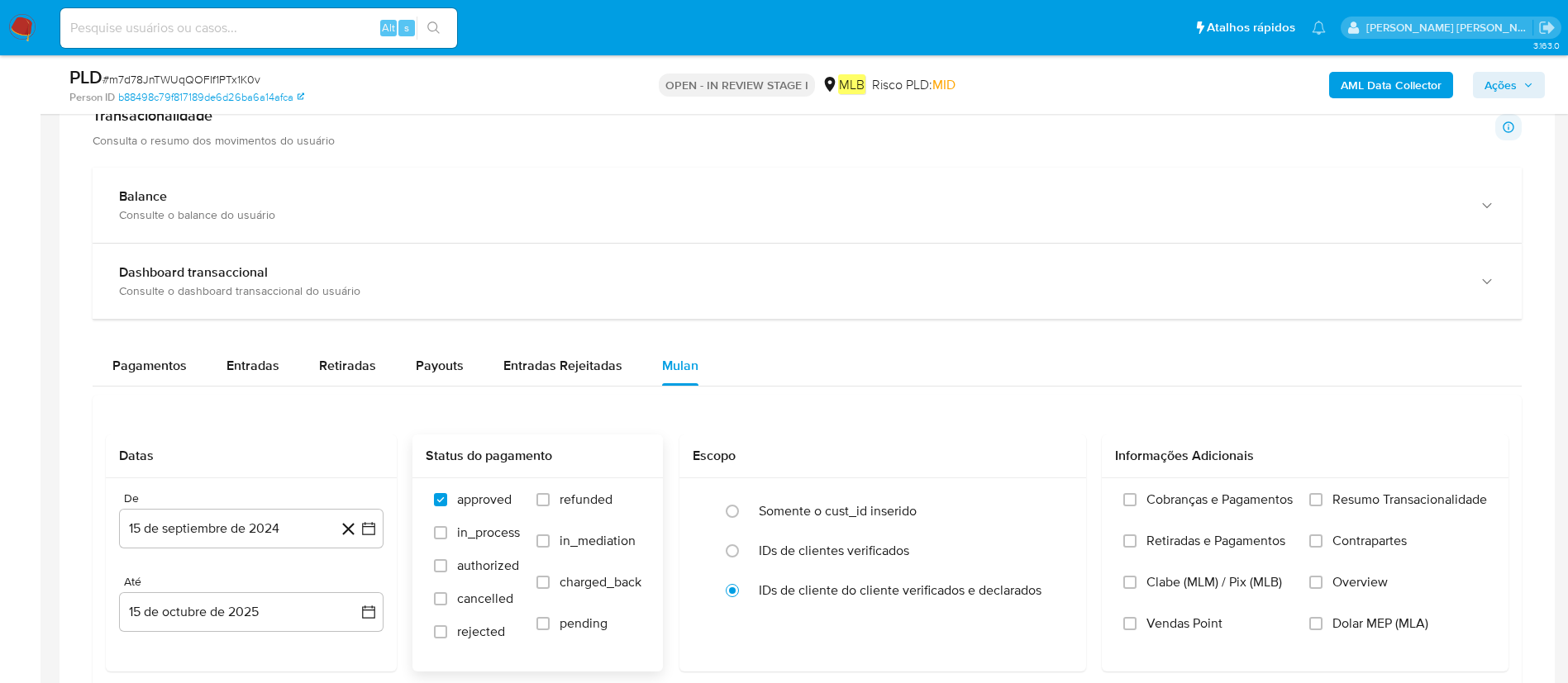
scroll to position [1115, 0]
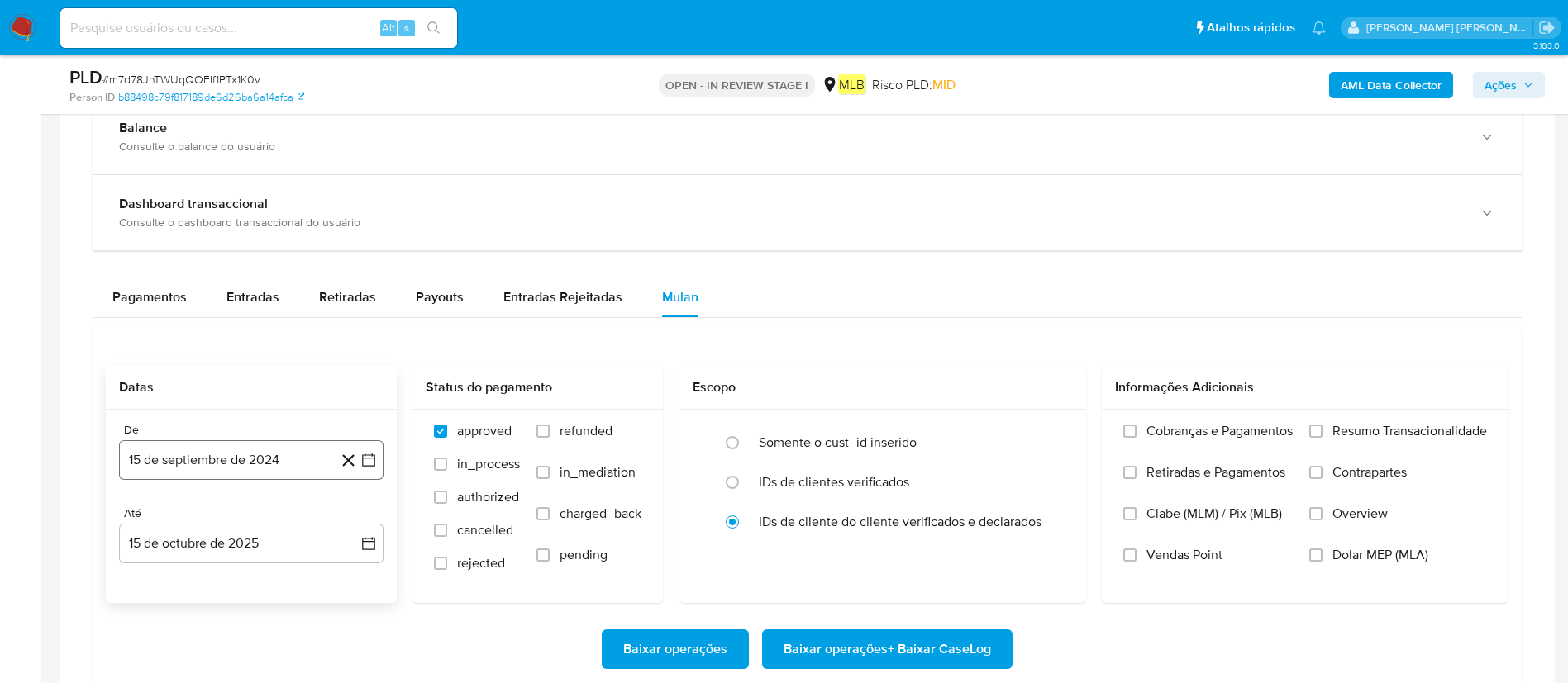
click at [243, 454] on button "15 de septiembre de 2024" at bounding box center [251, 460] width 265 height 39
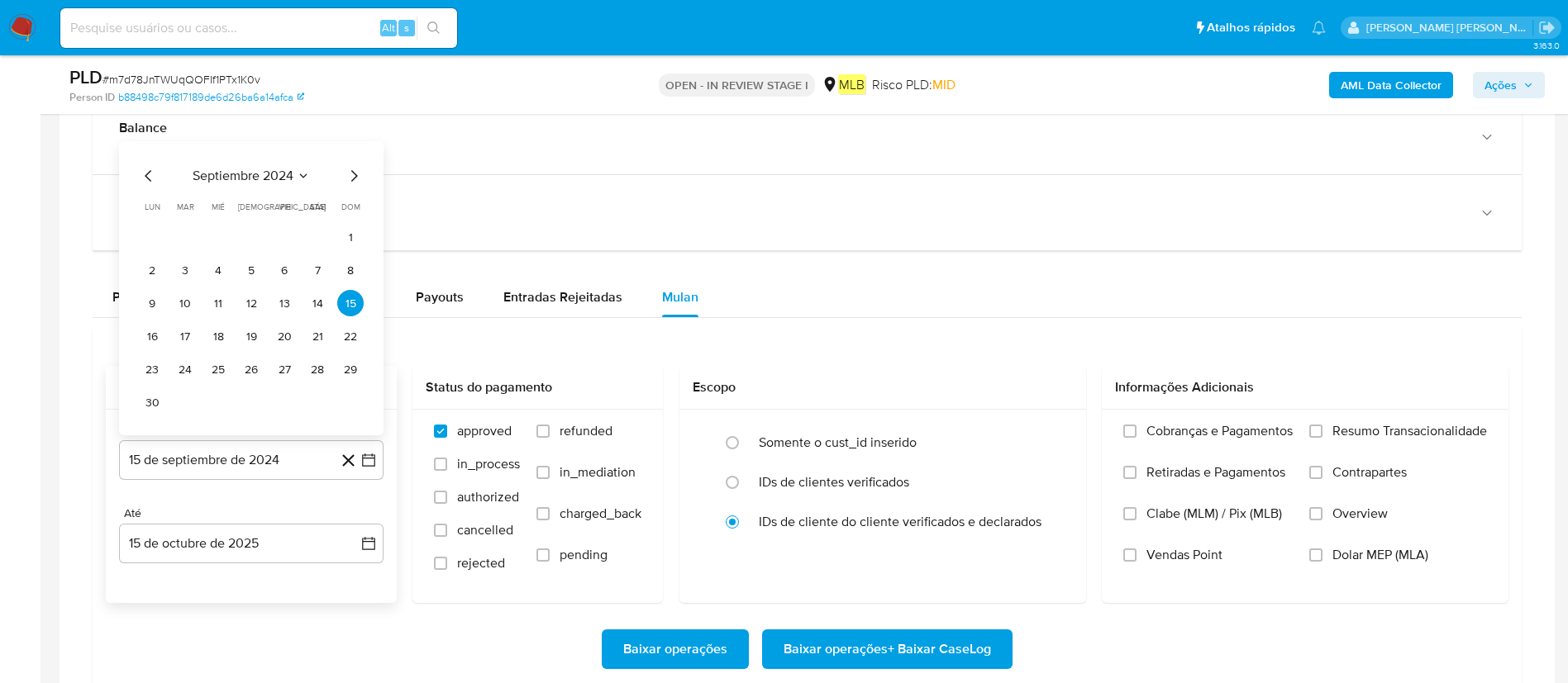
click at [260, 177] on span "septiembre 2024" at bounding box center [243, 176] width 101 height 17
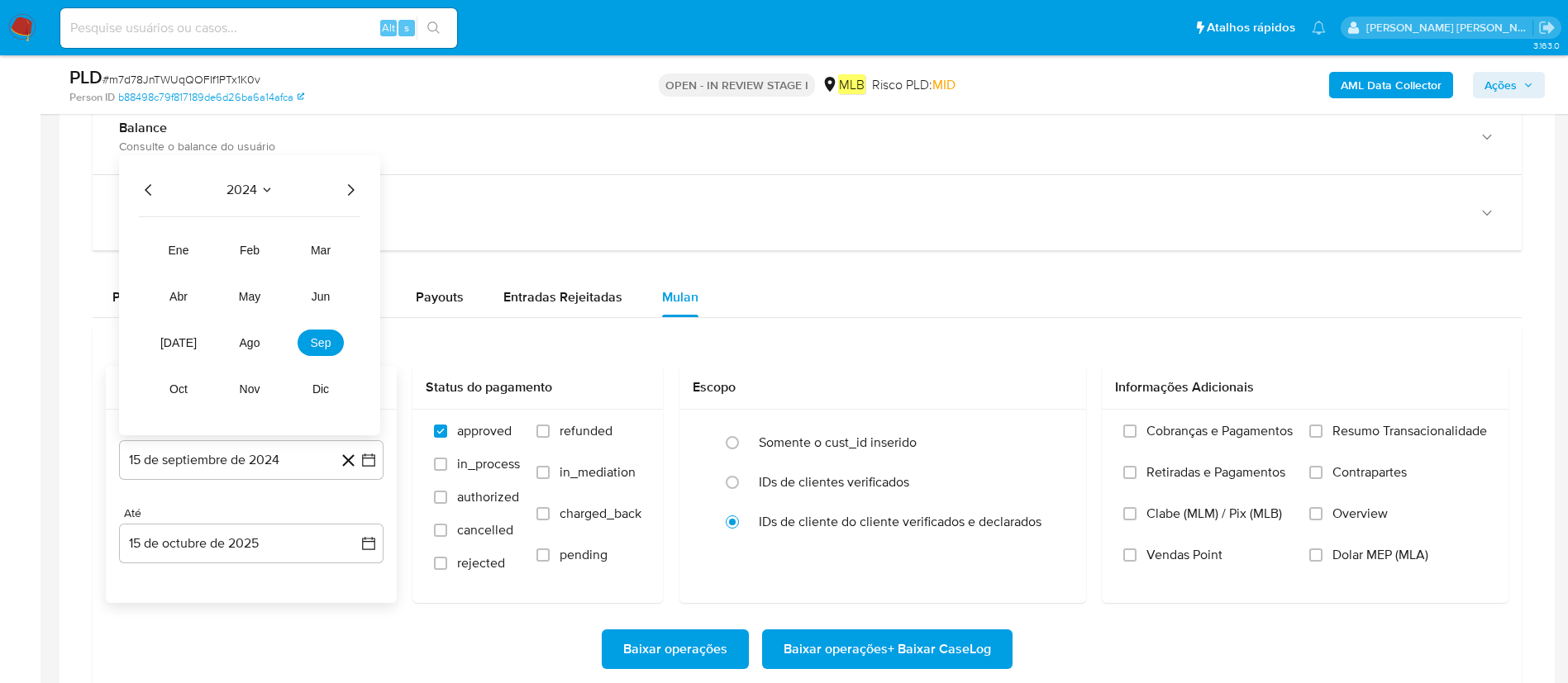
click at [353, 189] on icon "Año siguiente" at bounding box center [351, 190] width 6 height 12
click at [244, 344] on span "ago" at bounding box center [250, 342] width 21 height 13
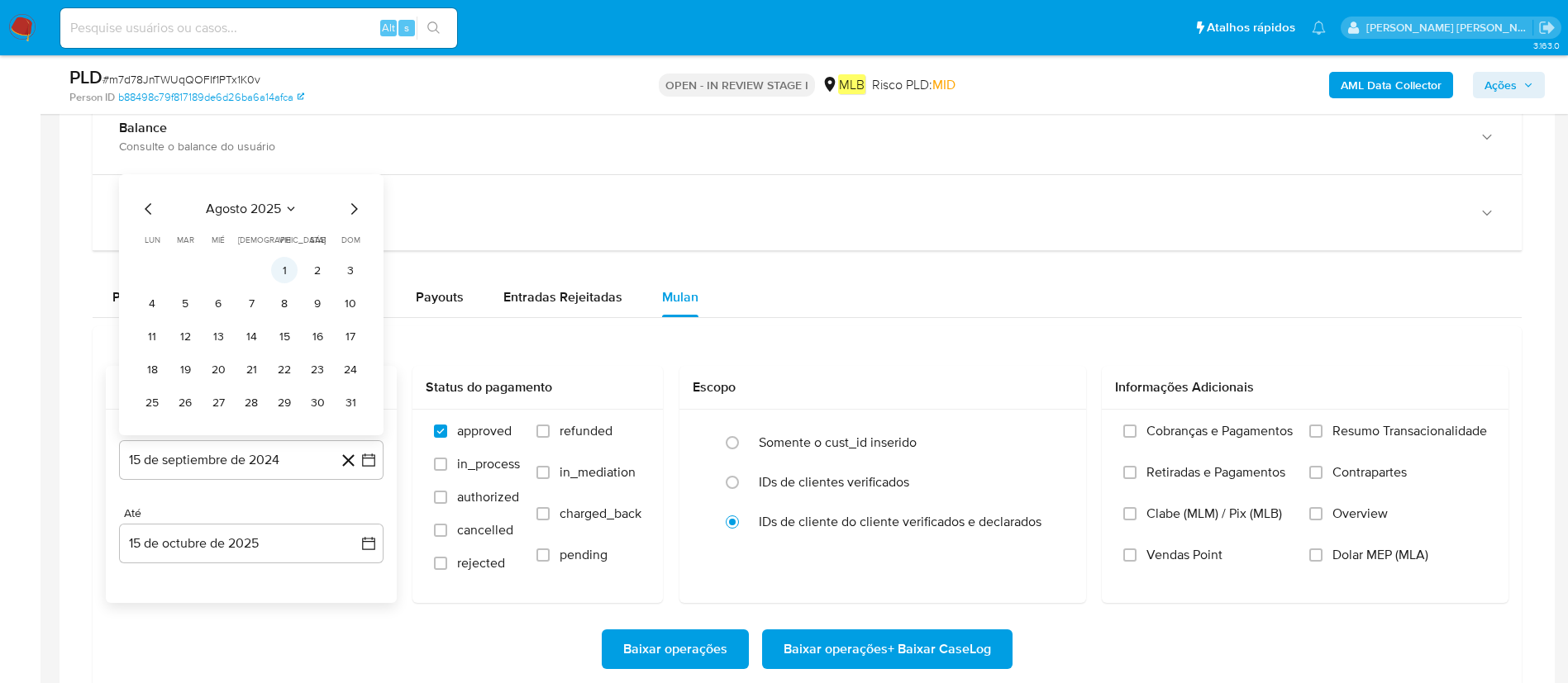
click at [276, 268] on button "1" at bounding box center [285, 270] width 27 height 27
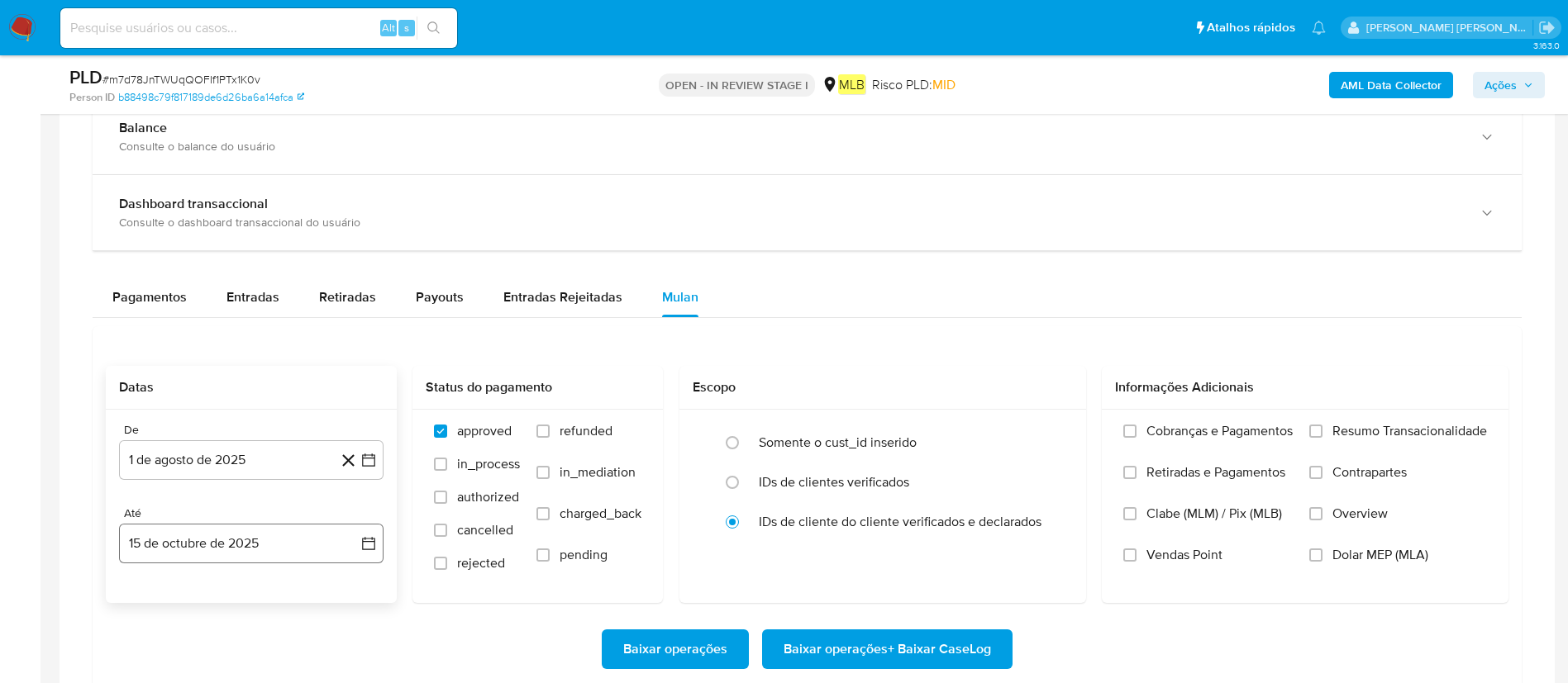
drag, startPoint x: 198, startPoint y: 566, endPoint x: 204, endPoint y: 556, distance: 11.7
click at [198, 455] on div "De 1 [PERSON_NAME] de 2025 [DATE] Até 15 de octubre de 2025 [DATE]" at bounding box center [252, 506] width 291 height 193
click at [213, 455] on button "15 de octubre de 2025" at bounding box center [251, 544] width 265 height 39
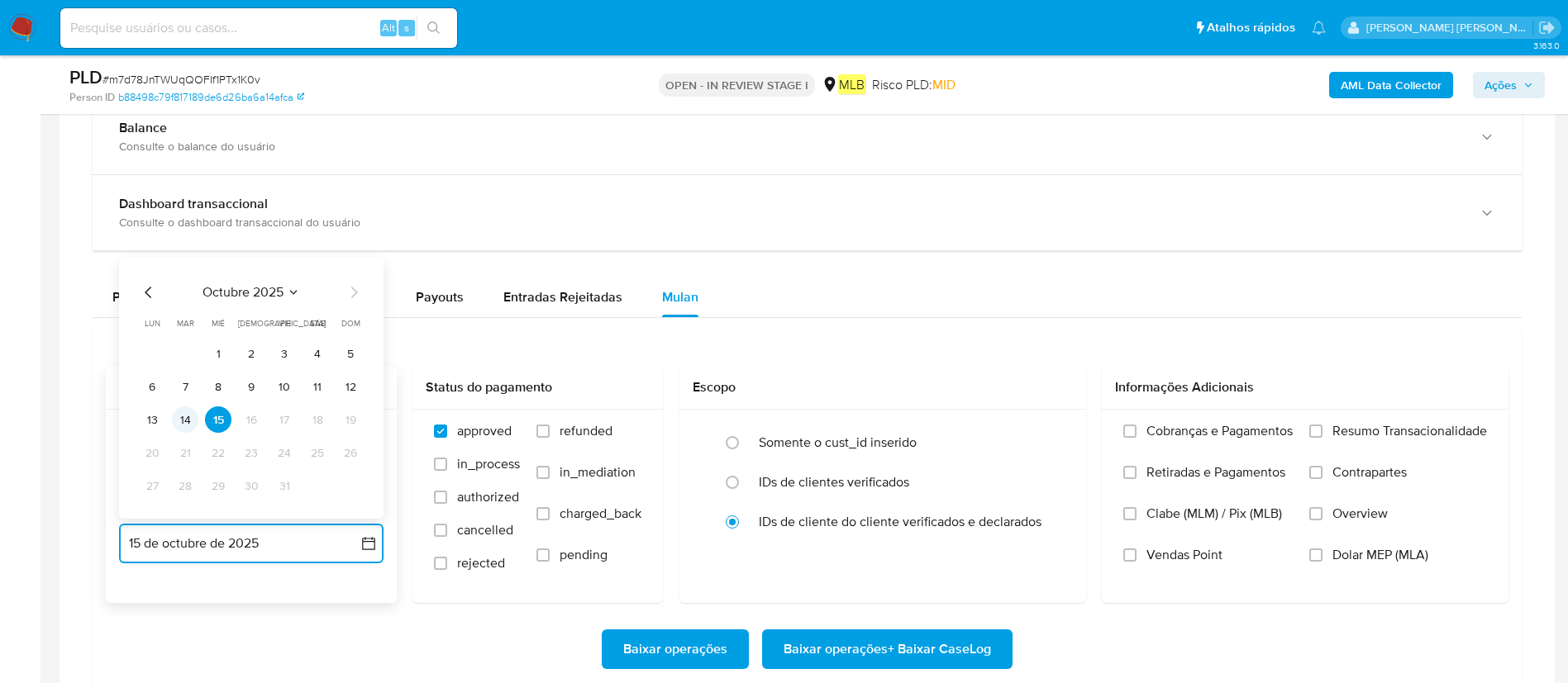
click at [184, 420] on button "14" at bounding box center [186, 420] width 27 height 27
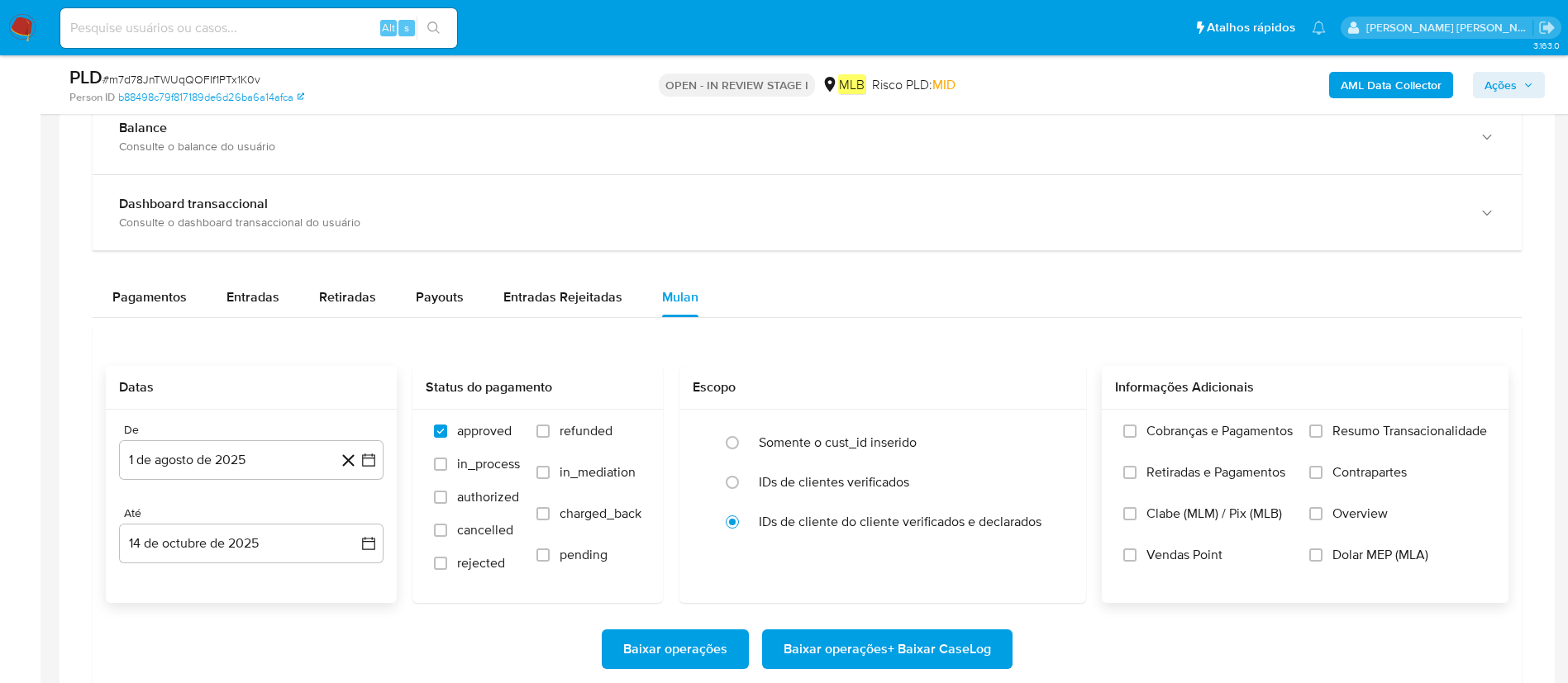
click at [1057, 437] on span "Resumo Transacionalidade" at bounding box center [1409, 431] width 154 height 17
click at [1057, 437] on input "Resumo Transacionalidade" at bounding box center [1316, 431] width 13 height 13
click at [921, 455] on span "Baixar operações + Baixar CaseLog" at bounding box center [887, 649] width 208 height 37
